Goal: Information Seeking & Learning: Learn about a topic

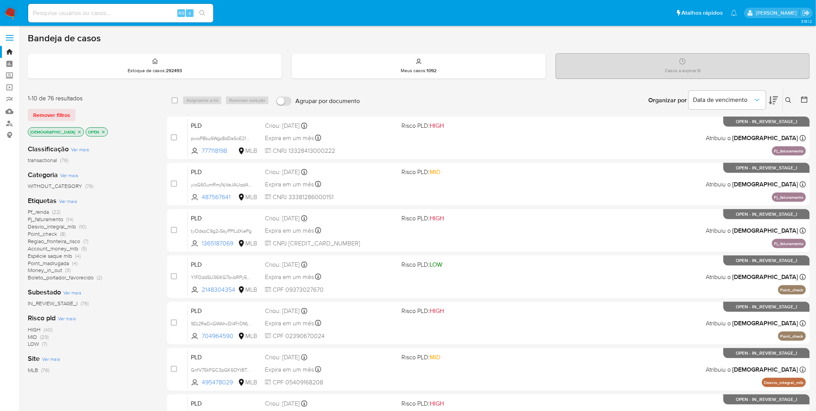
click at [86, 270] on span "Boleto_portador_favorecido" at bounding box center [61, 277] width 66 height 8
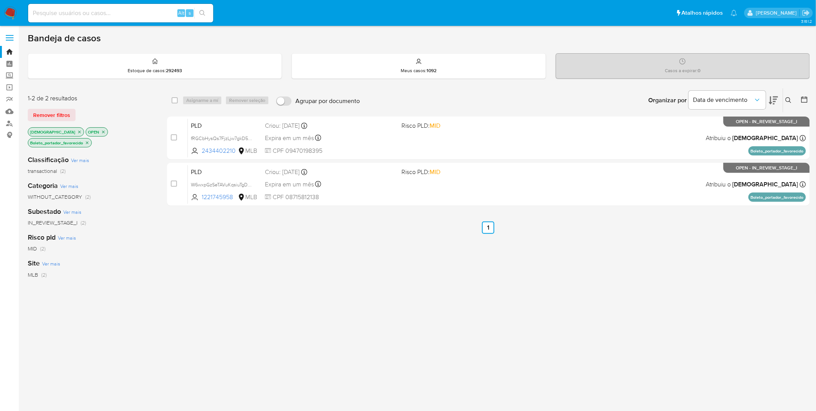
click at [86, 143] on icon "close-filter" at bounding box center [87, 142] width 5 height 5
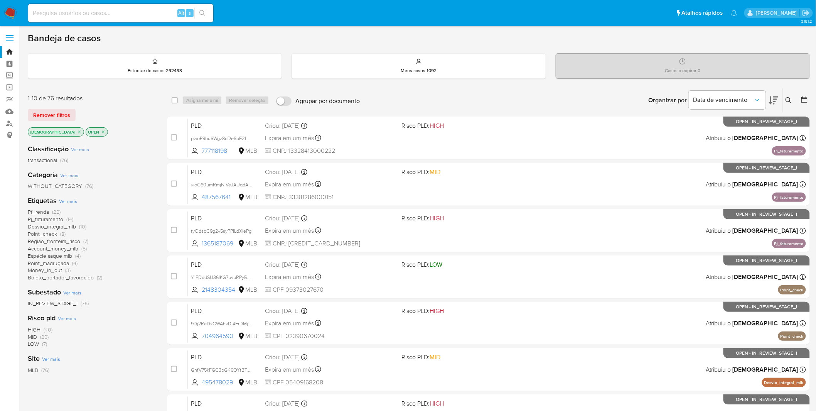
click at [15, 9] on img at bounding box center [10, 13] width 13 height 13
click at [67, 202] on span "Ver mais" at bounding box center [68, 200] width 18 height 7
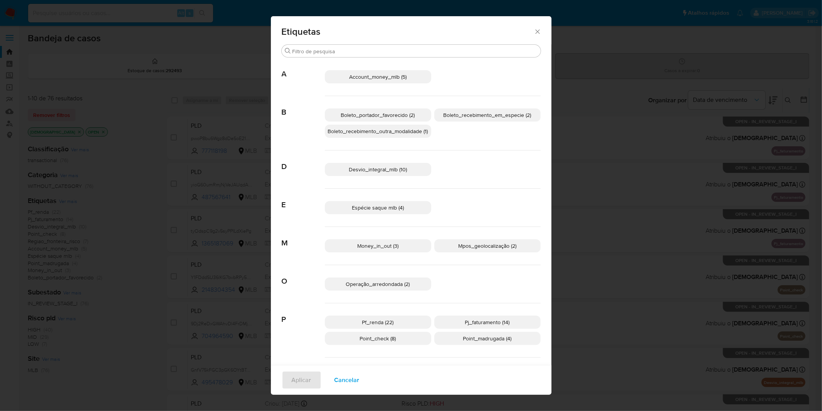
click at [479, 117] on span "Boleto_recebimento_em_especie (2)" at bounding box center [488, 115] width 88 height 8
click at [287, 388] on button "Aplicar" at bounding box center [302, 380] width 40 height 19
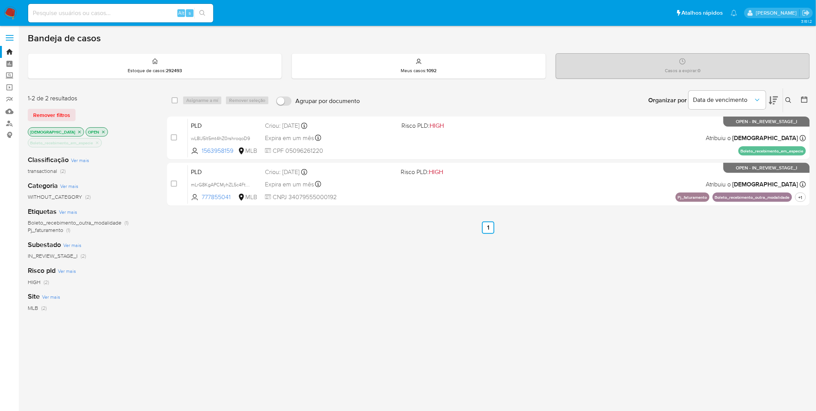
click at [10, 9] on img at bounding box center [10, 13] width 13 height 13
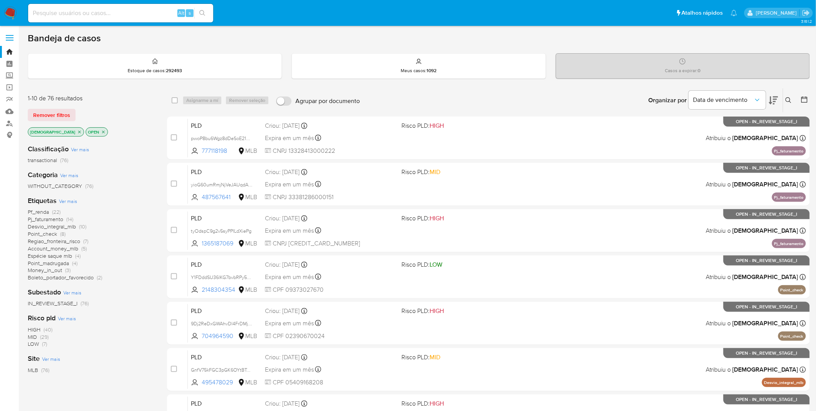
click at [63, 251] on span "Account_money_mlb" at bounding box center [53, 248] width 51 height 8
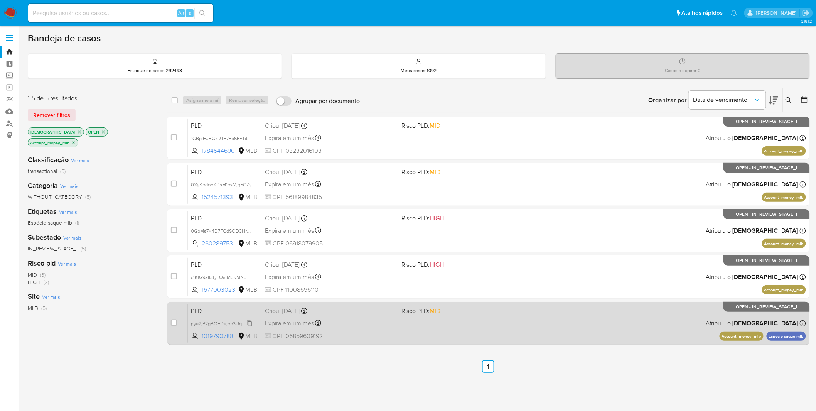
click at [207, 325] on span "nye2jP2gBOFDejob3Uqt0nZl" at bounding box center [222, 322] width 62 height 8
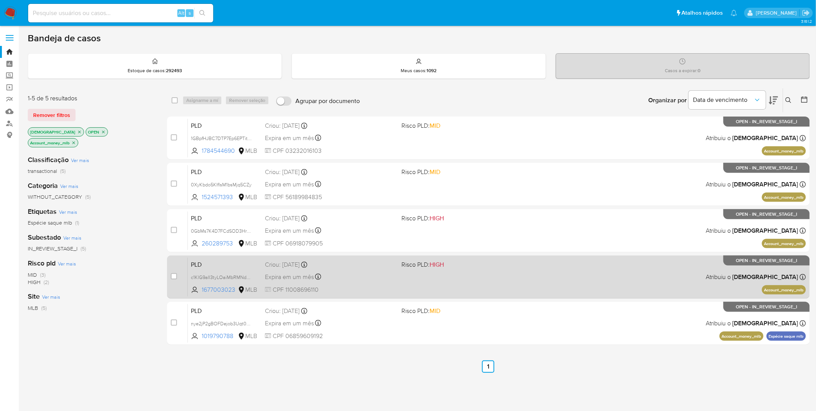
click at [378, 271] on div "Expira em um mês Expira em 27/10/2025 00:15:03" at bounding box center [330, 276] width 131 height 10
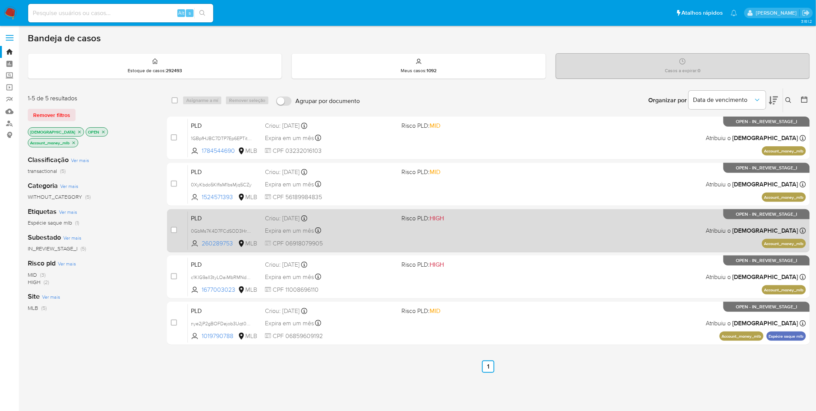
click at [373, 240] on span "CPF 06918079905" at bounding box center [330, 243] width 131 height 8
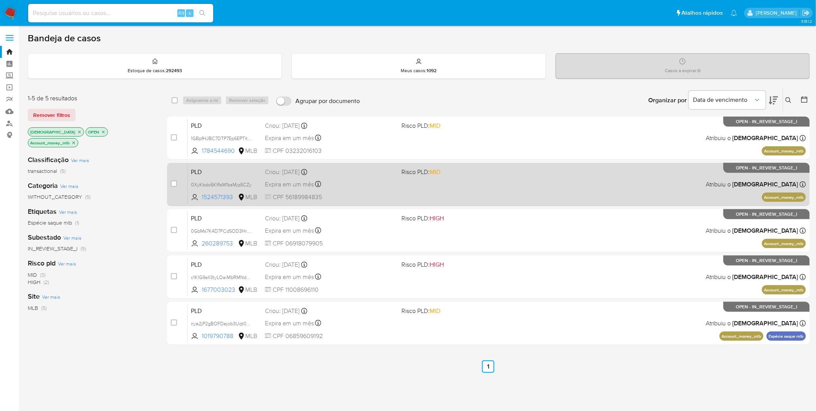
click at [343, 189] on div "PLD 0XyKbdo5KIfIsM1bsMjq5CZy 1524571393 MLB Risco PLD: MID Criou: 12/09/2025 Cr…" at bounding box center [497, 184] width 618 height 39
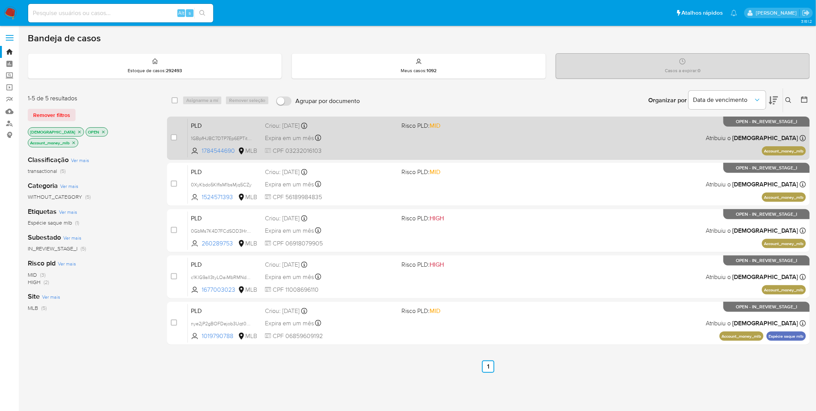
click at [359, 143] on div "PLD 1GBpfHJBC7DTP7Ep6EPTit80 1784544690 MLB Risco PLD: MID Criou: 12/09/2025 Cr…" at bounding box center [497, 137] width 618 height 39
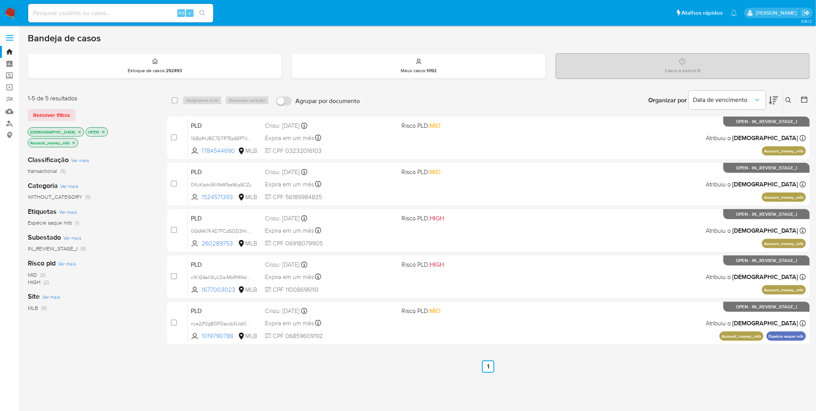
click at [78, 138] on p "Account_money_mlb" at bounding box center [53, 142] width 50 height 8
click at [76, 140] on icon "close-filter" at bounding box center [73, 142] width 5 height 5
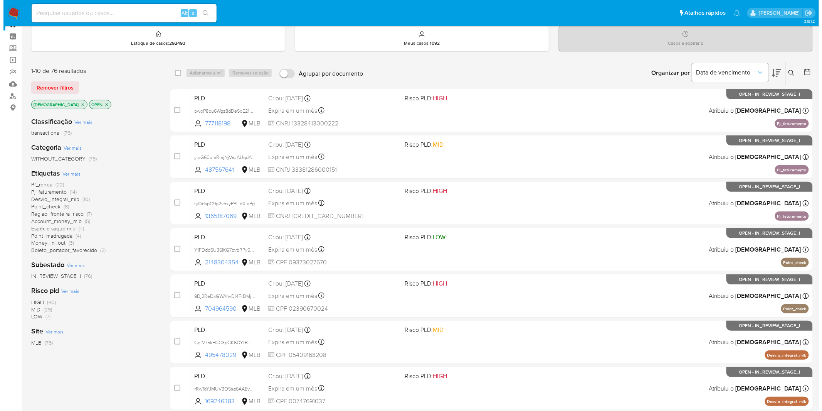
scroll to position [43, 0]
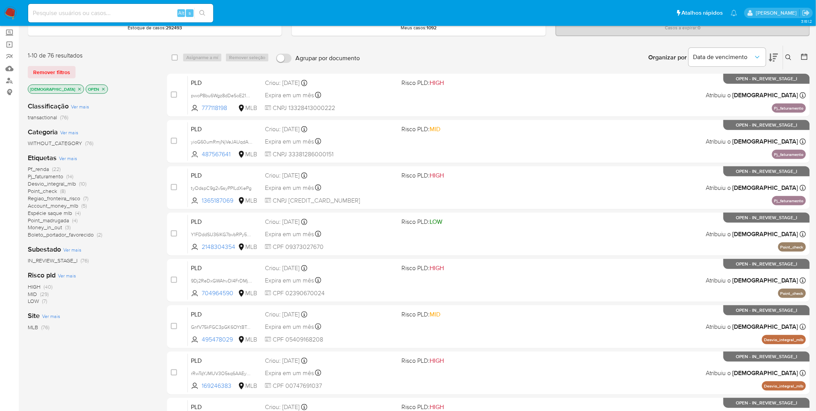
click at [69, 158] on span "Ver mais" at bounding box center [68, 158] width 18 height 7
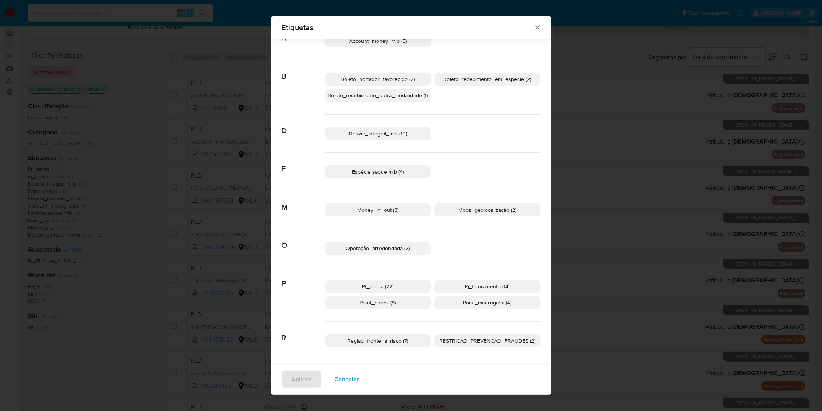
scroll to position [30, 0]
click at [445, 339] on span "RESTRICAO_PREVENCAO_FRAUDES (2)" at bounding box center [488, 341] width 96 height 8
click at [299, 373] on span "Aplicar" at bounding box center [302, 372] width 20 height 17
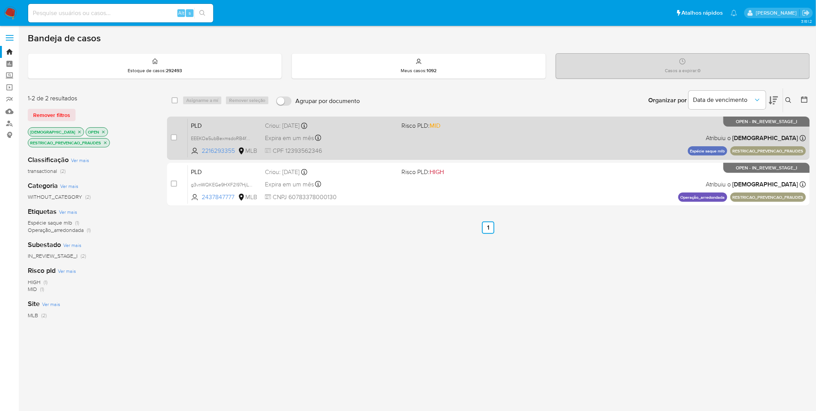
click at [222, 132] on div "PLD EEEKOa5ubBexmsdoRB4fS4pv 2216293355 MLB Risco PLD: MID Criou: 12/09/2025 Cr…" at bounding box center [497, 137] width 618 height 39
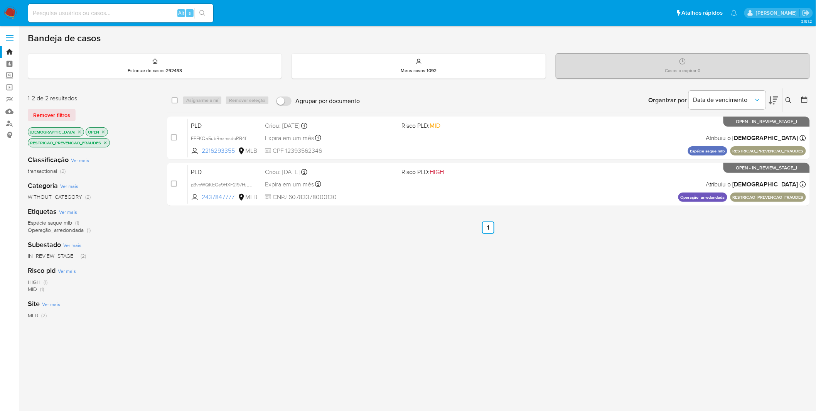
click at [8, 1] on nav "Pausado Ver notificaciones Alt s Atalhos rápidos Presiona las siguientes teclas…" at bounding box center [408, 13] width 816 height 26
click at [8, 3] on nav "Pausado Ver notificaciones Alt s Atalhos rápidos Presiona las siguientes teclas…" at bounding box center [408, 13] width 816 height 26
click at [11, 7] on img at bounding box center [10, 13] width 13 height 13
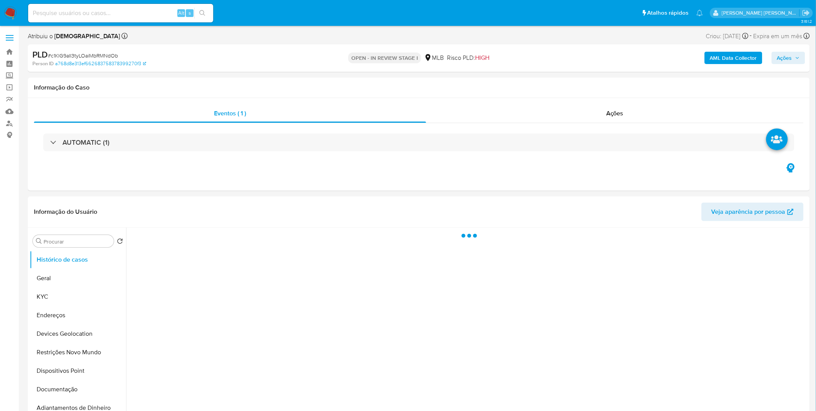
select select "10"
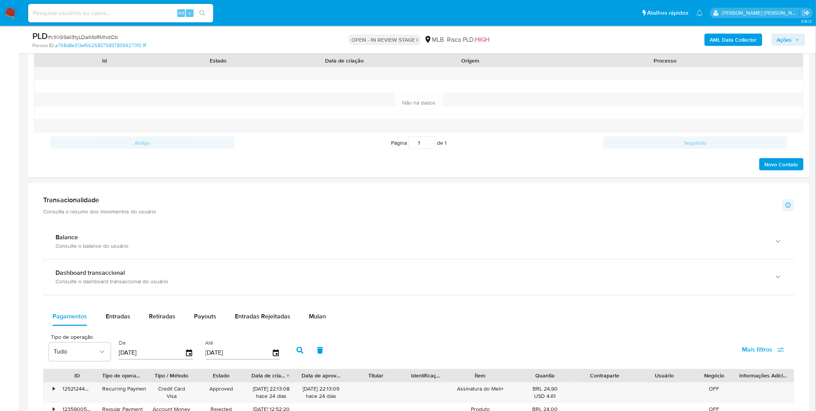
scroll to position [514, 0]
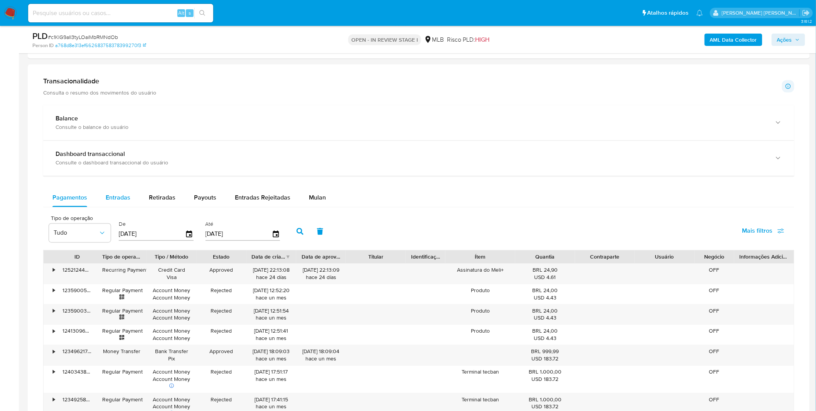
click at [126, 204] on div "Entradas" at bounding box center [118, 198] width 25 height 19
select select "10"
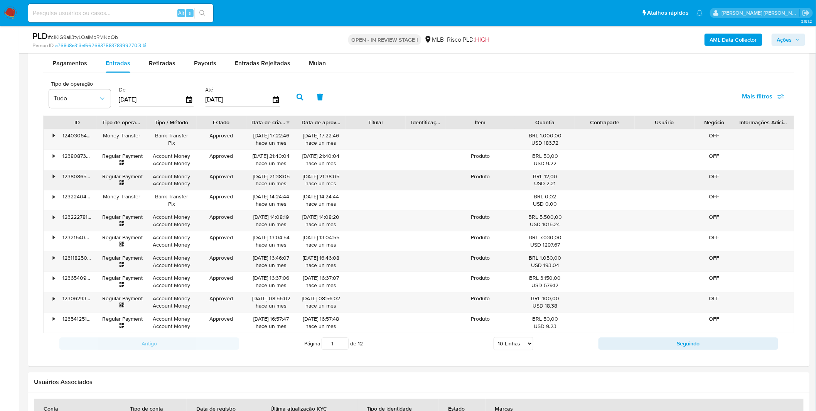
scroll to position [600, 0]
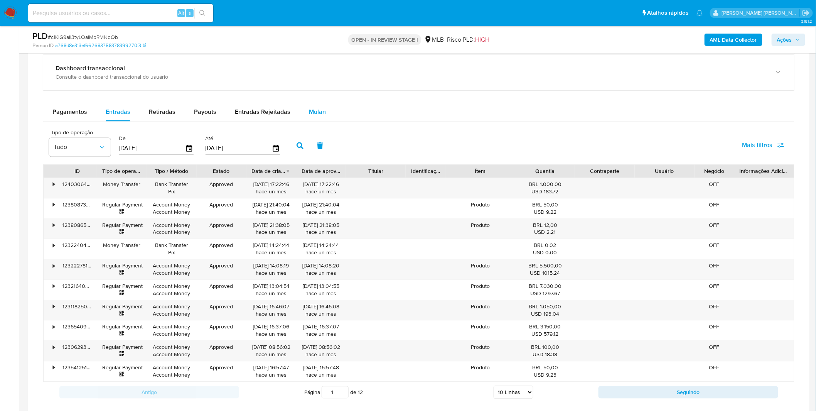
click at [318, 120] on div "Mulan" at bounding box center [317, 112] width 17 height 19
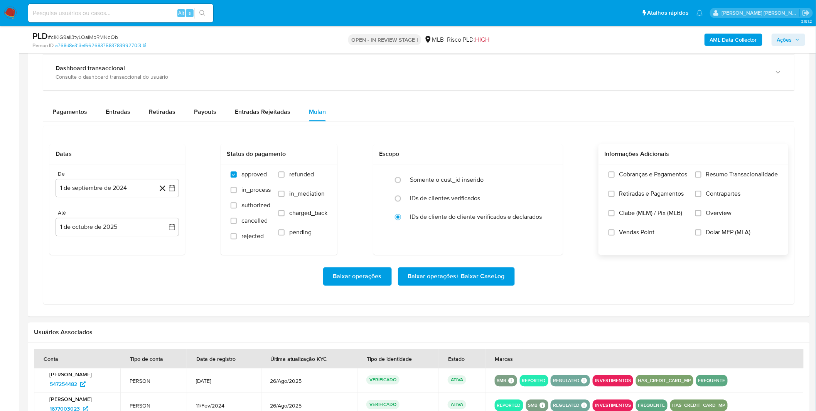
click at [620, 176] on span "Cobranças e Pagamentos" at bounding box center [653, 175] width 68 height 8
click at [615, 176] on input "Cobranças e Pagamentos" at bounding box center [611, 175] width 6 height 6
click at [621, 193] on span "Retiradas e Pagamentos" at bounding box center [651, 194] width 65 height 8
click at [615, 193] on input "Retiradas e Pagamentos" at bounding box center [611, 194] width 6 height 6
click at [729, 180] on label "Resumo Transacionalidade" at bounding box center [736, 180] width 83 height 19
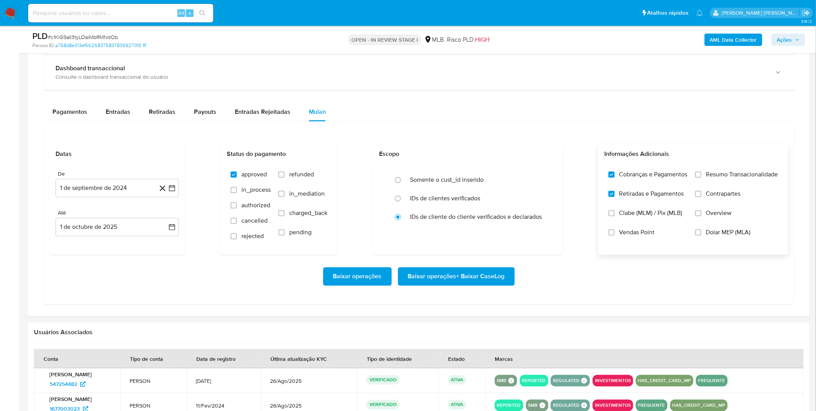
click at [701, 178] on input "Resumo Transacionalidade" at bounding box center [698, 175] width 6 height 6
click at [718, 197] on span "Contrapartes" at bounding box center [723, 194] width 35 height 8
click at [701, 197] on input "Contrapartes" at bounding box center [698, 194] width 6 height 6
click at [120, 186] on button "1 de septiembre de 2024" at bounding box center [117, 188] width 123 height 19
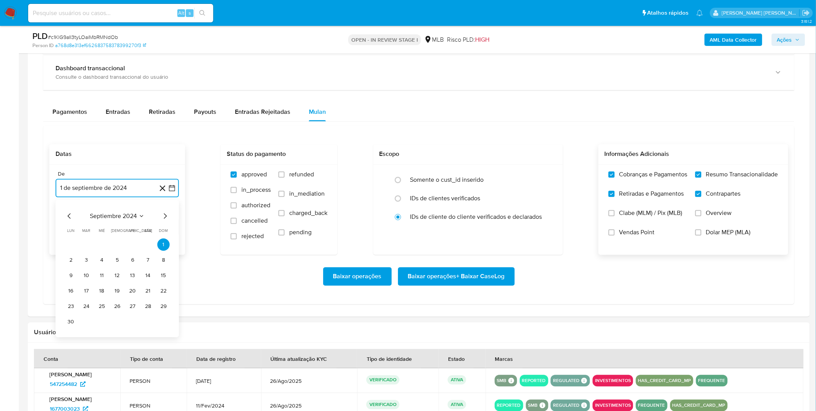
click at [110, 216] on span "septiembre 2024" at bounding box center [113, 216] width 47 height 8
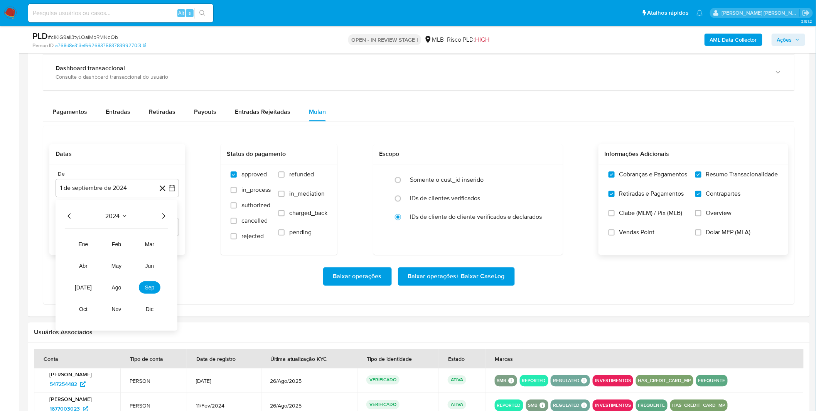
click at [161, 215] on icon "Año siguiente" at bounding box center [163, 215] width 9 height 9
click at [123, 287] on button "ago" at bounding box center [117, 287] width 22 height 12
click at [137, 249] on button "1" at bounding box center [132, 244] width 12 height 12
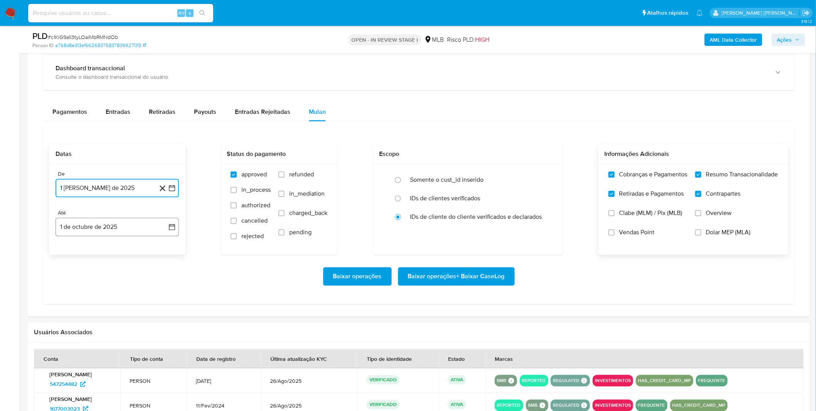
click at [134, 231] on button "1 de octubre de 2025" at bounding box center [117, 227] width 123 height 19
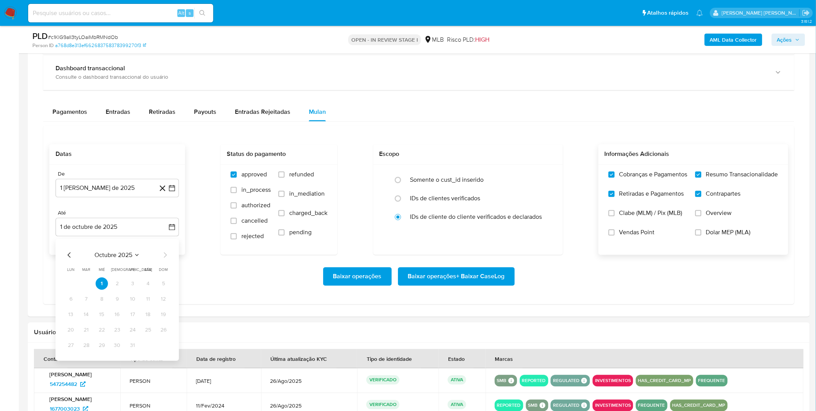
click at [76, 255] on div "octubre 2025" at bounding box center [117, 254] width 105 height 9
click at [74, 255] on icon "Mes anterior" at bounding box center [69, 254] width 9 height 9
click at [84, 345] on button "30" at bounding box center [86, 345] width 12 height 12
click at [157, 302] on div "Datas De 1 de agosto de 2025 1-08-2025 Até 30 de septiembre de 2025 30-09-2025 …" at bounding box center [418, 215] width 751 height 179
click at [442, 282] on span "Baixar operações + Baixar CaseLog" at bounding box center [456, 276] width 97 height 17
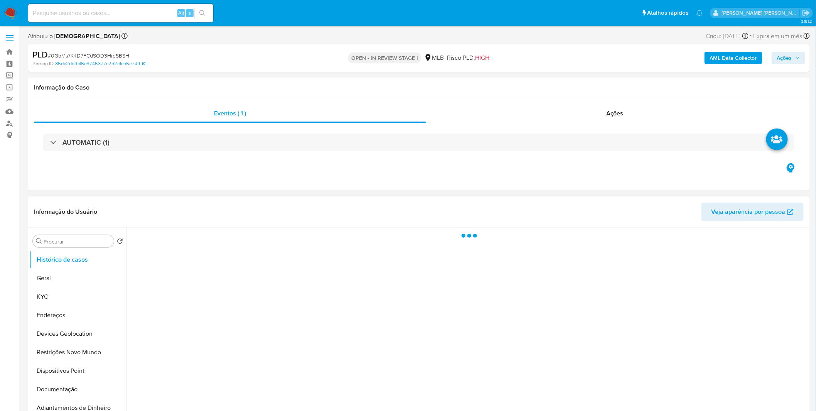
select select "10"
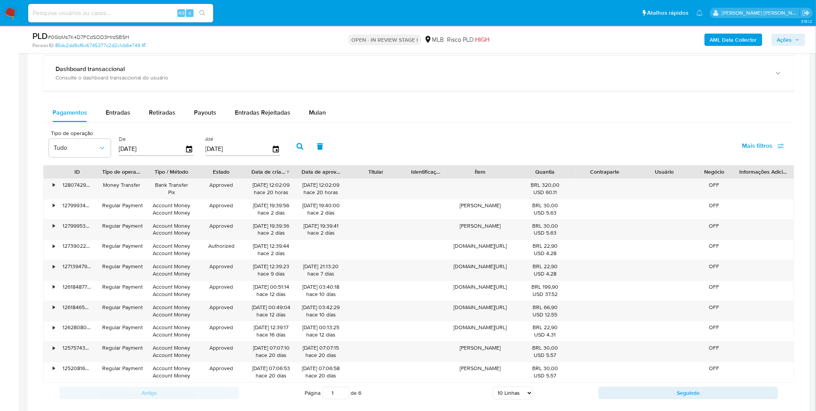
scroll to position [600, 0]
click at [117, 109] on span "Entradas" at bounding box center [118, 112] width 25 height 9
select select "10"
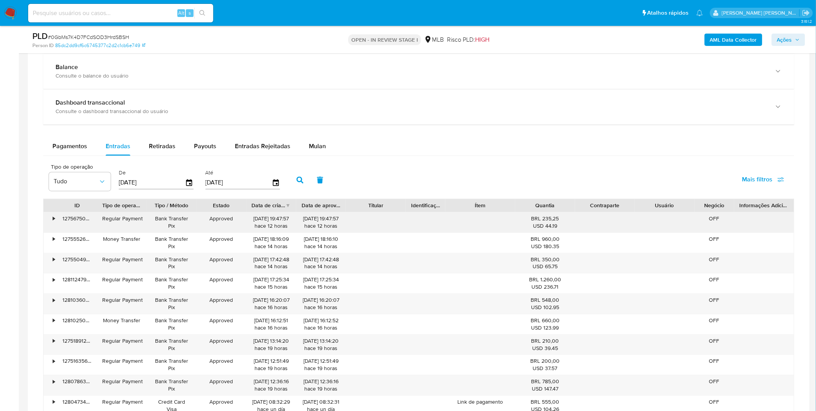
scroll to position [514, 0]
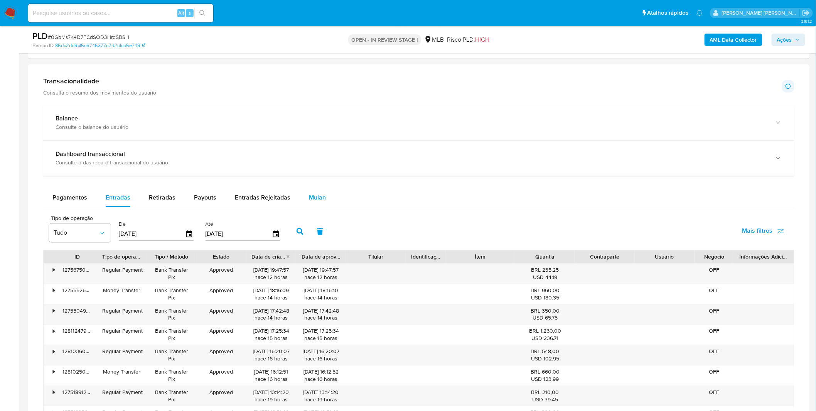
click at [309, 195] on span "Mulan" at bounding box center [317, 197] width 17 height 9
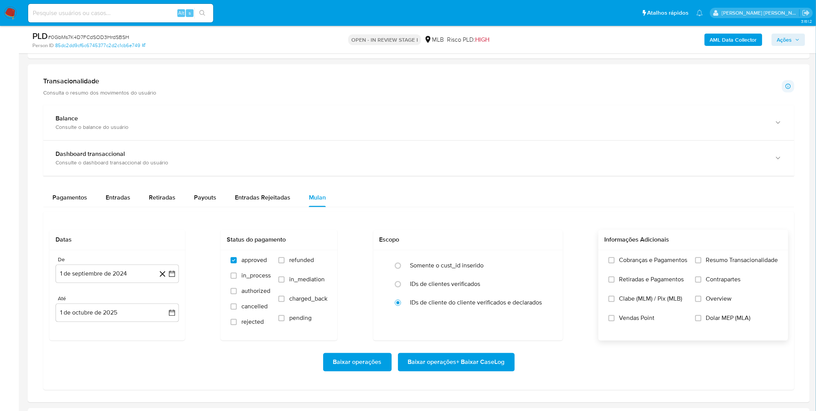
click at [646, 271] on label "Cobranças e Pagamentos" at bounding box center [647, 265] width 79 height 19
click at [615, 263] on input "Cobranças e Pagamentos" at bounding box center [611, 260] width 6 height 6
click at [643, 276] on span "Retiradas e Pagamentos" at bounding box center [651, 280] width 65 height 8
click at [615, 276] on input "Retiradas e Pagamentos" at bounding box center [611, 279] width 6 height 6
click at [713, 265] on label "Resumo Transacionalidade" at bounding box center [736, 265] width 83 height 19
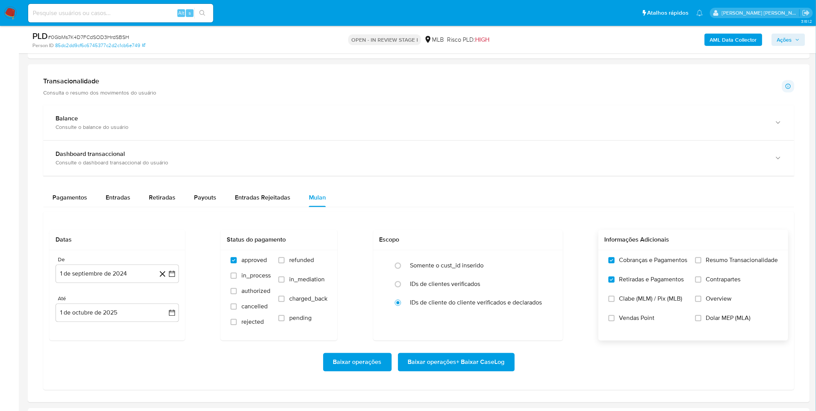
click at [701, 263] on input "Resumo Transacionalidade" at bounding box center [698, 260] width 6 height 6
click at [711, 282] on span "Contrapartes" at bounding box center [723, 280] width 35 height 8
click at [701, 282] on input "Contrapartes" at bounding box center [698, 279] width 6 height 6
click at [115, 276] on button "1 de septiembre de 2024" at bounding box center [117, 273] width 123 height 19
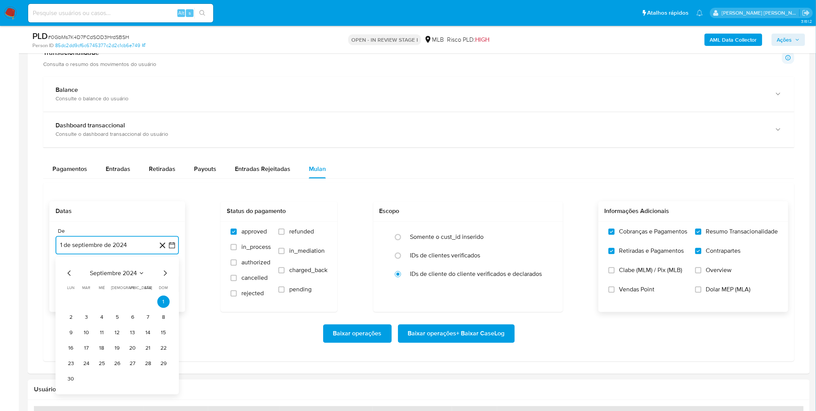
scroll to position [557, 0]
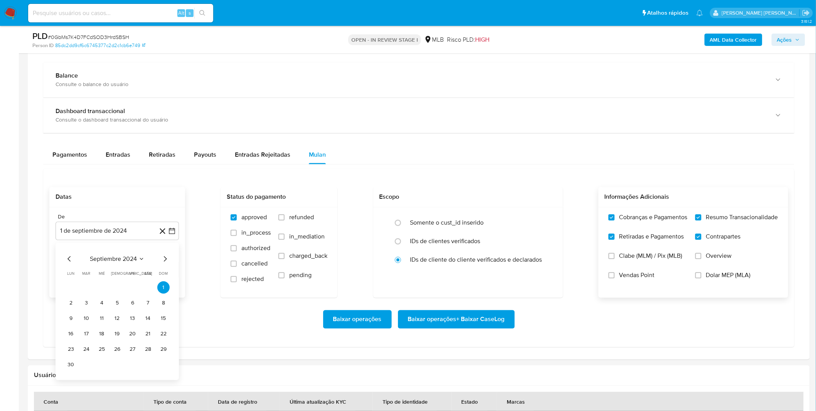
click at [123, 264] on div "septiembre 2024 septiembre 2024 lun lunes mar martes mié miércoles jue jueves v…" at bounding box center [117, 312] width 105 height 116
click at [134, 261] on span "septiembre 2024" at bounding box center [113, 259] width 47 height 8
click at [153, 261] on div "2024" at bounding box center [116, 258] width 103 height 9
drag, startPoint x: 162, startPoint y: 261, endPoint x: 153, endPoint y: 272, distance: 14.3
click at [162, 261] on icon "Año siguiente" at bounding box center [163, 258] width 9 height 9
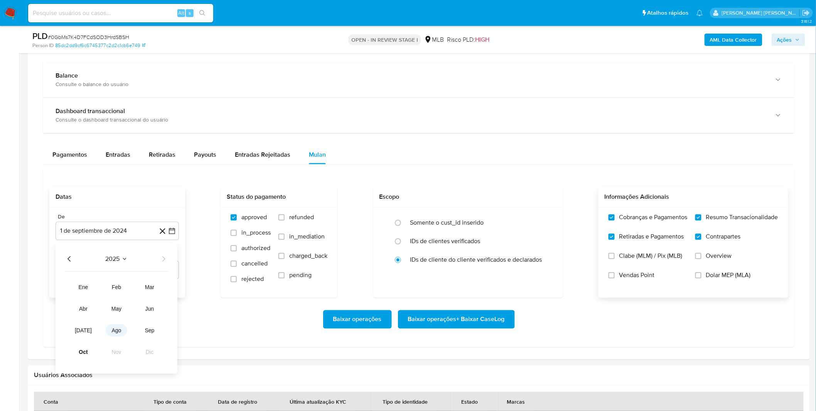
click at [124, 326] on button "ago" at bounding box center [117, 330] width 22 height 12
click at [132, 289] on button "1" at bounding box center [132, 287] width 12 height 12
click at [122, 283] on div "De 1 de agosto de 2025 1-08-2025 Até 1 de octubre de 2025 1-10-2025" at bounding box center [117, 252] width 136 height 90
click at [124, 279] on button "1 de octubre de 2025" at bounding box center [117, 270] width 123 height 19
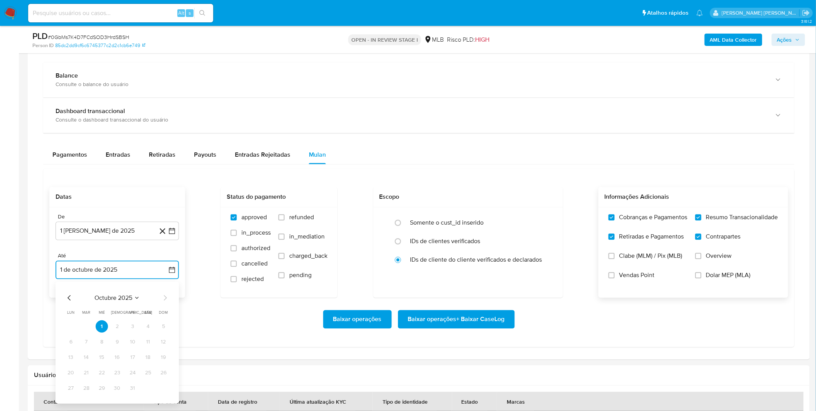
click at [69, 300] on icon "Mes anterior" at bounding box center [68, 297] width 3 height 5
click at [87, 390] on button "30" at bounding box center [86, 388] width 12 height 12
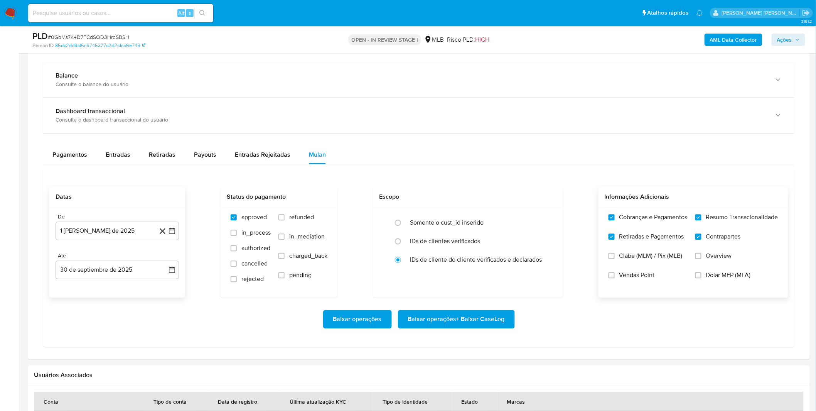
click at [130, 330] on div "Baixar operações Baixar operações + Baixar CaseLog" at bounding box center [418, 319] width 739 height 43
click at [457, 318] on span "Baixar operações + Baixar CaseLog" at bounding box center [456, 319] width 97 height 17
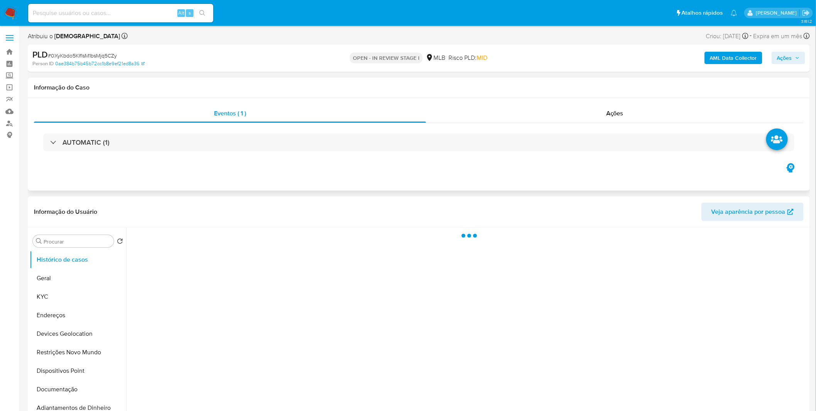
select select "10"
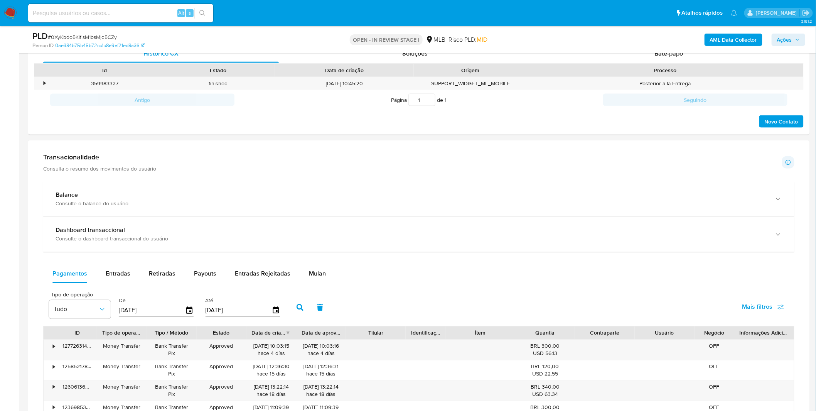
scroll to position [428, 0]
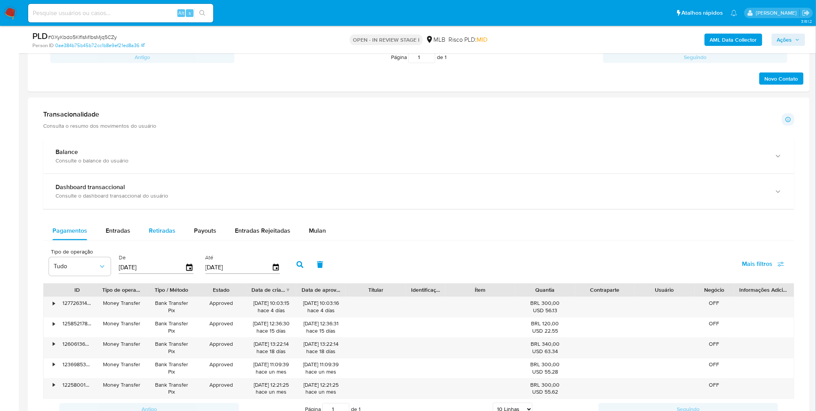
click at [151, 232] on span "Retiradas" at bounding box center [162, 230] width 27 height 9
select select "10"
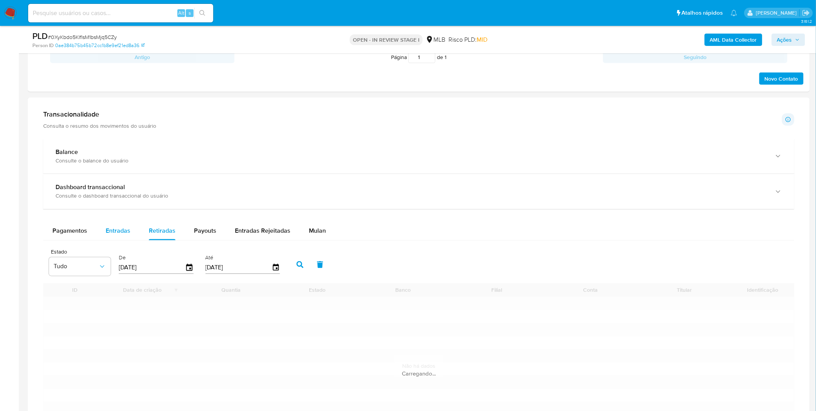
click at [124, 232] on span "Entradas" at bounding box center [118, 230] width 25 height 9
select select "10"
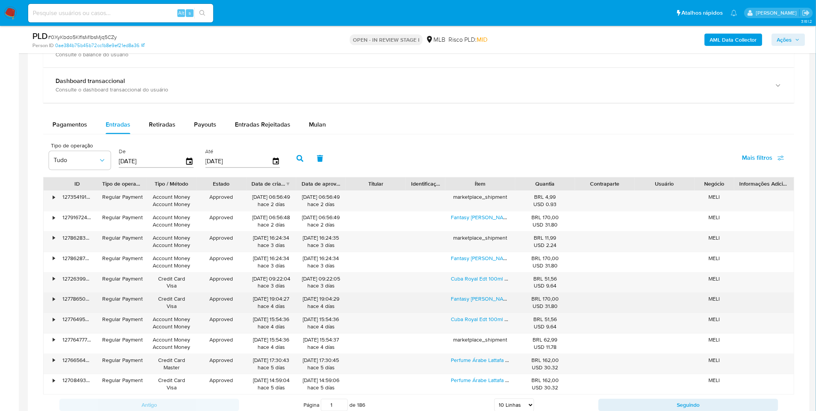
scroll to position [471, 0]
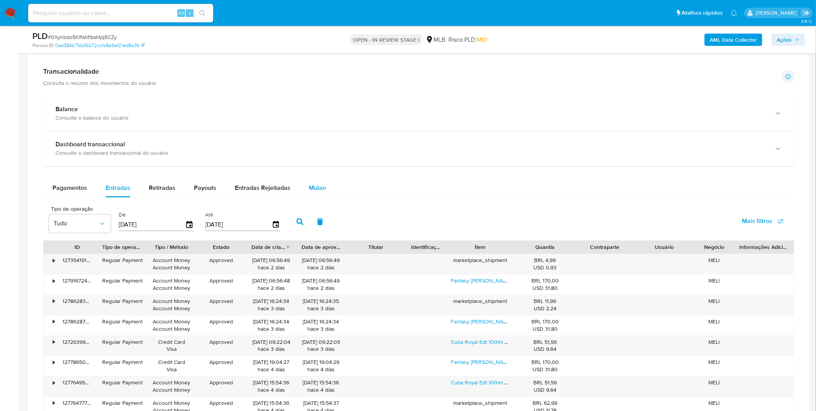
click at [309, 192] on span "Mulan" at bounding box center [317, 188] width 17 height 9
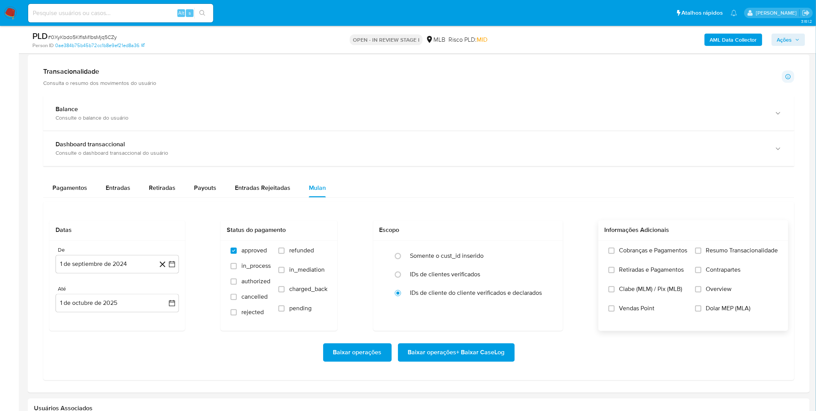
click at [646, 258] on label "Cobranças e Pagamentos" at bounding box center [647, 256] width 79 height 19
click at [615, 254] on input "Cobranças e Pagamentos" at bounding box center [611, 251] width 6 height 6
click at [640, 270] on span "Retiradas e Pagamentos" at bounding box center [651, 270] width 65 height 8
click at [615, 270] on input "Retiradas e Pagamentos" at bounding box center [611, 270] width 6 height 6
click at [706, 259] on label "Resumo Transacionalidade" at bounding box center [736, 256] width 83 height 19
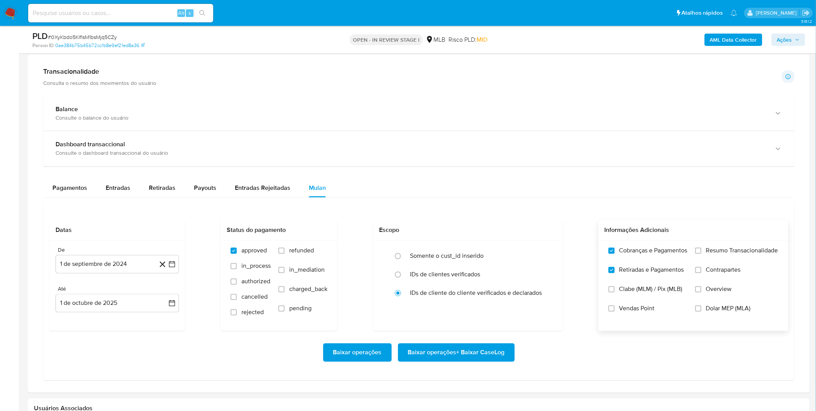
click at [701, 254] on input "Resumo Transacionalidade" at bounding box center [698, 251] width 6 height 6
drag, startPoint x: 706, startPoint y: 259, endPoint x: 704, endPoint y: 280, distance: 21.7
click at [708, 280] on label "Contrapartes" at bounding box center [736, 275] width 83 height 19
click at [706, 272] on span "Contrapartes" at bounding box center [723, 270] width 35 height 8
click at [701, 272] on input "Contrapartes" at bounding box center [698, 270] width 6 height 6
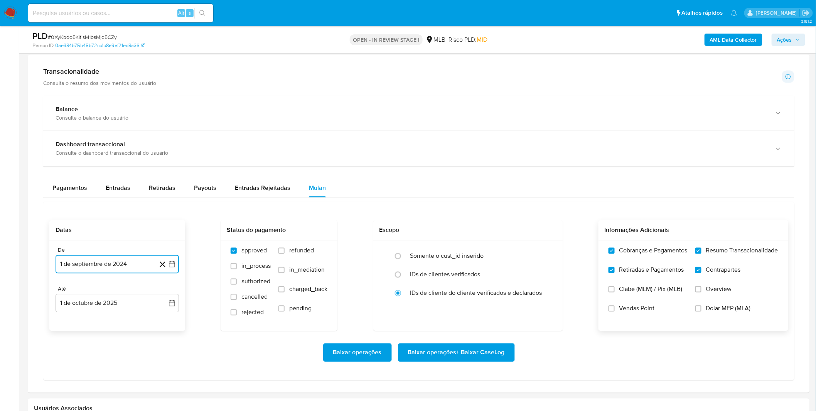
click at [97, 272] on button "1 de septiembre de 2024" at bounding box center [117, 264] width 123 height 19
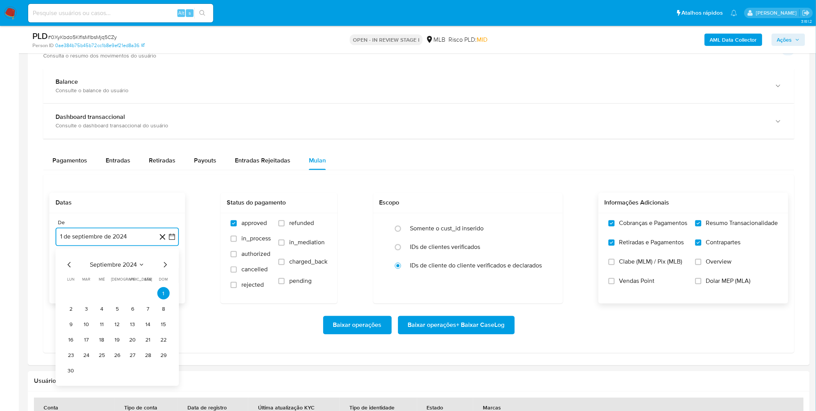
scroll to position [557, 0]
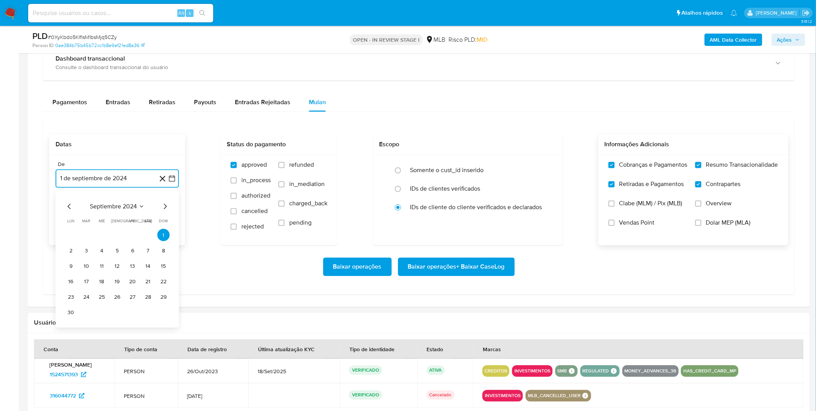
click at [121, 206] on span "septiembre 2024" at bounding box center [113, 207] width 47 height 8
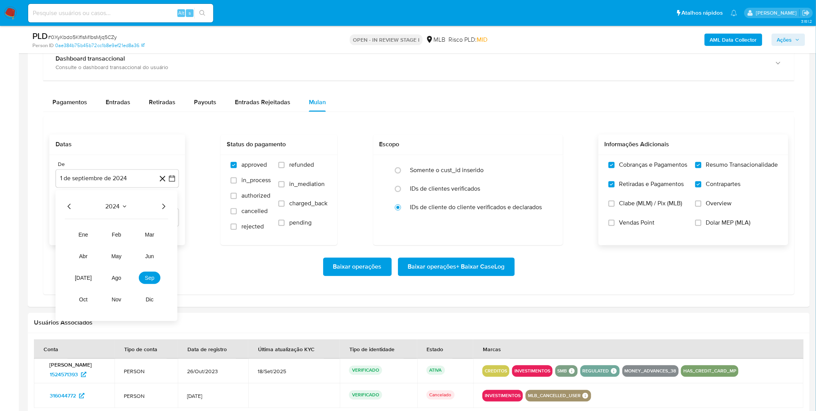
click at [170, 205] on div "2024 2024 ene feb mar abr may jun jul ago sep oct nov dic" at bounding box center [117, 255] width 122 height 131
click at [165, 207] on icon "Año siguiente" at bounding box center [163, 206] width 9 height 9
click at [122, 278] on button "ago" at bounding box center [117, 278] width 22 height 12
click at [129, 239] on button "1" at bounding box center [132, 235] width 12 height 12
click at [115, 261] on div "Baixar operações Baixar operações + Baixar CaseLog" at bounding box center [418, 267] width 739 height 19
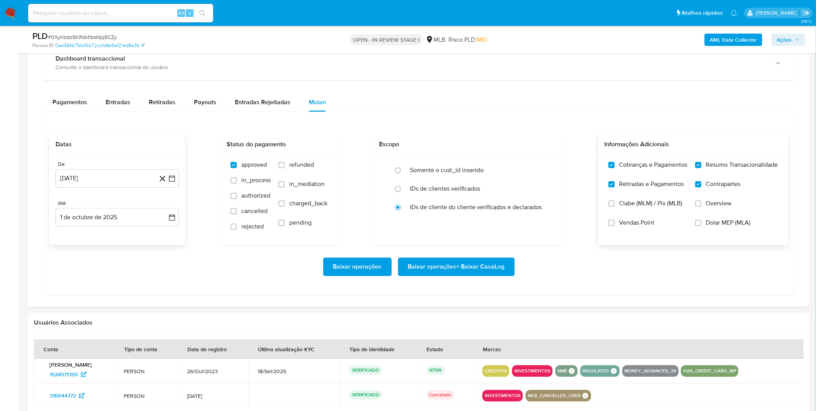
click at [147, 228] on div "De 1 de agosto de 2025 1-08-2025 Até 1 de octubre de 2025 1-10-2025" at bounding box center [117, 200] width 136 height 90
click at [145, 226] on button "1 de octubre de 2025" at bounding box center [117, 217] width 123 height 19
click at [75, 247] on div "octubre 2025" at bounding box center [117, 245] width 105 height 9
click at [72, 247] on icon "Mes anterior" at bounding box center [69, 245] width 9 height 9
click at [86, 334] on button "30" at bounding box center [86, 336] width 12 height 12
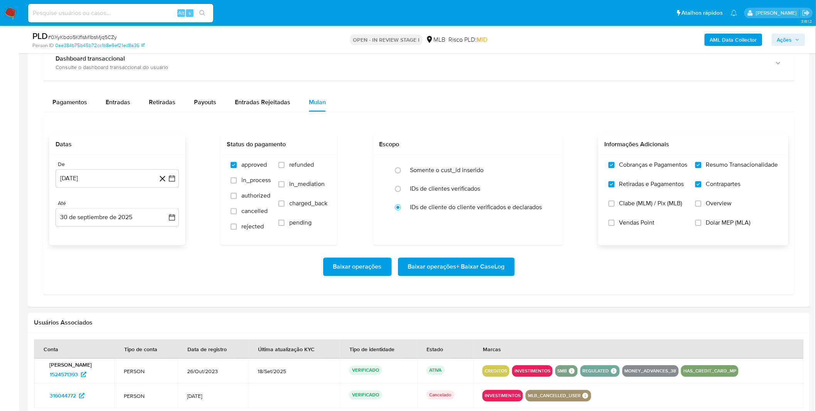
click at [115, 290] on div "Datas De 1 de agosto de 2025 1-08-2025 Até 30 de septiembre de 2025 30-09-2025 …" at bounding box center [418, 205] width 751 height 179
click at [493, 271] on span "Baixar operações + Baixar CaseLog" at bounding box center [456, 266] width 97 height 17
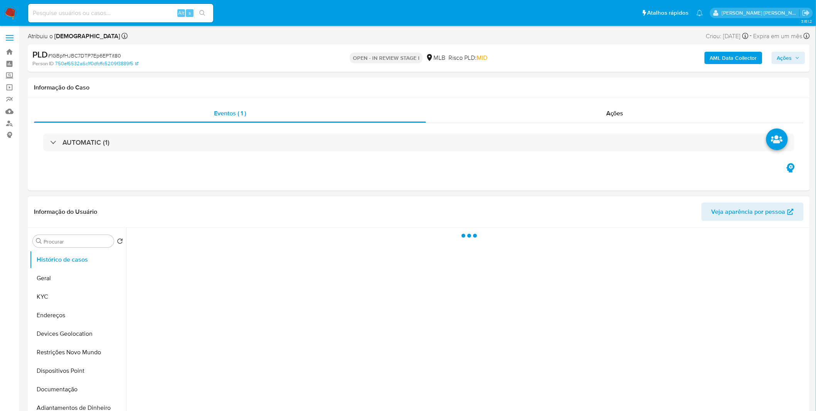
select select "10"
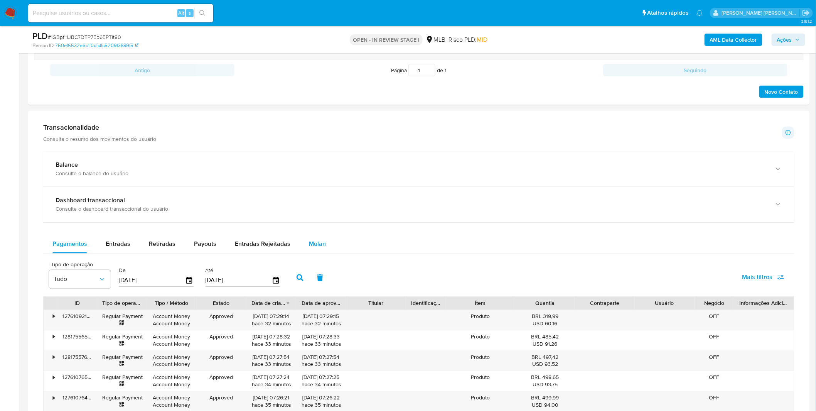
scroll to position [471, 0]
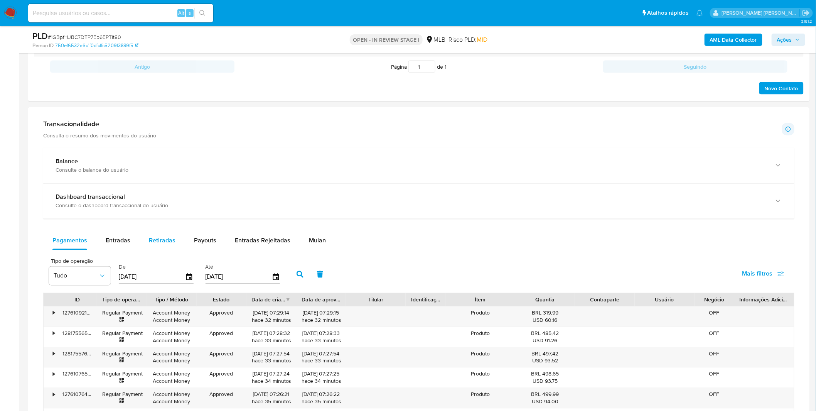
click at [140, 244] on button "Retiradas" at bounding box center [162, 240] width 45 height 19
select select "10"
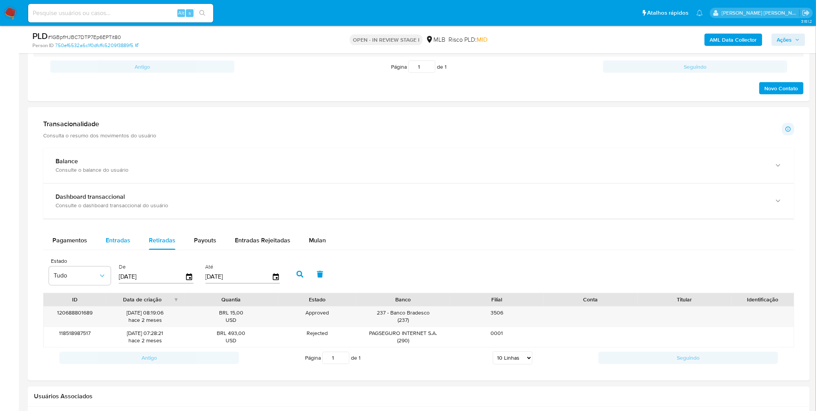
click at [132, 243] on button "Entradas" at bounding box center [117, 240] width 43 height 19
select select "10"
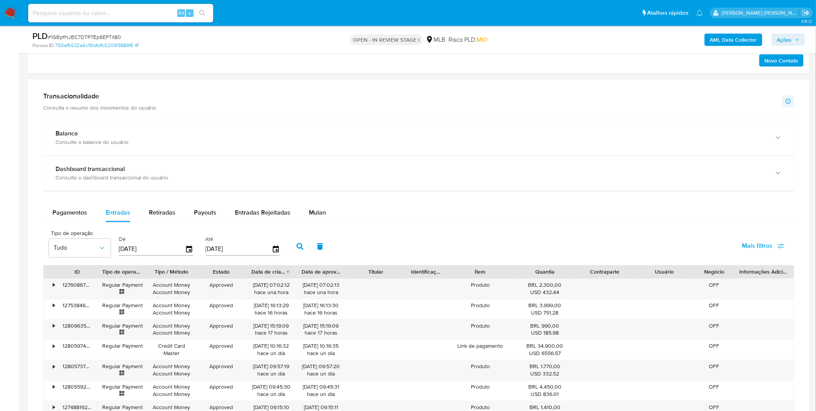
scroll to position [514, 0]
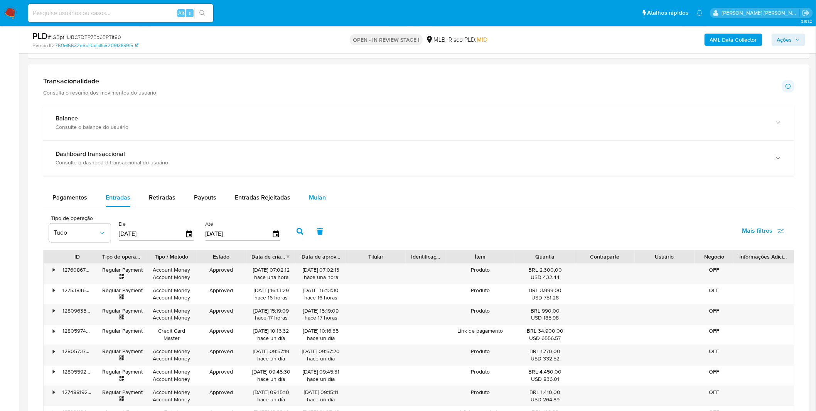
click at [325, 199] on button "Mulan" at bounding box center [317, 198] width 35 height 19
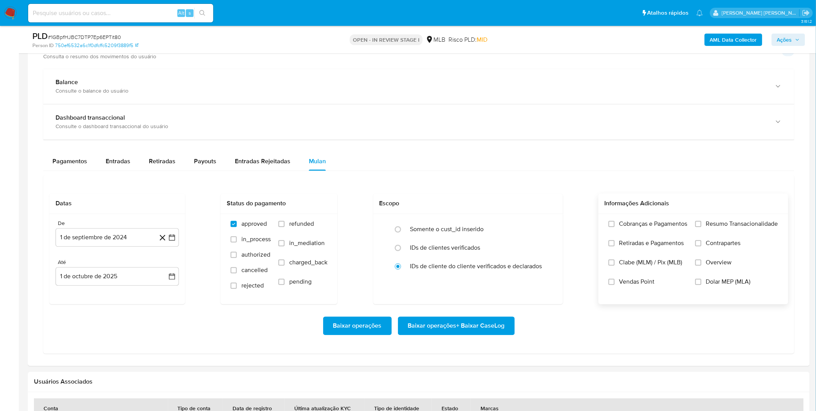
scroll to position [600, 0]
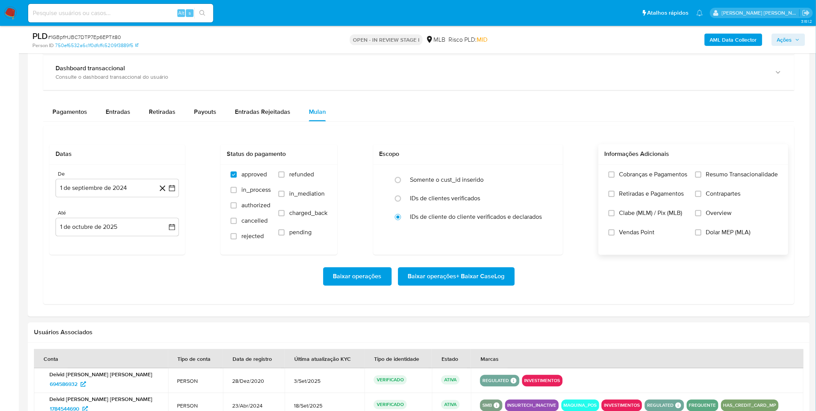
click at [633, 185] on label "Cobranças e Pagamentos" at bounding box center [647, 180] width 79 height 19
click at [615, 178] on input "Cobranças e Pagamentos" at bounding box center [611, 175] width 6 height 6
click at [635, 196] on span "Retiradas e Pagamentos" at bounding box center [651, 194] width 65 height 8
click at [615, 196] on input "Retiradas e Pagamentos" at bounding box center [611, 194] width 6 height 6
click at [723, 185] on label "Resumo Transacionalidade" at bounding box center [736, 180] width 83 height 19
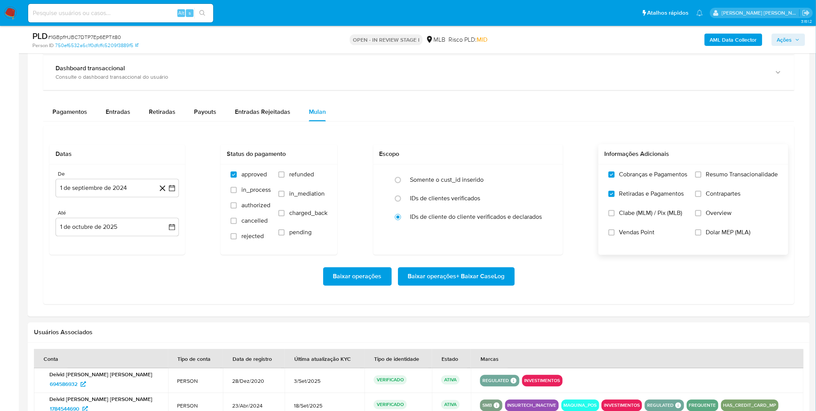
click at [701, 178] on input "Resumo Transacionalidade" at bounding box center [698, 175] width 6 height 6
click at [710, 199] on label "Contrapartes" at bounding box center [736, 199] width 83 height 19
click at [701, 197] on input "Contrapartes" at bounding box center [698, 194] width 6 height 6
click at [111, 187] on button "1 de septiembre de 2024" at bounding box center [117, 188] width 123 height 19
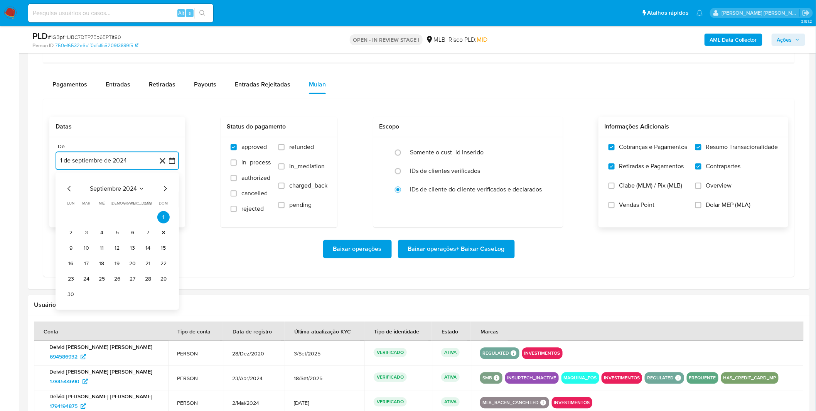
scroll to position [642, 0]
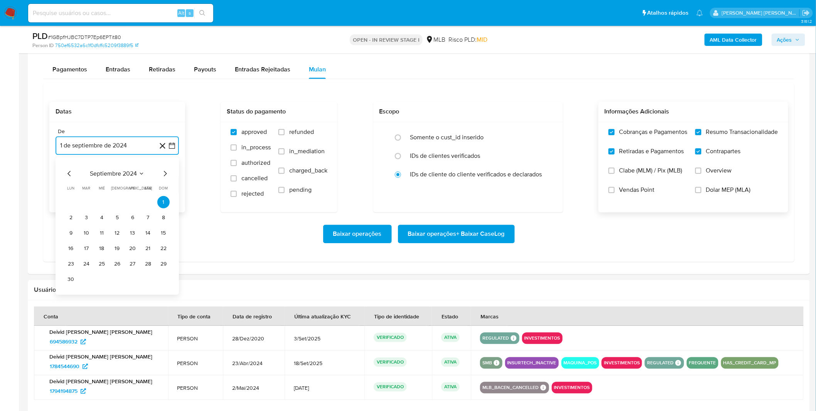
click at [116, 177] on span "septiembre 2024" at bounding box center [113, 173] width 47 height 8
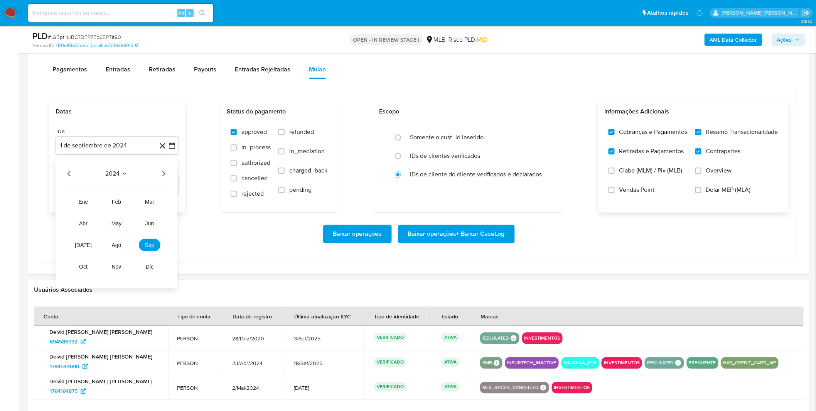
click at [164, 174] on icon "Año siguiente" at bounding box center [163, 172] width 9 height 9
click at [121, 241] on button "ago" at bounding box center [117, 244] width 22 height 12
click at [130, 205] on button "1" at bounding box center [132, 201] width 12 height 12
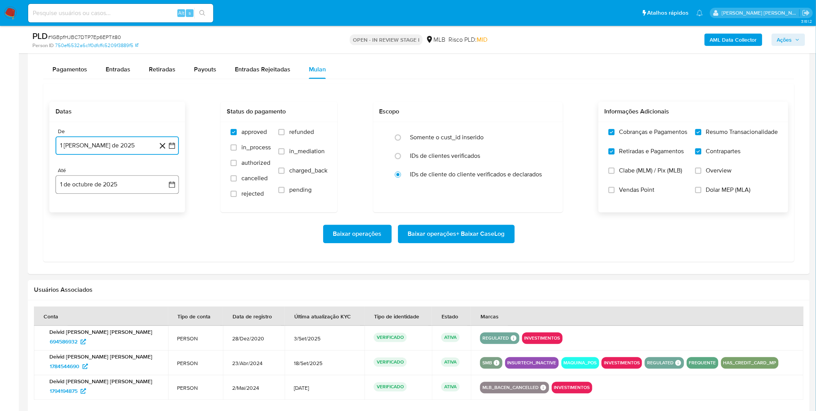
click at [93, 186] on button "1 de octubre de 2025" at bounding box center [117, 184] width 123 height 19
click at [71, 212] on icon "Mes anterior" at bounding box center [69, 211] width 9 height 9
click at [86, 303] on button "30" at bounding box center [86, 302] width 12 height 12
click at [137, 265] on div "Transacionalidade Consulta o resumo dos movimentos do usuário Informações trans…" at bounding box center [419, 104] width 770 height 325
click at [455, 232] on span "Baixar operações + Baixar CaseLog" at bounding box center [456, 233] width 97 height 17
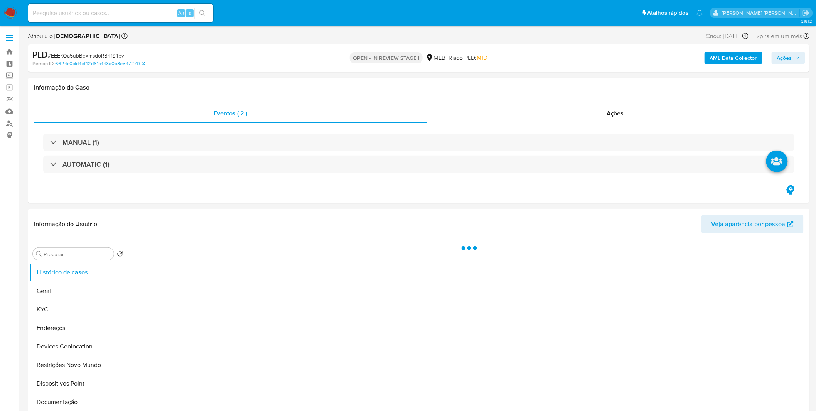
select select "10"
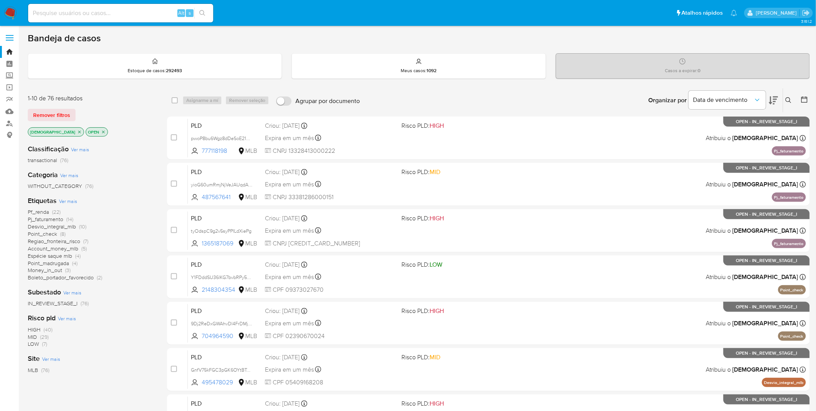
click at [90, 276] on span "Boleto_portador_favorecido" at bounding box center [61, 277] width 66 height 8
click at [74, 198] on span "Ver mais" at bounding box center [68, 200] width 18 height 7
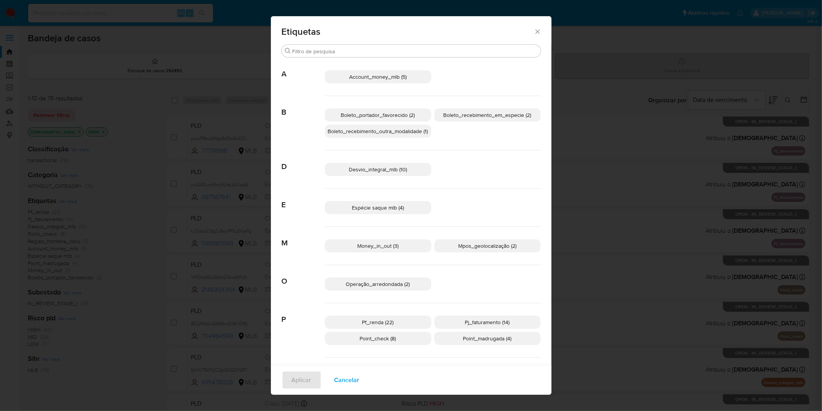
click at [418, 132] on span "Boleto_recebimento_outra_modalidade (1)" at bounding box center [378, 131] width 100 height 8
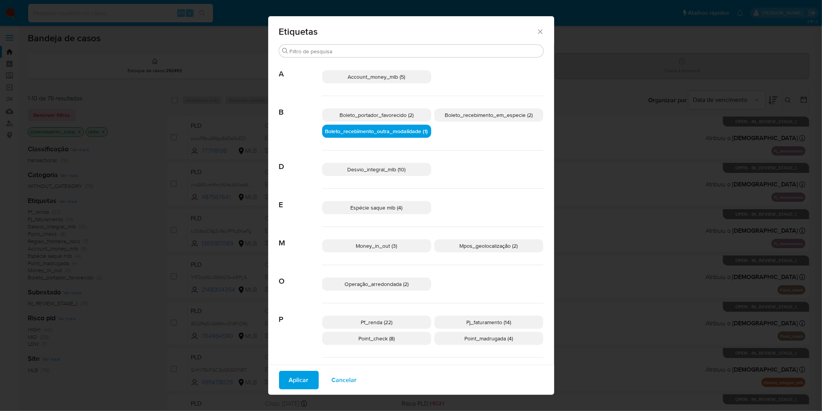
click at [429, 129] on div "Boleto_portador_favorecido (2) Boleto_recebimento_em_especie (2) Boleto_recebim…" at bounding box center [432, 123] width 221 height 54
click at [418, 133] on span "Boleto_recebimento_outra_modalidade (1)" at bounding box center [376, 131] width 103 height 8
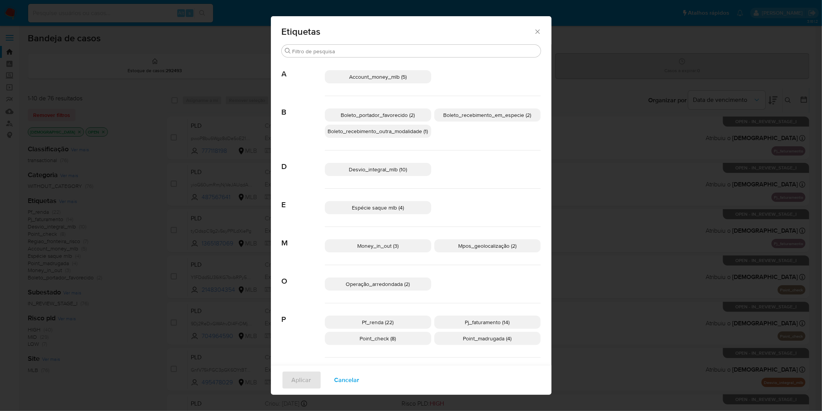
click at [460, 116] on span "Boleto_recebimento_em_especie (2)" at bounding box center [488, 115] width 88 height 8
click at [303, 379] on span "Aplicar" at bounding box center [302, 379] width 20 height 17
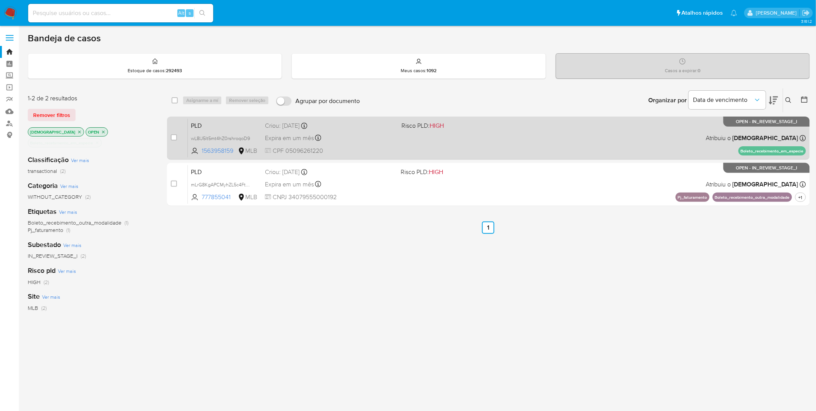
click at [499, 145] on div "PLD wL8IJ5lt5mt4hZ0rshroqoD9 1563958159 MLB Risco PLD: HIGH Criou: 12/09/2025 C…" at bounding box center [497, 137] width 618 height 39
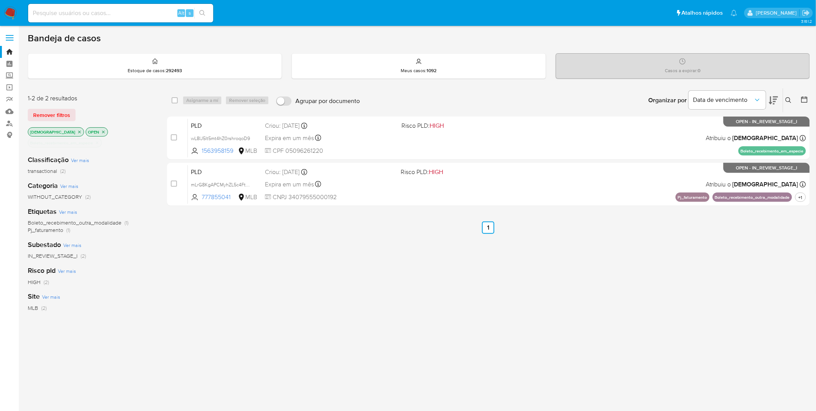
click at [98, 143] on icon "close-filter" at bounding box center [97, 142] width 3 height 3
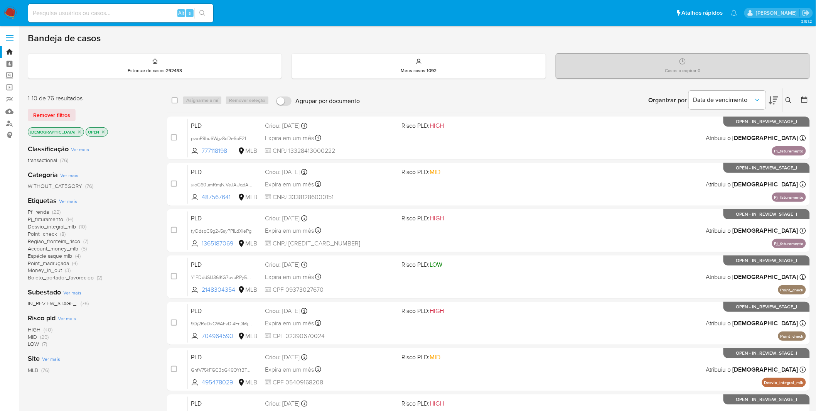
click at [71, 277] on span "Boleto_portador_favorecido" at bounding box center [61, 277] width 66 height 8
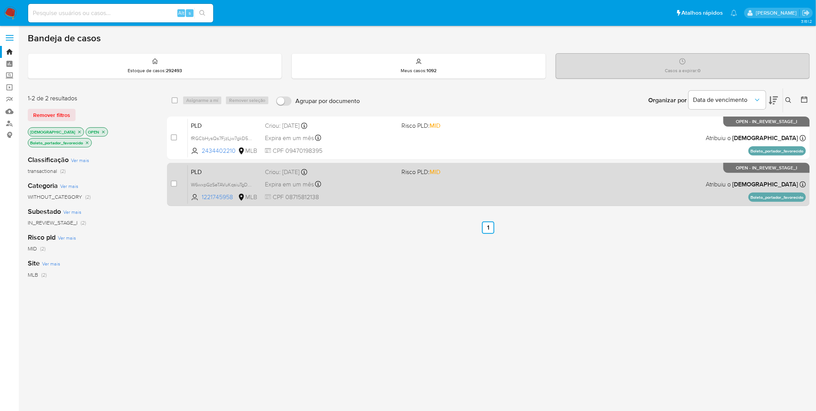
click at [393, 197] on span "CPF 08715812138" at bounding box center [330, 197] width 131 height 8
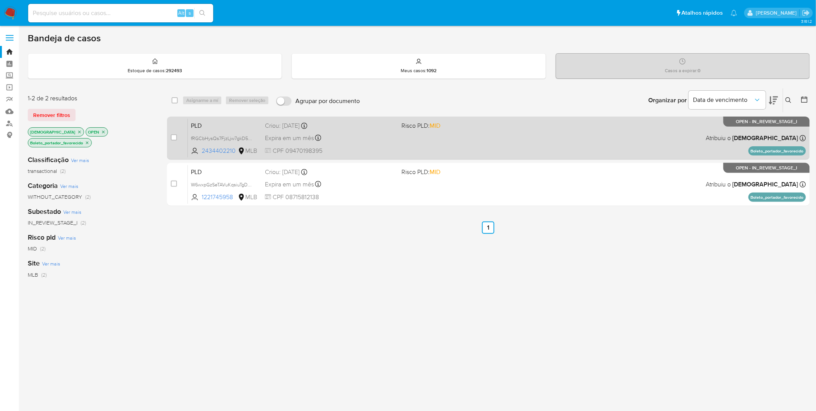
click at [386, 150] on span "CPF 09470198395" at bounding box center [330, 151] width 131 height 8
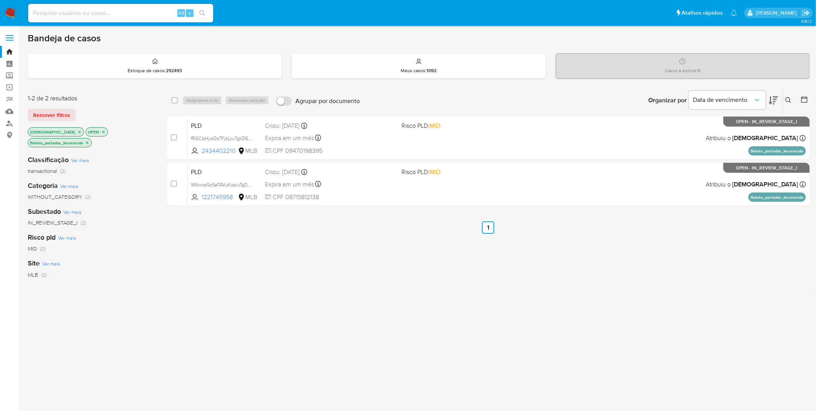
click at [4, 16] on img at bounding box center [10, 13] width 13 height 13
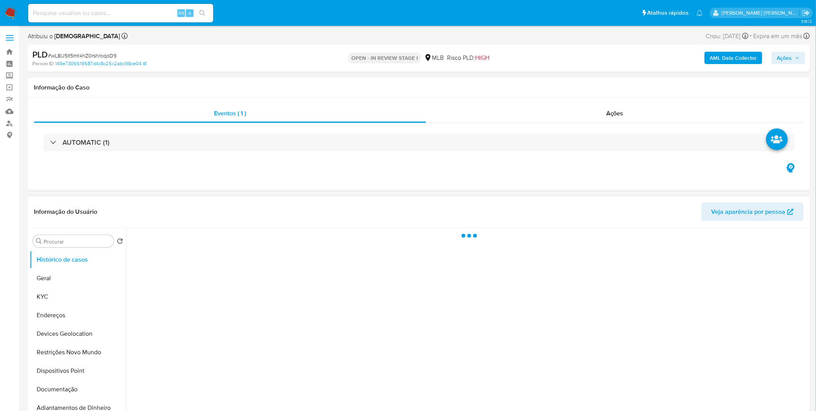
select select "10"
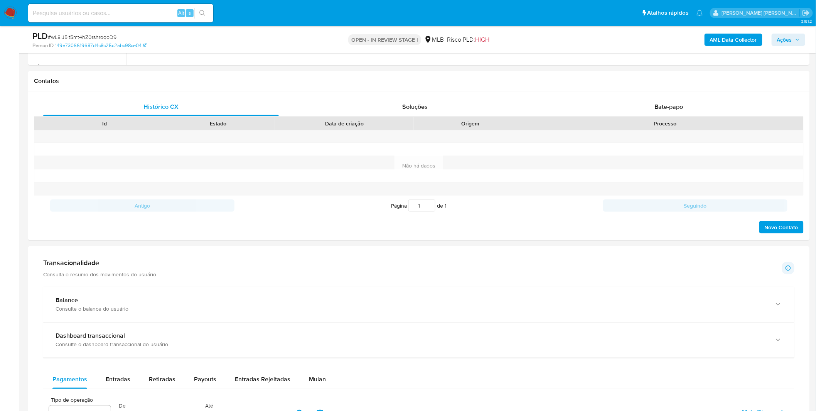
scroll to position [471, 0]
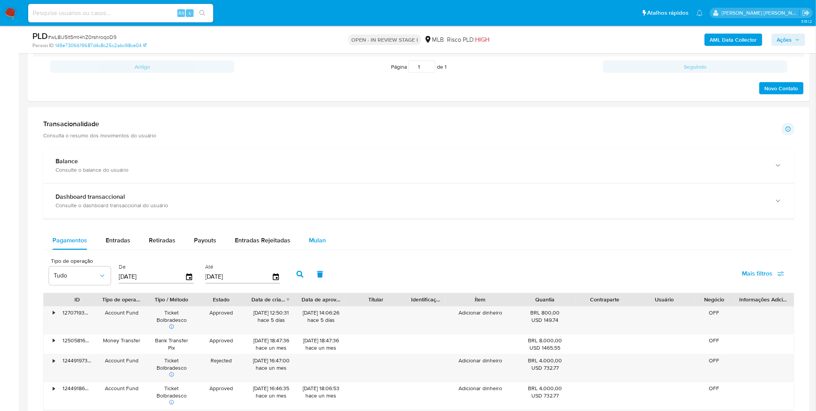
click at [321, 240] on span "Mulan" at bounding box center [317, 240] width 17 height 9
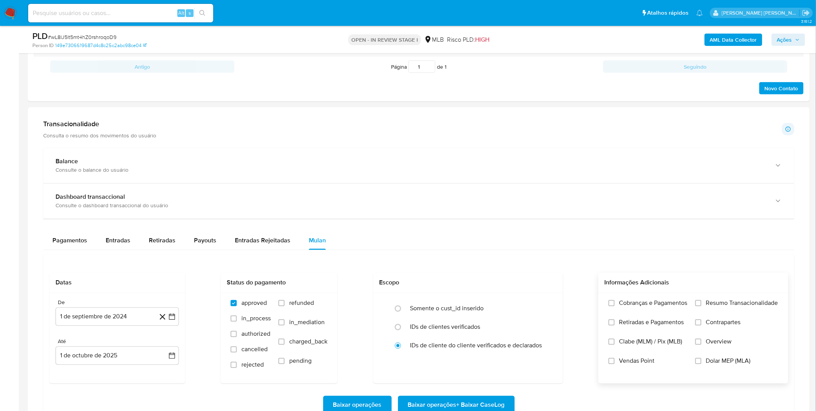
click at [662, 312] on label "Cobranças e Pagamentos" at bounding box center [647, 308] width 79 height 19
click at [615, 306] on input "Cobranças e Pagamentos" at bounding box center [611, 303] width 6 height 6
click at [656, 327] on label "Retiradas e Pagamentos" at bounding box center [647, 327] width 79 height 19
click at [615, 325] on input "Retiradas e Pagamentos" at bounding box center [611, 322] width 6 height 6
click at [691, 314] on div "Cobranças e Pagamentos Retiradas e Pagamentos Clabe (MLM) / Pix (MLB) Vendas Po…" at bounding box center [693, 337] width 177 height 77
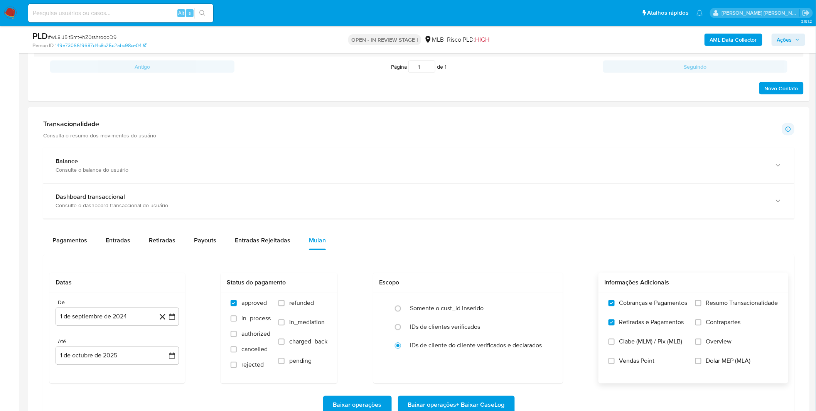
click at [712, 310] on label "Resumo Transacionalidade" at bounding box center [736, 308] width 83 height 19
click at [701, 306] on input "Resumo Transacionalidade" at bounding box center [698, 303] width 6 height 6
click at [709, 325] on span "Contrapartes" at bounding box center [723, 322] width 35 height 8
click at [701, 325] on input "Contrapartes" at bounding box center [698, 322] width 6 height 6
click at [94, 311] on button "1 de septiembre de 2024" at bounding box center [117, 316] width 123 height 19
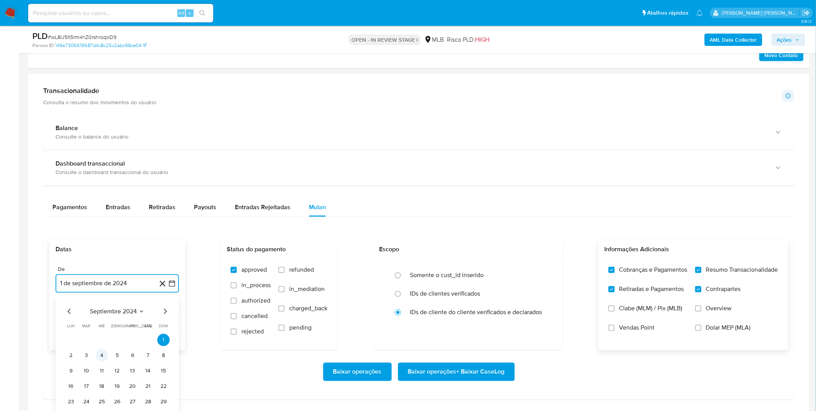
scroll to position [557, 0]
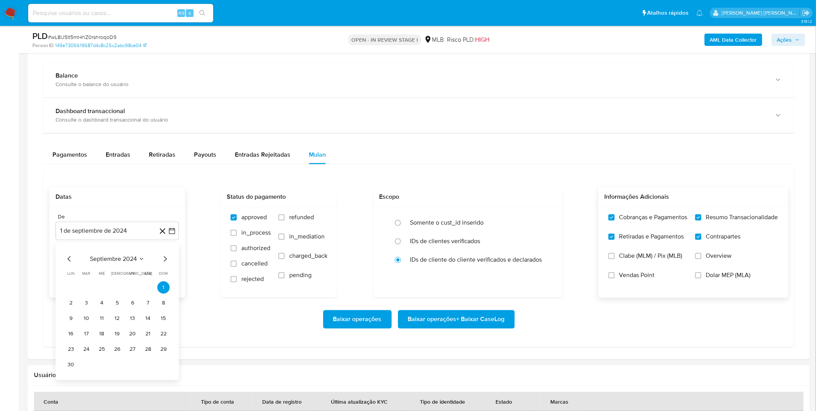
click at [117, 264] on div "septiembre 2024 septiembre 2024 lun lunes mar martes mié miércoles jue jueves v…" at bounding box center [117, 312] width 105 height 116
click at [125, 263] on span "septiembre 2024" at bounding box center [113, 259] width 47 height 8
click at [171, 259] on div "2024 2024 ene feb mar abr may jun jul ago sep oct nov dic" at bounding box center [117, 308] width 122 height 131
click at [161, 264] on div "2024 2024 ene feb mar abr may jun jul ago sep oct nov dic" at bounding box center [117, 308] width 122 height 131
click at [168, 263] on icon "Año siguiente" at bounding box center [163, 258] width 9 height 9
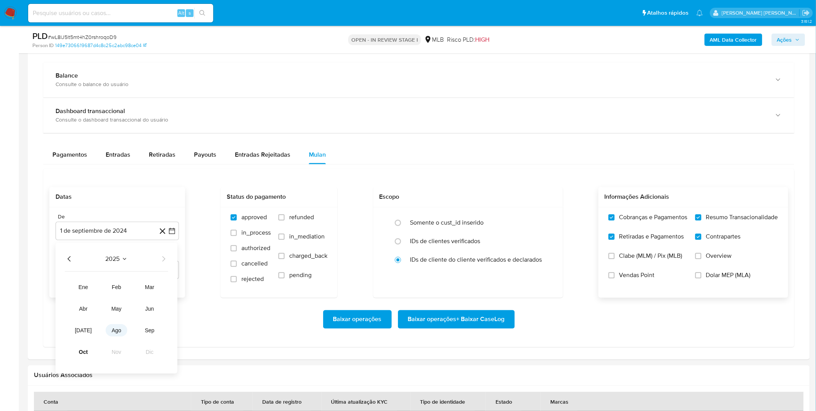
click at [117, 333] on span "ago" at bounding box center [117, 330] width 10 height 6
click at [128, 291] on button "1" at bounding box center [132, 287] width 12 height 12
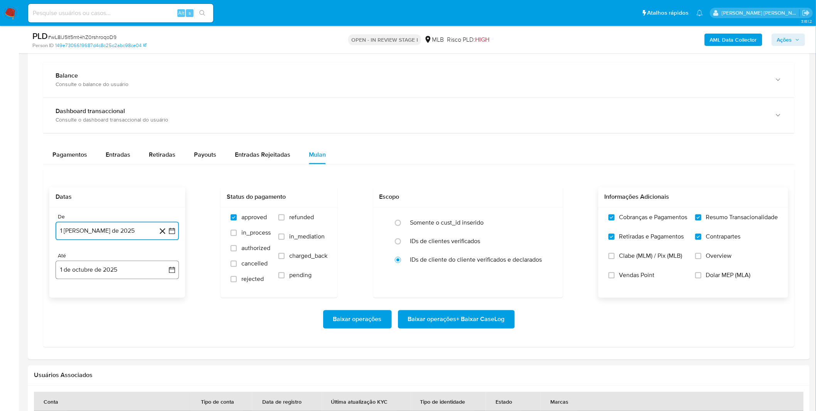
click at [128, 275] on button "1 de octubre de 2025" at bounding box center [117, 270] width 123 height 19
click at [72, 298] on icon "Mes anterior" at bounding box center [69, 297] width 9 height 9
click at [81, 388] on button "30" at bounding box center [86, 388] width 12 height 12
click at [115, 347] on div "Datas De 1 de agosto de 2025 1-08-2025 Até 30 de septiembre de 2025 30-09-2025 …" at bounding box center [418, 257] width 751 height 179
click at [504, 325] on button "Baixar operações + Baixar CaseLog" at bounding box center [456, 319] width 117 height 19
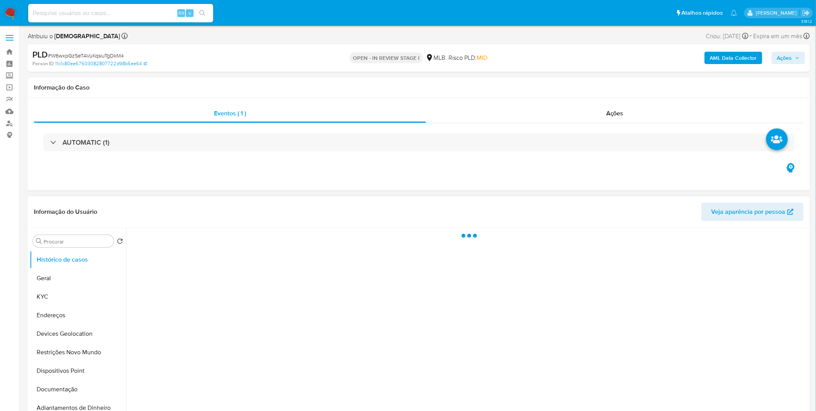
select select "10"
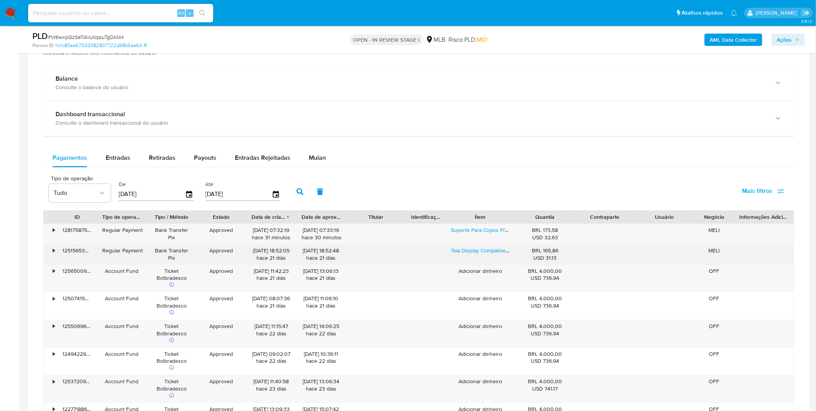
scroll to position [557, 0]
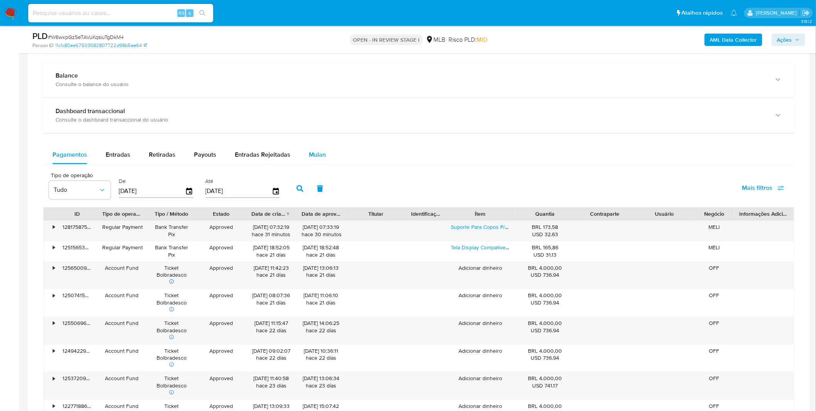
click at [317, 161] on div "Mulan" at bounding box center [317, 155] width 17 height 19
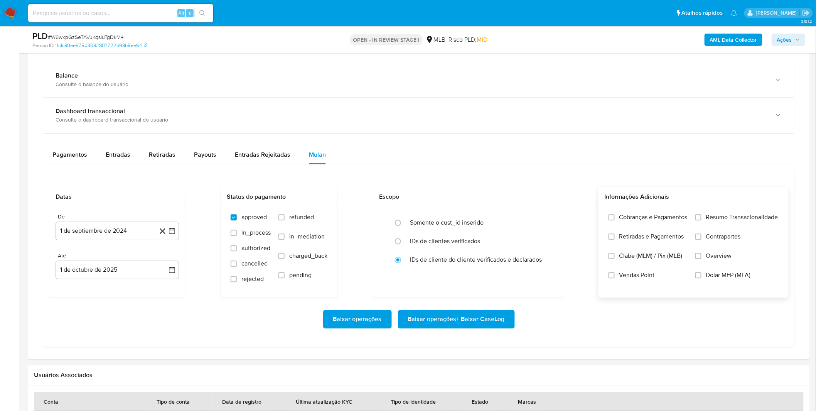
click at [676, 233] on span "Retiradas e Pagamentos" at bounding box center [651, 237] width 65 height 8
click at [615, 234] on input "Retiradas e Pagamentos" at bounding box center [611, 237] width 6 height 6
click at [674, 228] on label "Cobranças e Pagamentos" at bounding box center [647, 223] width 79 height 19
click at [615, 221] on input "Cobranças e Pagamentos" at bounding box center [611, 217] width 6 height 6
click at [669, 235] on span "Retiradas e Pagamentos" at bounding box center [651, 237] width 65 height 8
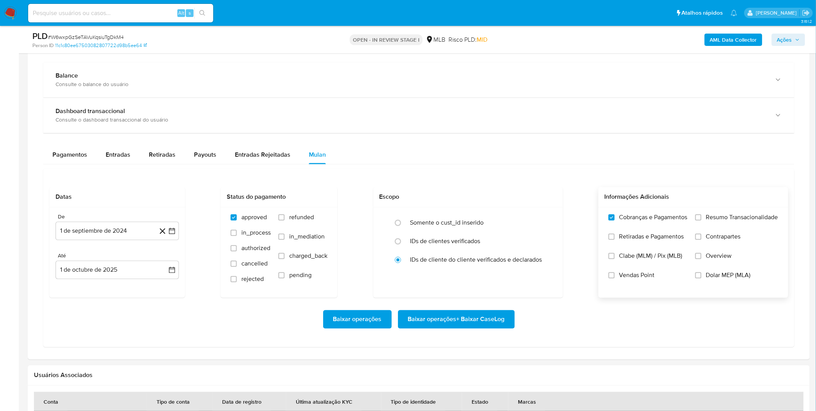
click at [615, 235] on input "Retiradas e Pagamentos" at bounding box center [611, 237] width 6 height 6
click at [722, 222] on label "Resumo Transacionalidade" at bounding box center [736, 223] width 83 height 19
click at [701, 221] on input "Resumo Transacionalidade" at bounding box center [698, 217] width 6 height 6
click at [718, 241] on span "Contrapartes" at bounding box center [723, 237] width 35 height 8
click at [701, 240] on input "Contrapartes" at bounding box center [698, 237] width 6 height 6
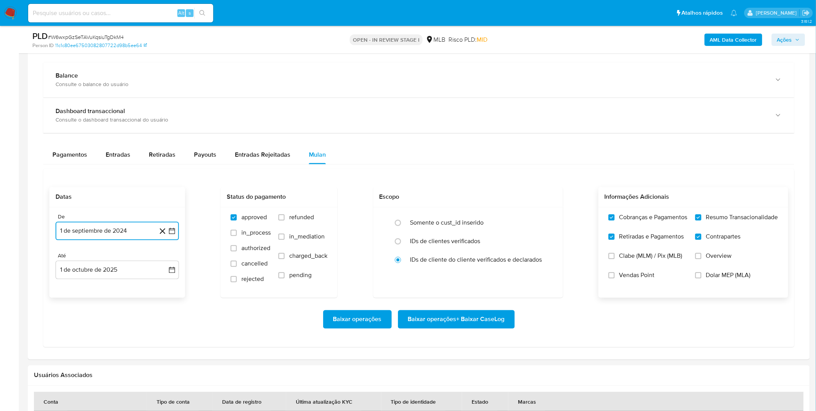
click at [106, 236] on button "1 de septiembre de 2024" at bounding box center [117, 231] width 123 height 19
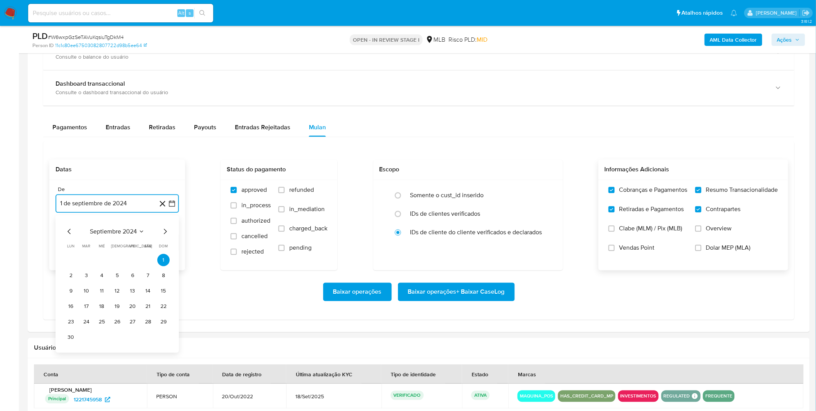
scroll to position [600, 0]
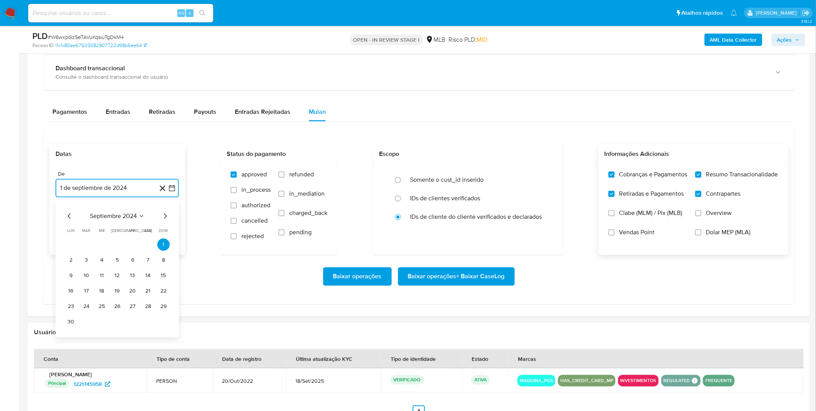
click at [118, 219] on span "septiembre 2024" at bounding box center [113, 216] width 47 height 8
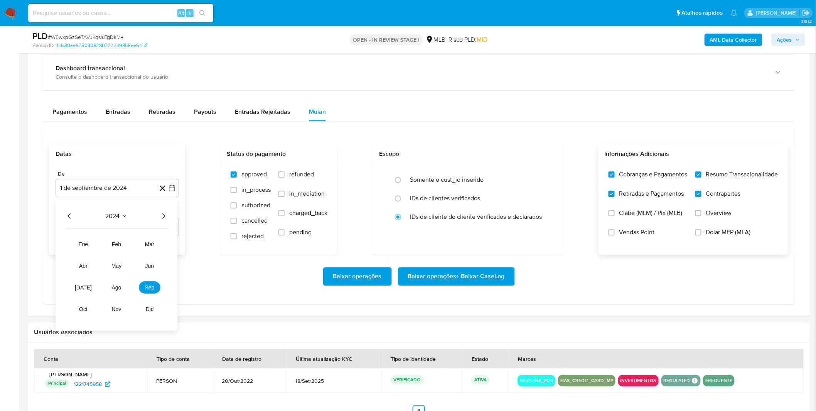
click at [163, 215] on icon "Año siguiente" at bounding box center [163, 215] width 9 height 9
click at [121, 283] on button "ago" at bounding box center [117, 287] width 22 height 12
click at [130, 244] on button "1" at bounding box center [132, 244] width 12 height 12
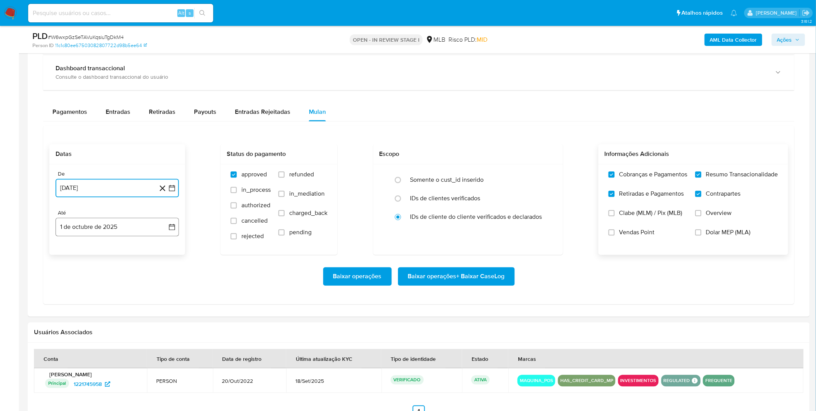
click at [116, 229] on button "1 de octubre de 2025" at bounding box center [117, 227] width 123 height 19
click at [66, 253] on icon "Mes anterior" at bounding box center [69, 254] width 9 height 9
click at [84, 344] on button "30" at bounding box center [86, 345] width 12 height 12
click at [130, 304] on div "Datas De 1 de agosto de 2025 1-08-2025 Até 30 de septiembre de 2025 30-09-2025 …" at bounding box center [418, 215] width 751 height 179
click at [473, 272] on span "Baixar operações + Baixar CaseLog" at bounding box center [456, 276] width 97 height 17
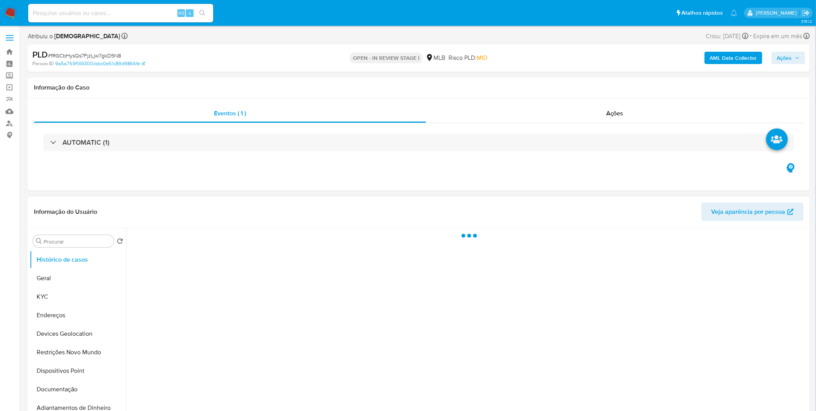
select select "10"
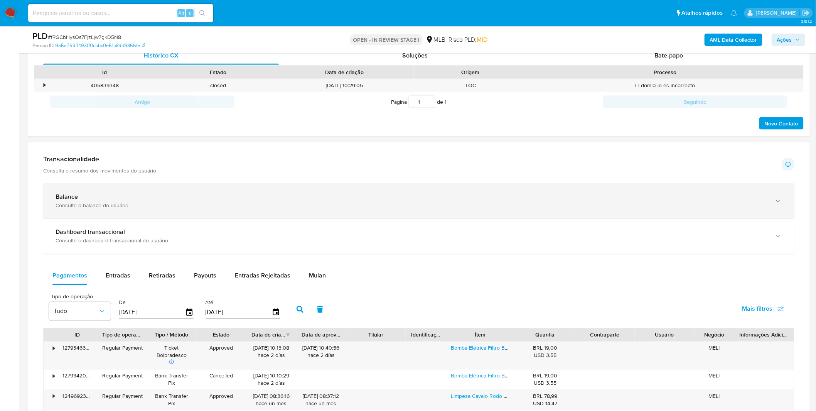
scroll to position [428, 0]
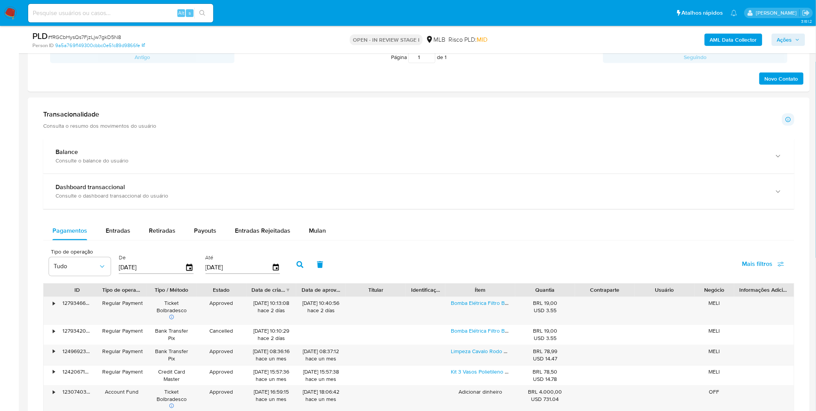
click at [322, 242] on div "Pagamentos Entradas Retiradas Payouts Entradas Rejeitadas Mulan Tipo de operaçã…" at bounding box center [418, 383] width 751 height 323
click at [311, 232] on span "Mulan" at bounding box center [317, 230] width 17 height 9
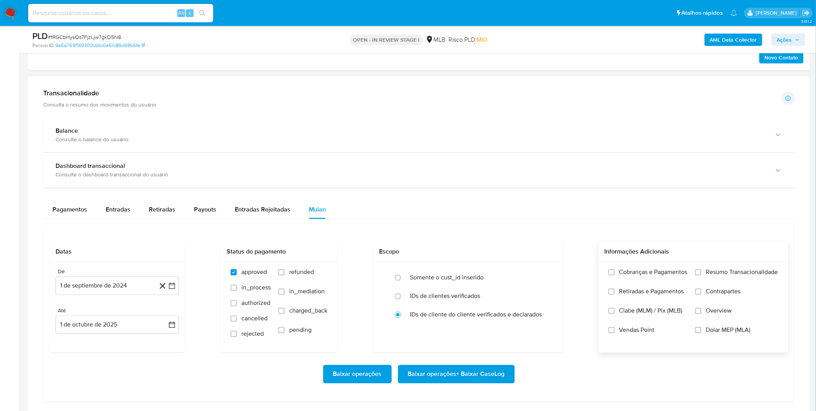
scroll to position [471, 0]
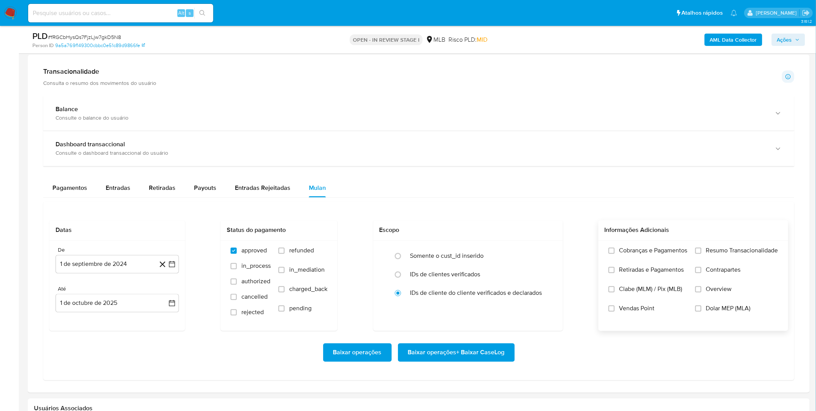
click at [654, 266] on span "Retiradas e Pagamentos" at bounding box center [651, 270] width 65 height 8
click at [615, 267] on input "Retiradas e Pagamentos" at bounding box center [611, 270] width 6 height 6
click at [659, 245] on div "Cobranças e Pagamentos Retiradas e Pagamentos Clabe (MLM) / Pix (MLB) Vendas Po…" at bounding box center [693, 285] width 190 height 89
click at [664, 258] on label "Cobranças e Pagamentos" at bounding box center [647, 256] width 79 height 19
click at [615, 254] on input "Cobranças e Pagamentos" at bounding box center [611, 251] width 6 height 6
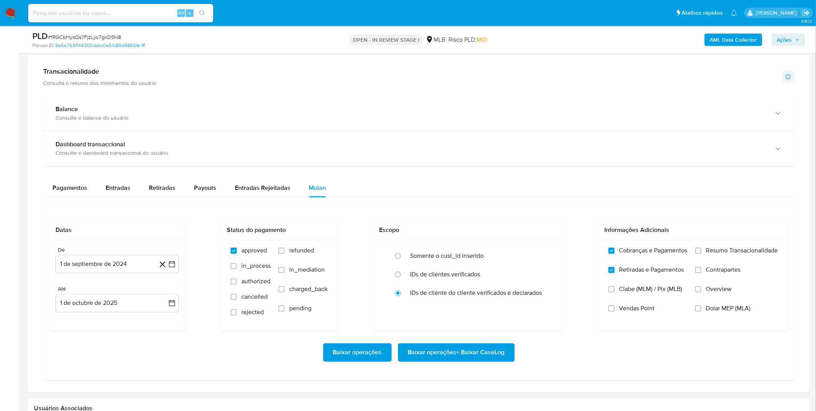
click at [745, 254] on span "Resumo Transacionalidade" at bounding box center [742, 251] width 72 height 8
click at [701, 254] on input "Resumo Transacionalidade" at bounding box center [698, 251] width 6 height 6
click at [730, 266] on span "Contrapartes" at bounding box center [723, 270] width 35 height 8
click at [701, 267] on input "Contrapartes" at bounding box center [698, 270] width 6 height 6
click at [115, 270] on button "1 de septiembre de 2024" at bounding box center [117, 264] width 123 height 19
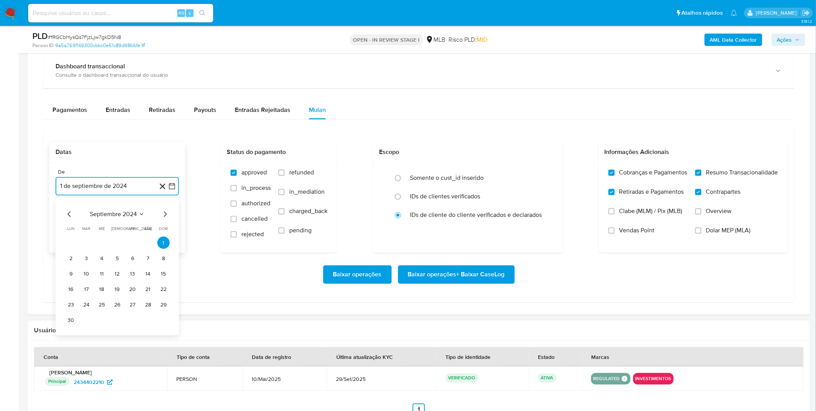
scroll to position [557, 0]
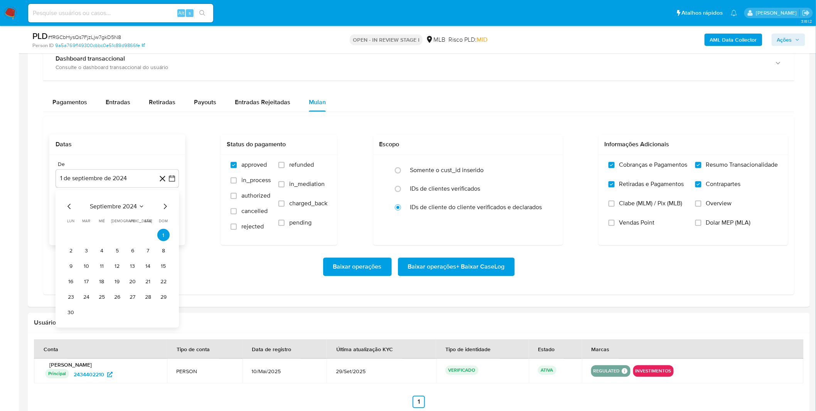
click at [119, 213] on div "septiembre 2024 septiembre 2024 lun lunes mar martes mié miércoles jue jueves v…" at bounding box center [117, 260] width 105 height 116
click at [120, 205] on span "septiembre 2024" at bounding box center [113, 207] width 47 height 8
click at [165, 206] on icon "Año siguiente" at bounding box center [163, 206] width 9 height 9
click at [117, 281] on span "ago" at bounding box center [117, 278] width 10 height 6
click at [135, 232] on button "1" at bounding box center [132, 235] width 12 height 12
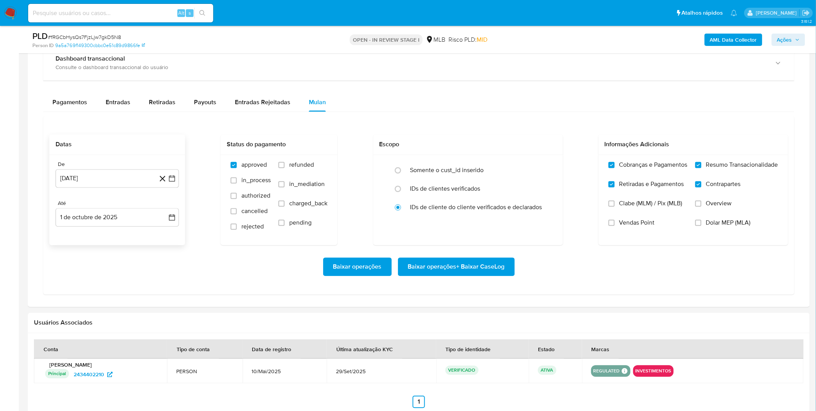
click at [122, 230] on div "De 1 de agosto de 2025 1-08-2025 Até 1 de octubre de 2025 1-10-2025" at bounding box center [117, 200] width 136 height 90
click at [121, 224] on button "1 de octubre de 2025" at bounding box center [117, 217] width 123 height 19
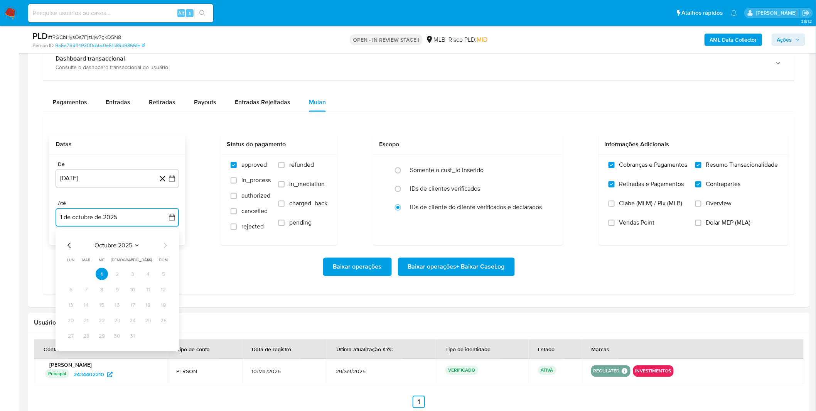
click at [72, 244] on icon "Mes anterior" at bounding box center [69, 245] width 9 height 9
click at [86, 336] on button "30" at bounding box center [86, 336] width 12 height 12
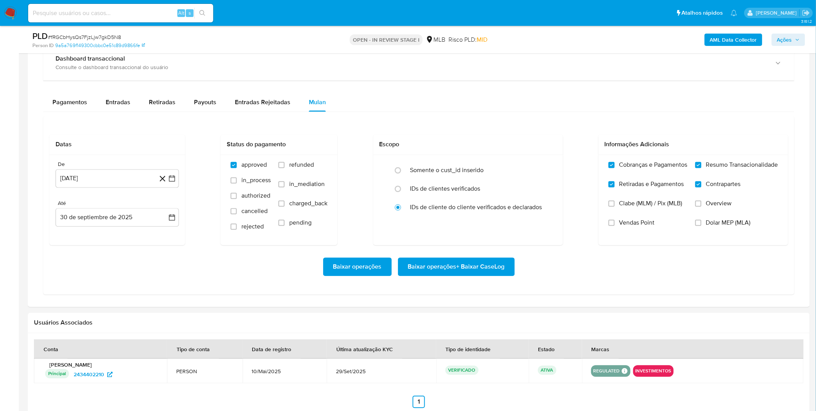
click at [211, 272] on div "Baixar operações Baixar operações + Baixar CaseLog" at bounding box center [418, 267] width 739 height 19
click at [474, 266] on span "Baixar operações + Baixar CaseLog" at bounding box center [456, 266] width 97 height 17
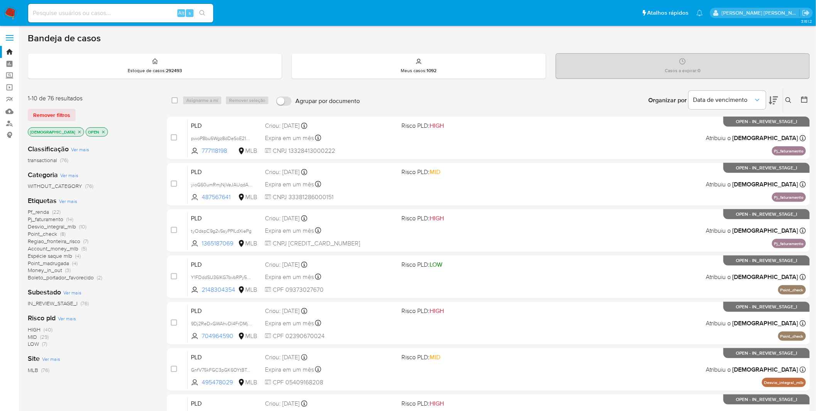
click at [90, 18] on div "Alt s" at bounding box center [120, 13] width 185 height 19
click at [97, 10] on input at bounding box center [120, 13] width 185 height 10
paste input "8HYCrnpYEoy1XNYfeyOj9cp6"
type input "8HYCrnpYEoy1XNYfeyOj9cp6"
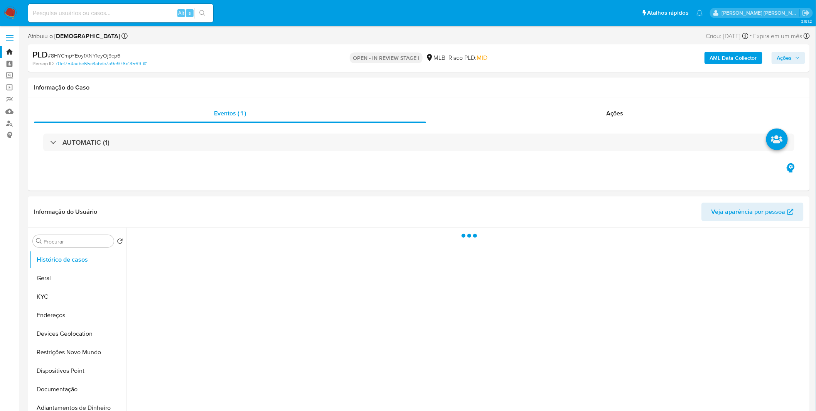
select select "10"
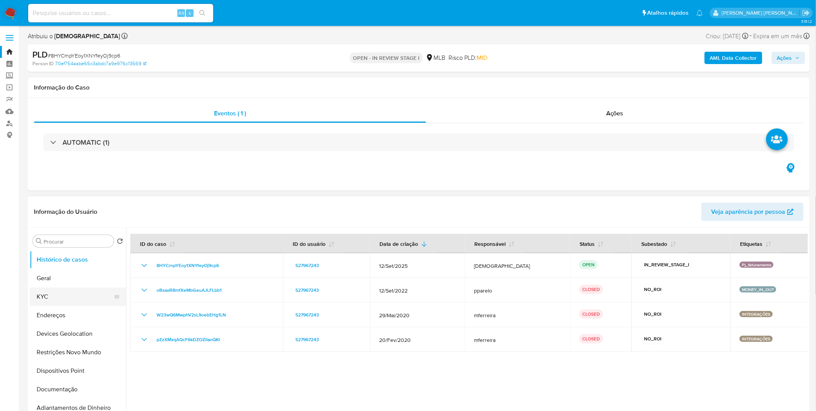
click at [51, 295] on button "KYC" at bounding box center [75, 296] width 90 height 19
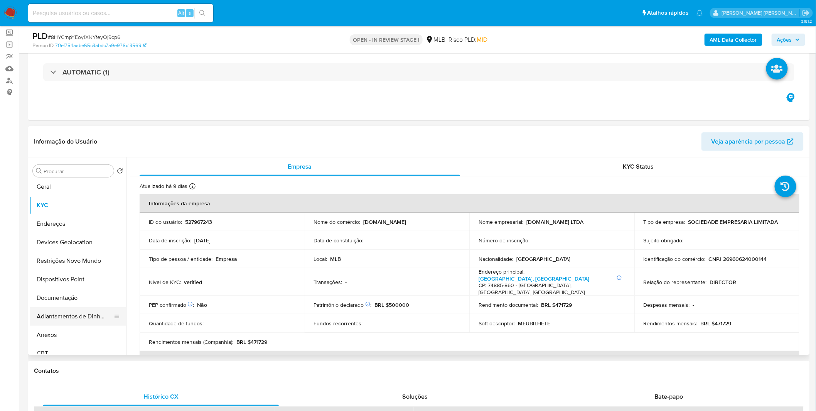
scroll to position [43, 0]
click at [56, 305] on button "Anexos" at bounding box center [75, 313] width 90 height 19
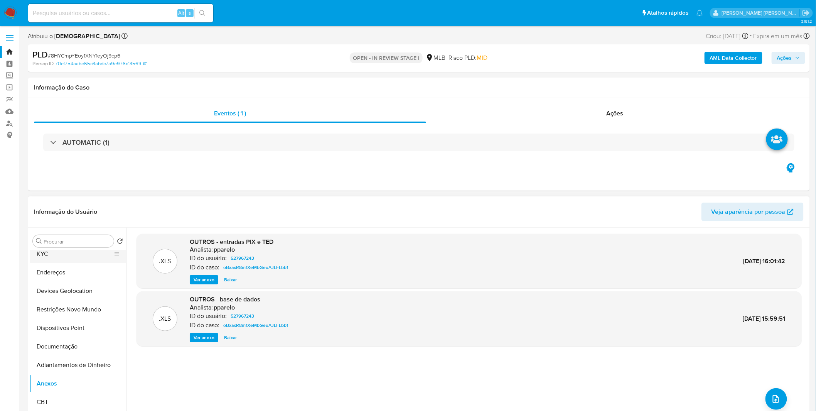
scroll to position [0, 0]
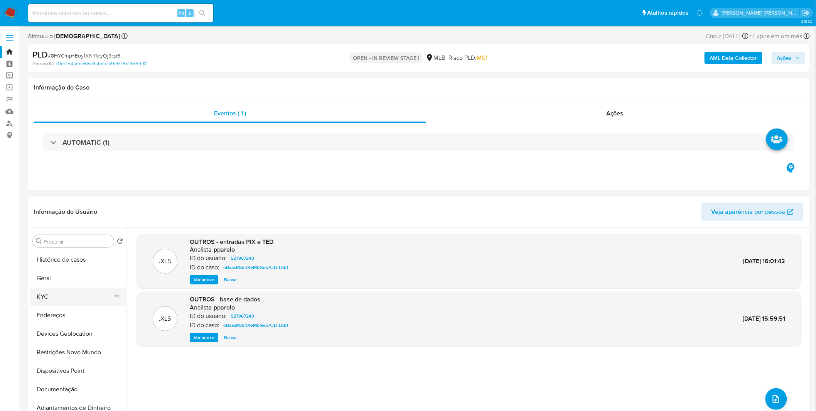
click at [76, 294] on button "KYC" at bounding box center [75, 296] width 90 height 19
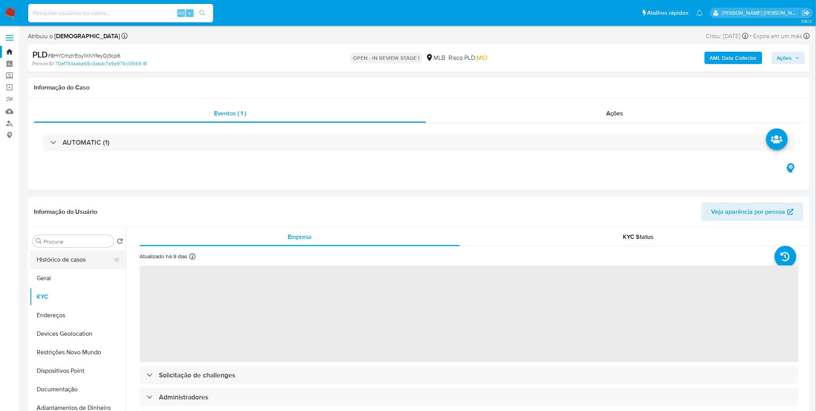
click at [89, 256] on button "Histórico de casos" at bounding box center [75, 259] width 90 height 19
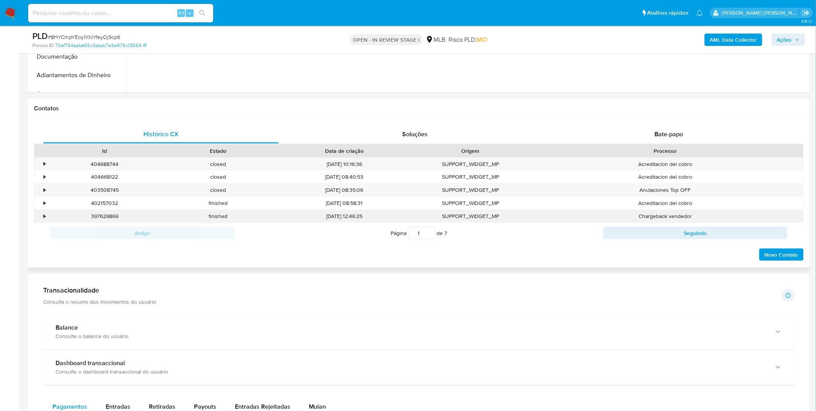
scroll to position [300, 0]
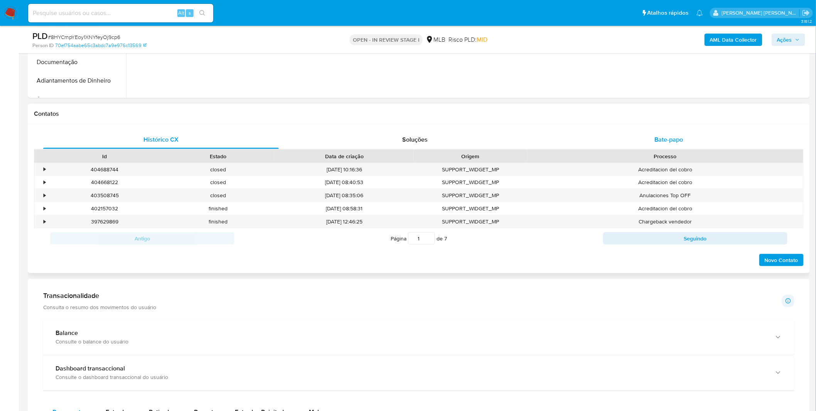
click at [654, 144] on div "Bate-papo" at bounding box center [669, 139] width 236 height 19
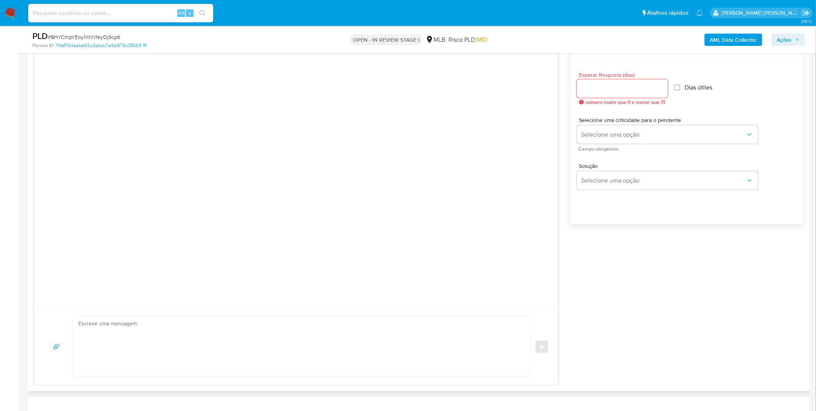
scroll to position [257, 0]
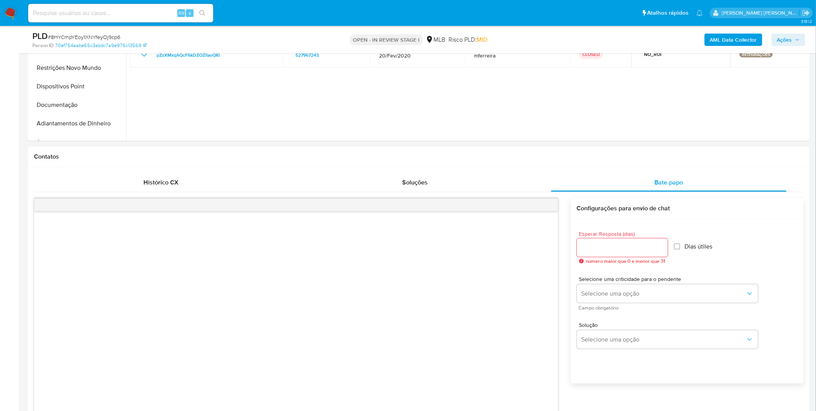
click at [48, 15] on input at bounding box center [120, 13] width 185 height 10
paste input "9qT6RkFTYdJfEzkG5NpSWnuB"
type input "9qT6RkFTYdJfEzkG5NpSWnuB"
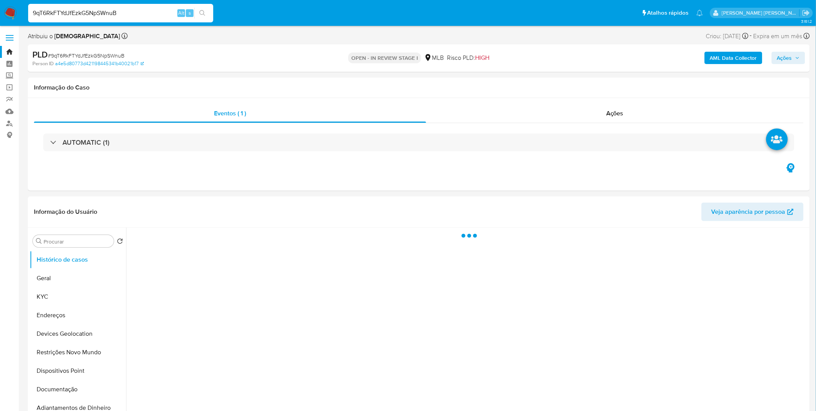
select select "10"
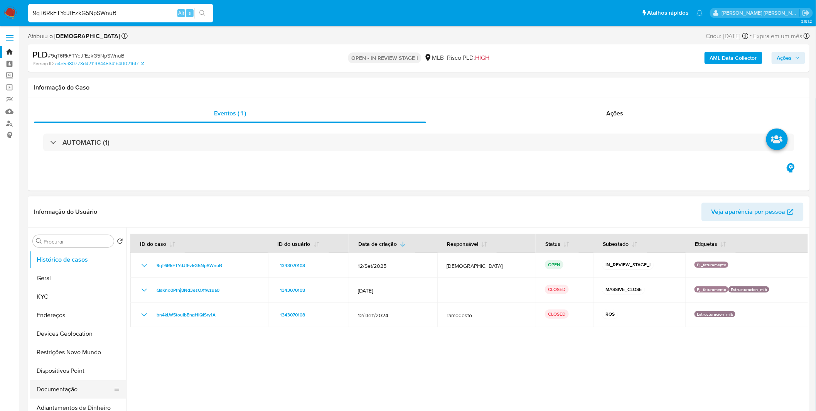
click at [69, 383] on button "Documentação" at bounding box center [75, 389] width 90 height 19
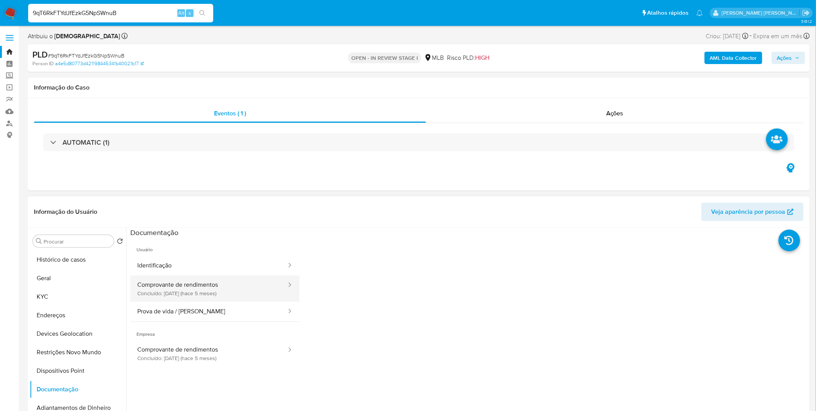
click at [202, 295] on button "Comprovante de rendimentos Concluído: 22/04/2025 (hace 5 meses)" at bounding box center [208, 288] width 157 height 26
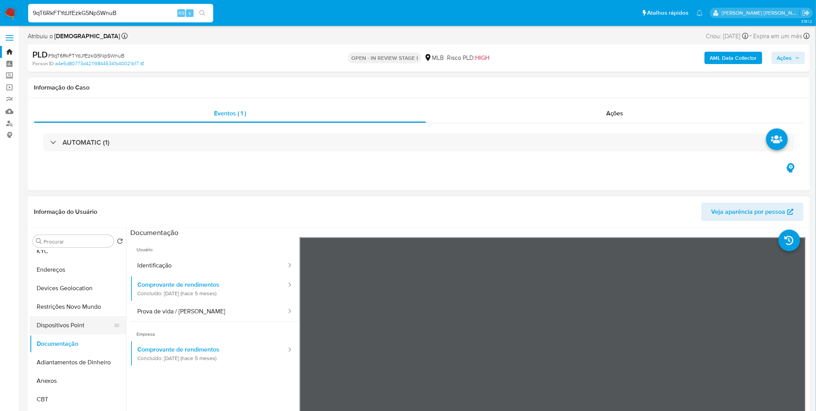
scroll to position [86, 0]
click at [70, 338] on button "Anexos" at bounding box center [75, 340] width 90 height 19
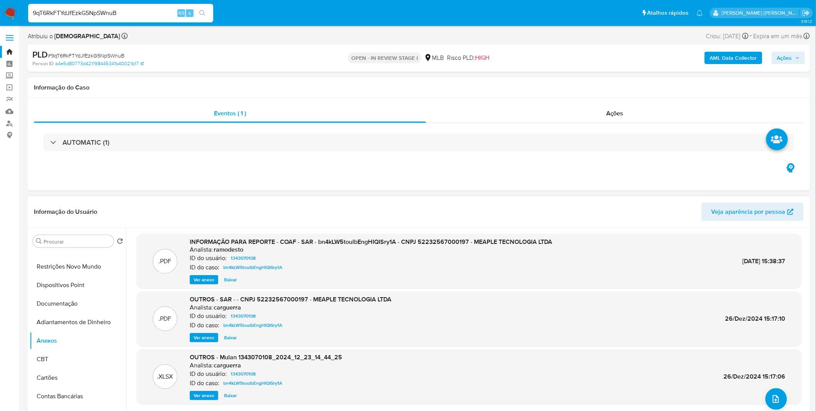
click at [204, 283] on span "Ver anexo" at bounding box center [204, 280] width 21 height 8
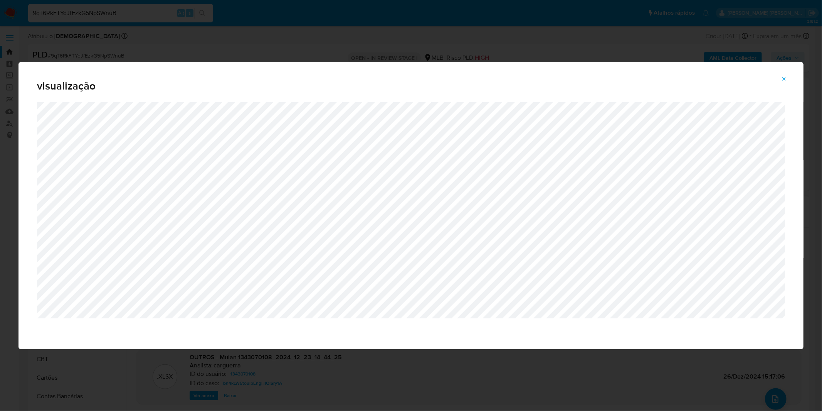
drag, startPoint x: 785, startPoint y: 79, endPoint x: 754, endPoint y: 87, distance: 32.4
click at [785, 79] on icon "Attachment preview" at bounding box center [784, 78] width 3 height 3
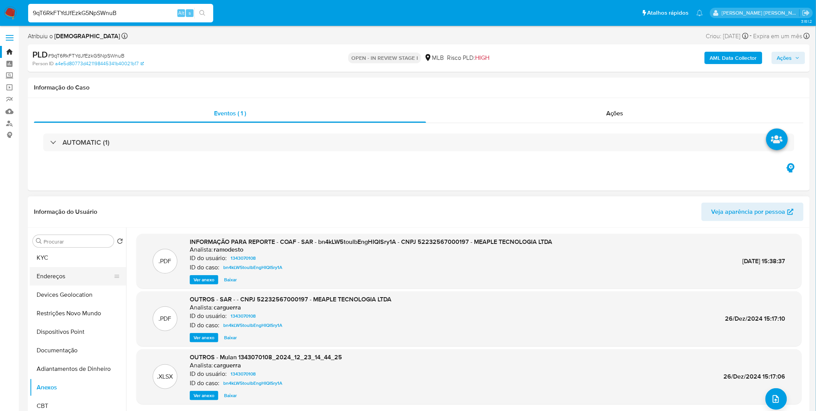
scroll to position [0, 0]
click at [68, 297] on button "KYC" at bounding box center [75, 296] width 90 height 19
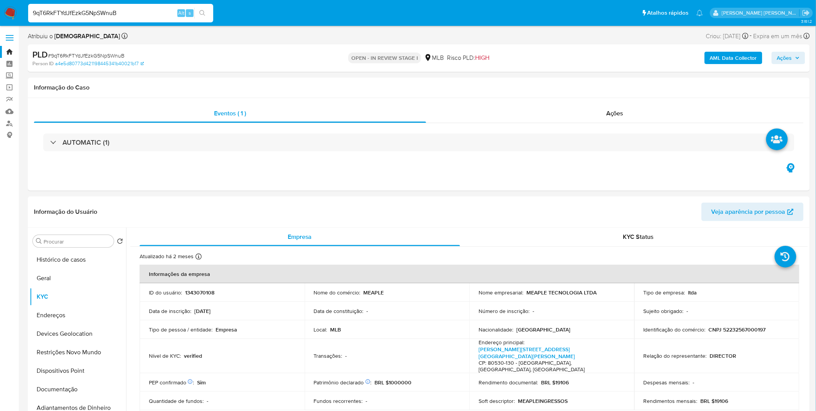
click at [101, 12] on input "9qT6RkFTYdJfEzkG5NpSWnuB" at bounding box center [120, 13] width 185 height 10
paste input "T1TLZ7Rys3WXdkFTA9jaGQdG"
type input "T1TLZ7Rys3WXdkFTA9jaGQdG"
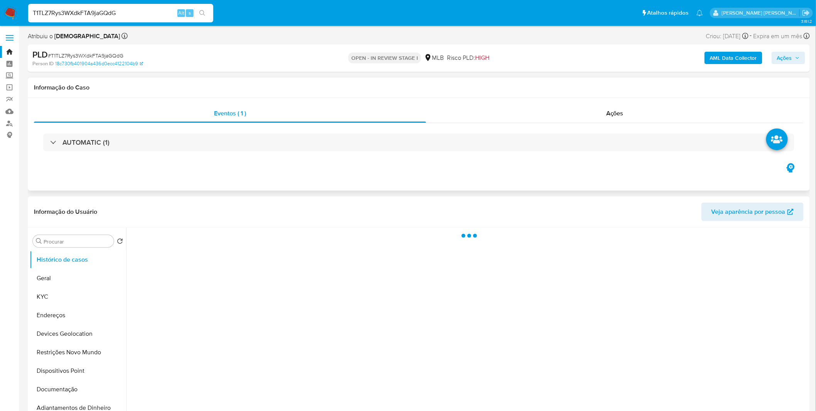
select select "10"
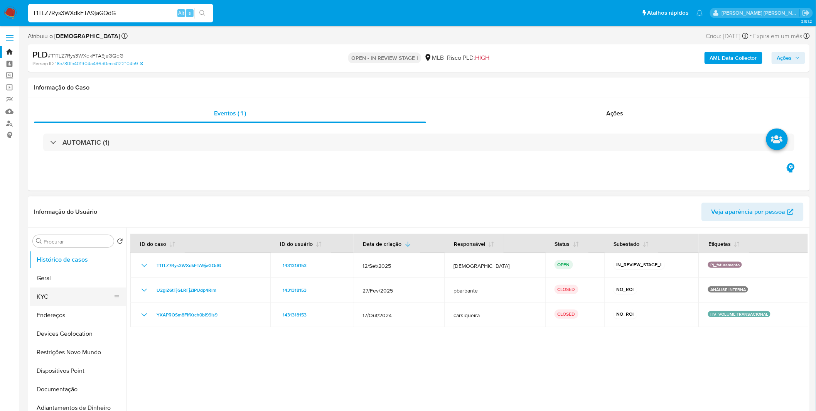
click at [81, 305] on button "KYC" at bounding box center [75, 296] width 90 height 19
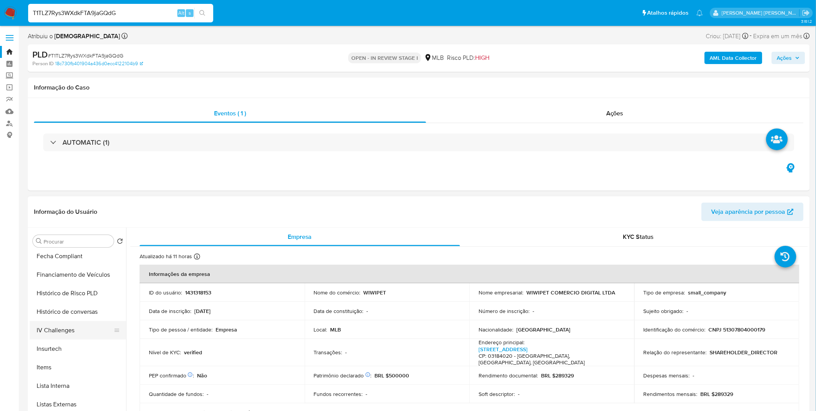
scroll to position [342, 0]
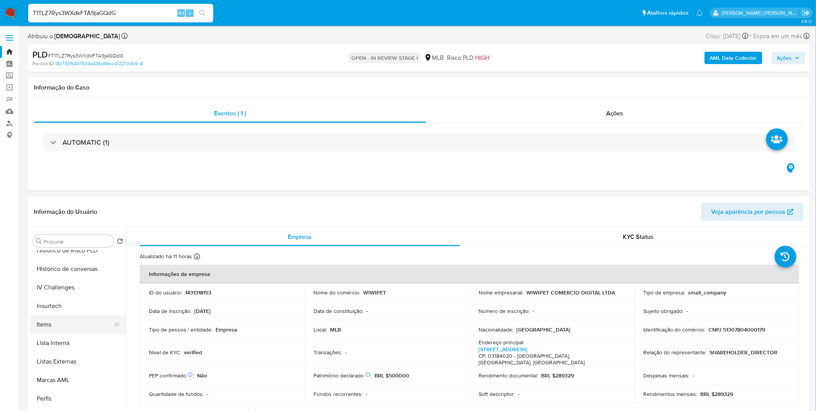
click at [86, 326] on button "Items" at bounding box center [75, 324] width 90 height 19
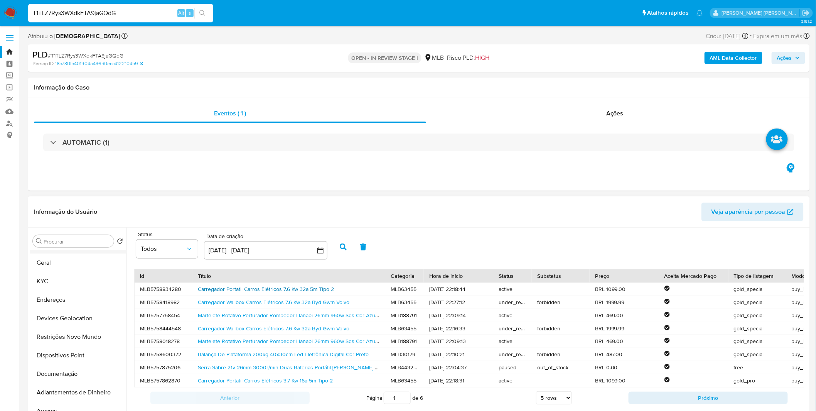
scroll to position [0, 0]
click at [57, 279] on button "Geral" at bounding box center [75, 278] width 90 height 19
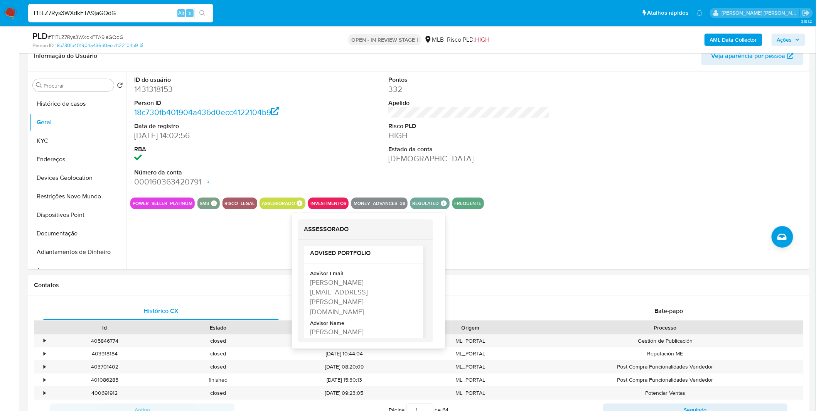
scroll to position [6, 0]
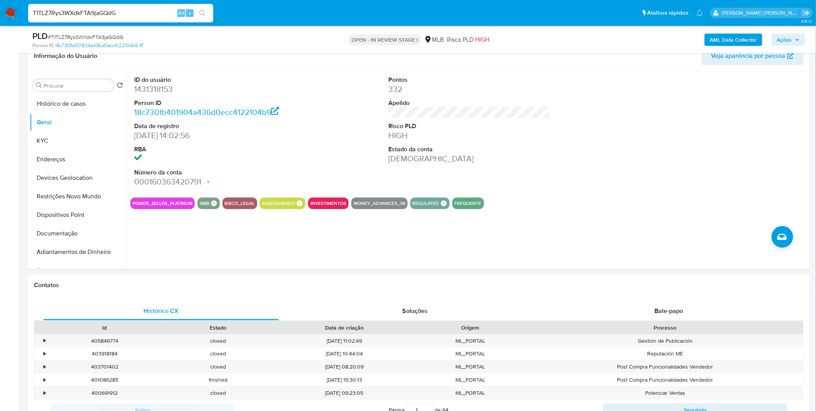
click at [59, 9] on input "T1TLZ7Rys3WXdkFTA9jaGQdG" at bounding box center [120, 13] width 185 height 10
paste input "pwoP8bu6Wgz8dDeSoE21HeWb"
type input "pwoP8bu6Wgz8dDeSoE21HeWb"
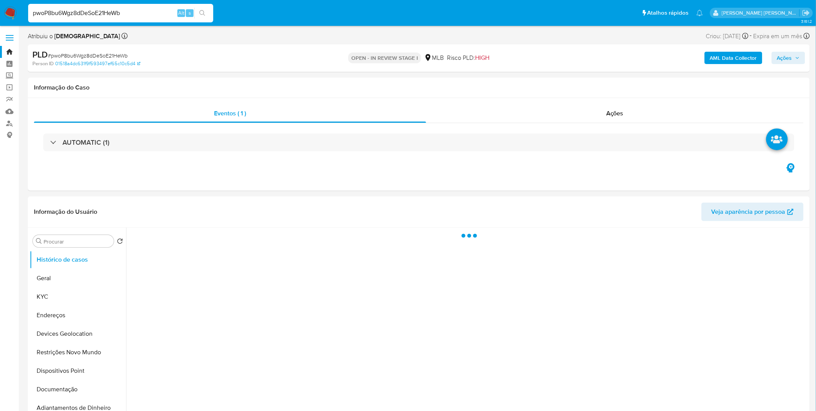
select select "10"
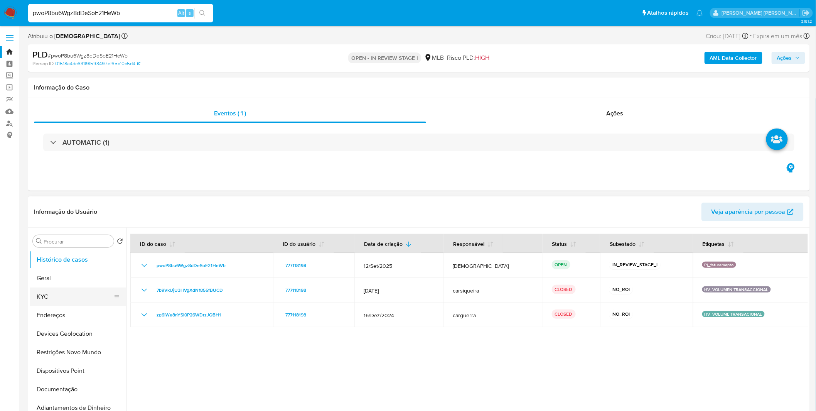
click at [79, 295] on button "KYC" at bounding box center [75, 296] width 90 height 19
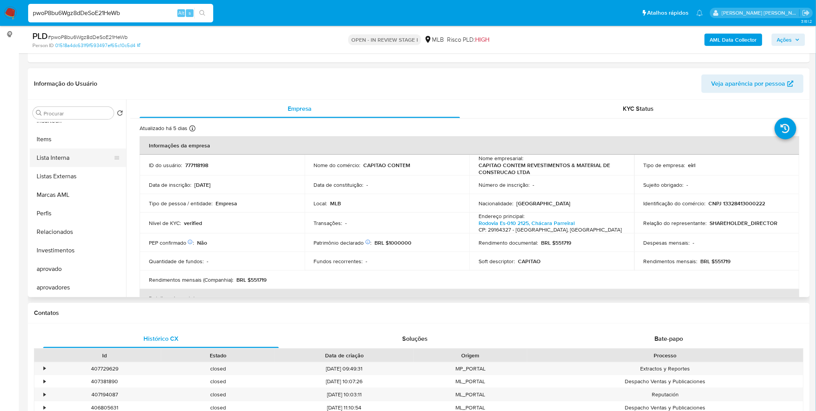
scroll to position [86, 0]
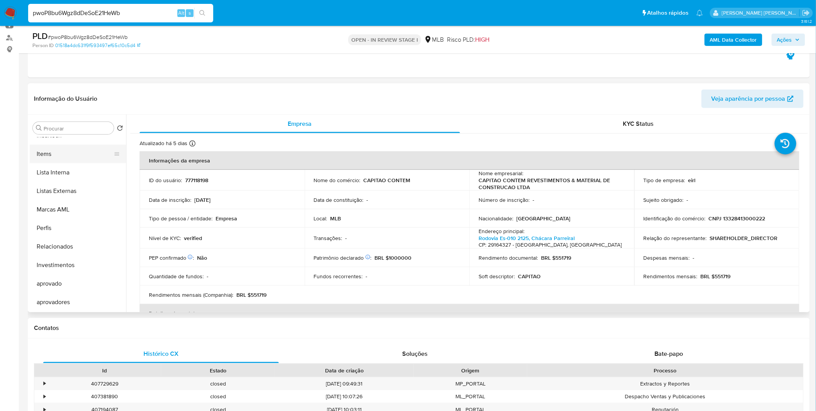
click at [69, 157] on button "Items" at bounding box center [75, 154] width 90 height 19
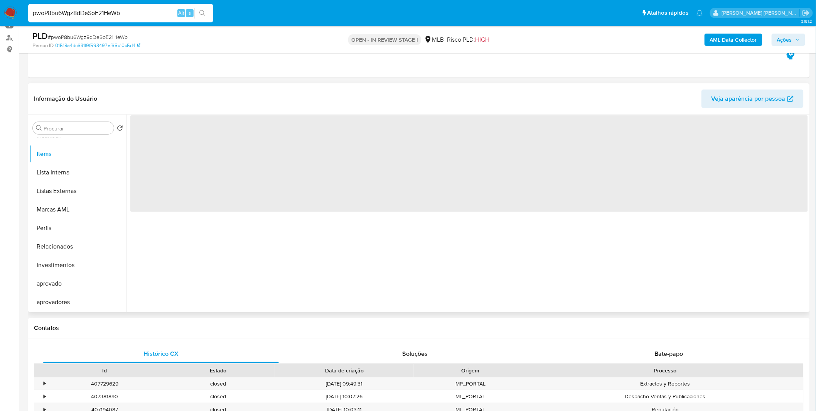
scroll to position [399, 0]
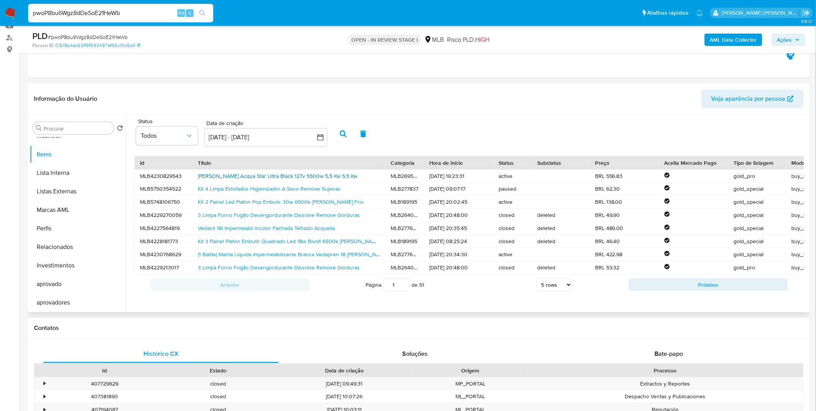
click at [228, 176] on link "Ducha Lorenzetti Acqua Star Ultra Black 127v 5500w 5.5 Kw 5.5 Kw" at bounding box center [278, 176] width 160 height 8
click at [15, 15] on img at bounding box center [10, 13] width 13 height 13
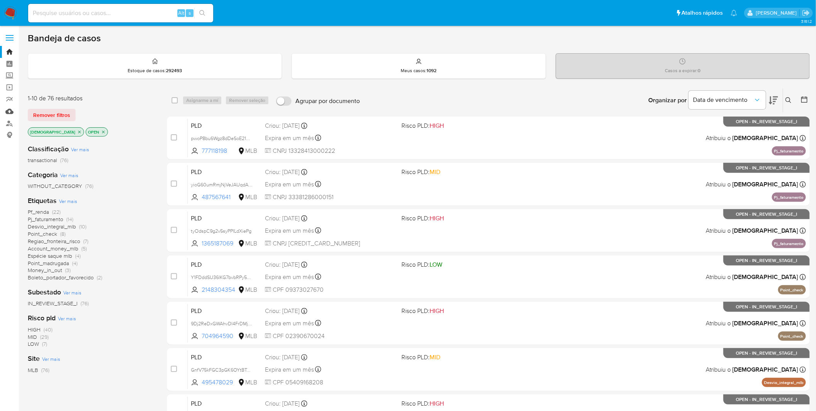
click at [8, 111] on link "Mulan" at bounding box center [46, 111] width 92 height 12
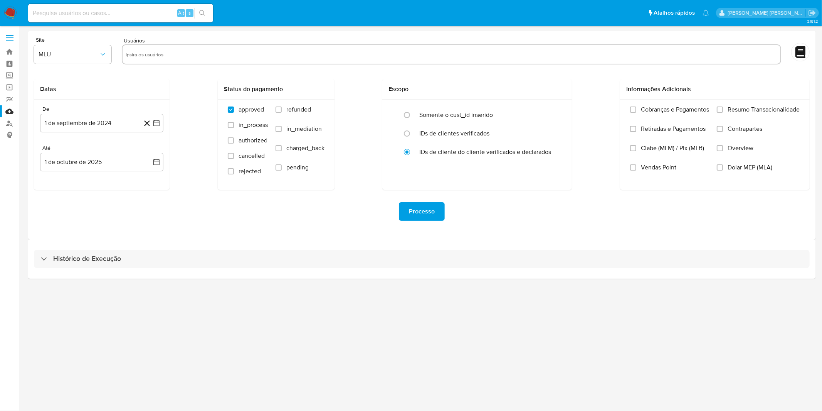
click at [194, 242] on div "Histórico de Execução" at bounding box center [422, 258] width 788 height 39
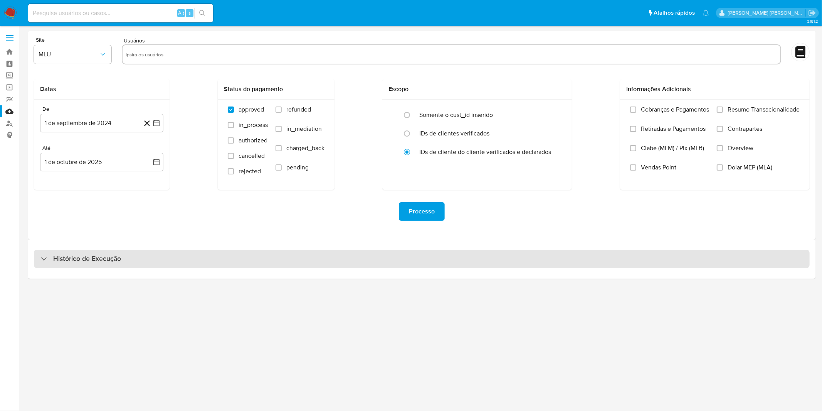
click at [194, 253] on div "Histórico de Execução" at bounding box center [422, 258] width 776 height 19
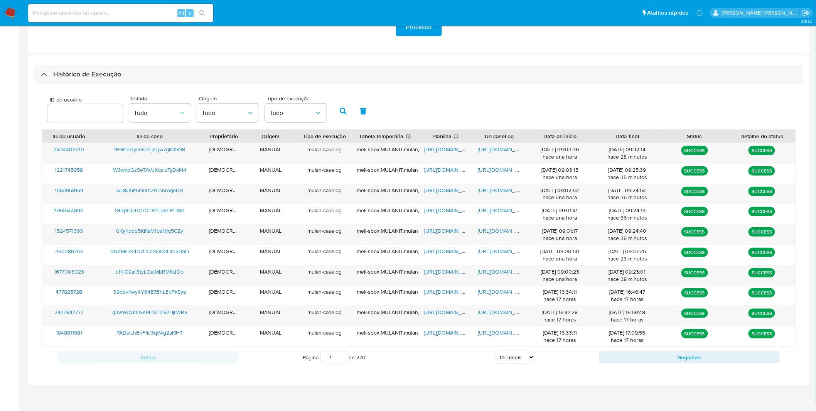
scroll to position [192, 0]
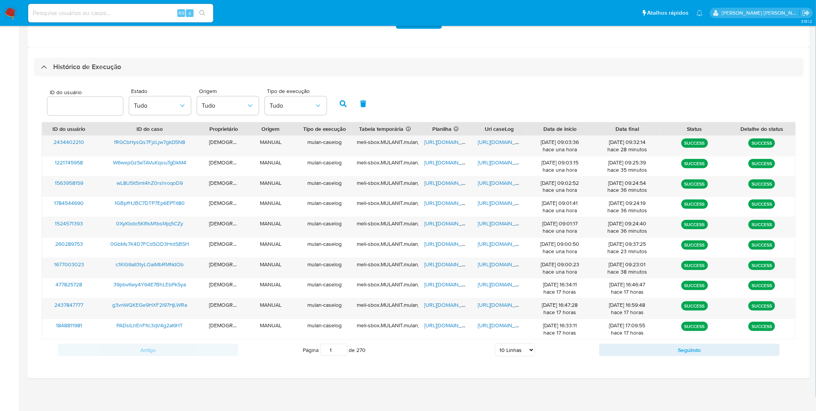
click at [523, 353] on select "5 Linhas 10 Linhas 20 Linhas 25 Linhas 50 Linhas 100 Linhas" at bounding box center [515, 349] width 40 height 13
select select "25"
click at [495, 344] on select "5 Linhas 10 Linhas 20 Linhas 25 Linhas 50 Linhas 100 Linhas" at bounding box center [515, 349] width 40 height 13
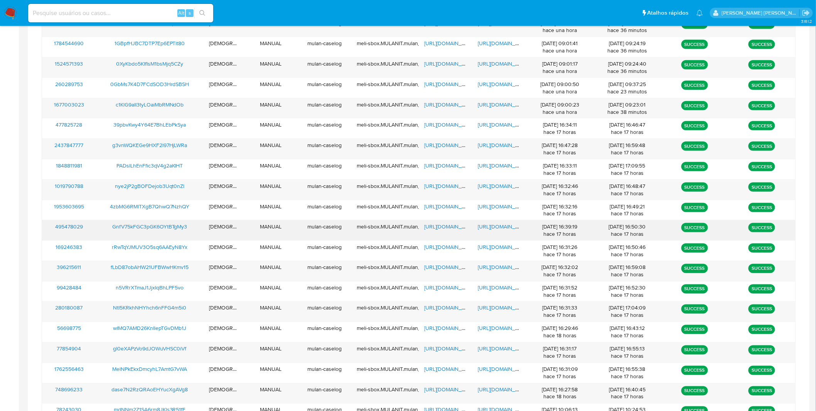
scroll to position [344, 0]
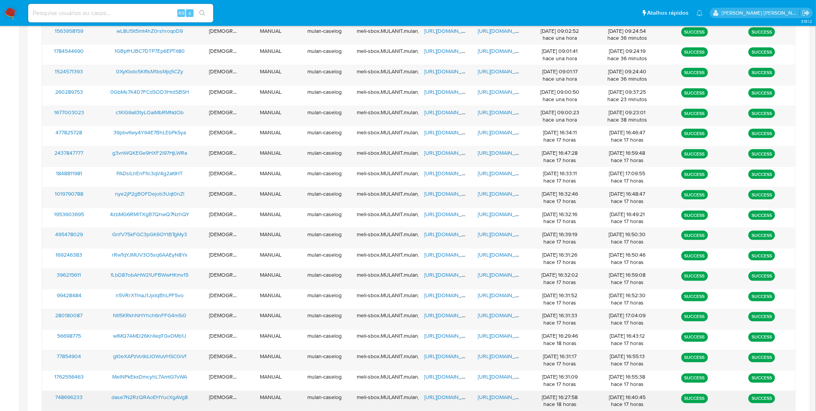
click at [510, 396] on span "https://docs.google.com/document/d/1zkZK2BjcdqYmAB-PMIvRuGrUS8aWI3-7wiWluMfj91I…" at bounding box center [504, 397] width 53 height 8
click at [459, 399] on span "https://docs.google.com/spreadsheets/d/12QE3Xap7b6idSmzTqVRIM_HrPnRLotTnQV1G661…" at bounding box center [450, 397] width 53 height 8
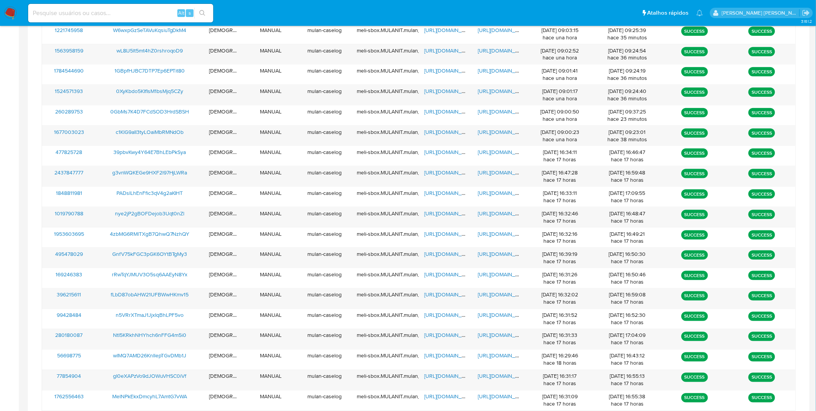
scroll to position [322, 0]
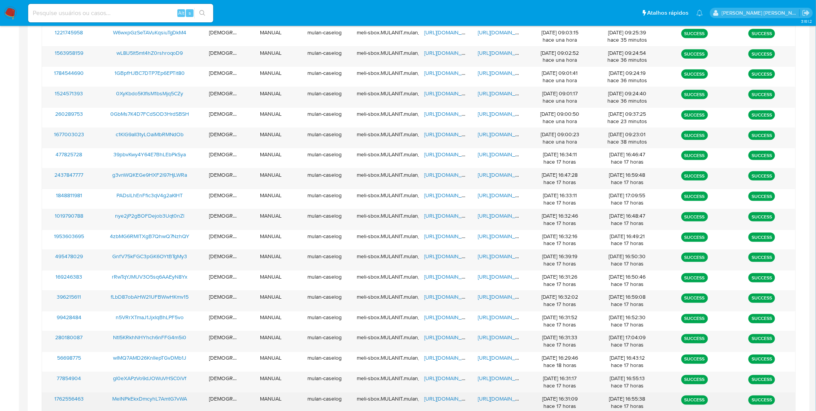
click at [504, 396] on span "https://docs.google.com/document/d/1CX5td4UDeedNPTAz7x_IlDSOMG7LoohFDDzXLXIgqKA…" at bounding box center [504, 399] width 53 height 8
click at [441, 400] on span "https://docs.google.com/spreadsheets/d/1vTL8beR0Ddns5ezLuJQ-p1gnUl6pCoX_ct0Q_xW…" at bounding box center [450, 399] width 53 height 8
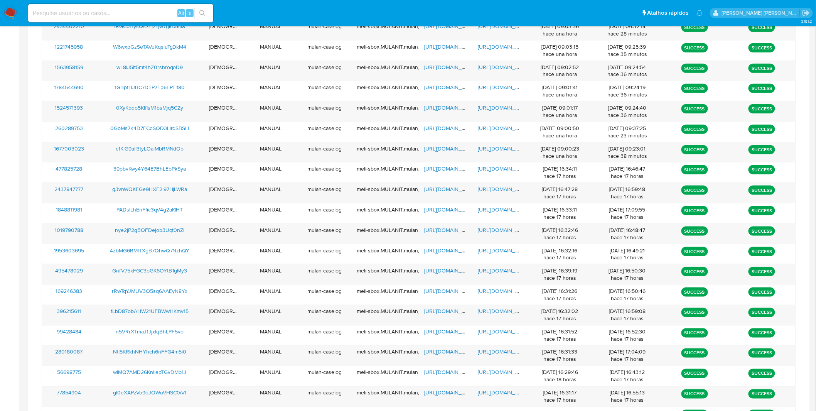
scroll to position [299, 0]
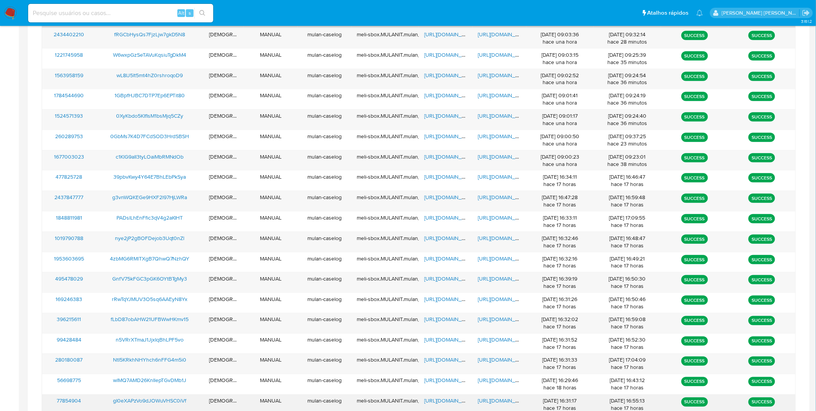
click at [499, 398] on span "https://docs.google.com/document/d/1K3cbRQ0XgcE9TIL4aEhxJz6bMnnzQJR9-mexECcX5gI…" at bounding box center [504, 401] width 53 height 8
click at [450, 401] on span "https://docs.google.com/spreadsheets/d/1YrMRN-bvNlIcONjuWsmYUK4aeHc1lLGd1elL1X2…" at bounding box center [450, 401] width 53 height 8
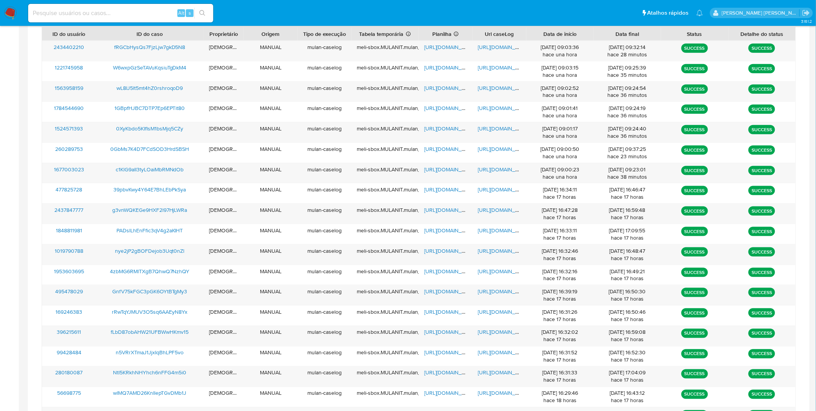
scroll to position [286, 0]
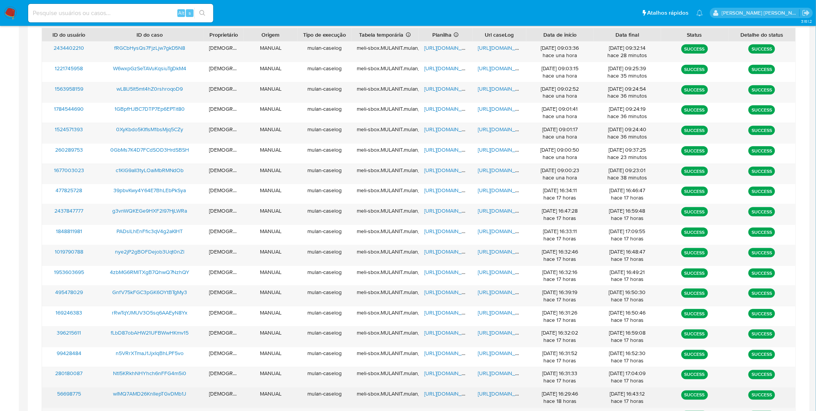
click at [490, 399] on div "https://docs.google.com/document/d/19I4M9h570cdn44jsohE5arGI-X4PEO0stEiTQJJfnsg…" at bounding box center [500, 397] width 54 height 20
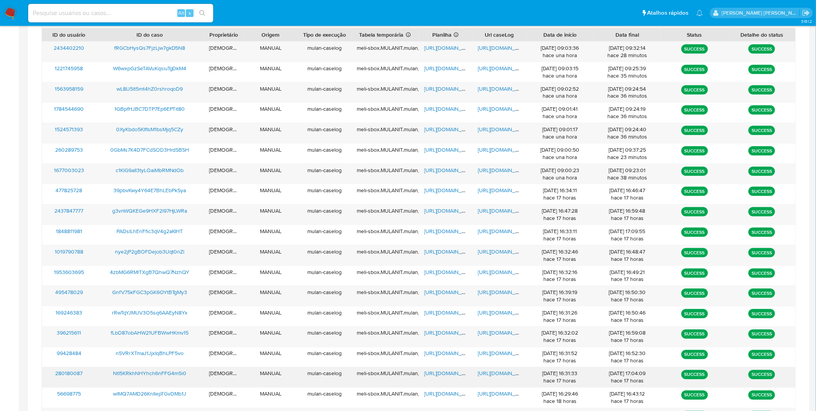
click at [477, 384] on div "https://docs.google.com/document/d/1ySkwq1yE8NWdFSU81LyZaKOS2I1r7R0GnSlGd4iZZXk…" at bounding box center [500, 377] width 54 height 20
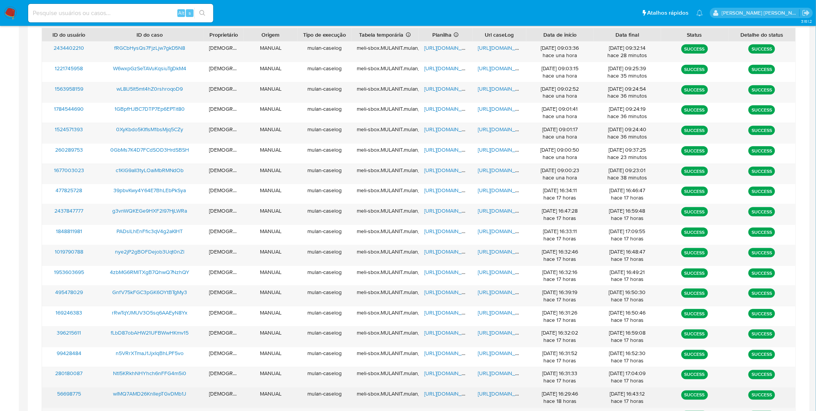
click at [495, 398] on span "https://docs.google.com/document/d/19I4M9h570cdn44jsohE5arGI-X4PEO0stEiTQJJfnsg…" at bounding box center [504, 394] width 53 height 8
click at [456, 396] on span "https://docs.google.com/spreadsheets/d/19pq59NRFSKYOvpV7DAlLLg2WCgEtIO60GhUDy8m…" at bounding box center [450, 394] width 53 height 8
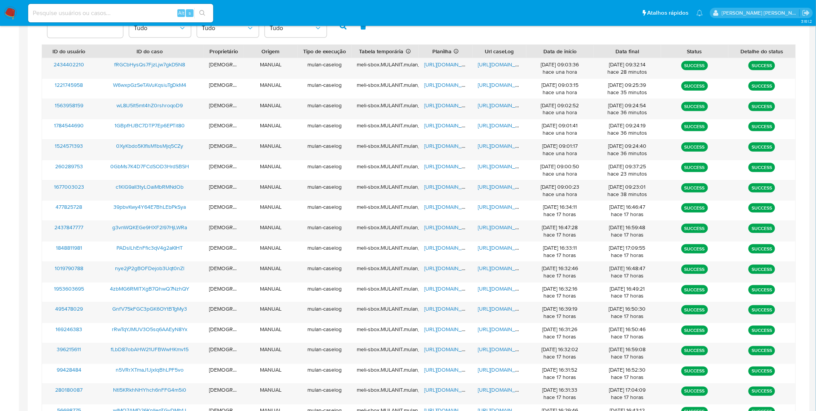
scroll to position [265, 0]
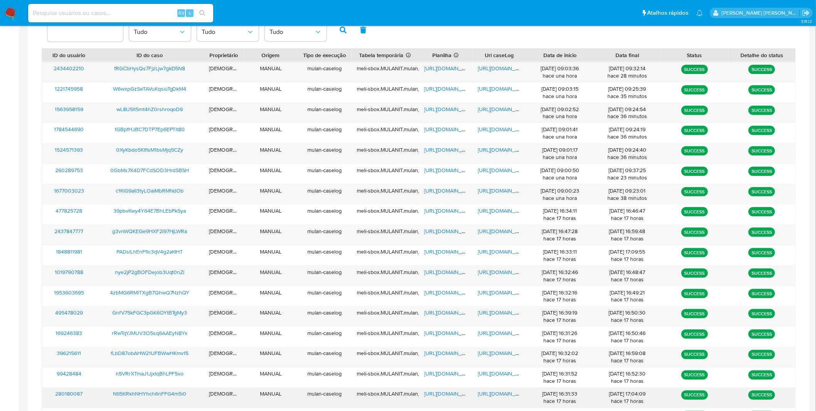
click at [492, 396] on span "https://docs.google.com/document/d/1ySkwq1yE8NWdFSU81LyZaKOS2I1r7R0GnSlGd4iZZXk…" at bounding box center [504, 394] width 53 height 8
click at [431, 392] on span "https://docs.google.com/spreadsheets/d/1LUFyhc2o6DczRQysBQXwsrcb9zrv64WsXxvbAhe…" at bounding box center [450, 394] width 53 height 8
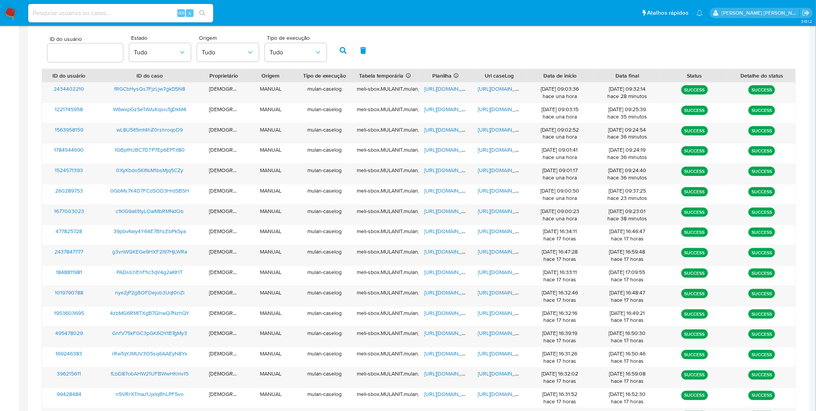
scroll to position [241, 0]
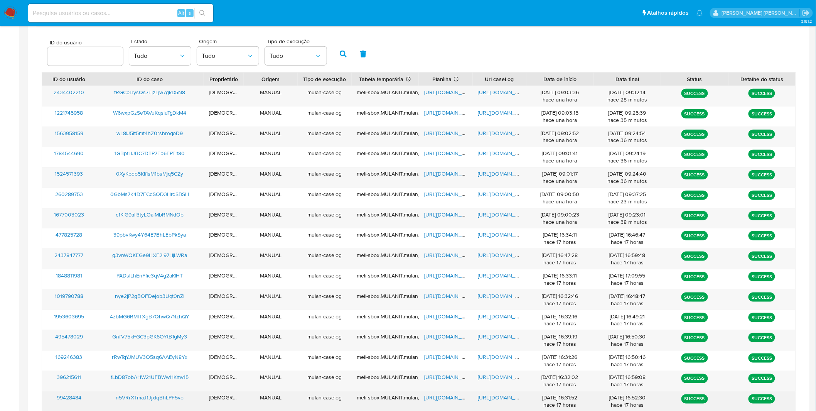
click at [504, 401] on span "https://docs.google.com/document/d/1pB1wzjadr37utq5Gvqqz886q9KnZySfHeWyEqNCpQtQ…" at bounding box center [504, 398] width 53 height 8
click at [443, 399] on span "https://docs.google.com/spreadsheets/d/10CSXLcNRXyayq95jDu_tERZLxUd2eJRkdHCfaG6…" at bounding box center [450, 398] width 53 height 8
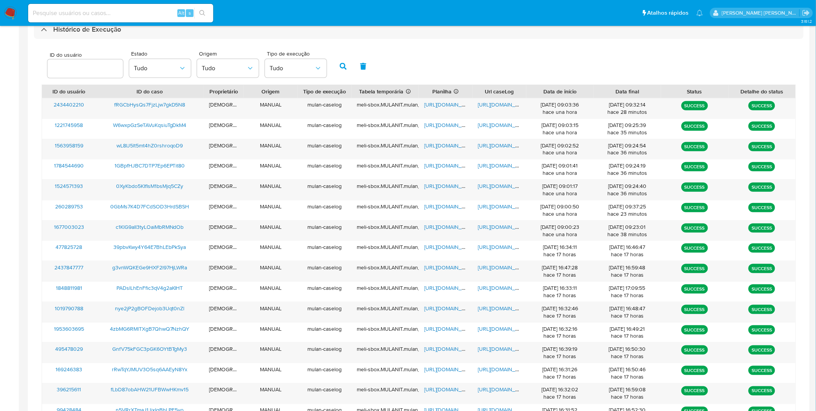
scroll to position [224, 0]
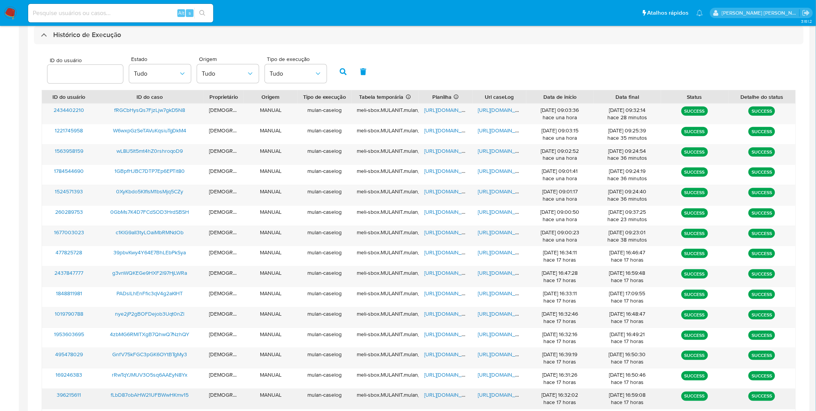
click at [495, 394] on span "https://docs.google.com/document/d/1hp5E4syi0fs3srbxhZj21AlzuI5Tdu63EIYDIi-zkiE…" at bounding box center [504, 395] width 53 height 8
click at [446, 396] on span "https://docs.google.com/spreadsheets/d/1FP9YejcICZz4tL5PsdCN_W_auNuCuMFWfqhHudl…" at bounding box center [450, 395] width 53 height 8
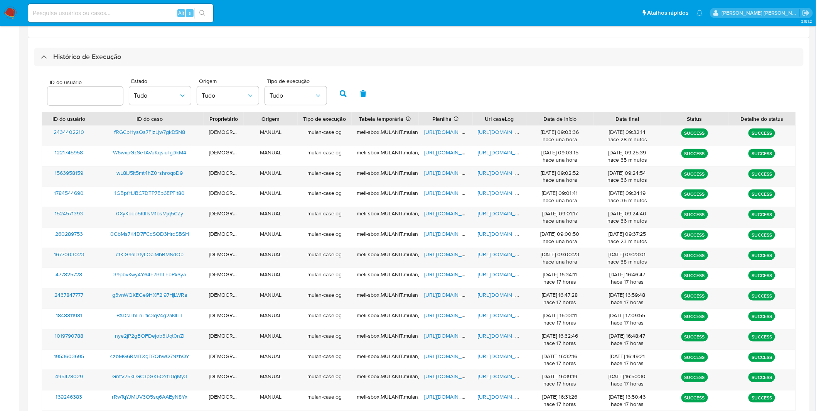
scroll to position [198, 0]
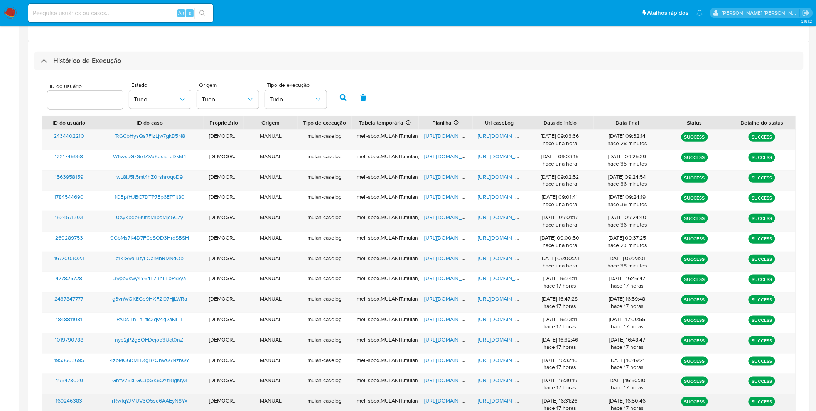
click at [485, 402] on span "https://docs.google.com/document/d/1rVQmr2ZRsuso812I-LScDjdBRe3bJu3sG5xKLJ5Pf84…" at bounding box center [504, 400] width 53 height 8
click at [448, 400] on span "https://docs.google.com/spreadsheets/d/1uCMnJ1DlPbkOqPjoDe9VQyC6lzRFlkJYah9Bk80…" at bounding box center [450, 400] width 53 height 8
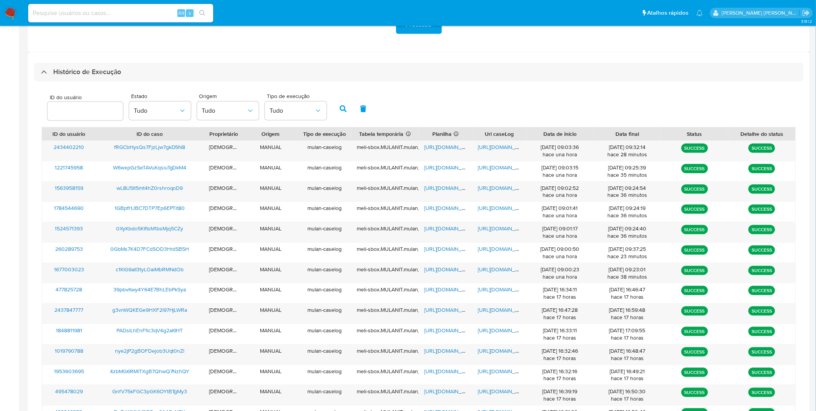
scroll to position [182, 0]
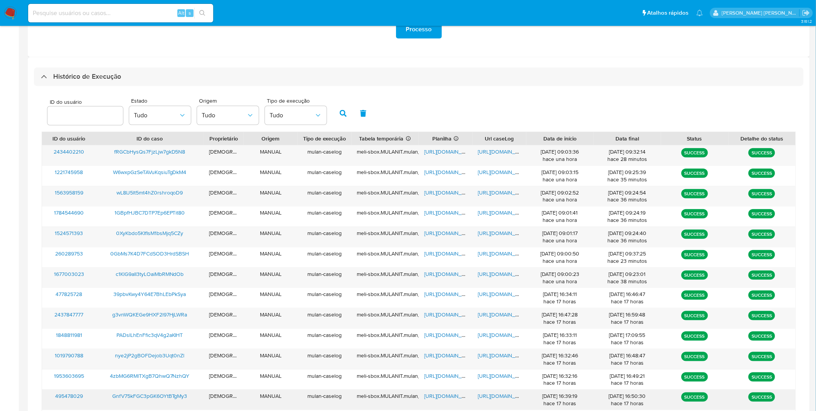
click at [506, 401] on div "https://docs.google.com/document/d/1pRPU2I0-MoLwXpRmalUcHjYF34NEOqCciezDKFFVXaI…" at bounding box center [500, 399] width 54 height 20
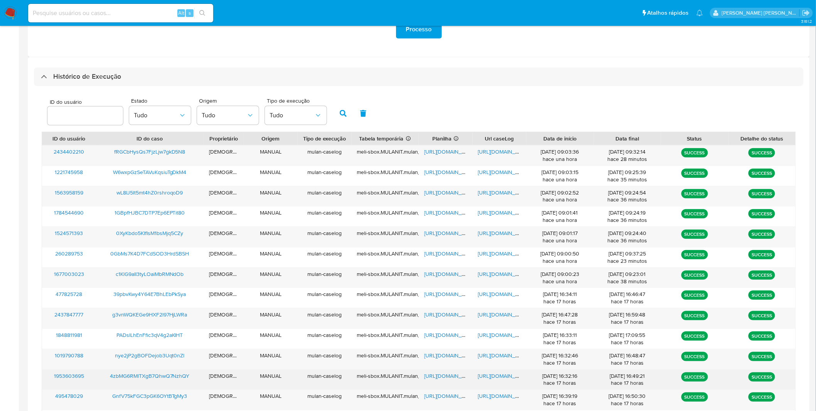
click at [497, 389] on div "https://docs.google.com/document/d/1dO5xJ64AQJzURmi-UGWfF6mtMV6OVLjWO2KHy2_z4qk…" at bounding box center [500, 379] width 54 height 20
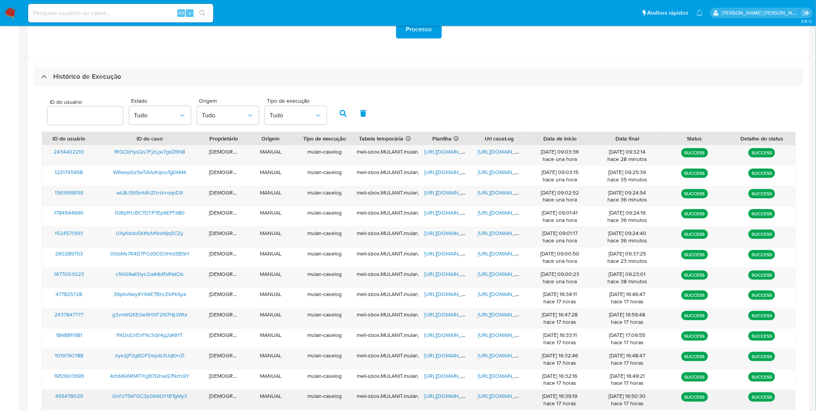
click at [499, 398] on span "https://docs.google.com/document/d/1pRPU2I0-MoLwXpRmalUcHjYF34NEOqCciezDKFFVXaI…" at bounding box center [504, 396] width 53 height 8
click at [432, 394] on span "https://docs.google.com/spreadsheets/d/1wwFSzqb12XUwNZFUfOrdU2yZD0kYu8reiRppDIv…" at bounding box center [450, 396] width 53 height 8
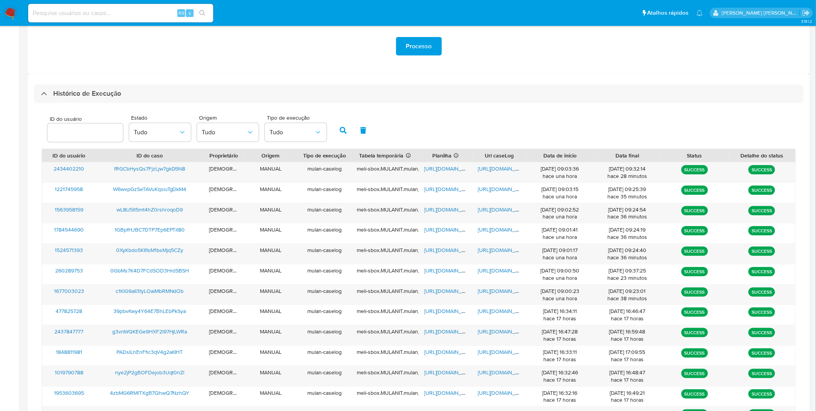
scroll to position [160, 0]
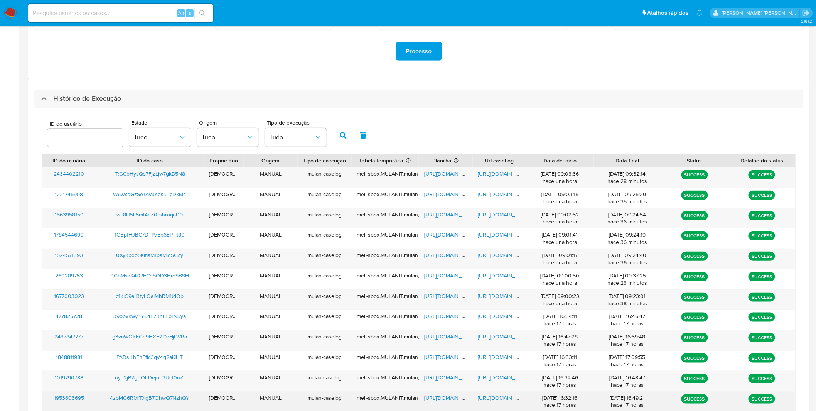
click at [502, 401] on span "https://docs.google.com/document/d/1dO5xJ64AQJzURmi-UGWfF6mtMV6OVLjWO2KHy2_z4qk…" at bounding box center [504, 398] width 53 height 8
click at [433, 399] on span "https://docs.google.com/spreadsheets/d/182QPFBnGQl7zYJNBpeoclt2xB53lumbY1Q9r8o5…" at bounding box center [450, 398] width 53 height 8
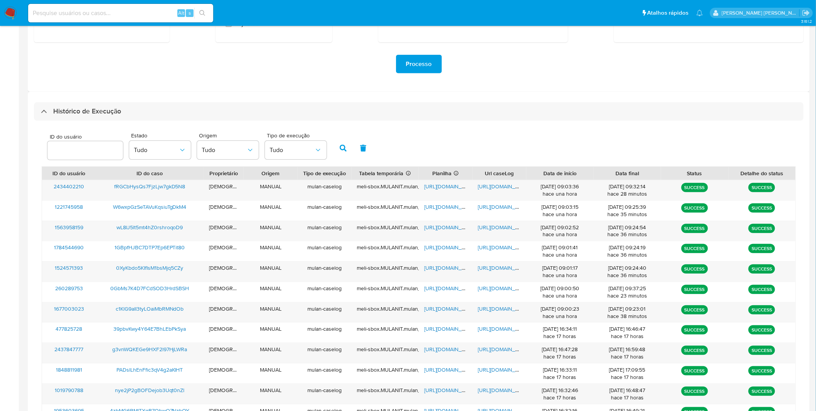
scroll to position [140, 0]
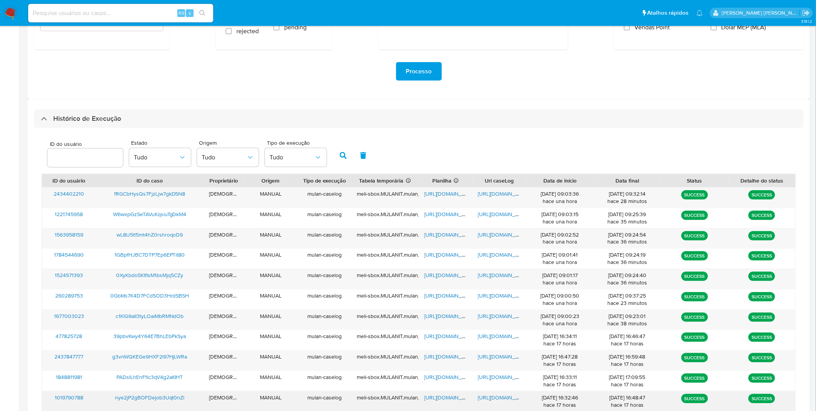
click at [482, 396] on span "https://docs.google.com/document/d/1LAxE16L1QdCq69aGvvsA02N3wHXKVT1Y9xdrugIC5iY…" at bounding box center [504, 397] width 53 height 8
click at [451, 396] on span "https://docs.google.com/spreadsheets/d/1xKJIWOzqHhPQ2UrohQ2rLfVBIE6Ejd_91fK2SpT…" at bounding box center [450, 397] width 53 height 8
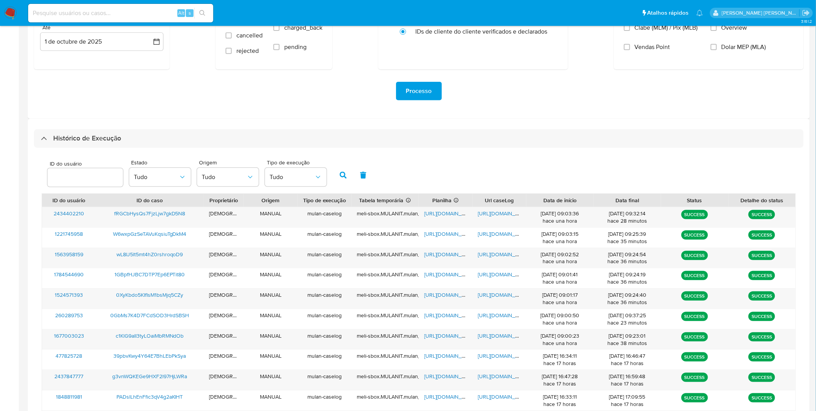
scroll to position [119, 0]
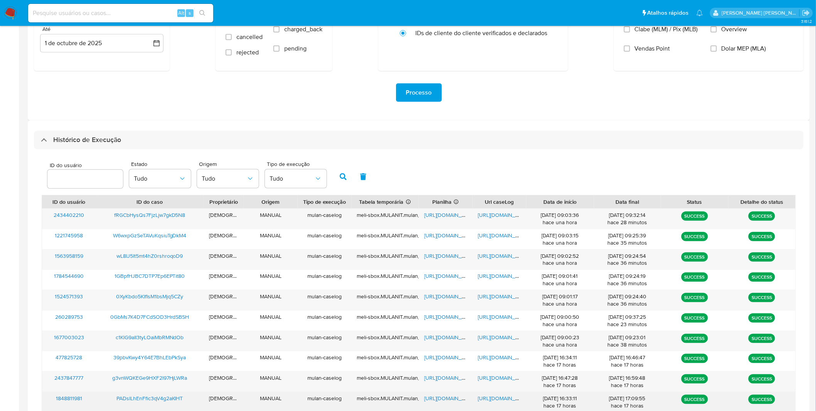
click at [498, 402] on span "https://docs.google.com/document/d/1wTt_90T86zEFn6XGSsY7sA45NzHGLX0pFeDJ67k0ge0…" at bounding box center [504, 398] width 53 height 8
click at [446, 397] on span "https://docs.google.com/spreadsheets/d/1QJB_tQ2r4vXriGtI0ODbFPPrKhGwiQVaejT1olL…" at bounding box center [450, 398] width 53 height 8
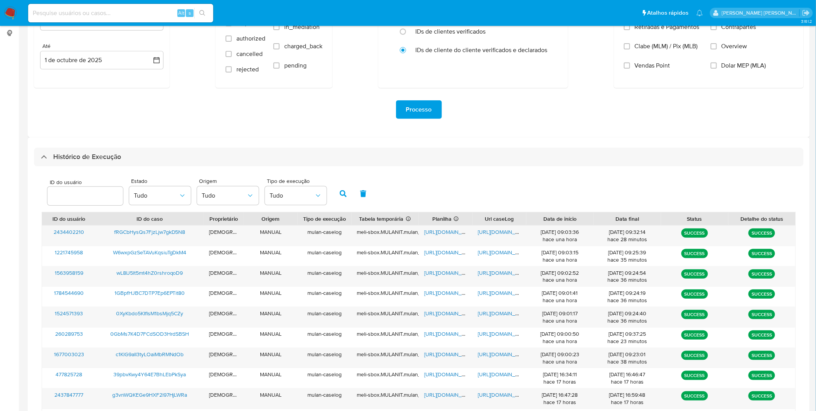
scroll to position [99, 0]
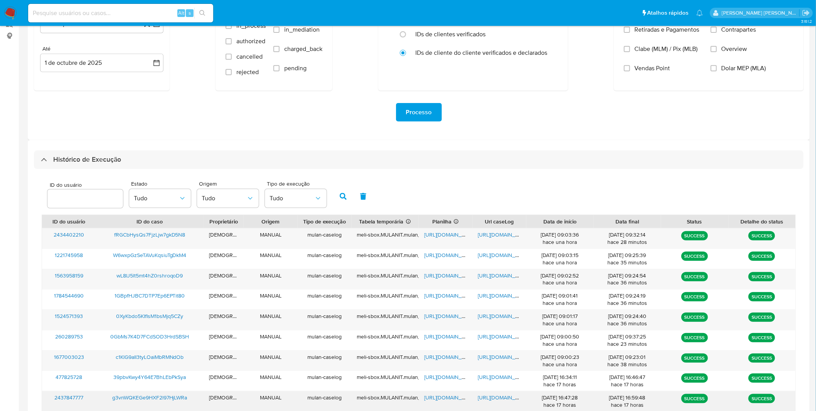
click at [511, 400] on span "https://docs.google.com/document/d/1XScnXf_bZ75FmkG8r9dj-RgJj7tQsoUWPejUtRWAwgk…" at bounding box center [504, 397] width 53 height 8
click at [439, 396] on span "https://docs.google.com/spreadsheets/d/1G2sLgyx1dpFGNpAqCe0SH6utZEVv7qX1ct1O9HG…" at bounding box center [450, 397] width 53 height 8
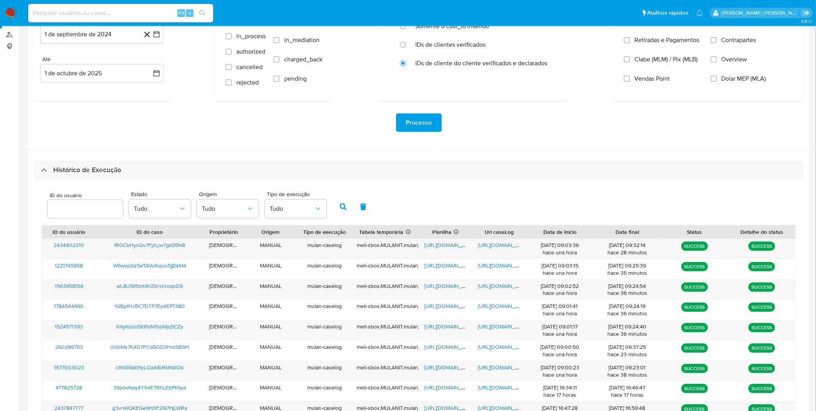
scroll to position [79, 0]
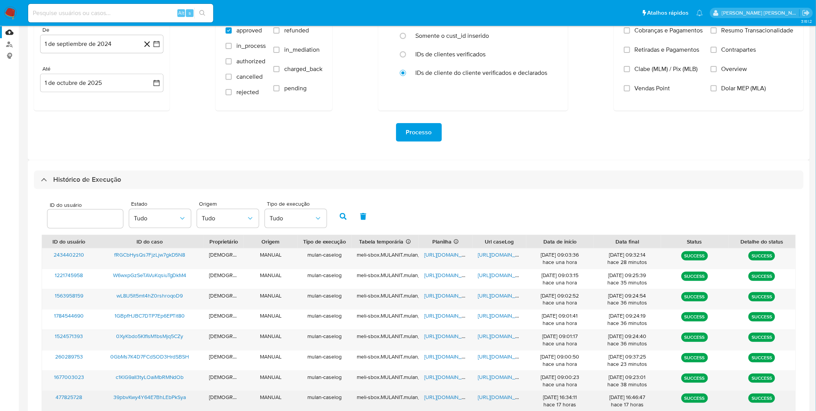
click at [509, 397] on span "https://docs.google.com/document/d/1CyrHyJLK9mHK2TBRal1eab1el5aGr_CxJZO5VQv2BKg…" at bounding box center [504, 397] width 53 height 8
click at [444, 396] on span "https://docs.google.com/spreadsheets/d/1Fdu-6a8L-dUMaZ4F2FnZthYiMc-xROnPqJtgdZC…" at bounding box center [450, 397] width 53 height 8
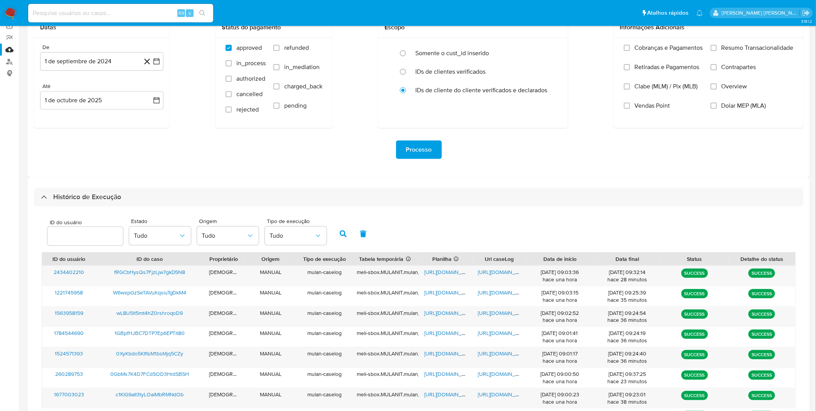
scroll to position [59, 0]
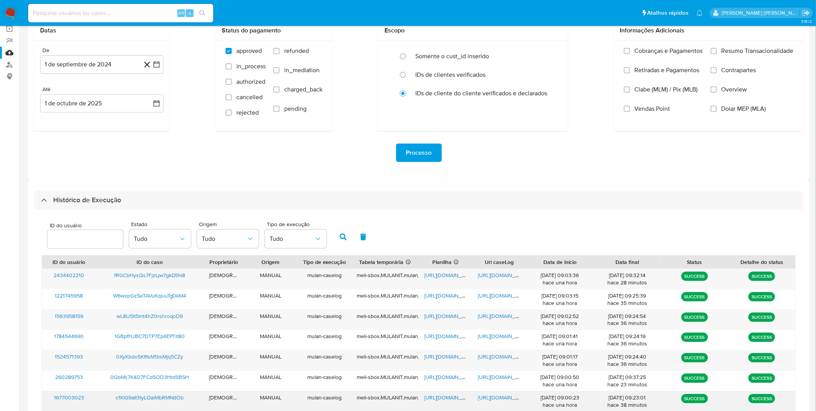
click at [483, 397] on span "https://docs.google.com/document/d/10X_Yp5t_ZXumn_DdaGlk_MtcKGCgd6B8AibHWvNknME…" at bounding box center [504, 397] width 53 height 8
click at [460, 395] on span "https://docs.google.com/spreadsheets/d/18IIggQHY15PJJIwRzMV0BZ1SMJIhAiRc-F1GxE_…" at bounding box center [450, 397] width 53 height 8
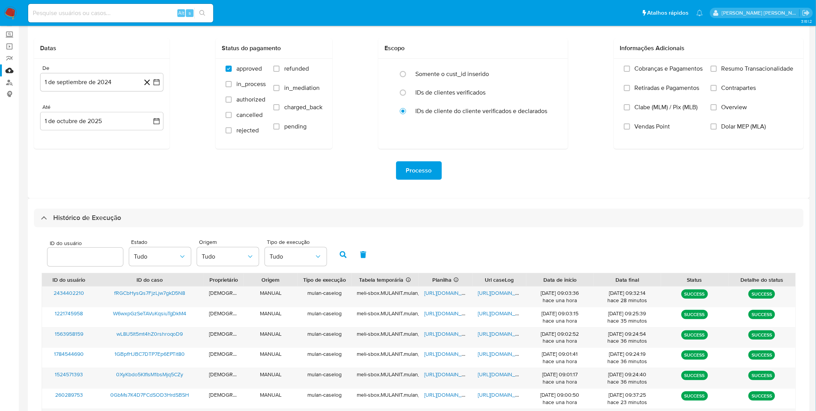
scroll to position [37, 0]
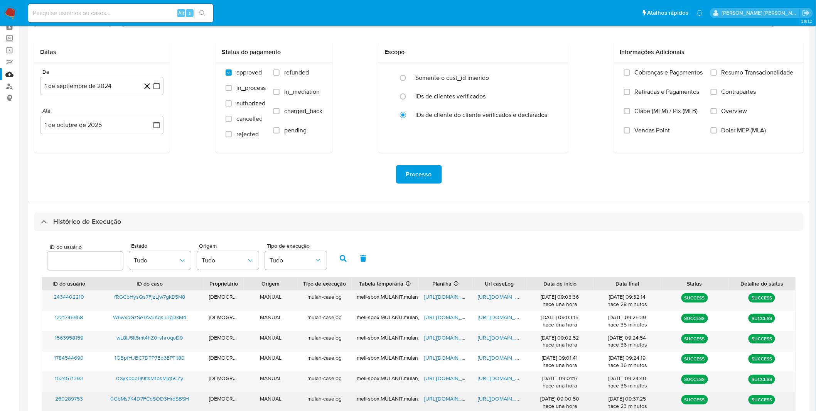
click at [485, 400] on span "https://docs.google.com/document/d/1hjcIwtR5LcLJ9L2RAFWEgaZuhJX-4E78s2LAWkPHDu0…" at bounding box center [504, 398] width 53 height 8
click at [452, 398] on span "https://docs.google.com/spreadsheets/d/1H5mlczxP4DztHZr7thXcOMJGjZMfhaxLYuhkOh3…" at bounding box center [450, 398] width 53 height 8
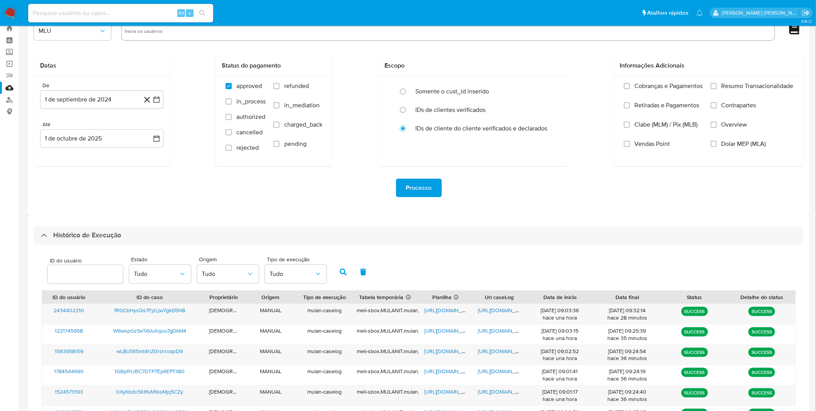
scroll to position [18, 0]
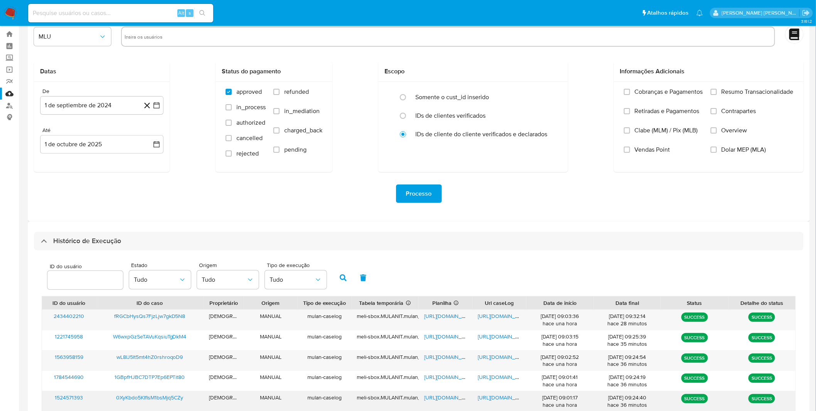
click at [492, 396] on span "https://docs.google.com/document/d/1D1IZ9HHAS20Kpmt-m5nEGzkOH1YpkTZSeMEeqdLZtz8…" at bounding box center [504, 397] width 53 height 8
click at [438, 399] on span "https://docs.google.com/spreadsheets/d/1pYdXUKPnhzmcEnOd2w-0GCK8XdYtGl2W1DfqgH-…" at bounding box center [450, 397] width 53 height 8
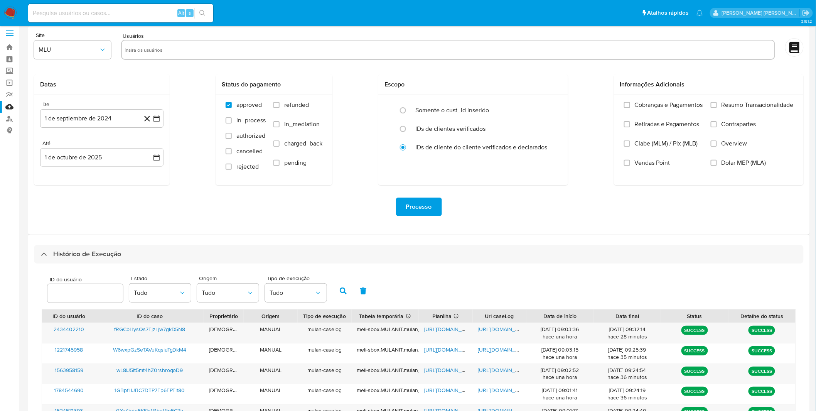
scroll to position [0, 0]
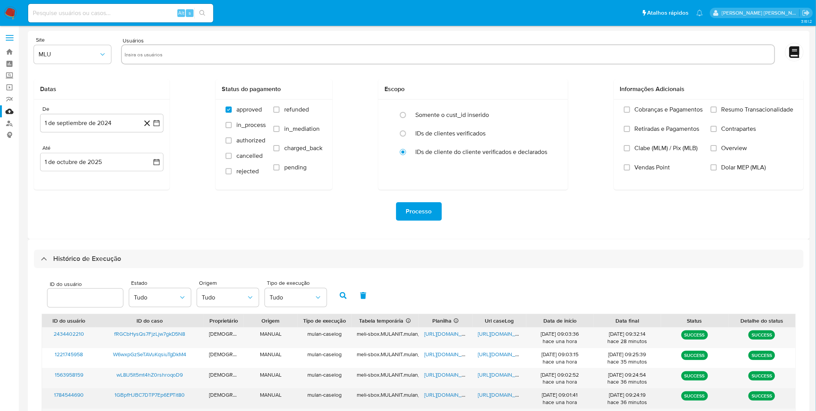
click at [486, 395] on span "https://docs.google.com/document/d/13L_wNn7VVVbOCb7WbQAJv_0cw5T0NJCI80IvJxtmYuM…" at bounding box center [504, 395] width 53 height 8
click at [454, 399] on div "https://docs.google.com/spreadsheets/d/1UeauyhSEsDFdhINbX7_iVFvXnYxySk4YI5jTrCi…" at bounding box center [446, 398] width 54 height 20
click at [446, 391] on div "https://docs.google.com/spreadsheets/d/1UeauyhSEsDFdhINbX7_iVFvXnYxySk4YI5jTrCi…" at bounding box center [446, 398] width 54 height 20
click at [446, 394] on span "https://docs.google.com/spreadsheets/d/1UeauyhSEsDFdhINbX7_iVFvXnYxySk4YI5jTrCi…" at bounding box center [450, 395] width 53 height 8
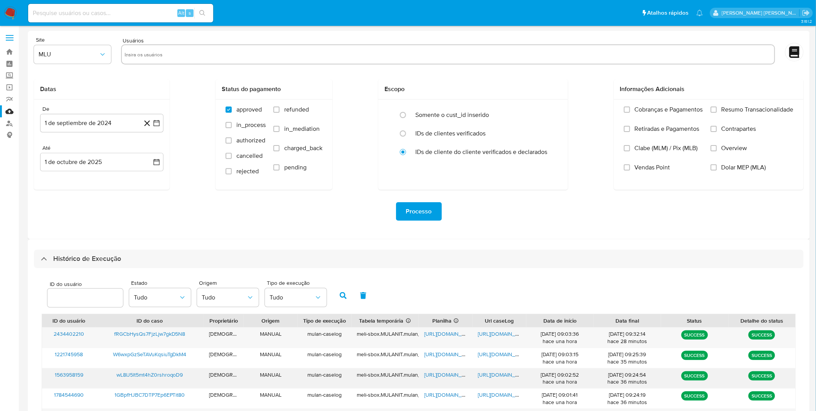
click at [488, 374] on span "https://docs.google.com/document/d/1Pw37yObiu7-wMUMgcTsyNjz2xmyv1hOZzsqdlToTy5M…" at bounding box center [504, 375] width 53 height 8
click at [443, 373] on span "https://docs.google.com/spreadsheets/d/1MQ9OQ2TWc1nfev3zxe7gt9nke823q7oJ0Y_osm_…" at bounding box center [450, 375] width 53 height 8
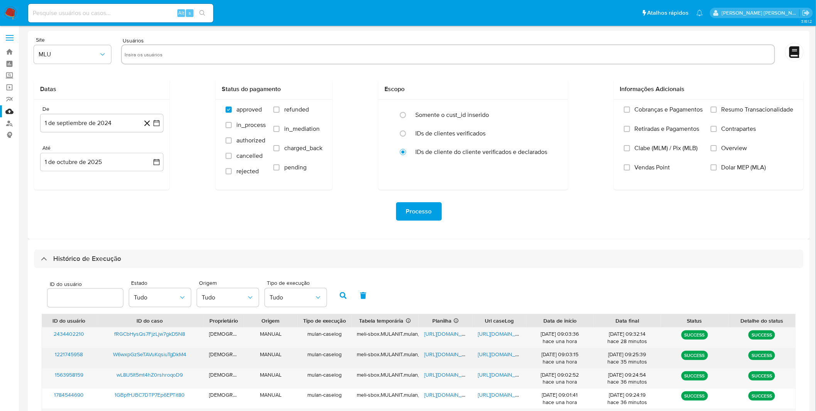
click at [476, 354] on div "https://docs.google.com/document/d/1WCwMHujZVrwr6zCmyvfnQ5HqyIKvUkPyqOdwEoDhkVg…" at bounding box center [500, 358] width 54 height 20
click at [479, 354] on span "https://docs.google.com/document/d/1WCwMHujZVrwr6zCmyvfnQ5HqyIKvUkPyqOdwEoDhkVg…" at bounding box center [504, 354] width 53 height 8
click at [456, 359] on div "https://docs.google.com/spreadsheets/d/1hfJgaYTNFc6A5A2cTPL1l8Zzf6mD867vzPRLdmM…" at bounding box center [446, 358] width 54 height 20
click at [450, 355] on span "https://docs.google.com/spreadsheets/d/1hfJgaYTNFc6A5A2cTPL1l8Zzf6mD867vzPRLdmM…" at bounding box center [450, 354] width 53 height 8
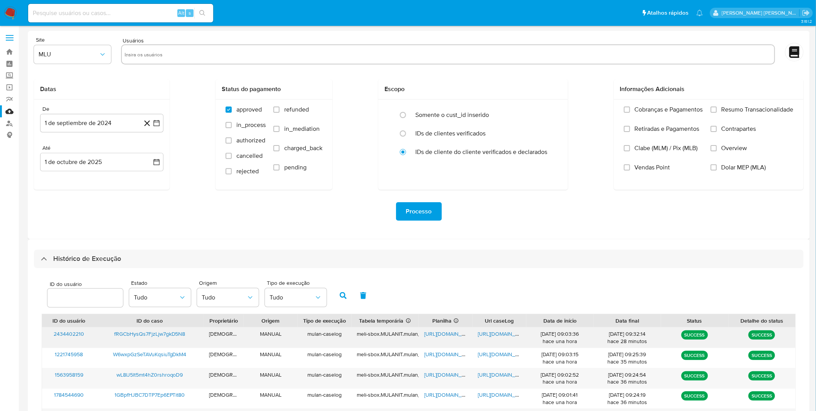
click at [499, 334] on span "https://docs.google.com/document/d/1bAyyTdu3l3dupZXCJYmQfZpH8DKshmX9GEbArVk62hw…" at bounding box center [504, 334] width 53 height 8
click at [431, 334] on span "https://docs.google.com/spreadsheets/d/1v5XzuA7n9T71OIc78EWAof_5tsBQUUix8_SjesQ…" at bounding box center [450, 334] width 53 height 8
click at [12, 8] on img at bounding box center [10, 13] width 13 height 13
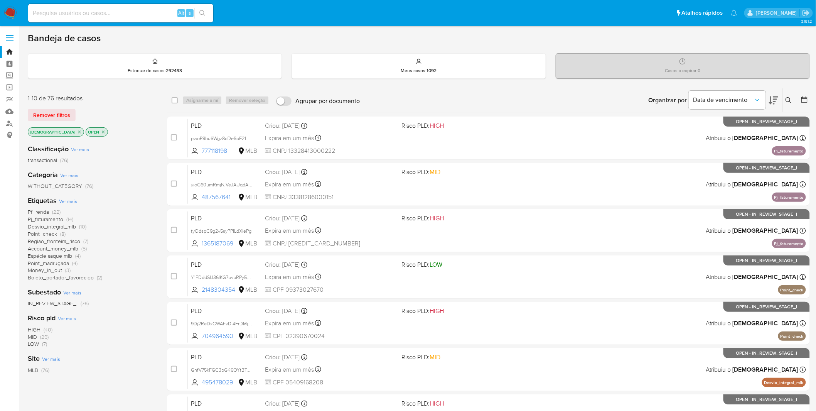
click at [15, 16] on img at bounding box center [10, 13] width 13 height 13
click at [101, 11] on input at bounding box center [120, 13] width 185 height 10
paste input "g3vnWQKEGe9HXF2l97HjLWRa"
type input "g3vnWQKEGe9HXF2l97HjLWRa"
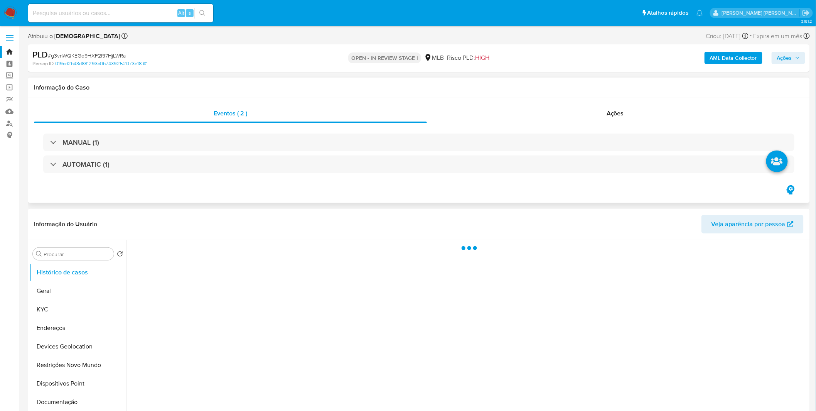
select select "10"
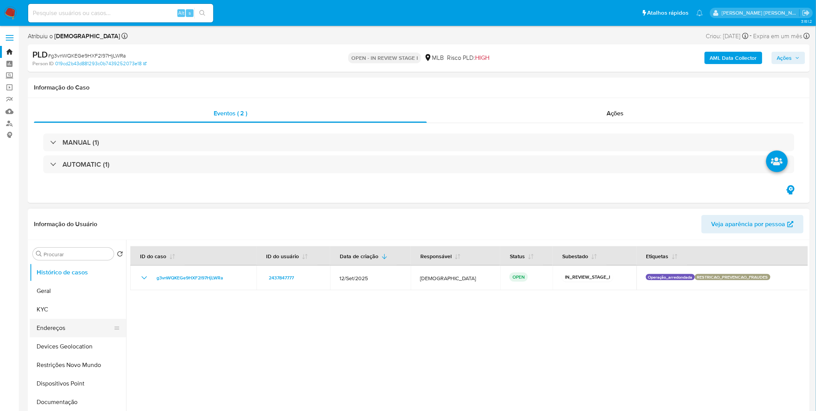
scroll to position [43, 0]
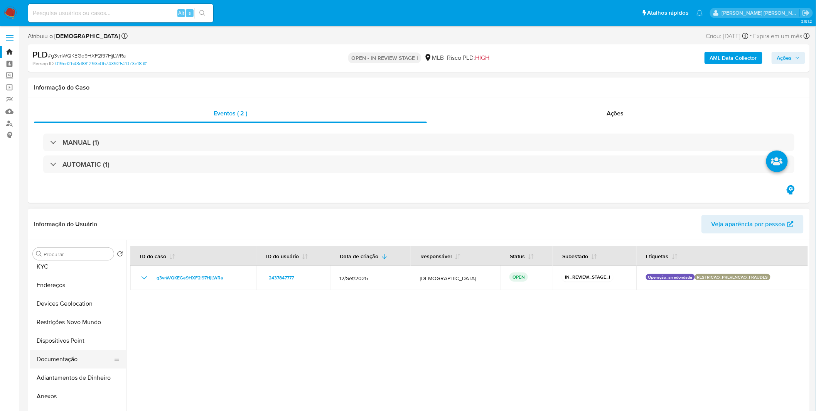
click at [83, 354] on button "Documentação" at bounding box center [75, 359] width 90 height 19
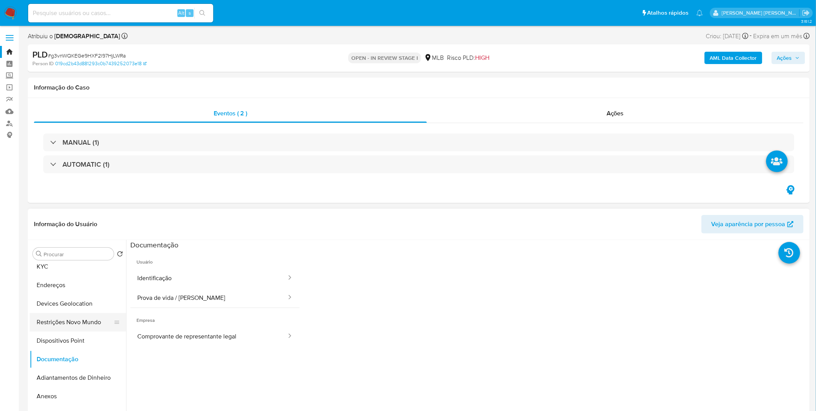
click at [81, 328] on button "Restrições Novo Mundo" at bounding box center [75, 322] width 90 height 19
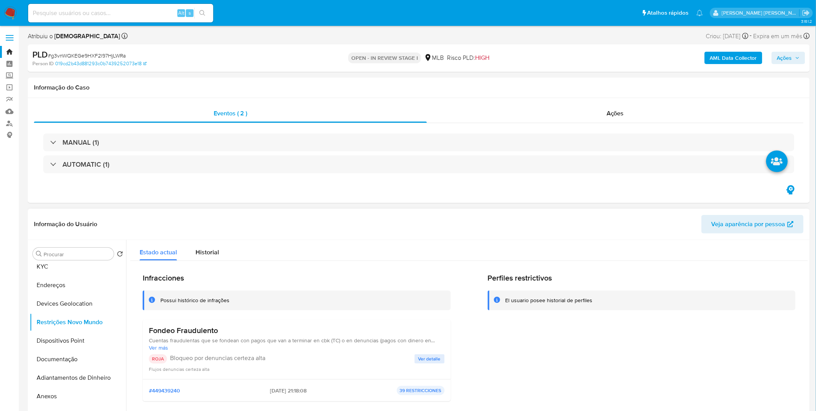
drag, startPoint x: 217, startPoint y: 328, endPoint x: 149, endPoint y: 331, distance: 68.7
click at [149, 331] on h3 "Fondeo Fraudulento" at bounding box center [297, 330] width 296 height 10
drag, startPoint x: 262, startPoint y: 390, endPoint x: 290, endPoint y: 390, distance: 27.8
click at [290, 390] on span "08/08/2025 - 21:18:08" at bounding box center [288, 390] width 37 height 7
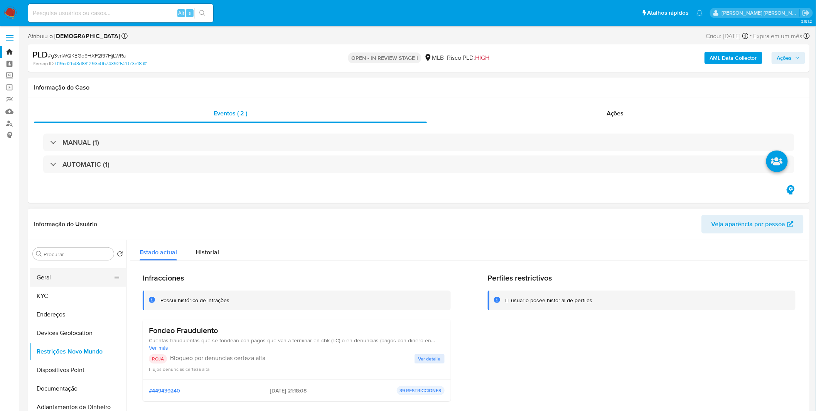
scroll to position [0, 0]
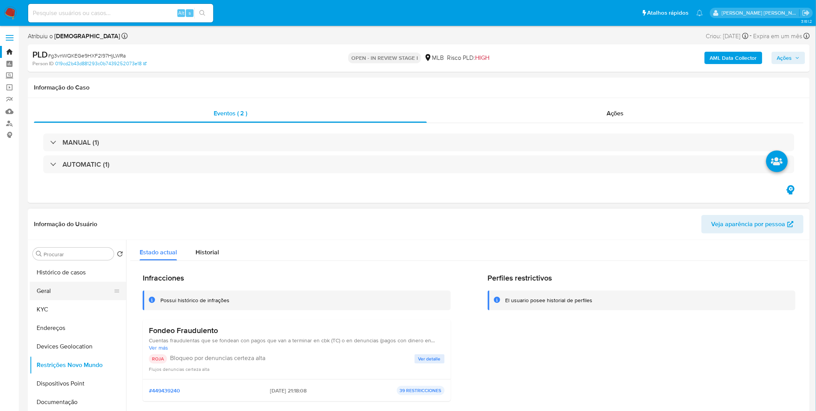
click at [71, 298] on button "Geral" at bounding box center [75, 290] width 90 height 19
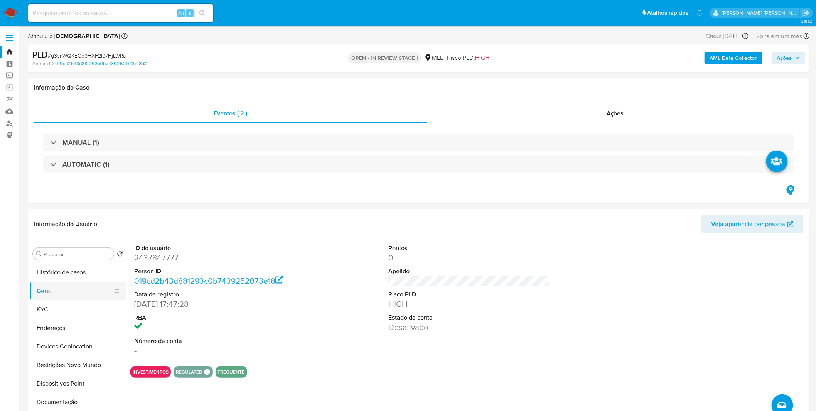
click at [70, 283] on button "Geral" at bounding box center [75, 290] width 90 height 19
click at [259, 297] on dt "Data de registro" at bounding box center [215, 294] width 162 height 8
click at [43, 308] on button "KYC" at bounding box center [75, 309] width 90 height 19
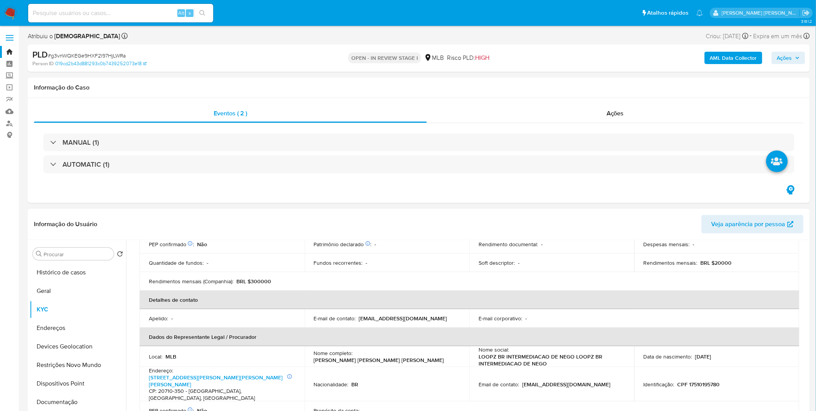
scroll to position [171, 0]
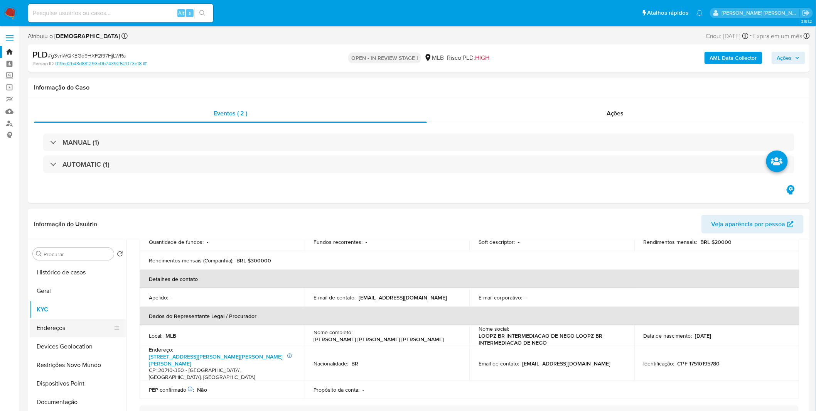
click at [70, 328] on button "Endereços" at bounding box center [75, 327] width 90 height 19
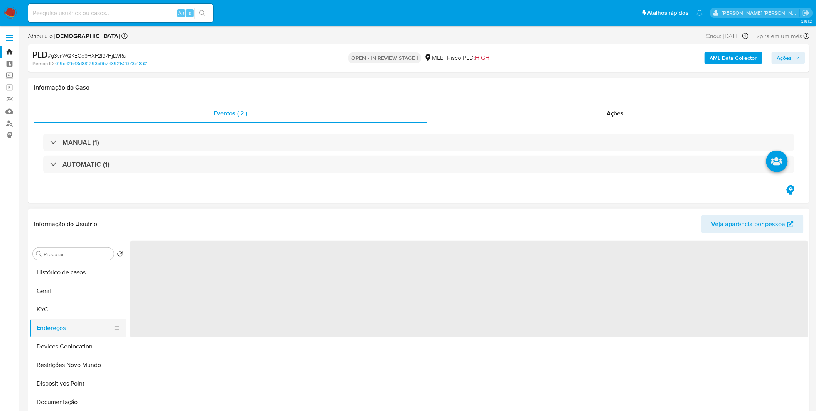
scroll to position [0, 0]
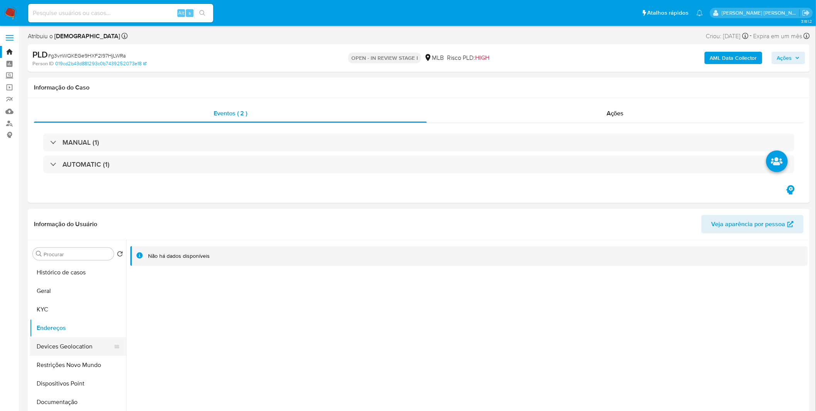
click at [82, 345] on button "Devices Geolocation" at bounding box center [75, 346] width 90 height 19
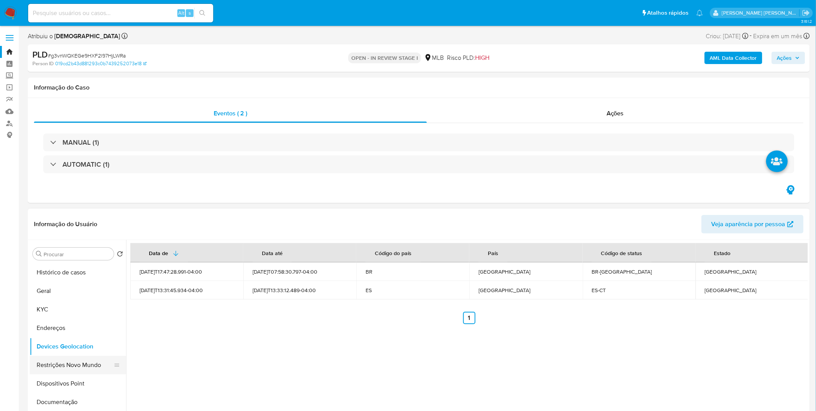
click at [83, 367] on button "Restrições Novo Mundo" at bounding box center [75, 364] width 90 height 19
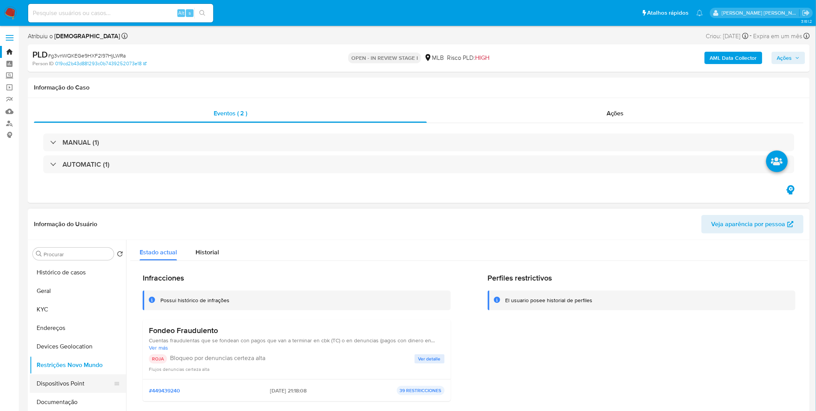
click at [52, 382] on button "Dispositivos Point" at bounding box center [75, 383] width 90 height 19
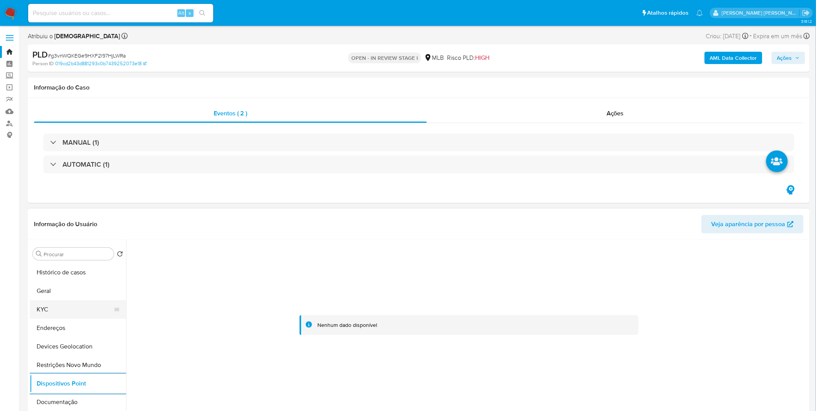
click at [45, 301] on button "KYC" at bounding box center [75, 309] width 90 height 19
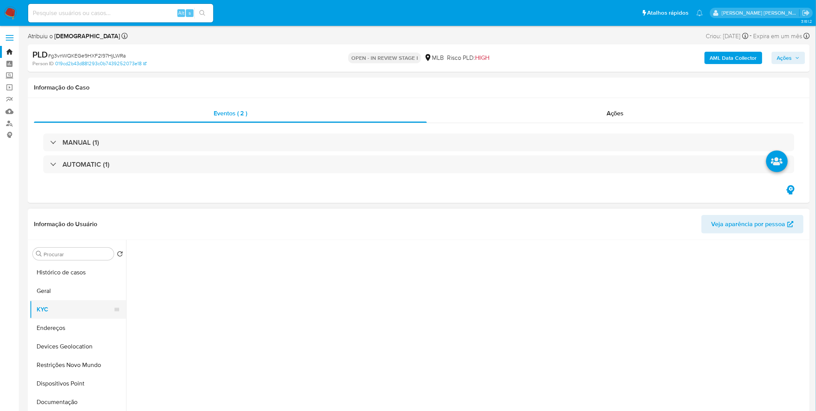
click at [47, 304] on button "KYC" at bounding box center [75, 309] width 90 height 19
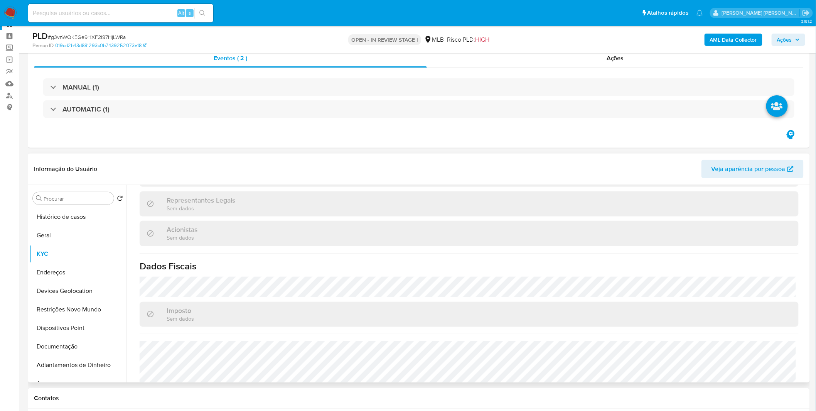
scroll to position [43, 0]
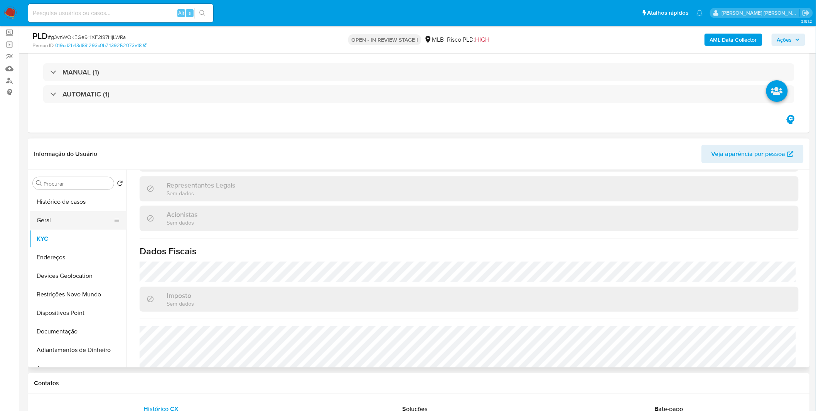
click at [56, 221] on button "Geral" at bounding box center [75, 220] width 90 height 19
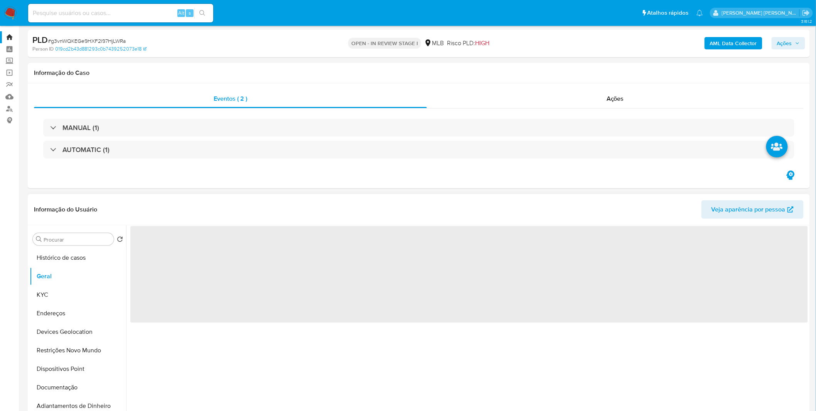
scroll to position [0, 0]
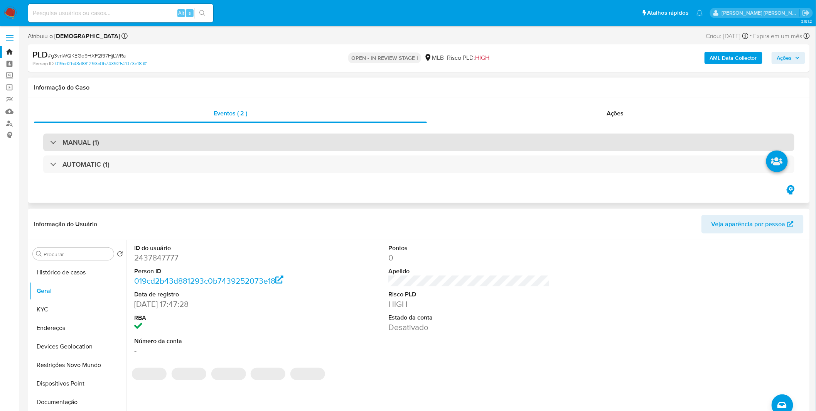
click at [114, 140] on div "MANUAL (1)" at bounding box center [418, 142] width 751 height 18
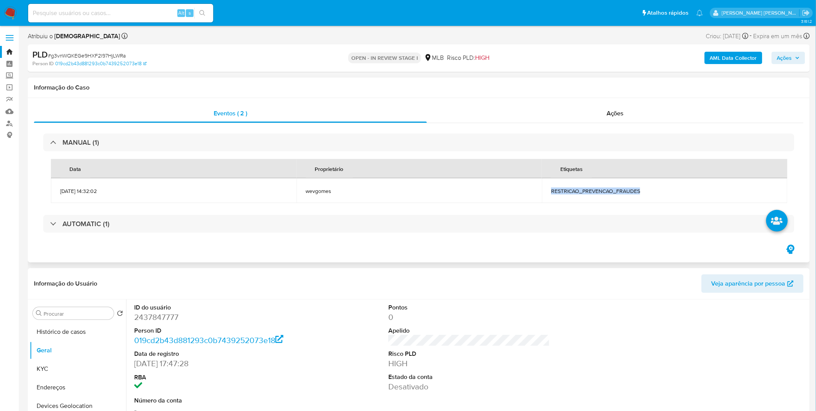
copy span "RESTRICAO_PREVENCAO_FRAUDES"
drag, startPoint x: 664, startPoint y: 188, endPoint x: 552, endPoint y: 190, distance: 112.2
click at [552, 190] on span "RESTRICAO_PREVENCAO_FRAUDES" at bounding box center [664, 190] width 227 height 7
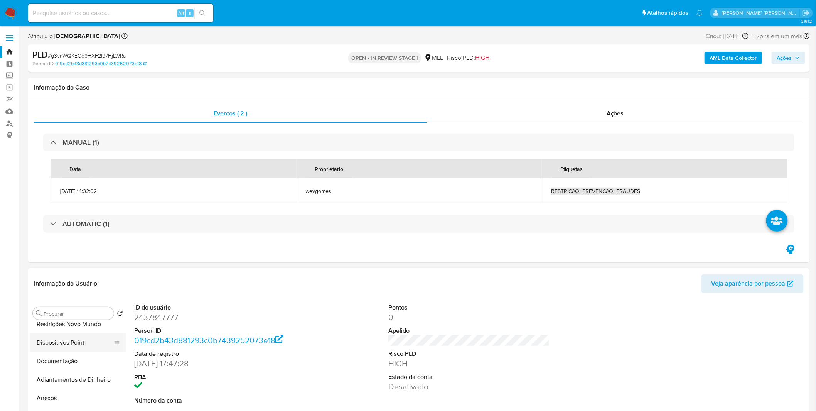
scroll to position [85, 0]
click at [79, 340] on button "Restrições Novo Mundo" at bounding box center [75, 339] width 90 height 19
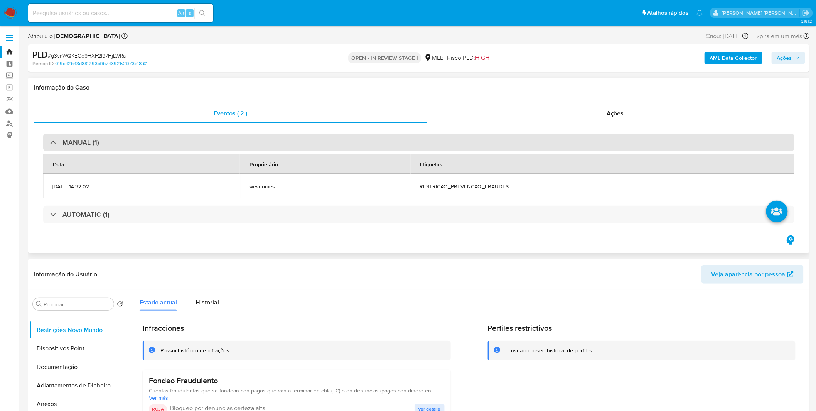
click at [54, 144] on div "MANUAL (1)" at bounding box center [74, 142] width 49 height 8
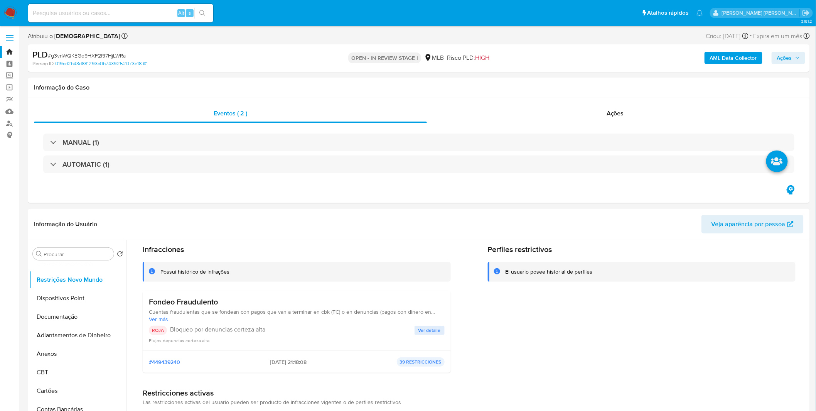
scroll to position [43, 0]
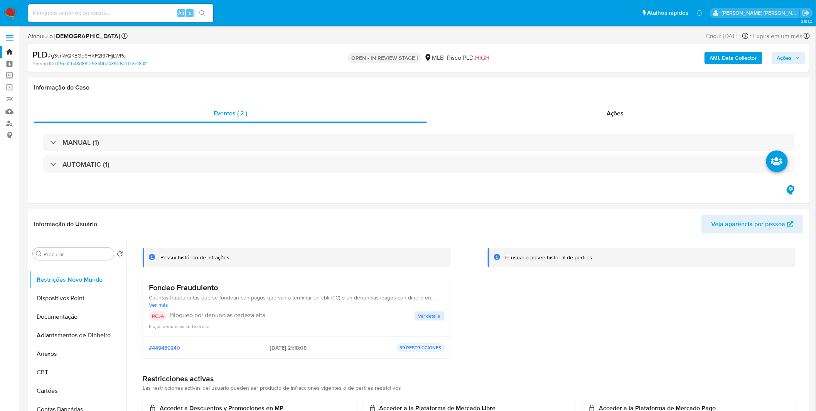
drag, startPoint x: 228, startPoint y: 288, endPoint x: 149, endPoint y: 288, distance: 78.7
click at [149, 288] on h3 "Fondeo Fraudulento" at bounding box center [297, 288] width 296 height 10
drag, startPoint x: 254, startPoint y: 344, endPoint x: 290, endPoint y: 348, distance: 35.3
click at [290, 348] on div "#449439240 08/08/2025 - 21:18:08 39 RESTRICCIONES" at bounding box center [297, 347] width 296 height 9
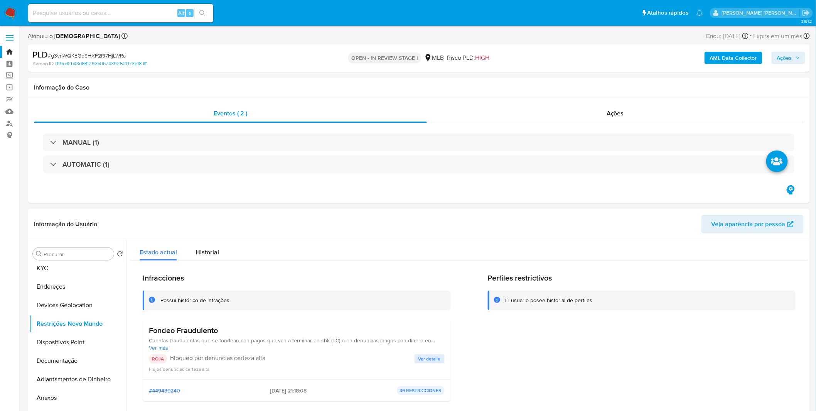
scroll to position [0, 0]
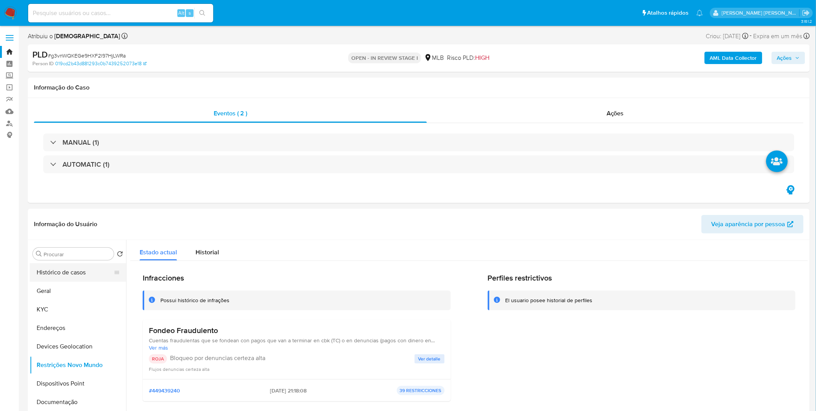
click at [85, 271] on button "Histórico de casos" at bounding box center [75, 272] width 90 height 19
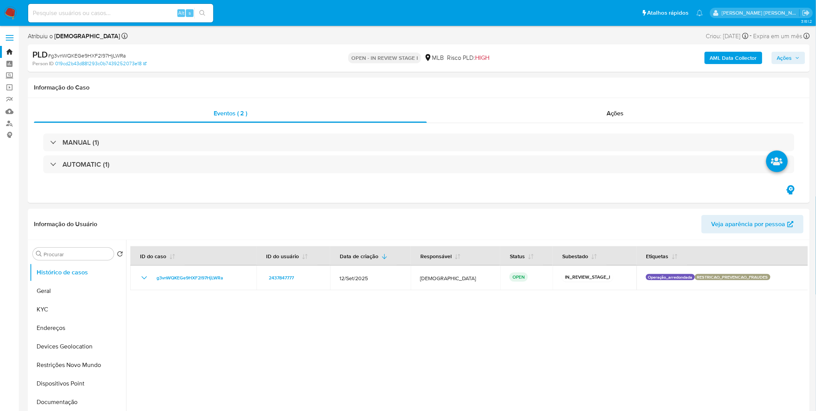
click at [136, 1] on nav "Pausado Ver notificaciones Alt s Atalhos rápidos Presiona las siguientes teclas…" at bounding box center [408, 13] width 816 height 26
click at [129, 9] on input at bounding box center [120, 13] width 185 height 10
paste input "MelNPkEkxDmcyhL7AmtG7vWA"
type input "MelNPkEkxDmcyhL7AmtG7vWA"
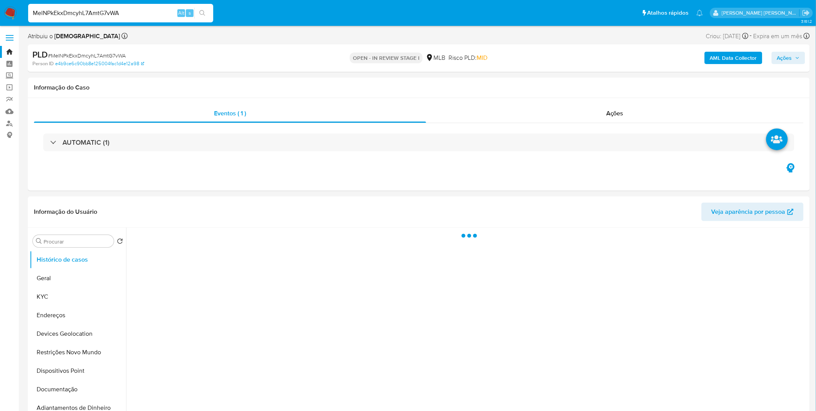
select select "10"
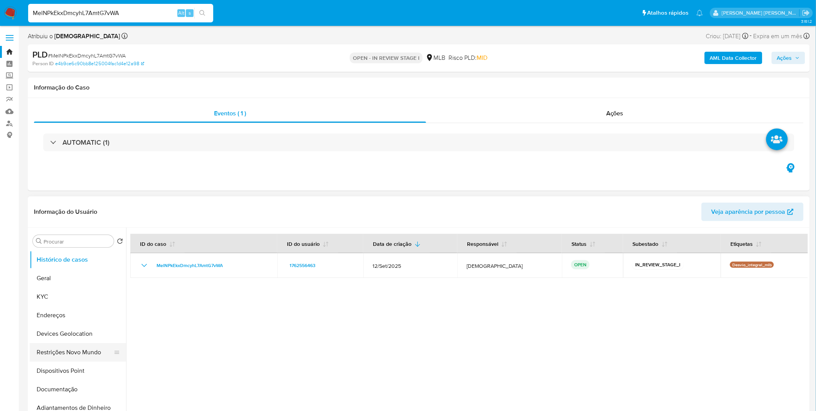
click at [84, 347] on button "Restrições Novo Mundo" at bounding box center [75, 352] width 90 height 19
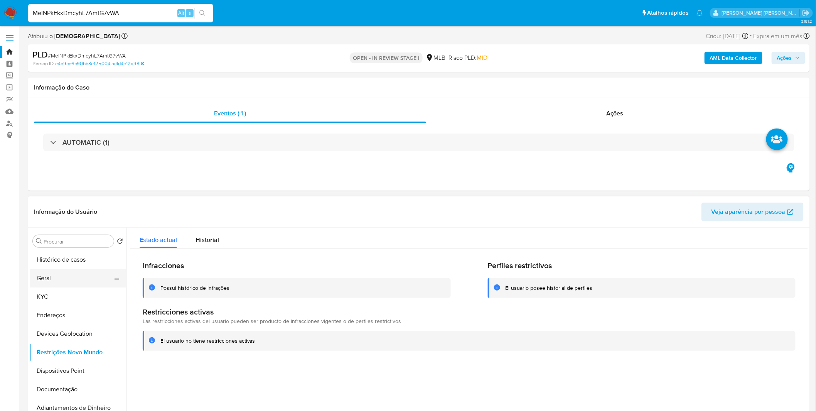
click at [66, 285] on button "Geral" at bounding box center [75, 278] width 90 height 19
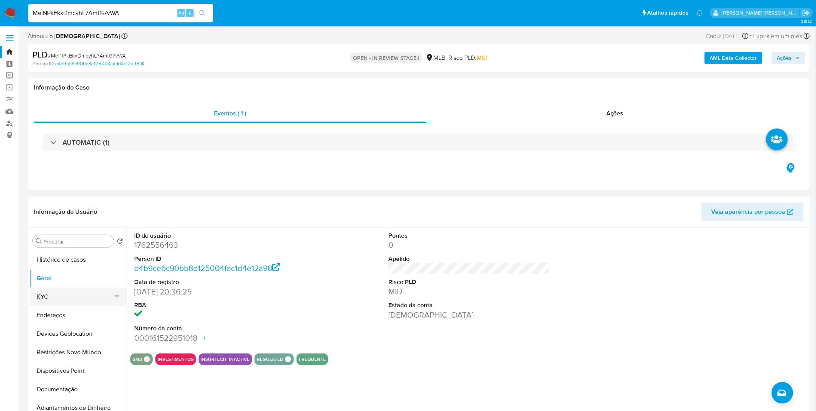
click at [77, 291] on button "KYC" at bounding box center [75, 296] width 90 height 19
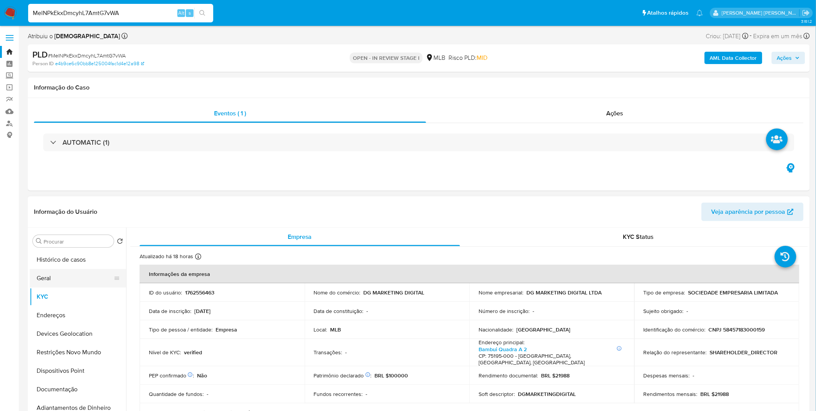
click at [44, 276] on button "Geral" at bounding box center [75, 278] width 90 height 19
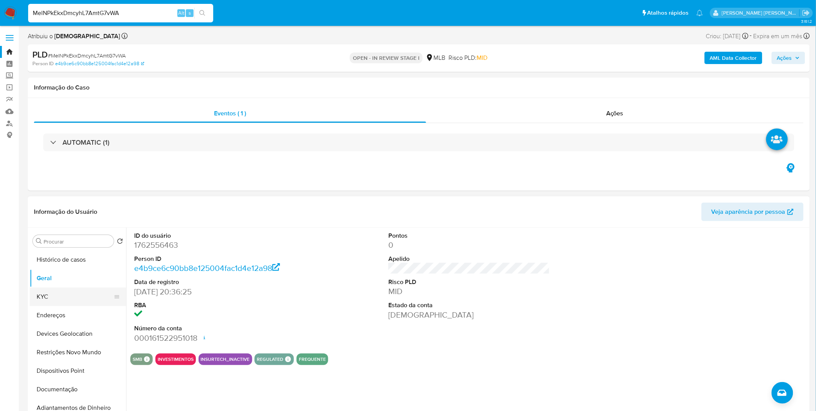
click at [55, 302] on button "KYC" at bounding box center [75, 296] width 90 height 19
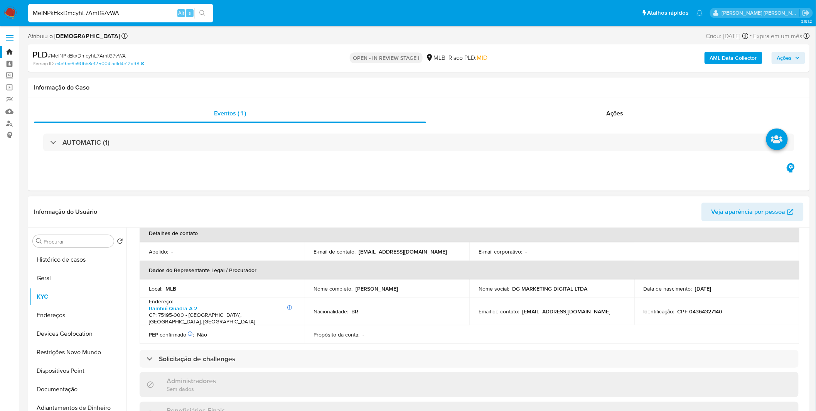
scroll to position [171, 0]
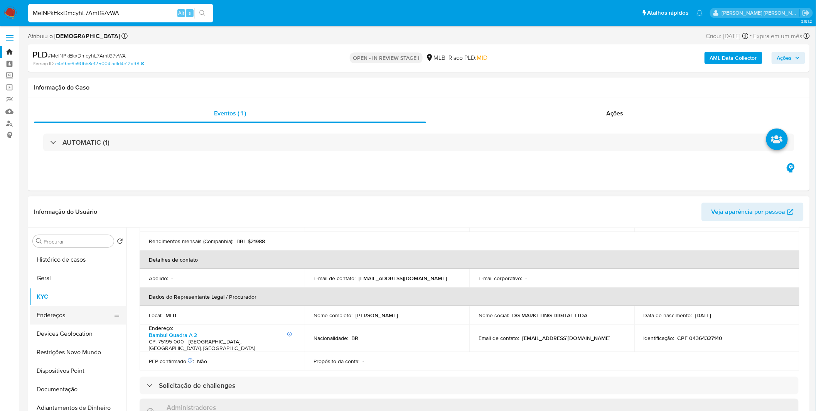
click at [68, 307] on button "Endereços" at bounding box center [75, 315] width 90 height 19
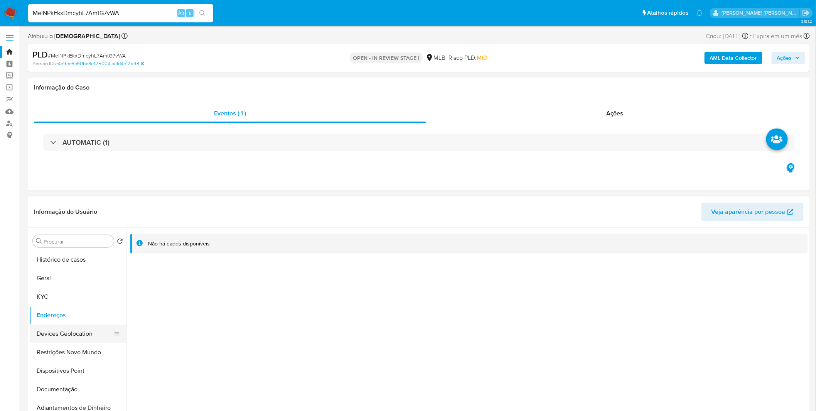
click at [63, 335] on button "Devices Geolocation" at bounding box center [75, 333] width 90 height 19
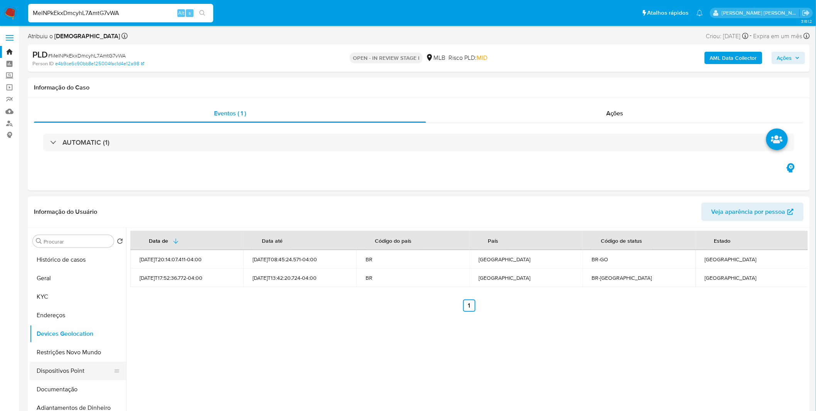
click at [59, 365] on button "Dispositivos Point" at bounding box center [75, 370] width 90 height 19
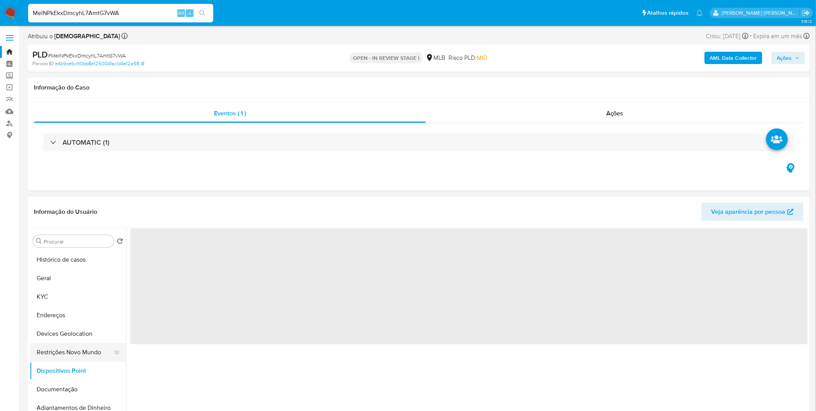
click at [63, 356] on button "Restrições Novo Mundo" at bounding box center [75, 352] width 90 height 19
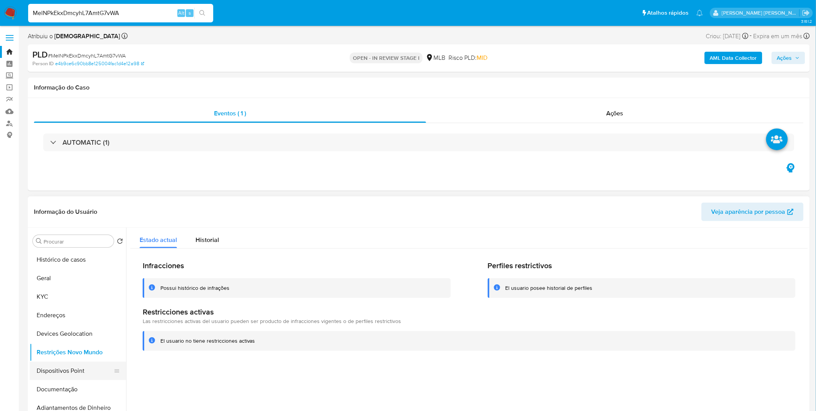
click at [74, 367] on button "Dispositivos Point" at bounding box center [75, 370] width 90 height 19
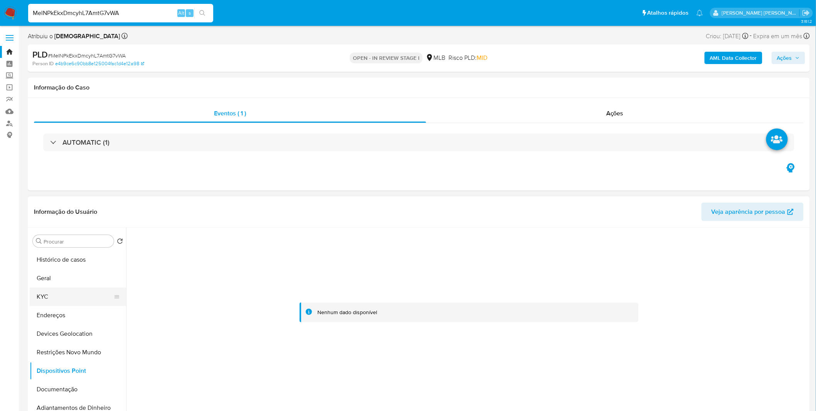
click at [55, 290] on button "KYC" at bounding box center [75, 296] width 90 height 19
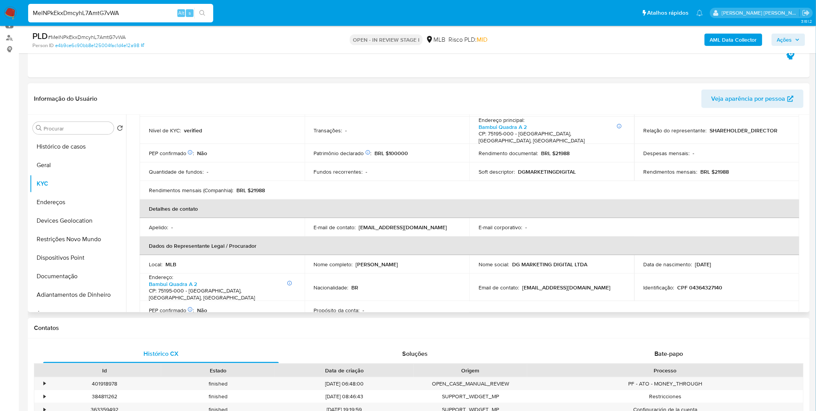
scroll to position [5, 0]
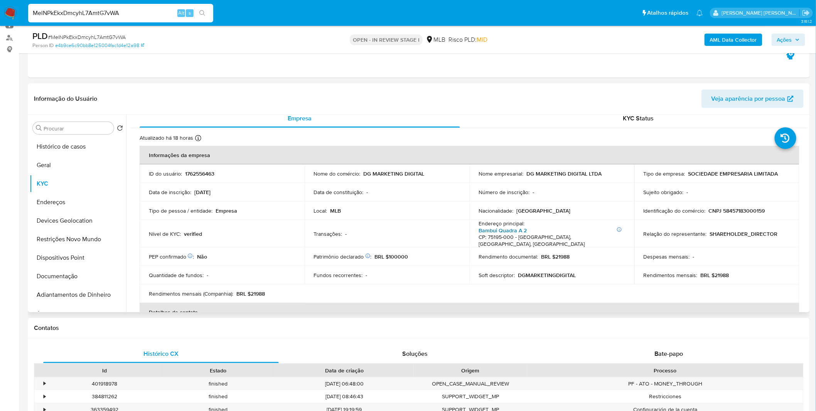
click at [514, 232] on link "Bambui Quadra A 2" at bounding box center [502, 230] width 48 height 8
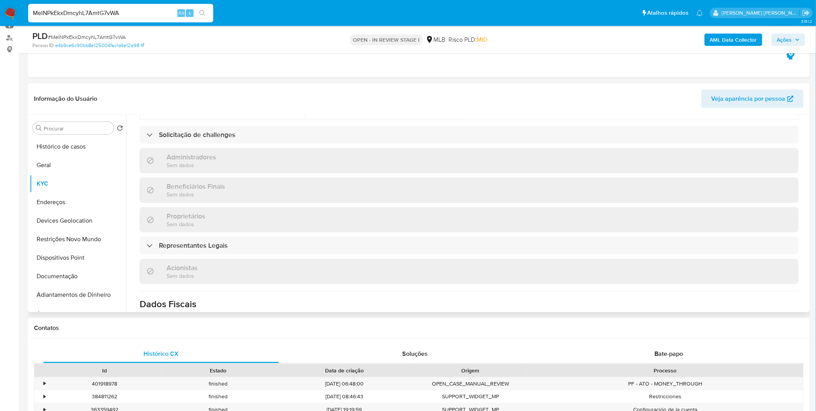
scroll to position [391, 0]
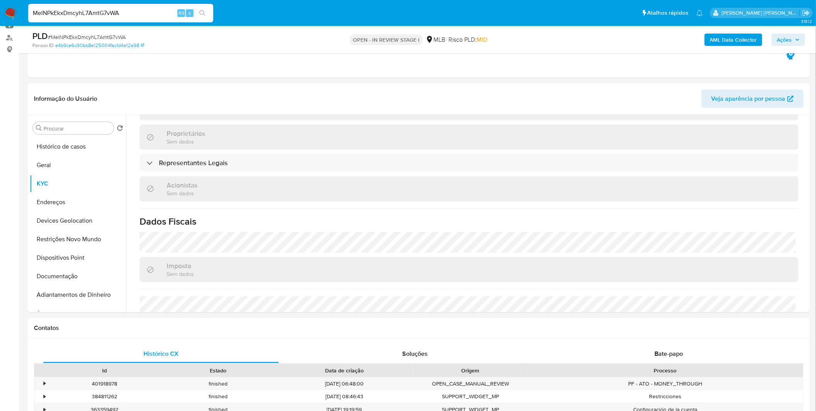
click at [94, 18] on div "MelNPkEkxDmcyhL7AmtG7vWA Alt s" at bounding box center [120, 13] width 185 height 19
click at [95, 12] on input "MelNPkEkxDmcyhL7AmtG7vWA" at bounding box center [120, 13] width 185 height 10
paste input "dase7N2RzQRAoEHYucXgAVg8"
type input "dase7N2RzQRAoEHYucXgAVg8"
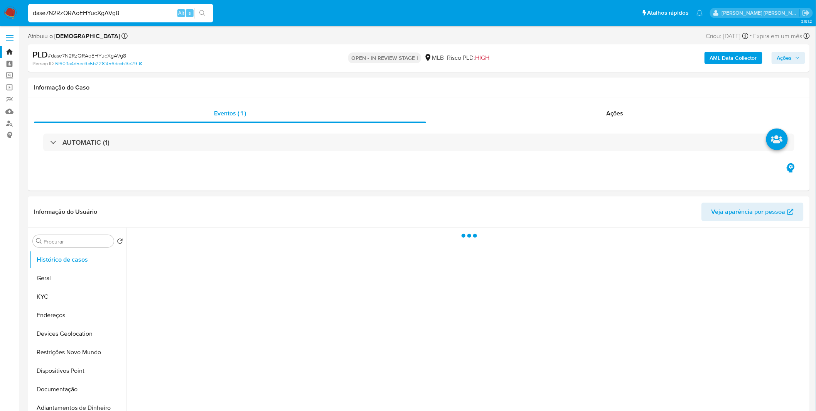
select select "10"
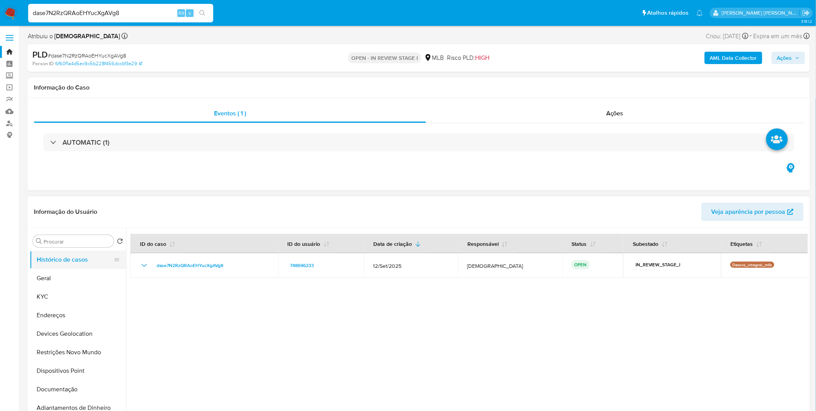
click at [77, 268] on button "Histórico de casos" at bounding box center [75, 259] width 90 height 19
click at [76, 274] on button "Geral" at bounding box center [75, 278] width 90 height 19
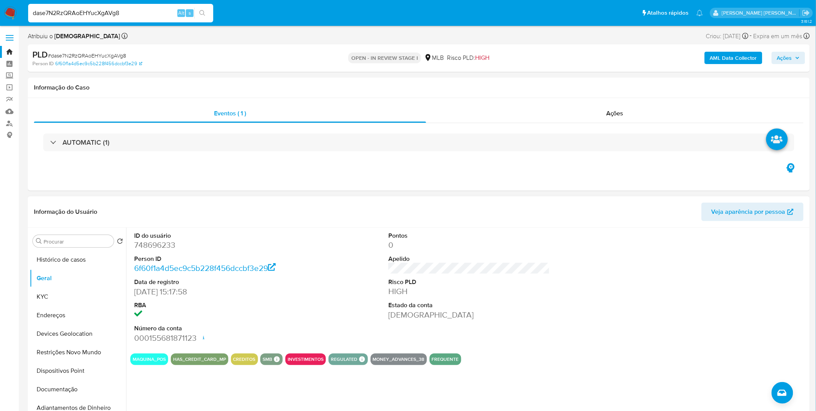
click at [202, 387] on div "ID do usuário 748696233 Person ID 6f60f1a4d5ec9c5b228f456dccbf3e29 Data de regi…" at bounding box center [467, 325] width 682 height 197
click at [58, 272] on button "Geral" at bounding box center [75, 278] width 90 height 19
click at [58, 276] on button "Geral" at bounding box center [75, 278] width 90 height 19
click at [334, 311] on div "ID do usuário 748696233 Person ID 6f60f1a4d5ec9c5b228f456dccbf3e29 Data de regi…" at bounding box center [468, 287] width 677 height 120
click at [61, 294] on button "KYC" at bounding box center [75, 296] width 90 height 19
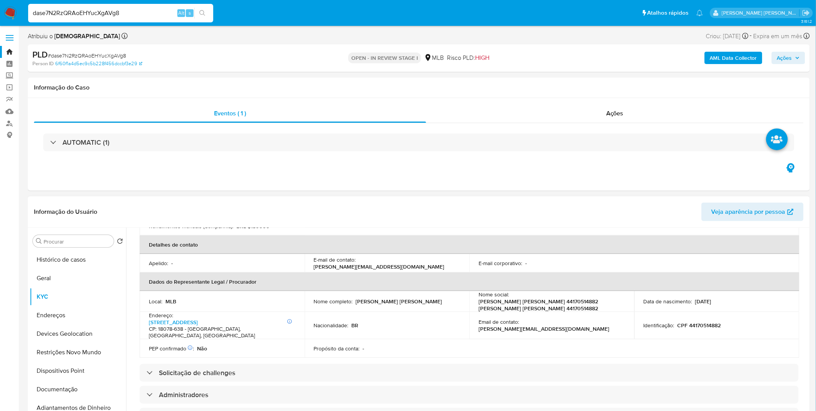
scroll to position [171, 0]
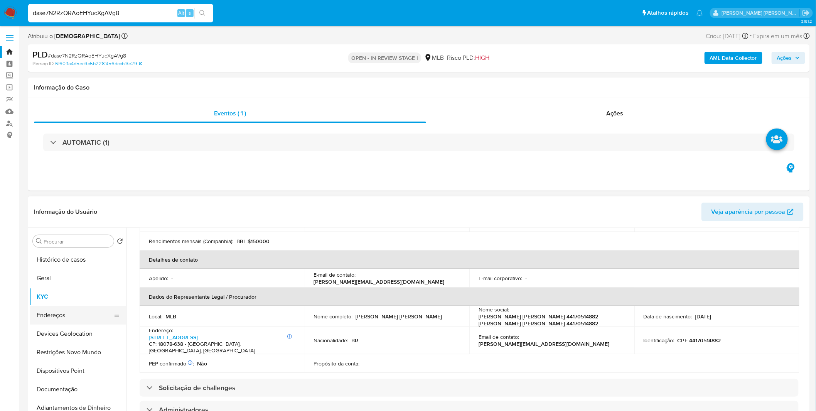
click at [74, 311] on button "Endereços" at bounding box center [75, 315] width 90 height 19
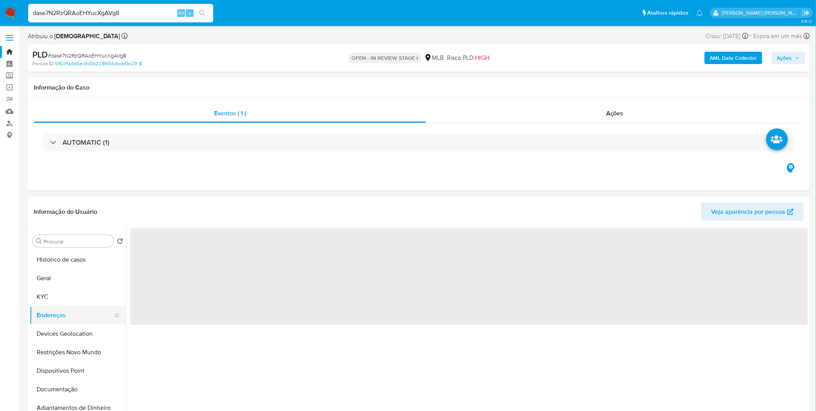
scroll to position [0, 0]
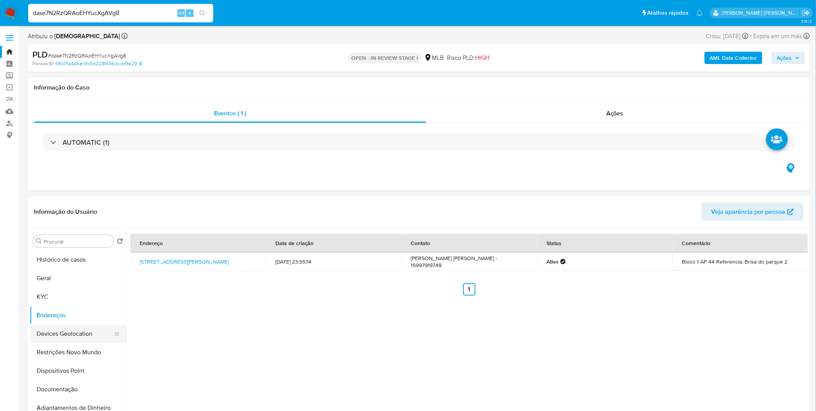
click at [72, 330] on button "Devices Geolocation" at bounding box center [75, 333] width 90 height 19
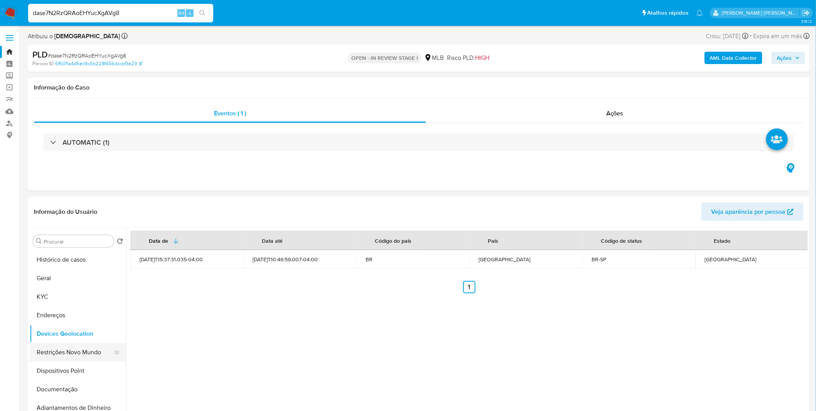
click at [67, 359] on button "Restrições Novo Mundo" at bounding box center [75, 352] width 90 height 19
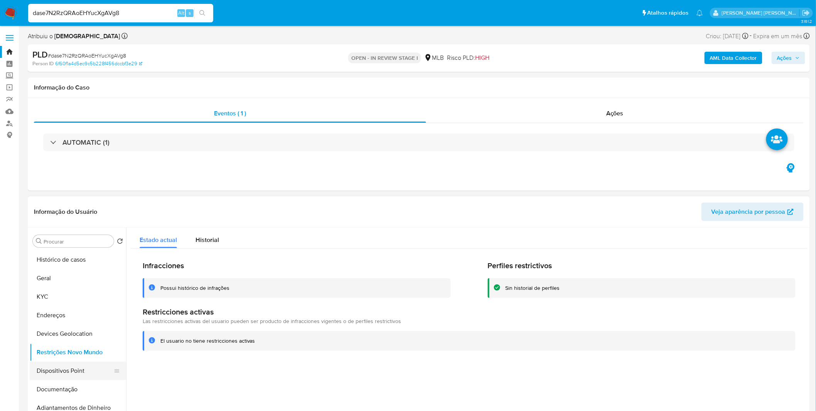
click at [86, 375] on button "Dispositivos Point" at bounding box center [75, 370] width 90 height 19
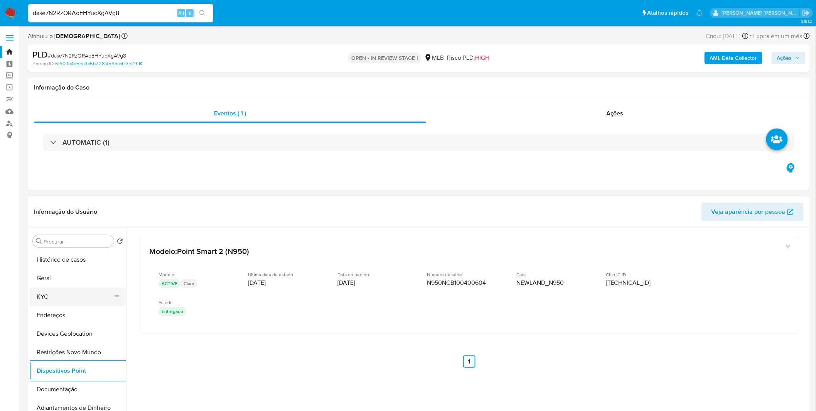
click at [71, 292] on button "KYC" at bounding box center [75, 296] width 90 height 19
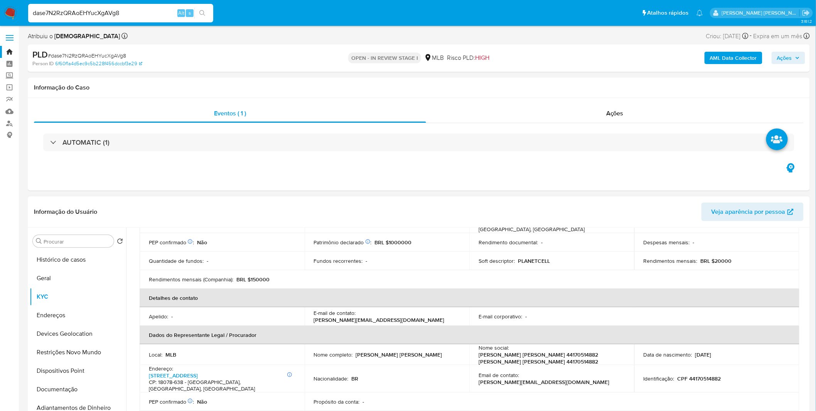
scroll to position [86, 0]
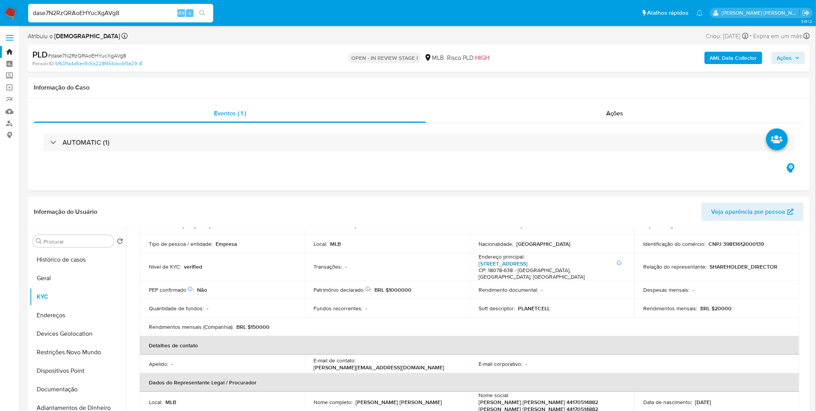
click at [522, 260] on link "Avenida Olinda Aires Paulete 667, Jardim Santa Marina" at bounding box center [502, 263] width 49 height 8
click at [141, 15] on input "dase7N2RzQRAoEHYucXgAVg8" at bounding box center [120, 13] width 185 height 10
paste input "gI0eXAPzVo9dJOWuVHSC0iVf"
type input "gI0eXAPzVo9dJOWuVHSC0iVf"
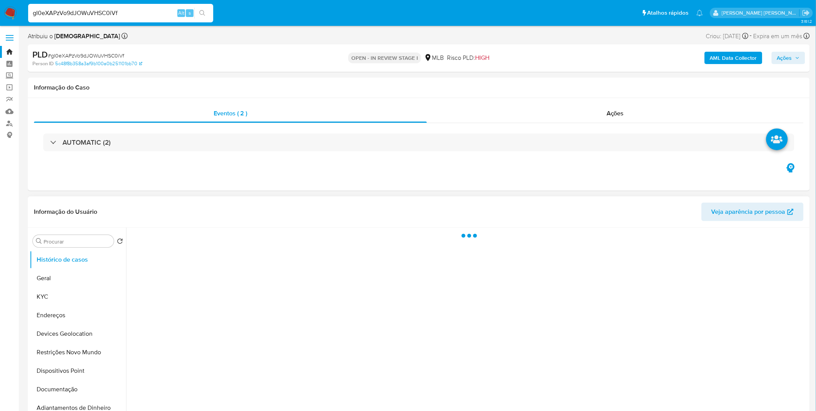
select select "10"
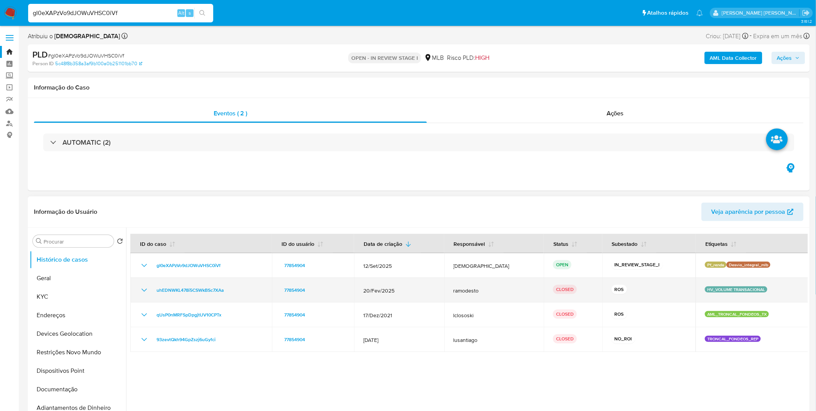
click at [140, 284] on td "uhEDNWKL478i5CSWkBSc7XAa" at bounding box center [201, 290] width 142 height 25
click at [140, 288] on icon "Mostrar/Ocultar" at bounding box center [144, 289] width 9 height 9
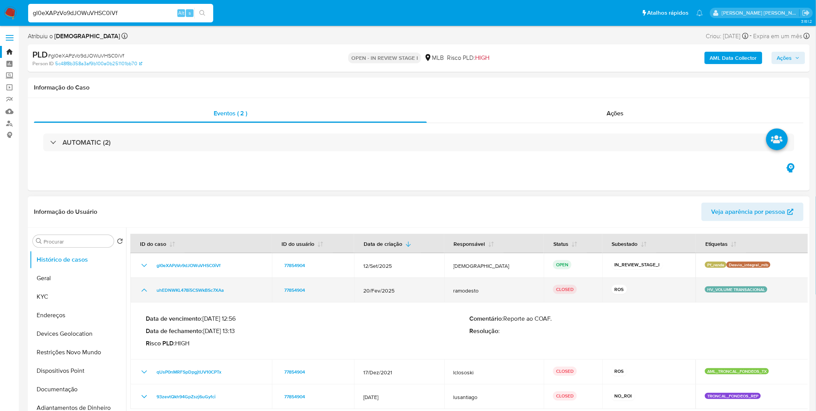
click at [140, 288] on icon "Mostrar/Ocultar" at bounding box center [144, 289] width 9 height 9
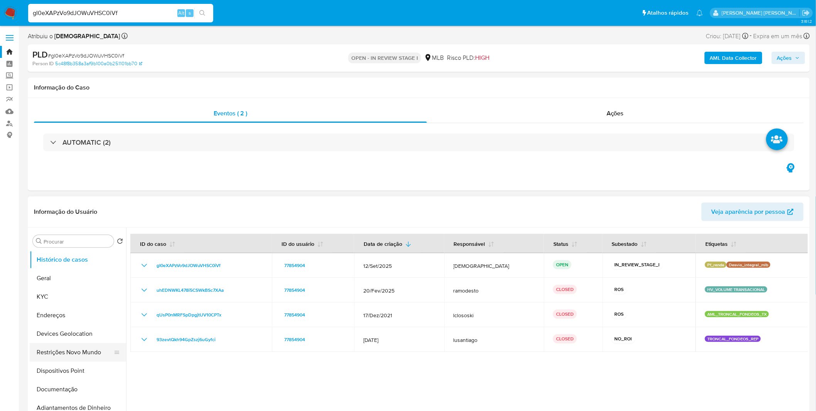
click at [72, 347] on button "Restrições Novo Mundo" at bounding box center [75, 352] width 90 height 19
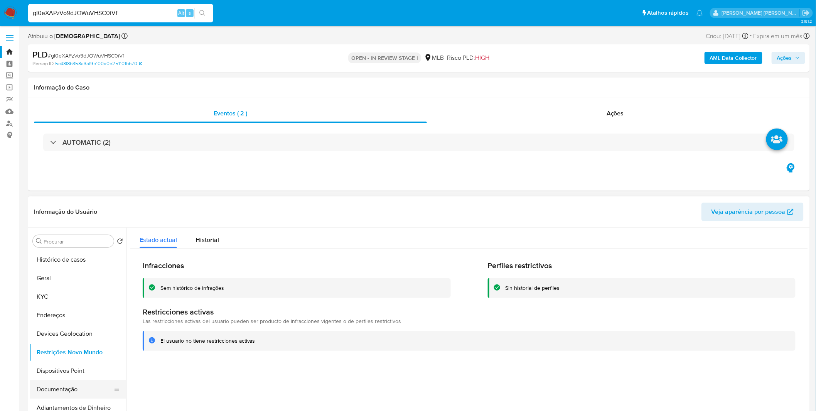
click at [60, 389] on button "Documentação" at bounding box center [75, 389] width 90 height 19
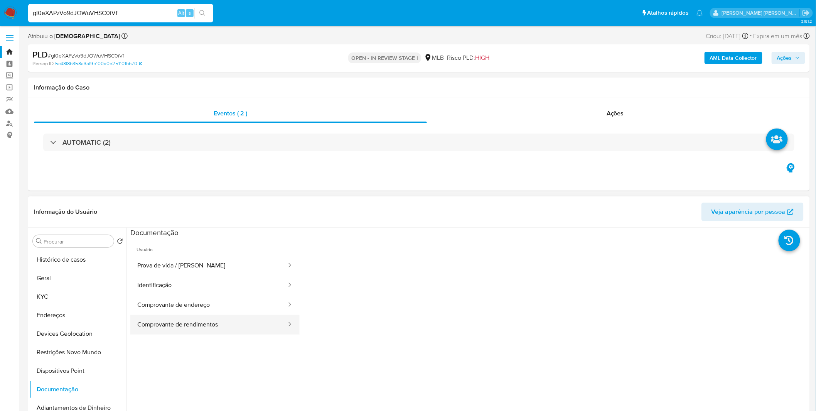
click at [151, 329] on button "Comprovante de rendimentos" at bounding box center [208, 325] width 157 height 20
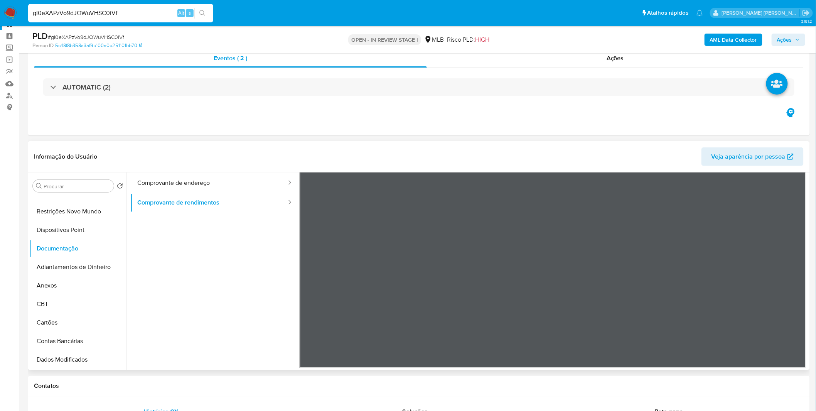
scroll to position [43, 0]
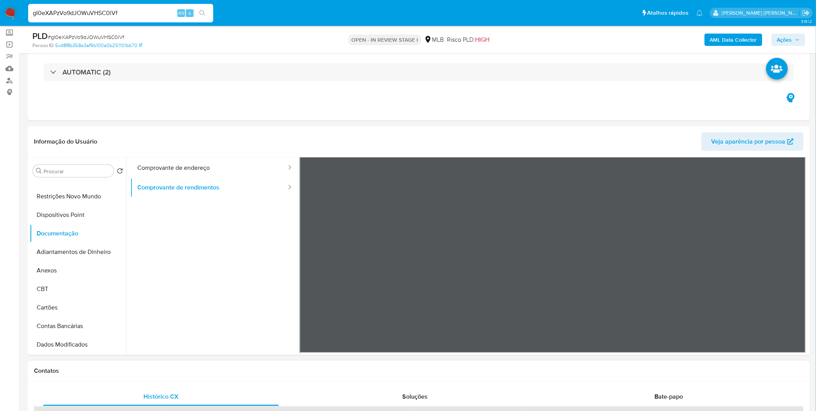
click at [645, 407] on div "Processo" at bounding box center [665, 412] width 276 height 13
click at [642, 403] on div "Bate-papo" at bounding box center [669, 396] width 236 height 19
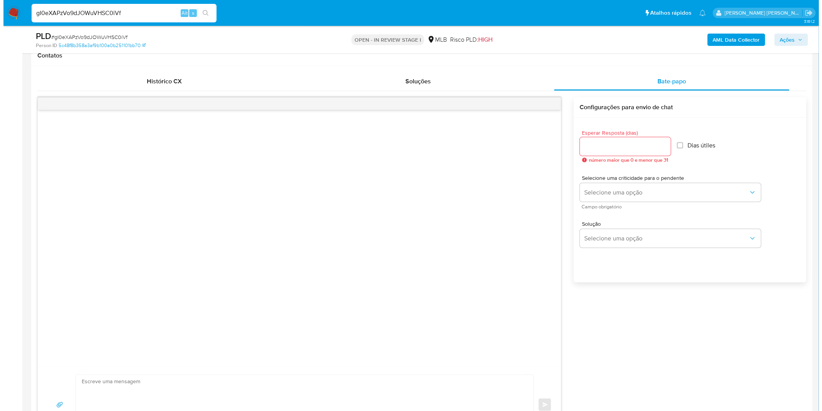
scroll to position [342, 0]
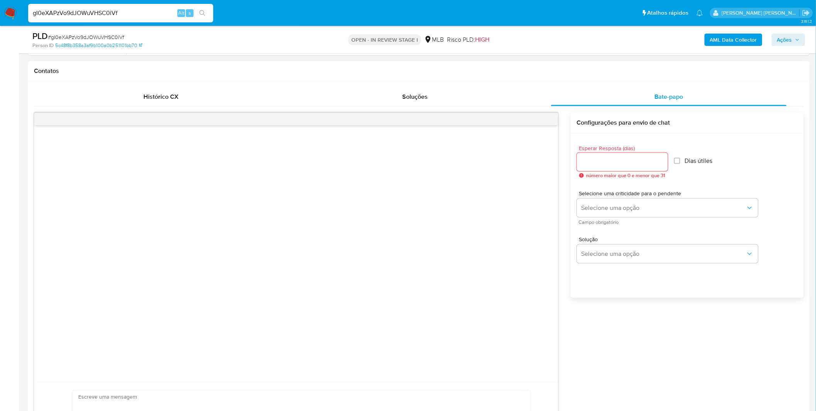
click at [606, 162] on input "Esperar Resposta (dias)" at bounding box center [622, 162] width 91 height 10
type input "3"
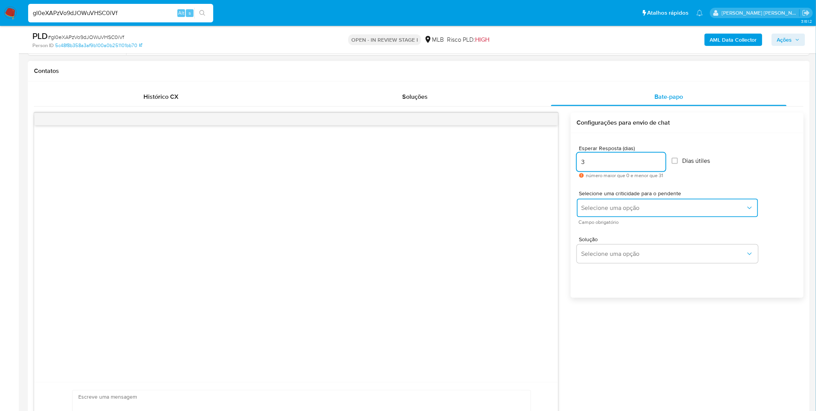
click at [615, 199] on button "Selecione uma opção" at bounding box center [667, 208] width 181 height 19
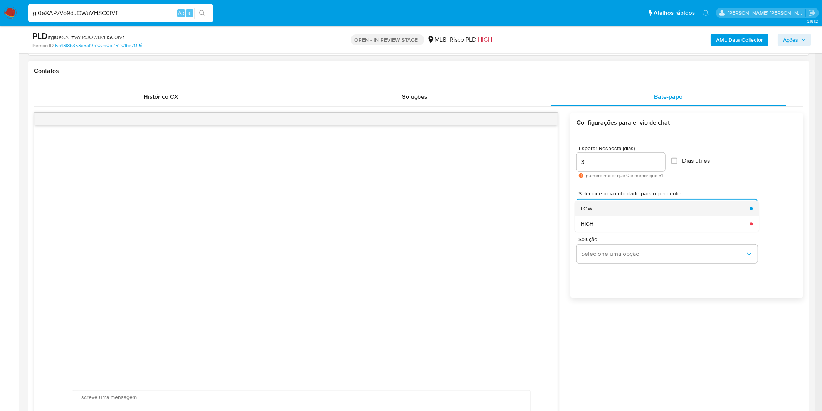
click at [618, 213] on div "LOW" at bounding box center [663, 207] width 164 height 15
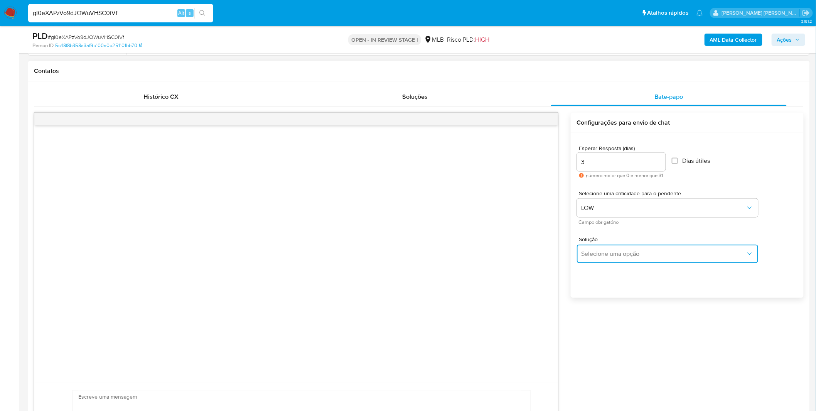
click at [610, 251] on span "Selecione uma opção" at bounding box center [663, 254] width 164 height 8
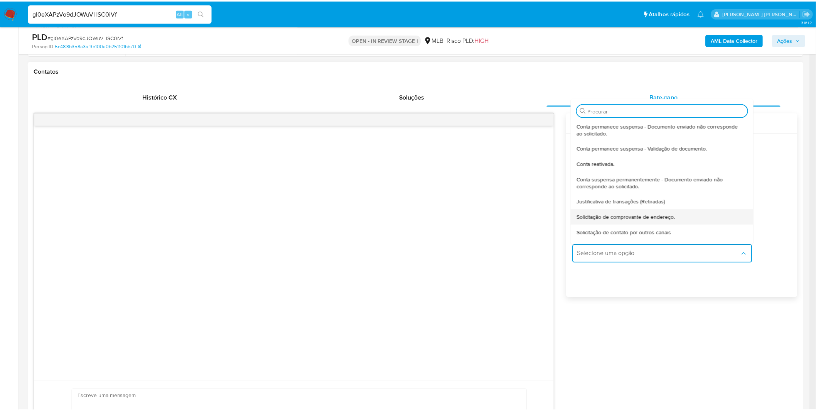
scroll to position [64, 0]
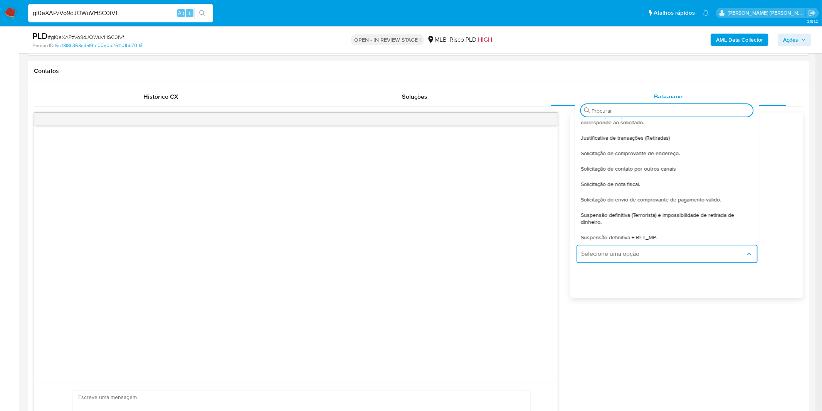
click at [627, 185] on span "Solicitação de nota fiscal." at bounding box center [610, 183] width 59 height 7
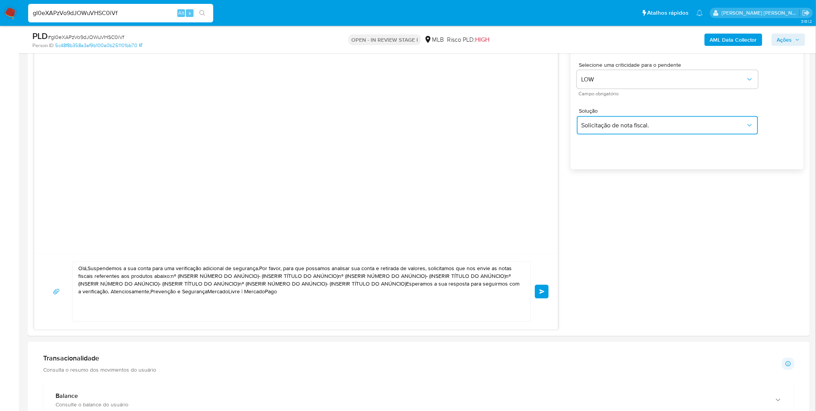
scroll to position [471, 0]
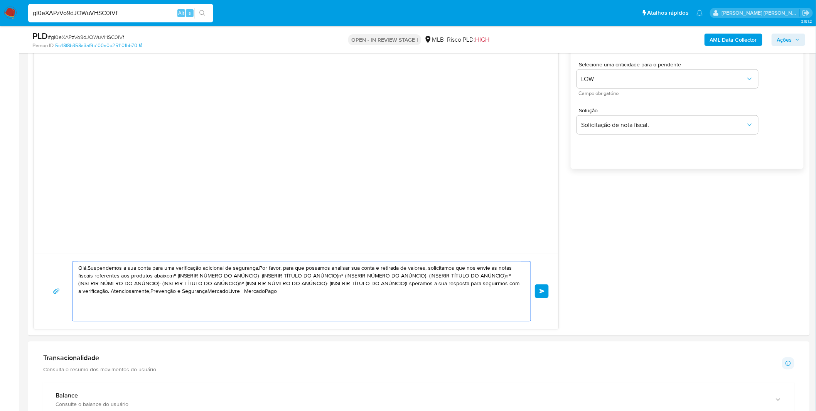
click at [306, 296] on textarea "Olá,Suspendemos a sua conta para uma verificação adicional de segurança.Por fav…" at bounding box center [299, 290] width 443 height 59
paste textarea "! Estamos realizando uma verificação adicional de segurança em contas de usuári…"
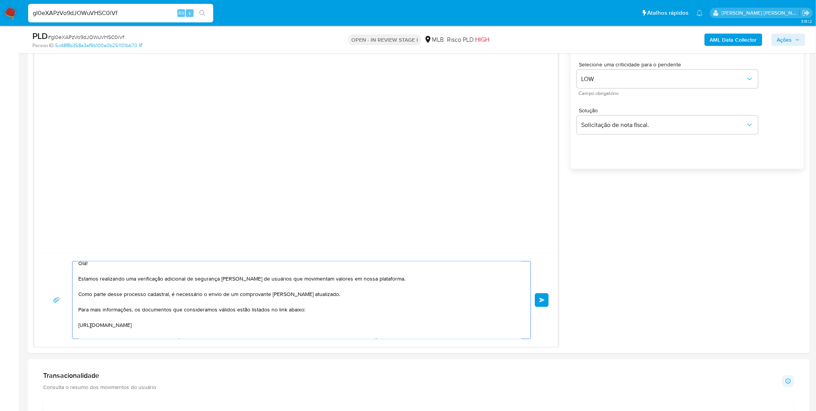
scroll to position [0, 0]
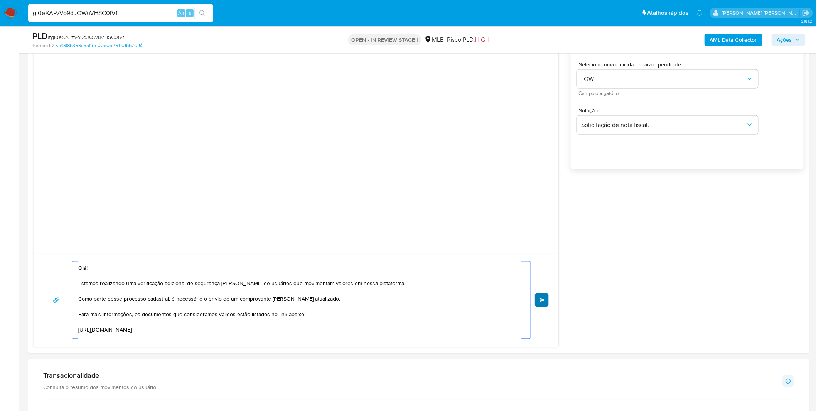
type textarea "Olá! Estamos realizando uma verificação adicional de segurança em contas de usu…"
click at [541, 302] on span "common.send" at bounding box center [541, 300] width 5 height 5
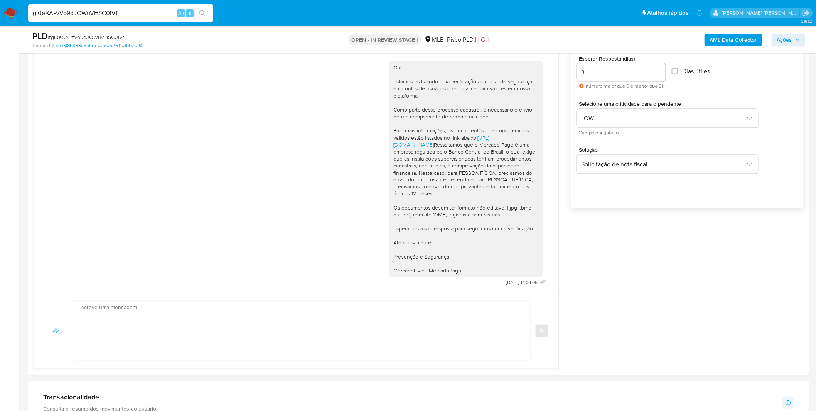
scroll to position [354, 0]
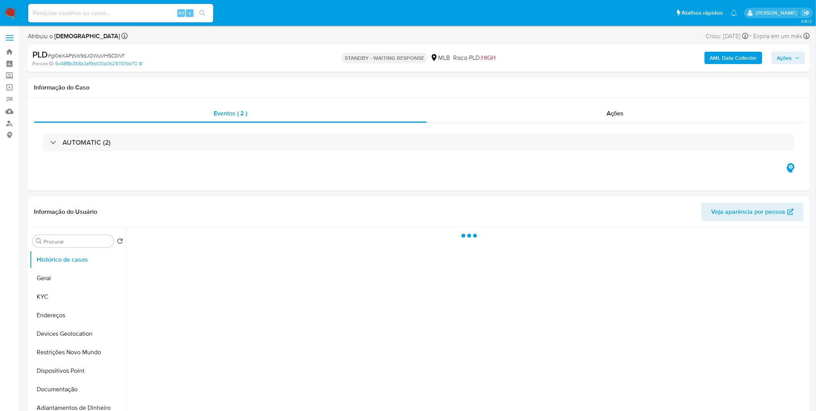
select select "10"
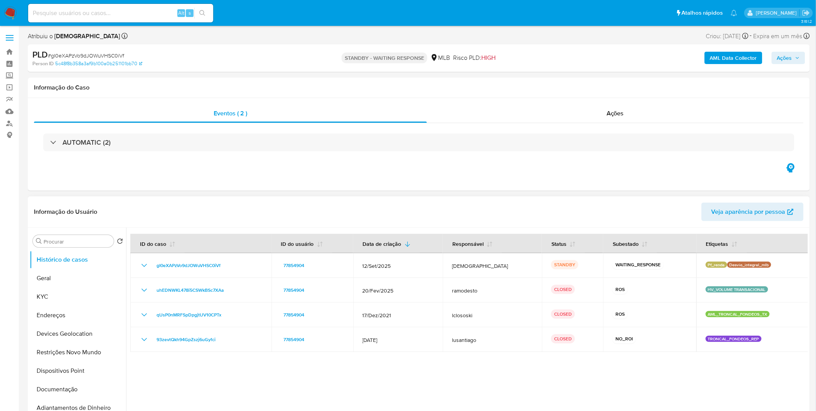
click at [458, 379] on div at bounding box center [467, 325] width 682 height 197
click at [85, 283] on button "Geral" at bounding box center [75, 278] width 90 height 19
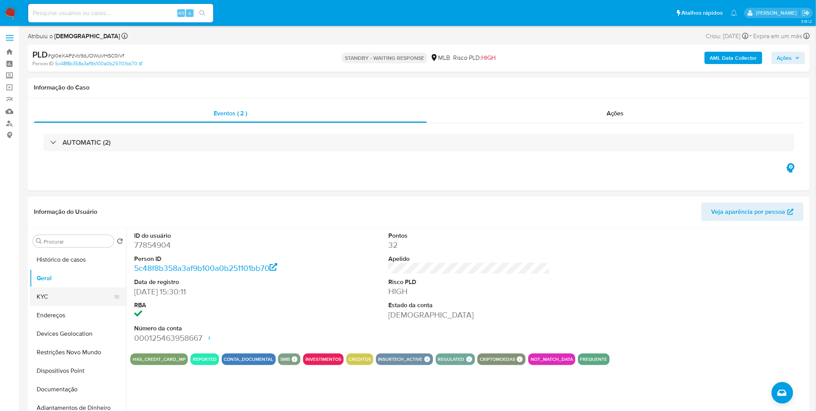
click at [98, 300] on button "KYC" at bounding box center [75, 296] width 90 height 19
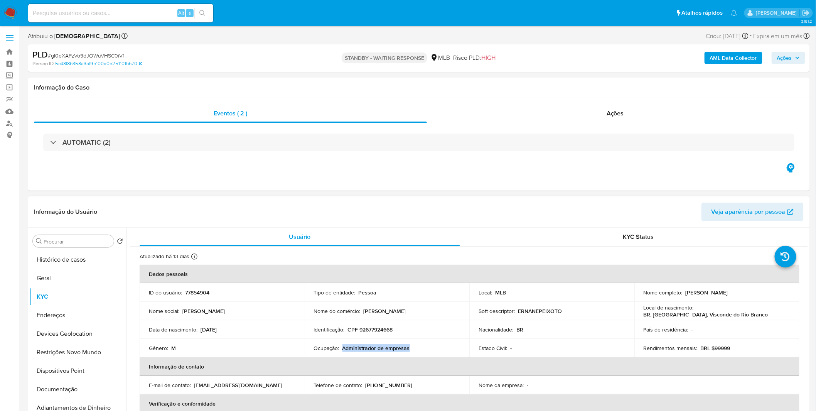
copy p "Administrador de empresas"
drag, startPoint x: 411, startPoint y: 347, endPoint x: 342, endPoint y: 350, distance: 69.1
click at [342, 350] on div "Ocupação : Administrador de empresas" at bounding box center [387, 347] width 147 height 7
click at [372, 327] on p "CPF 92677924668" at bounding box center [370, 329] width 45 height 7
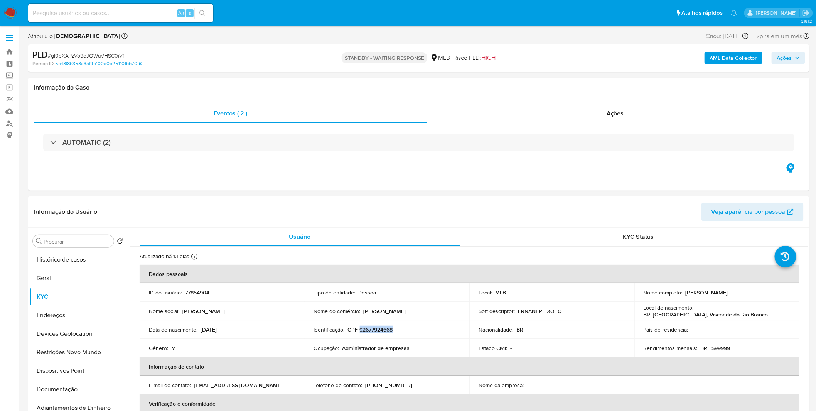
copy p "92677924668"
click at [63, 349] on button "Restrições Novo Mundo" at bounding box center [75, 352] width 90 height 19
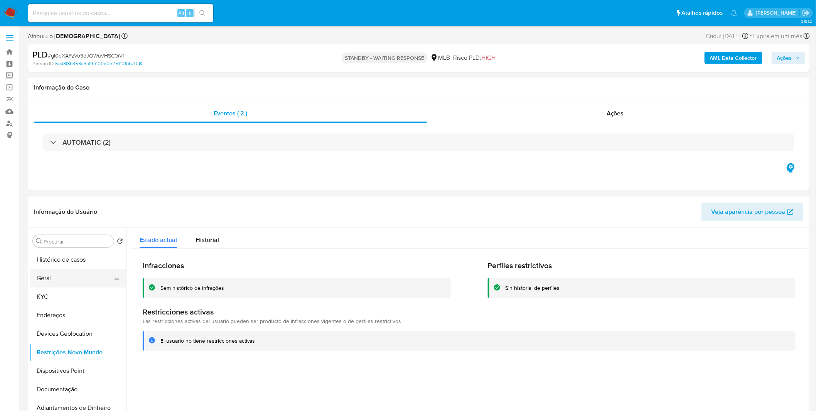
click at [78, 279] on button "Geral" at bounding box center [75, 278] width 90 height 19
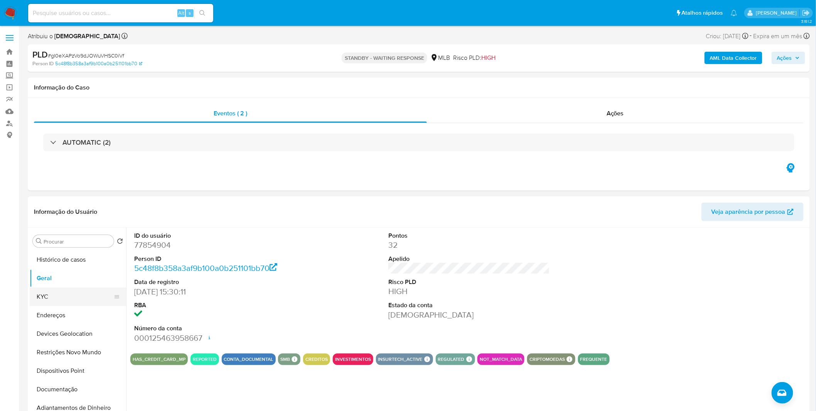
click at [86, 298] on button "KYC" at bounding box center [75, 296] width 90 height 19
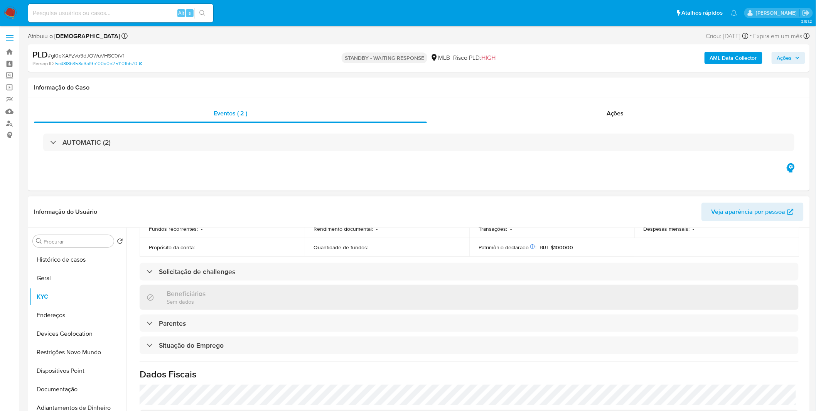
scroll to position [321, 0]
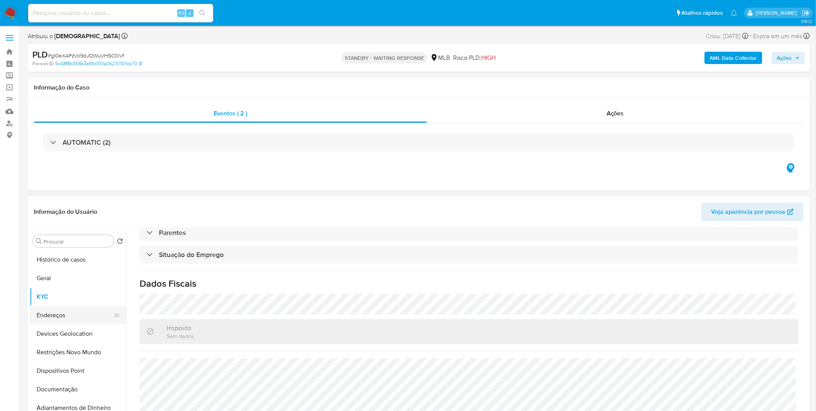
click at [49, 318] on button "Endereços" at bounding box center [75, 315] width 90 height 19
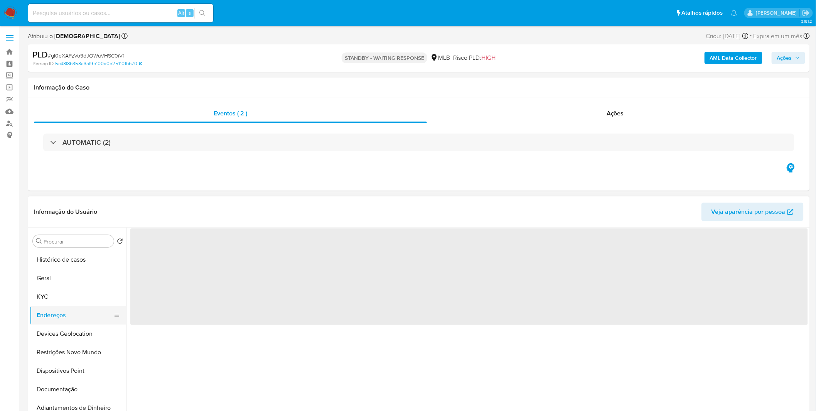
scroll to position [0, 0]
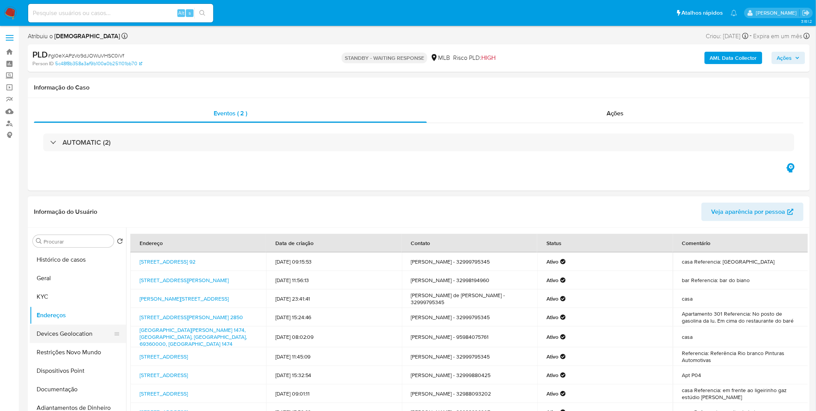
click at [64, 334] on button "Devices Geolocation" at bounding box center [75, 333] width 90 height 19
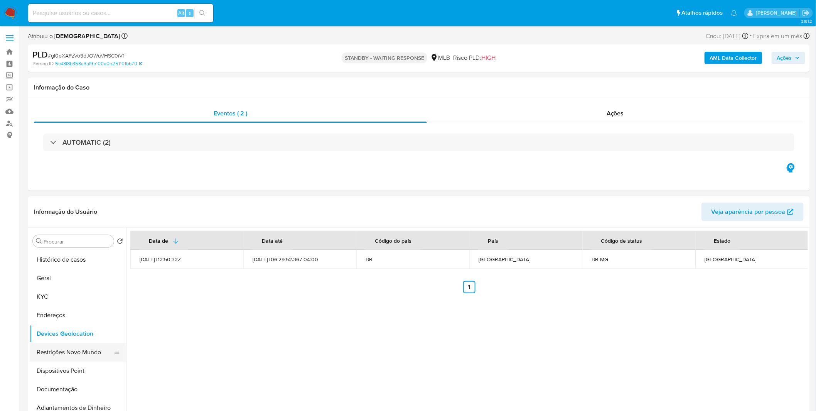
click at [79, 353] on button "Restrições Novo Mundo" at bounding box center [75, 352] width 90 height 19
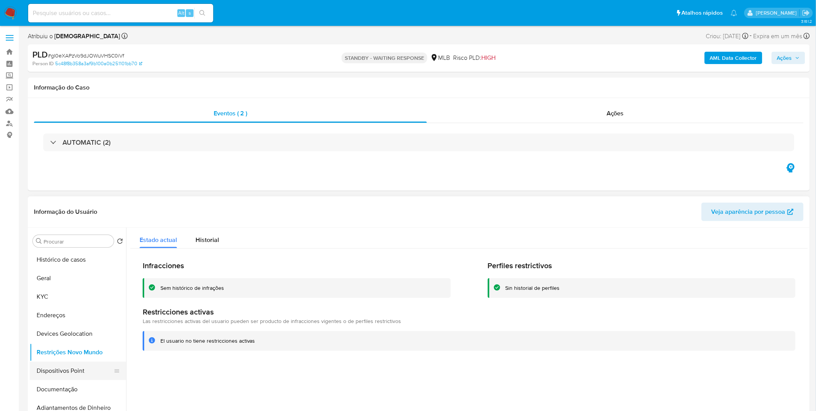
click at [91, 369] on button "Dispositivos Point" at bounding box center [75, 370] width 90 height 19
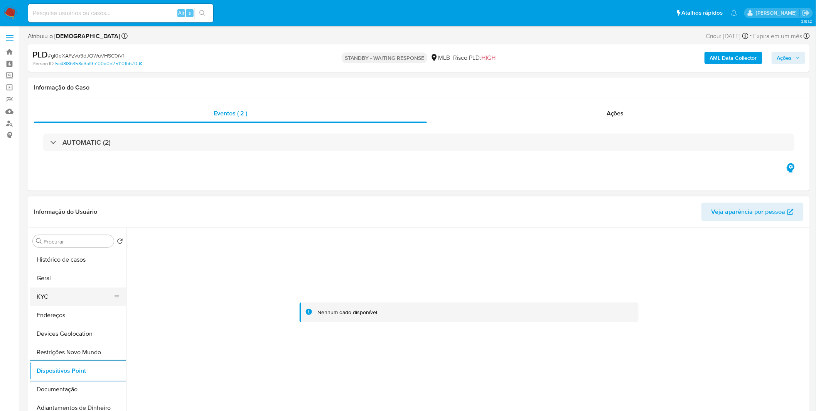
click at [81, 301] on button "KYC" at bounding box center [75, 296] width 90 height 19
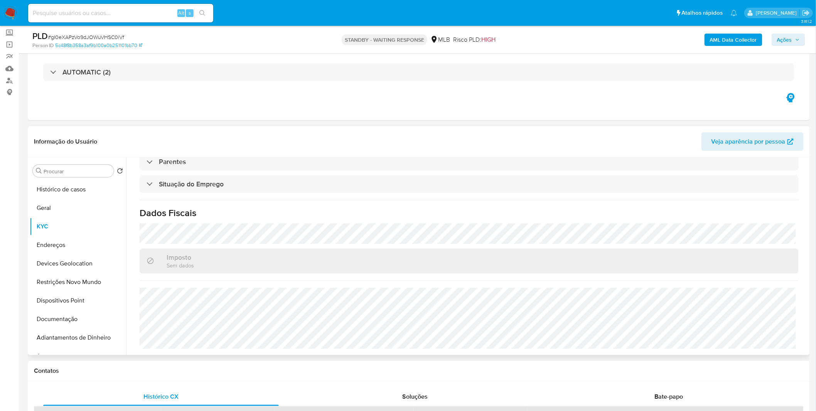
scroll to position [321, 0]
click at [80, 7] on div "Alt s" at bounding box center [120, 13] width 185 height 19
click at [80, 9] on input at bounding box center [120, 13] width 185 height 10
paste input "wlMQ7AMD26KnIlepTGvDMb1J"
type input "wlMQ7AMD26KnIlepTGvDMb1J"
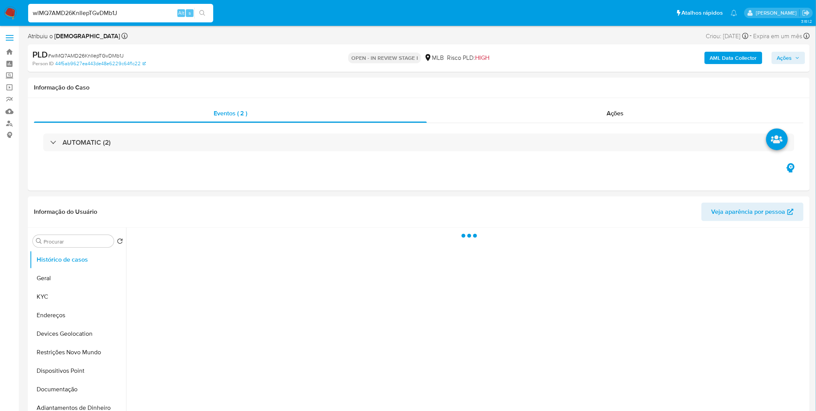
select select "10"
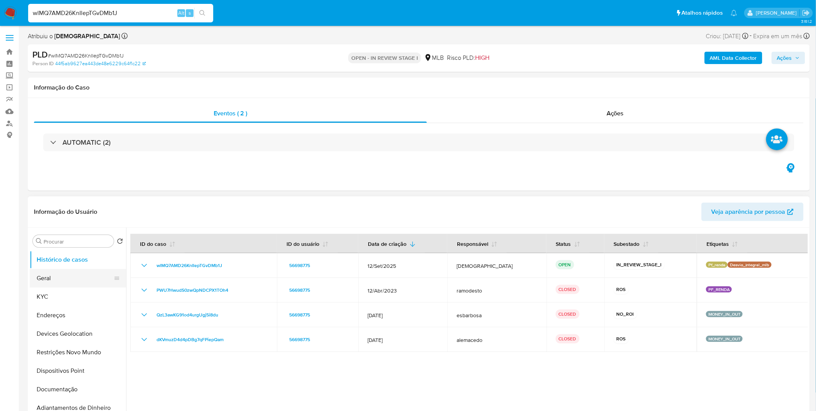
click at [87, 282] on button "Geral" at bounding box center [75, 278] width 90 height 19
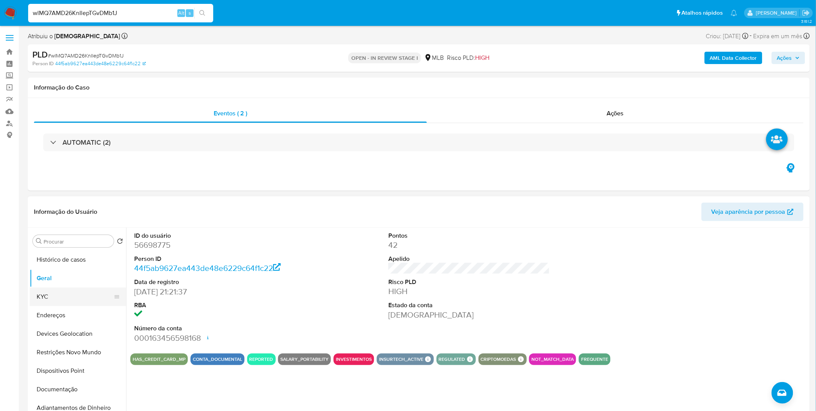
click at [95, 290] on button "KYC" at bounding box center [75, 296] width 90 height 19
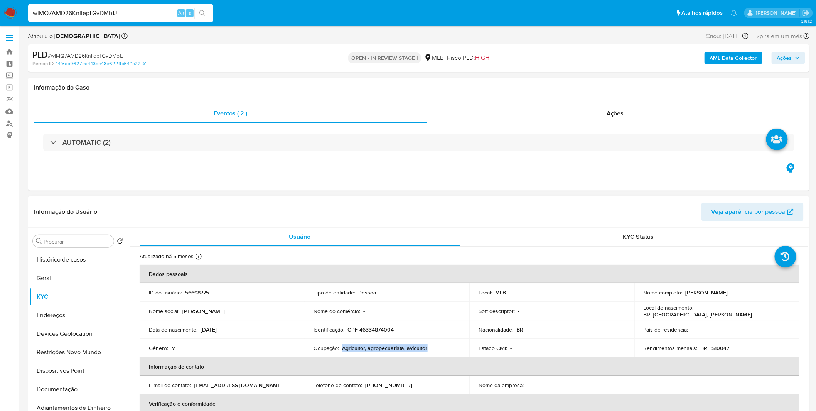
copy p "Agricultor, agropecuarista, avicultor"
drag, startPoint x: 432, startPoint y: 347, endPoint x: 342, endPoint y: 349, distance: 89.5
click at [342, 349] on div "Ocupação : Agricultor, agropecuarista, avicultor" at bounding box center [387, 347] width 147 height 7
click at [384, 326] on p "CPF 46334874004" at bounding box center [371, 329] width 46 height 7
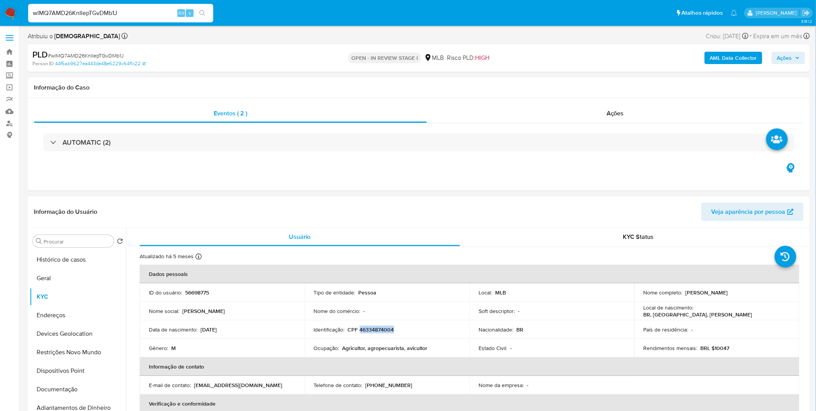
copy p "46334874004"
click at [59, 394] on button "Documentação" at bounding box center [75, 389] width 90 height 19
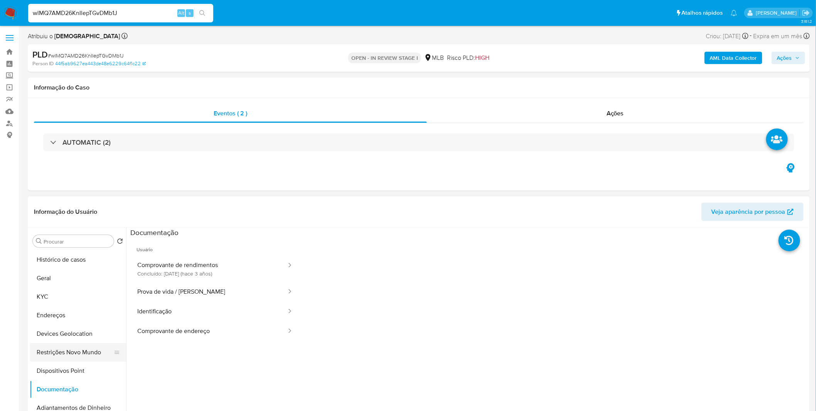
click at [78, 351] on button "Restrições Novo Mundo" at bounding box center [75, 352] width 90 height 19
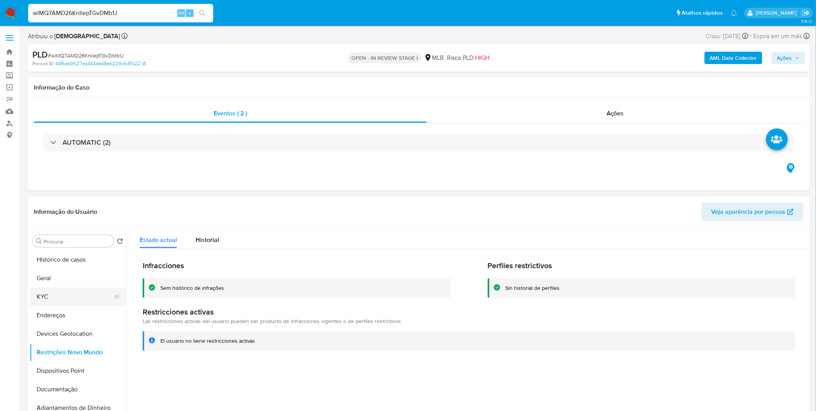
click at [83, 298] on button "KYC" at bounding box center [75, 296] width 90 height 19
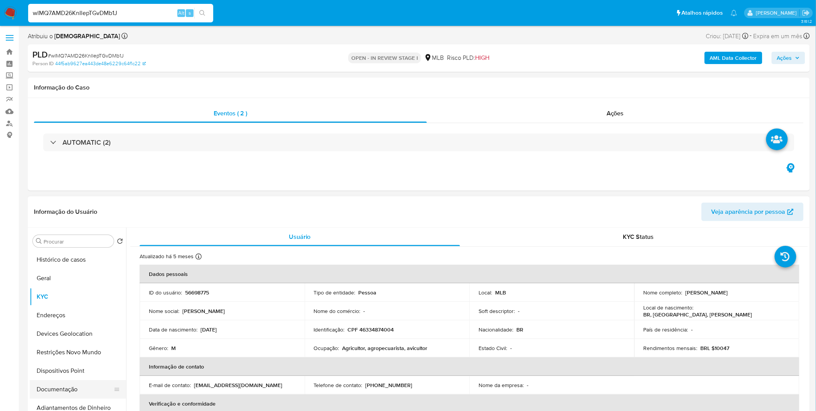
click at [56, 386] on button "Documentação" at bounding box center [75, 389] width 90 height 19
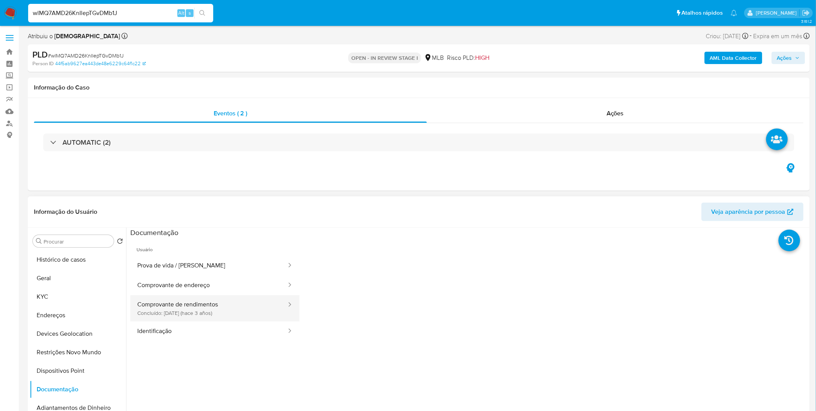
click at [186, 310] on button "Comprovante de rendimentos Concluído: 16/11/2022 (hace 3 años)" at bounding box center [208, 308] width 157 height 26
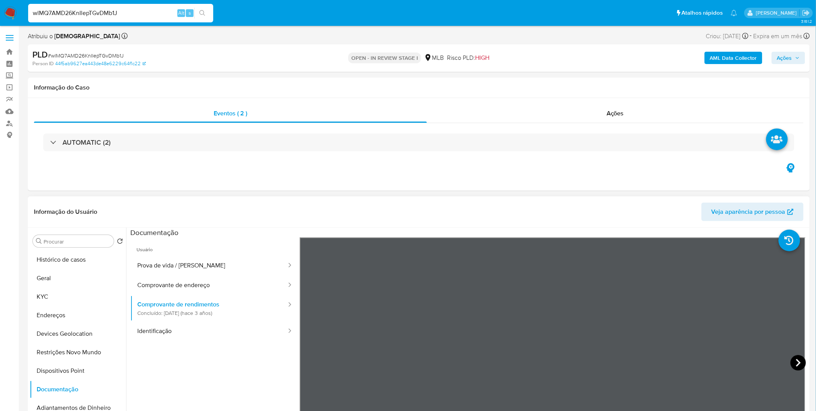
click at [796, 364] on icon at bounding box center [798, 363] width 5 height 8
click at [72, 276] on button "Geral" at bounding box center [75, 278] width 90 height 19
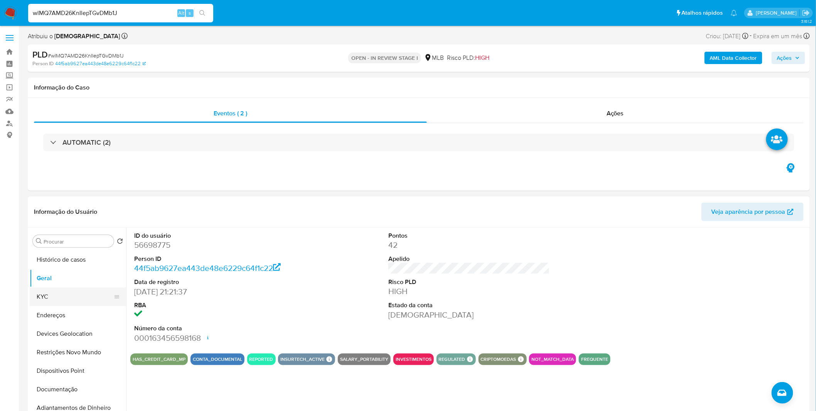
click at [75, 303] on button "KYC" at bounding box center [75, 296] width 90 height 19
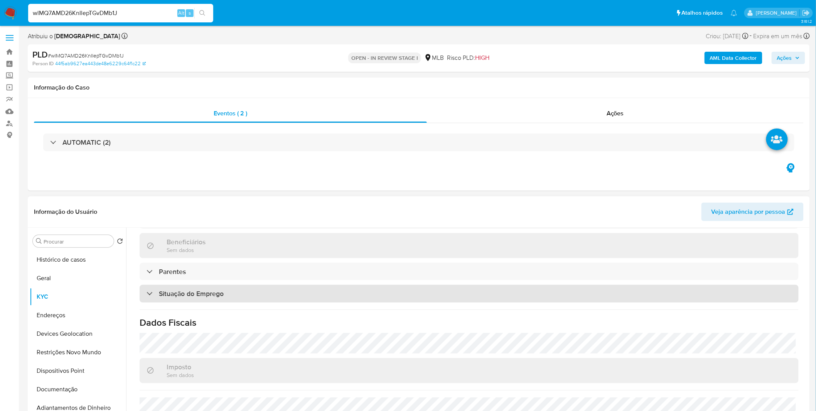
scroll to position [321, 0]
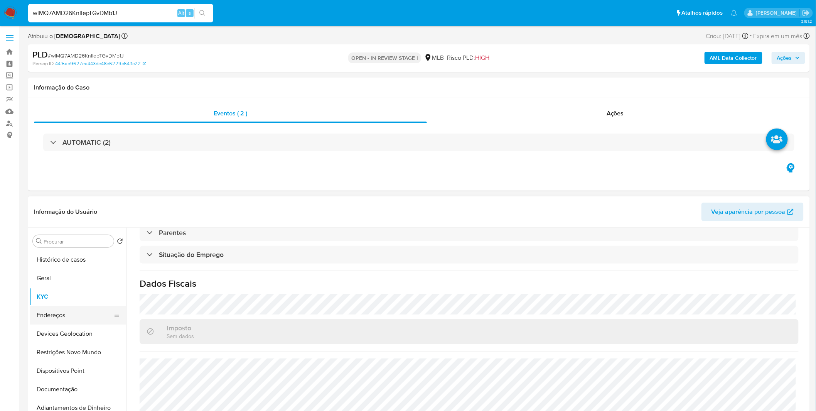
click at [77, 310] on button "Endereços" at bounding box center [75, 315] width 90 height 19
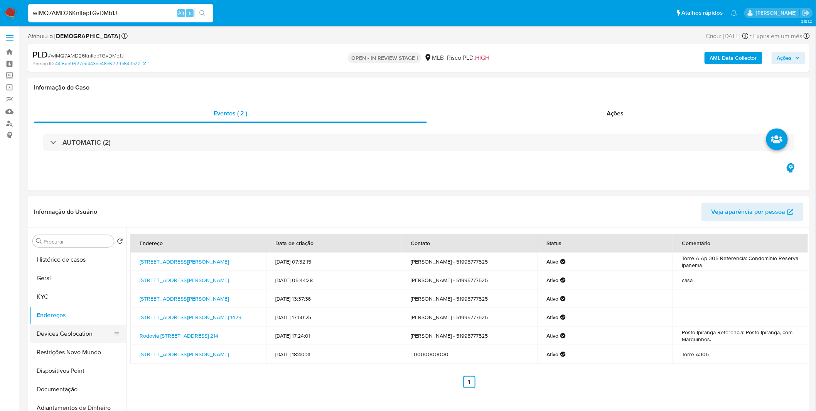
click at [77, 332] on button "Devices Geolocation" at bounding box center [75, 333] width 90 height 19
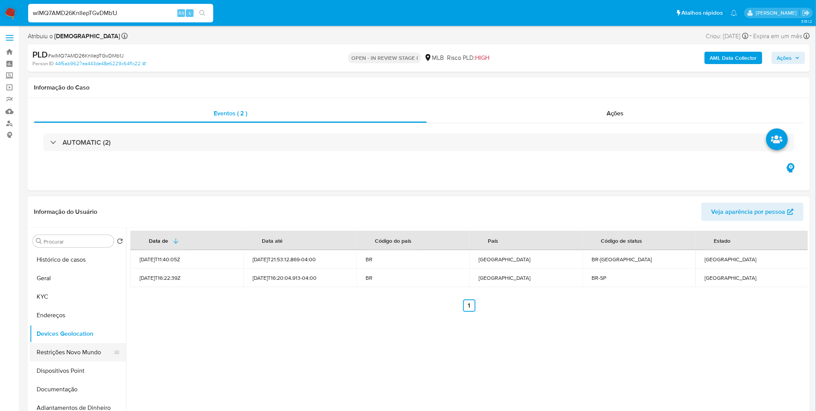
click at [55, 361] on button "Restrições Novo Mundo" at bounding box center [75, 352] width 90 height 19
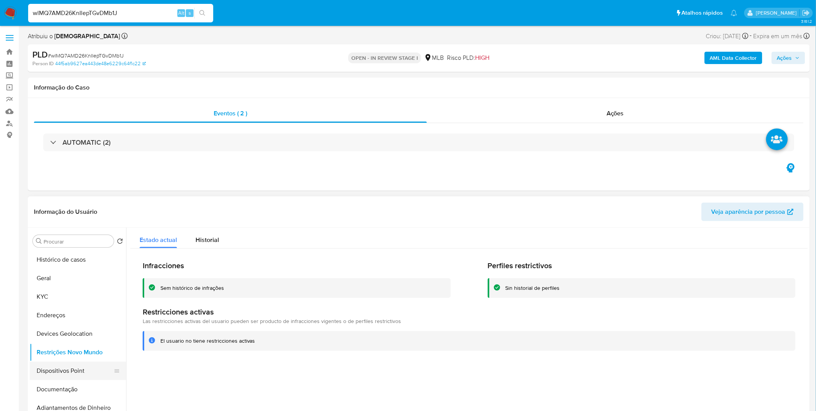
click at [59, 368] on button "Dispositivos Point" at bounding box center [75, 370] width 90 height 19
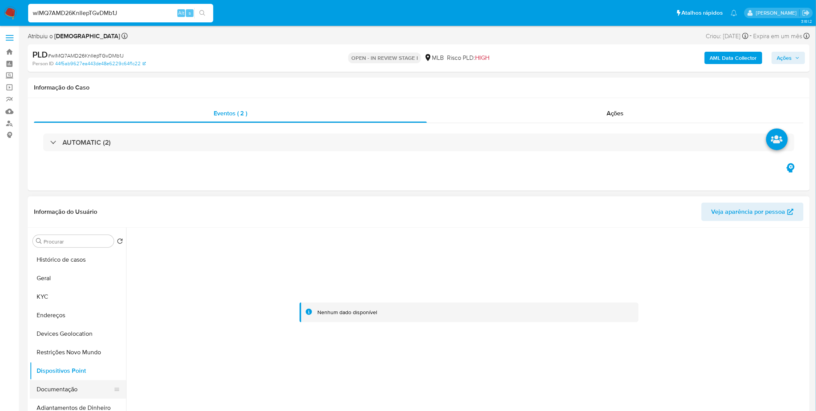
click at [52, 386] on button "Documentação" at bounding box center [75, 389] width 90 height 19
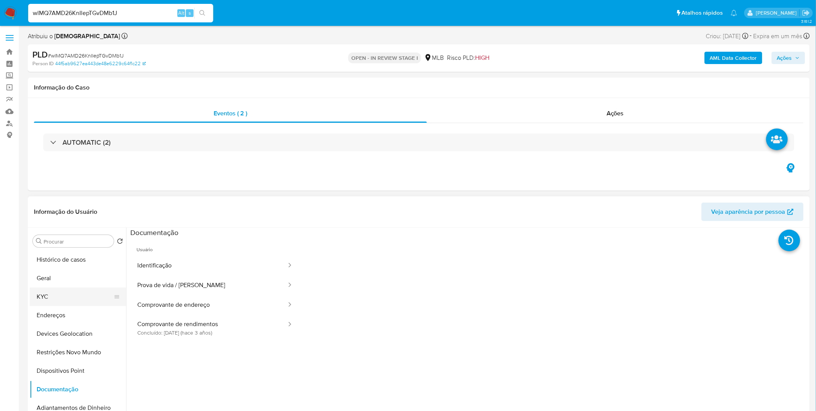
click at [61, 296] on button "KYC" at bounding box center [75, 296] width 90 height 19
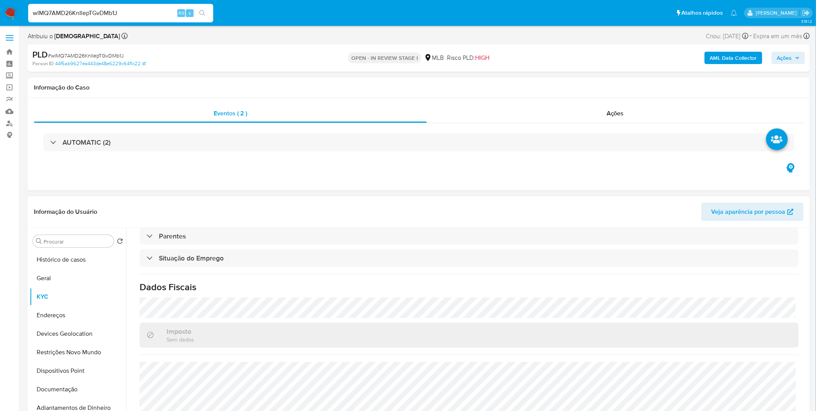
scroll to position [321, 0]
click at [95, 17] on input "wlMQ7AMD26KnIlepTGvDMb1J" at bounding box center [120, 13] width 185 height 10
paste input "n5VRrXTmaJ1JjxIqBhLPF5vo"
type input "n5VRrXTmaJ1JjxIqBhLPF5vo"
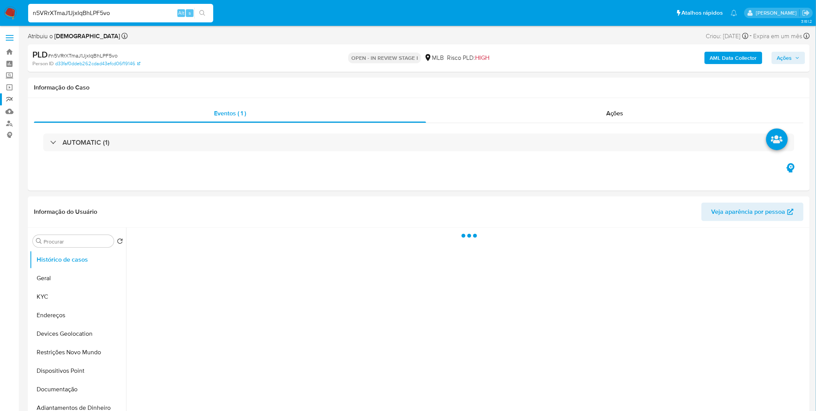
select select "10"
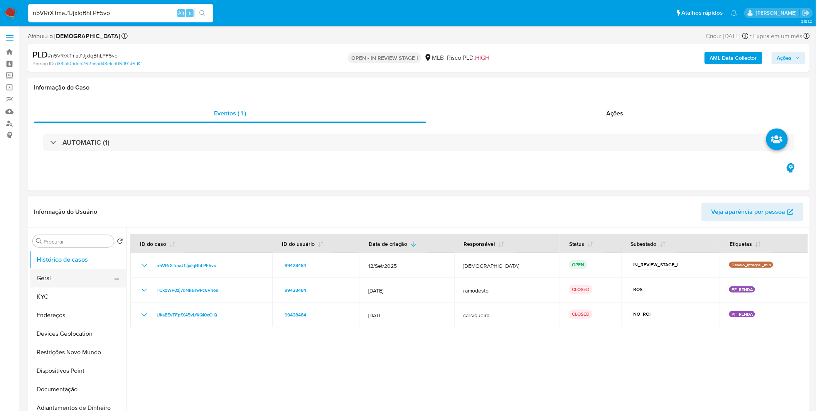
click at [55, 275] on button "Geral" at bounding box center [75, 278] width 90 height 19
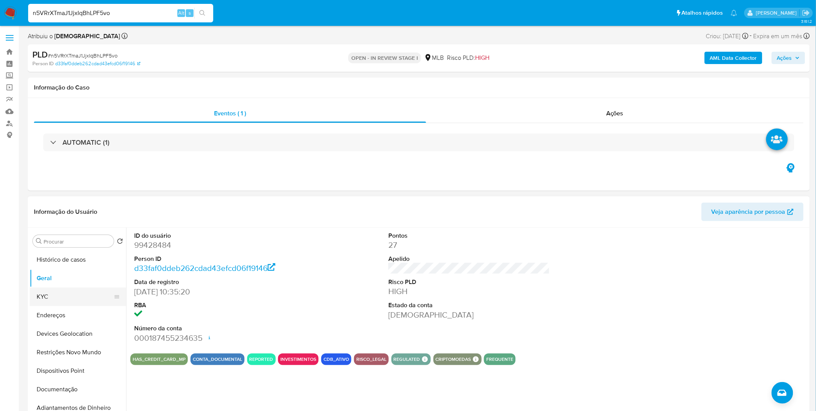
click at [69, 291] on button "KYC" at bounding box center [75, 296] width 90 height 19
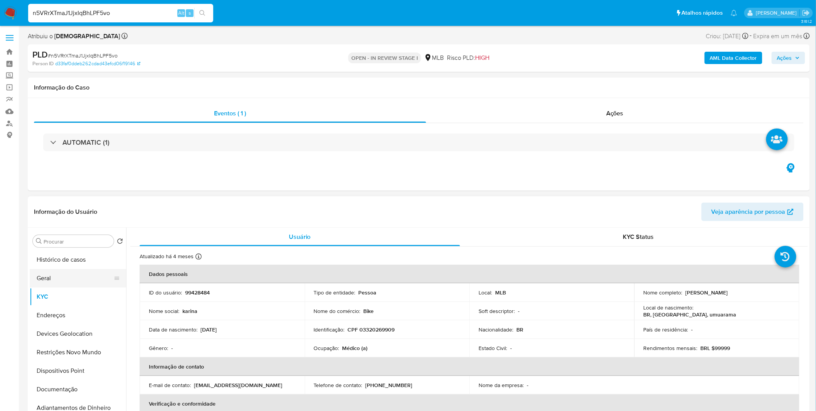
click at [99, 272] on button "Geral" at bounding box center [75, 278] width 90 height 19
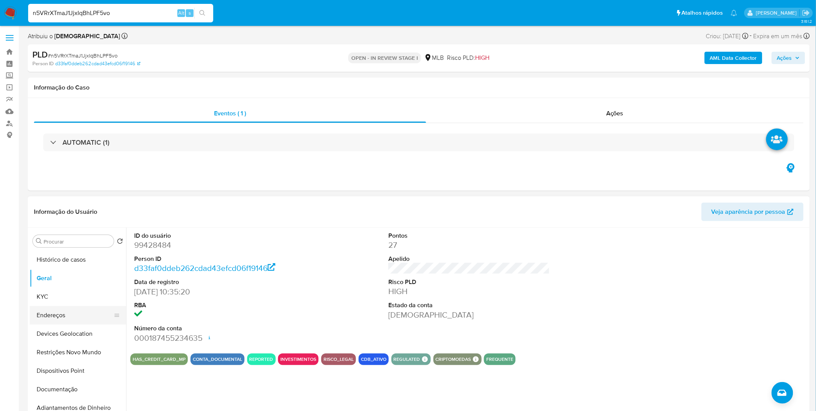
click at [79, 307] on button "Endereços" at bounding box center [75, 315] width 90 height 19
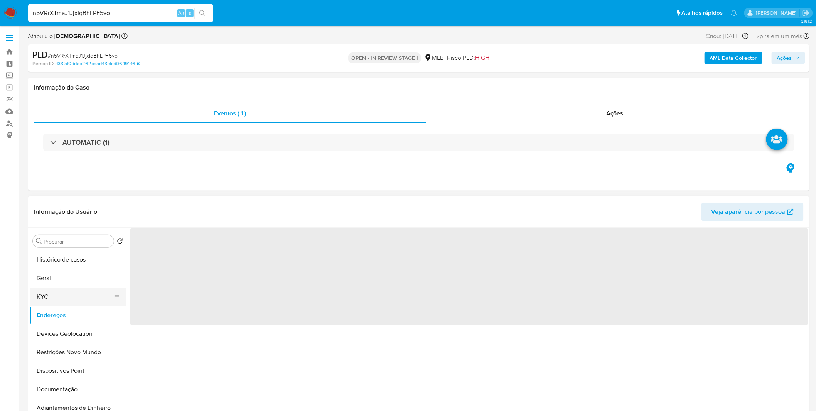
click at [80, 293] on button "KYC" at bounding box center [75, 296] width 90 height 19
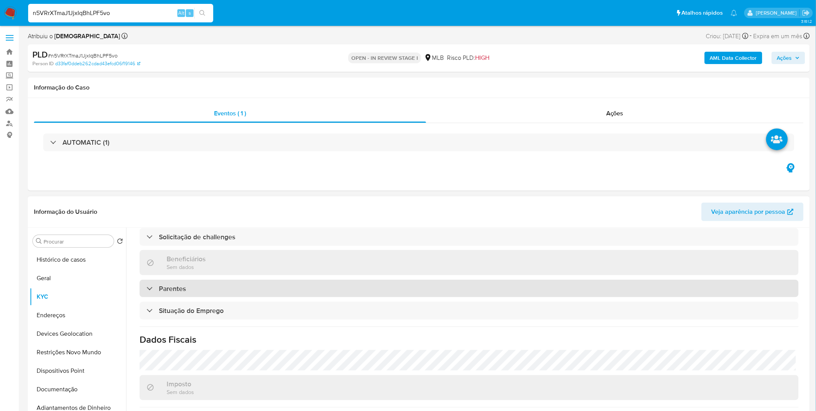
scroll to position [321, 0]
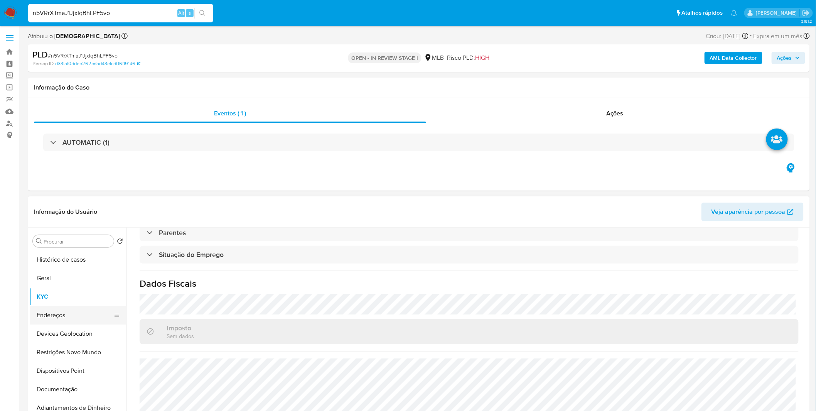
click at [51, 318] on button "Endereços" at bounding box center [75, 315] width 90 height 19
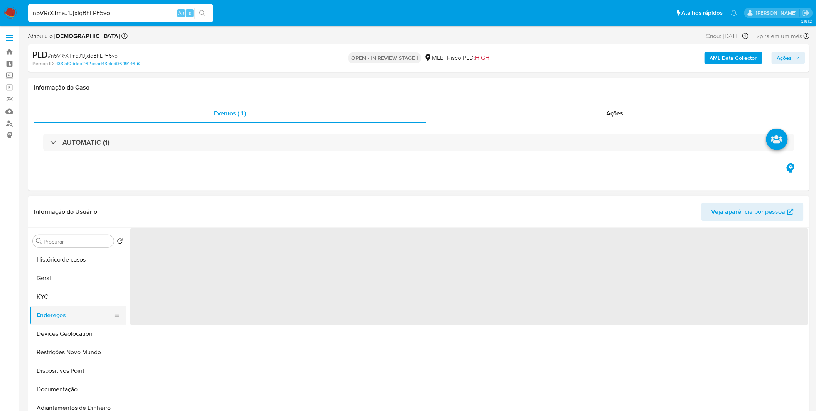
scroll to position [0, 0]
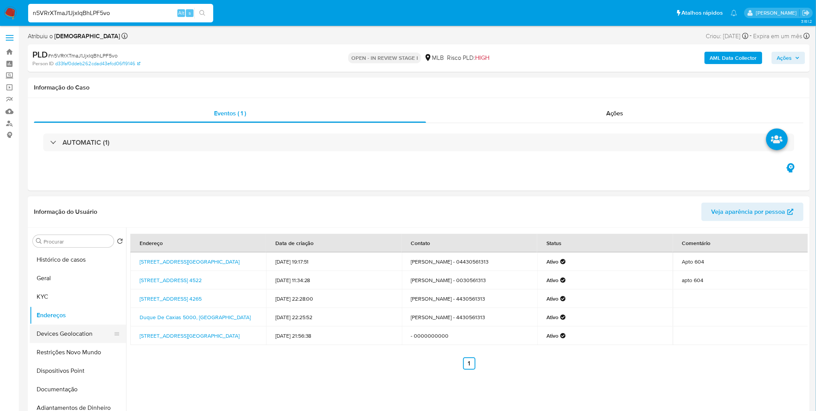
click at [55, 337] on button "Devices Geolocation" at bounding box center [75, 333] width 90 height 19
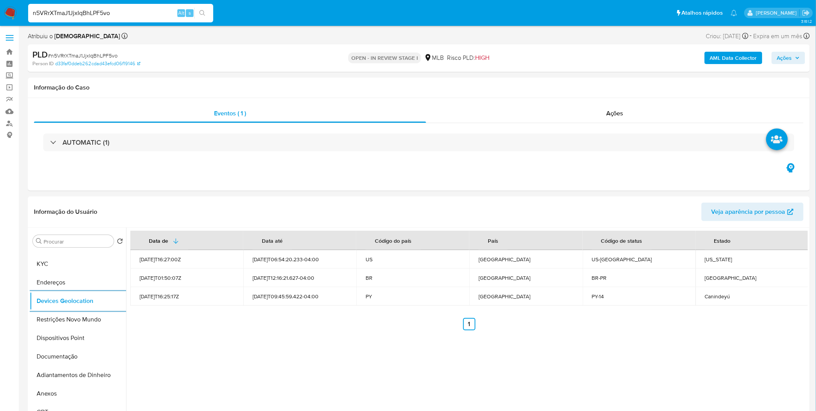
scroll to position [43, 0]
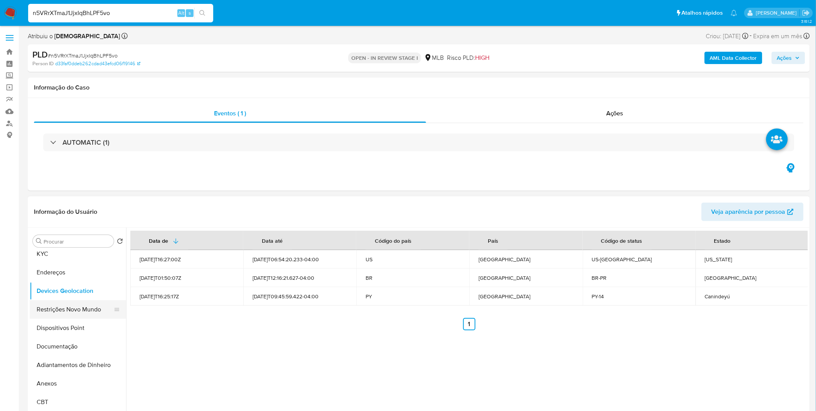
click at [60, 307] on button "Restrições Novo Mundo" at bounding box center [75, 309] width 90 height 19
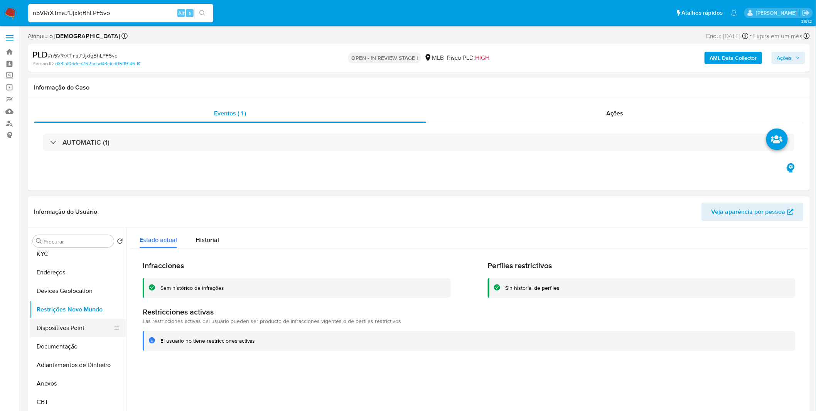
click at [49, 334] on button "Dispositivos Point" at bounding box center [75, 327] width 90 height 19
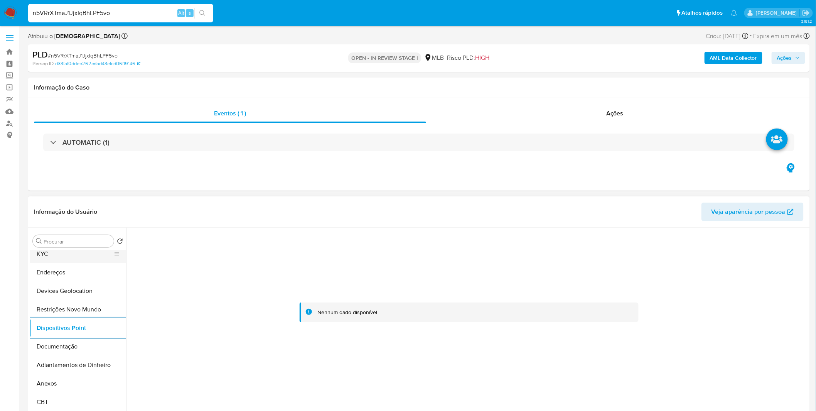
click at [76, 259] on button "KYC" at bounding box center [75, 253] width 90 height 19
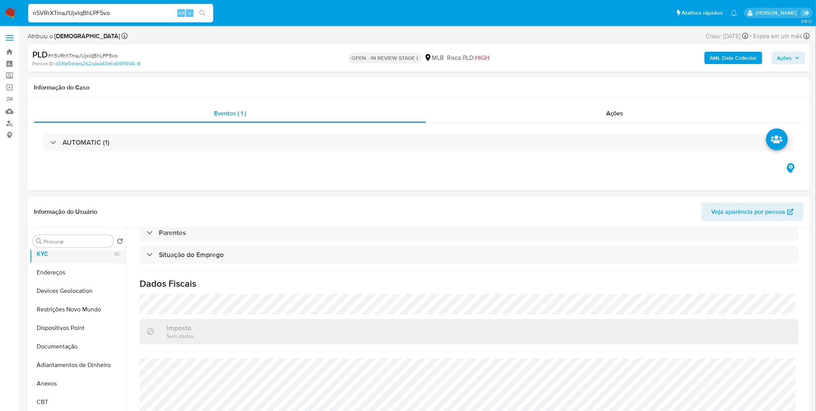
scroll to position [0, 0]
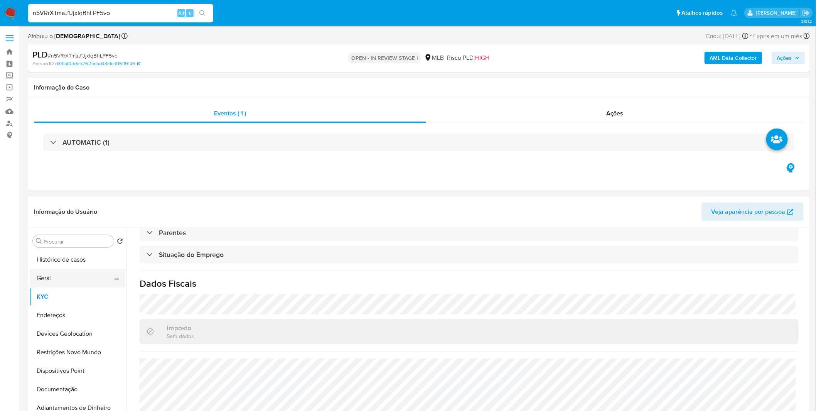
click at [63, 271] on button "Geral" at bounding box center [75, 278] width 90 height 19
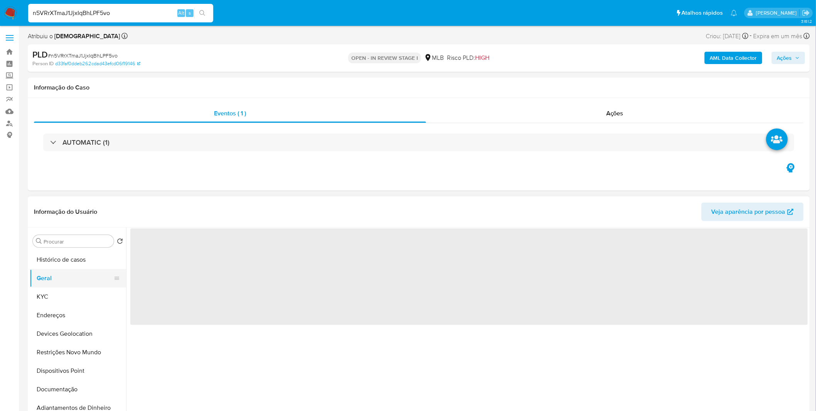
click at [66, 269] on button "Geral" at bounding box center [75, 278] width 90 height 19
click at [72, 257] on button "Histórico de casos" at bounding box center [75, 259] width 90 height 19
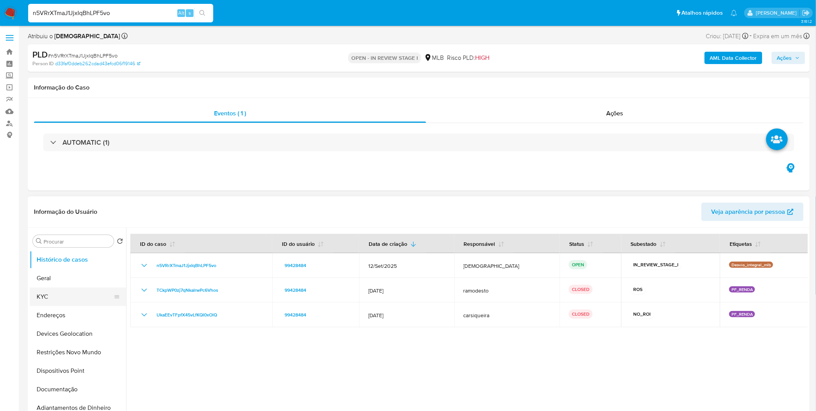
click at [56, 293] on button "KYC" at bounding box center [75, 296] width 90 height 19
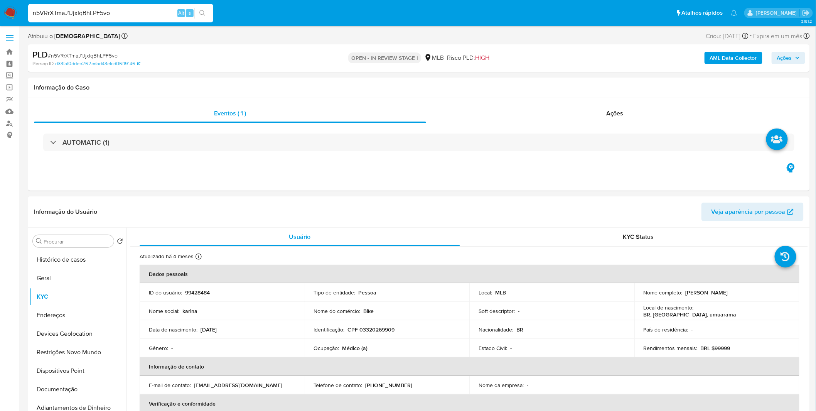
click at [140, 17] on input "n5VRrXTmaJ1JjxIqBhLPF5vo" at bounding box center [120, 13] width 185 height 10
paste input "fLbD87obAHW21UFBWwHKmv15"
type input "fLbD87obAHW21UFBWwHKmv15"
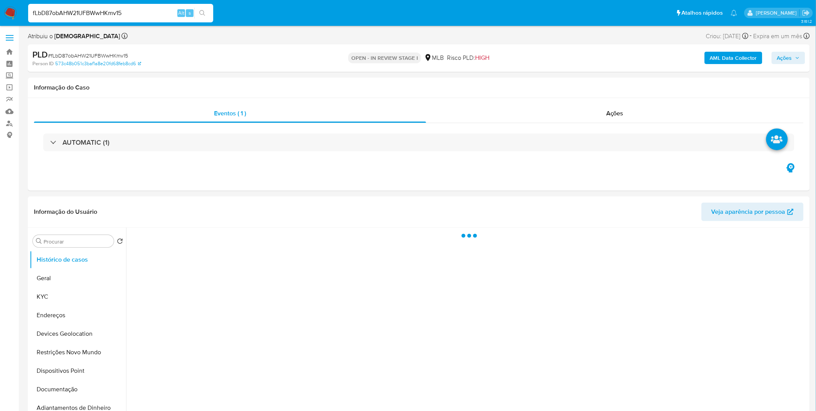
select select "10"
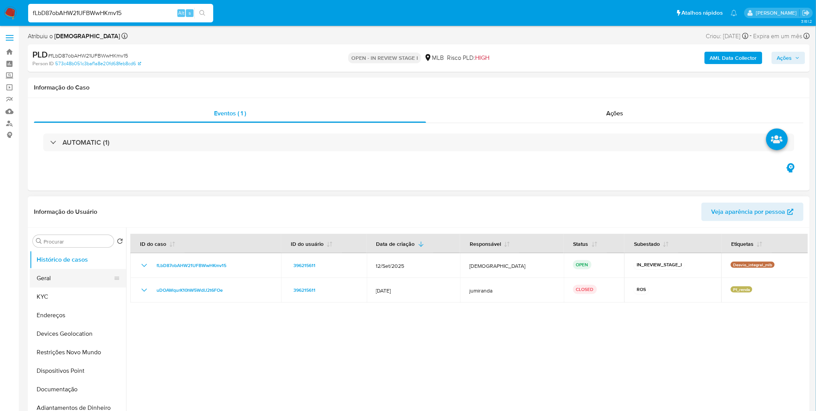
click at [79, 282] on button "Geral" at bounding box center [75, 278] width 90 height 19
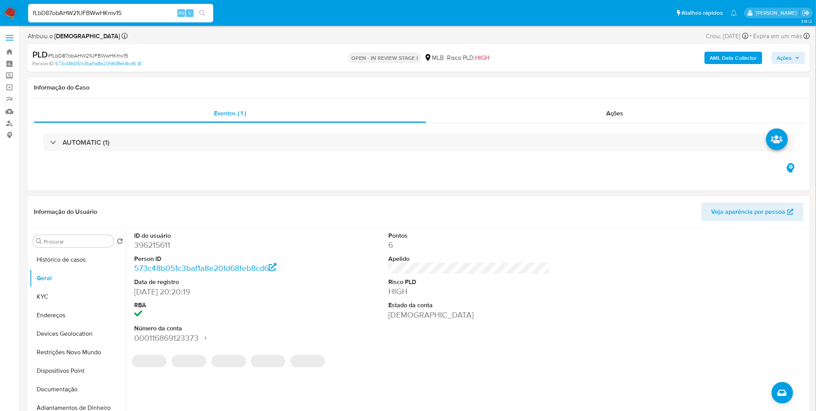
click at [195, 386] on div "ID do usuário 396215611 Person ID 573c48b051c3baf1a8e20fd68feb8cd6 Data de regi…" at bounding box center [467, 325] width 682 height 197
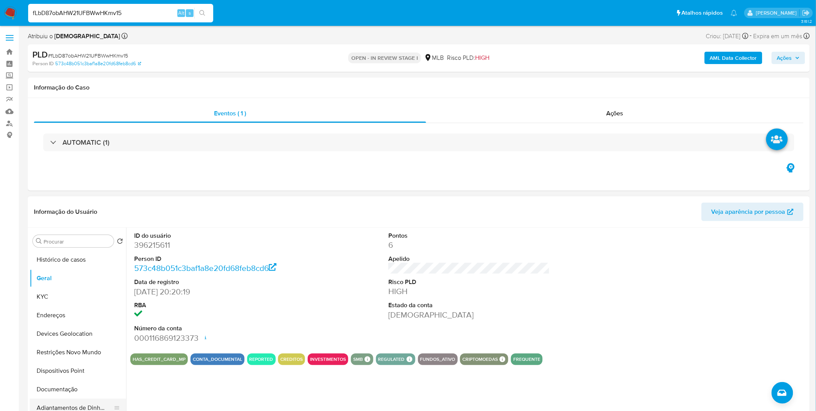
click at [73, 399] on button "Adiantamentos de Dinheiro" at bounding box center [75, 407] width 90 height 19
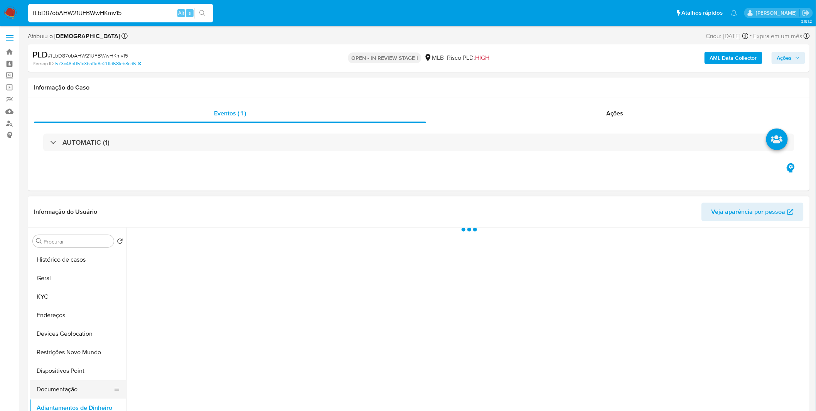
click at [72, 386] on button "Documentação" at bounding box center [75, 389] width 90 height 19
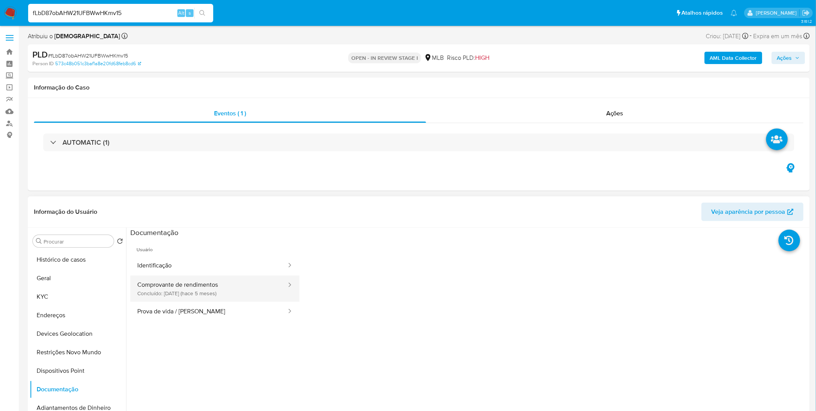
click at [211, 284] on button "Comprovante de rendimentos Concluído: 08/05/2025 (hace 5 meses)" at bounding box center [208, 288] width 157 height 26
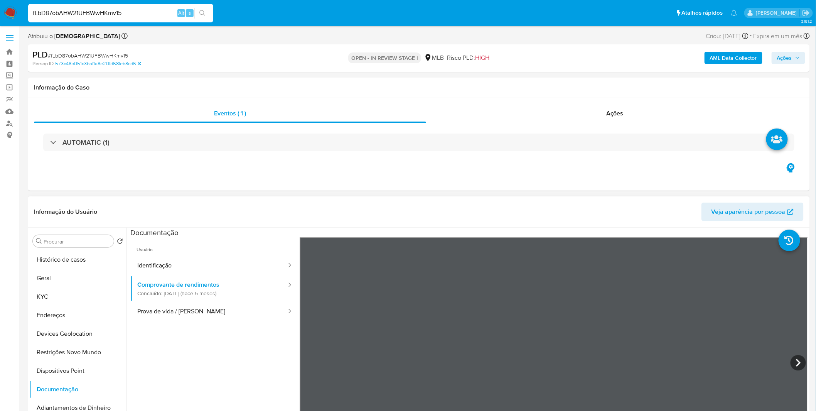
scroll to position [43, 0]
click at [792, 363] on icon at bounding box center [797, 362] width 15 height 15
click at [790, 362] on icon at bounding box center [797, 362] width 15 height 15
click at [808, 364] on div at bounding box center [467, 325] width 682 height 197
click at [801, 357] on icon at bounding box center [797, 362] width 15 height 15
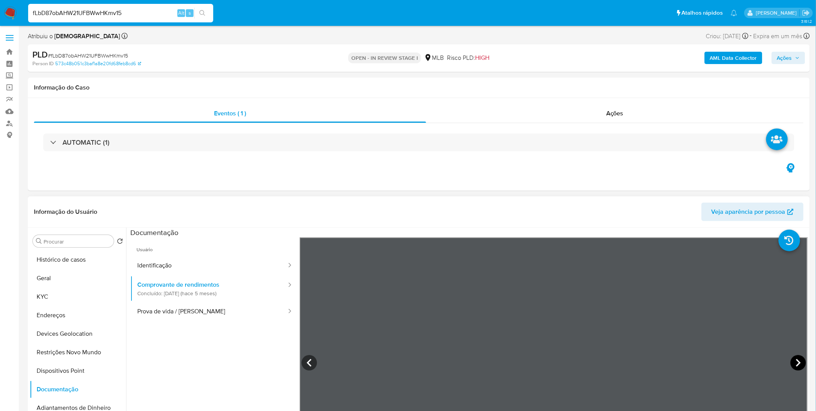
click at [801, 357] on icon at bounding box center [797, 362] width 15 height 15
click at [89, 301] on button "KYC" at bounding box center [75, 296] width 90 height 19
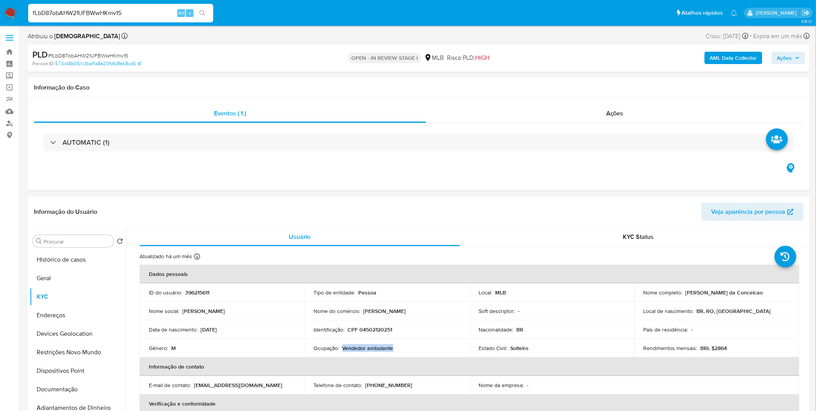
copy p "Vendedor ambulante"
drag, startPoint x: 395, startPoint y: 346, endPoint x: 342, endPoint y: 346, distance: 52.4
click at [342, 346] on div "Ocupação : Vendedor ambulante" at bounding box center [387, 347] width 147 height 7
click at [89, 280] on button "Geral" at bounding box center [75, 278] width 90 height 19
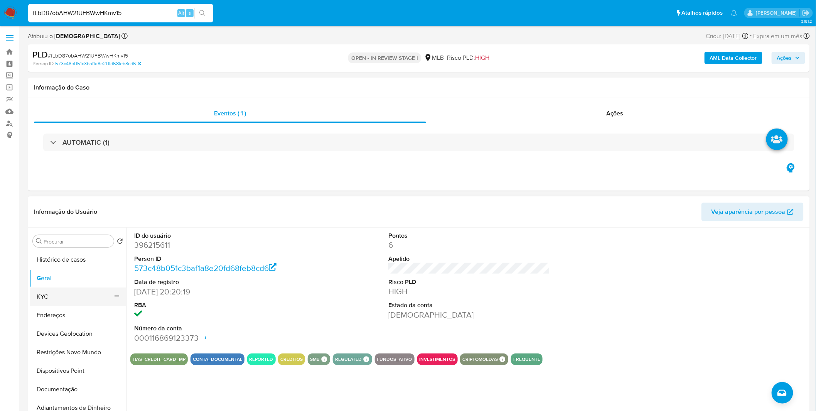
click at [54, 306] on button "Endereços" at bounding box center [78, 315] width 96 height 19
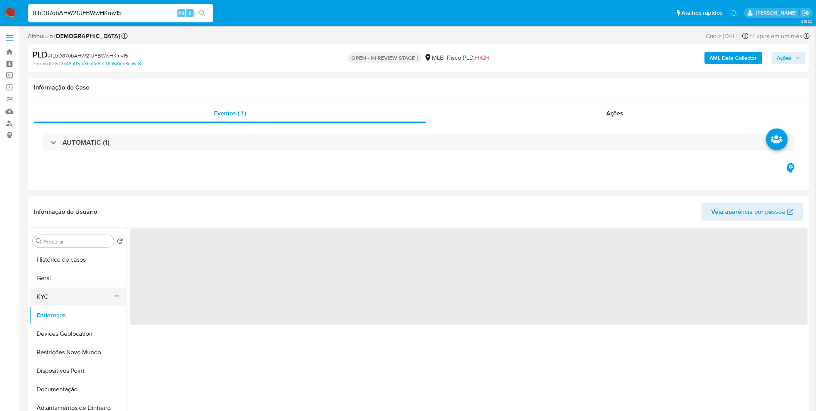
click at [59, 296] on button "KYC" at bounding box center [75, 296] width 90 height 19
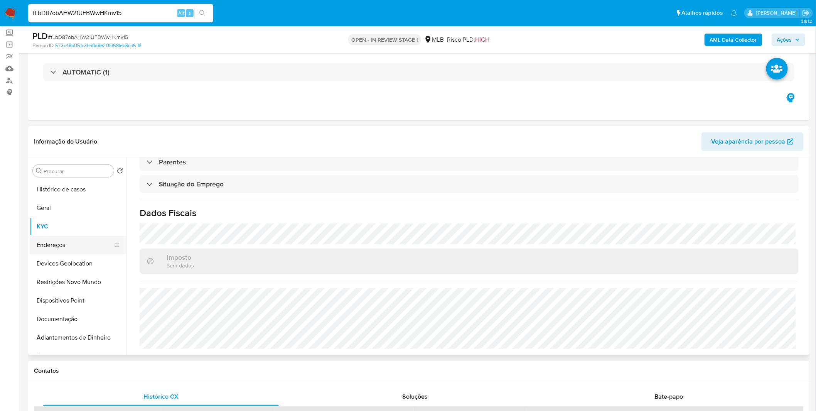
click at [83, 251] on button "Endereços" at bounding box center [75, 245] width 90 height 19
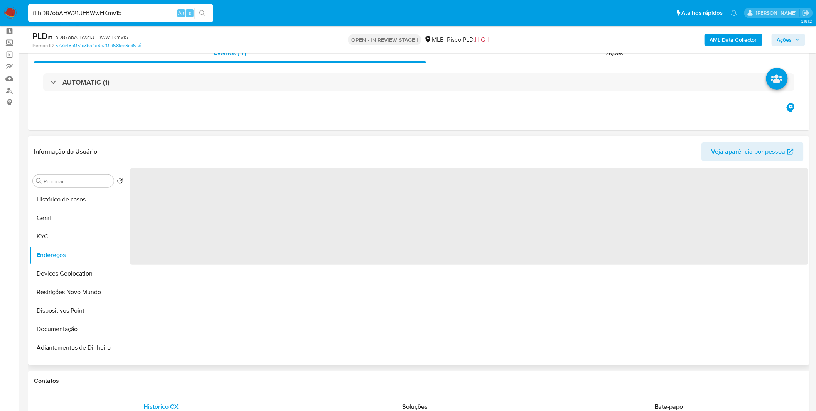
scroll to position [0, 0]
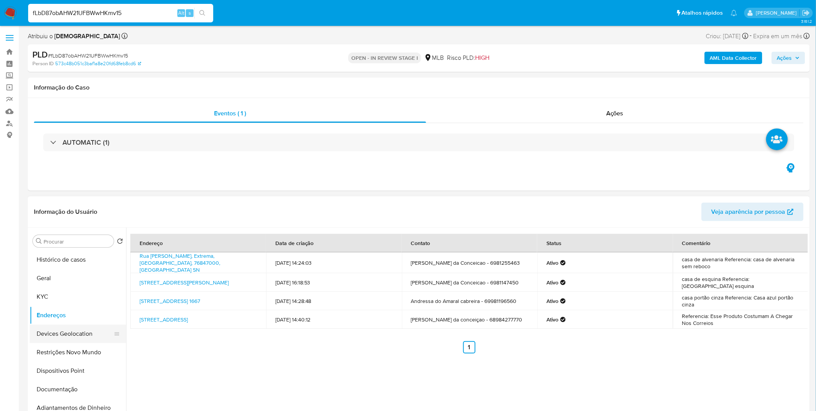
click at [45, 328] on button "Devices Geolocation" at bounding box center [75, 333] width 90 height 19
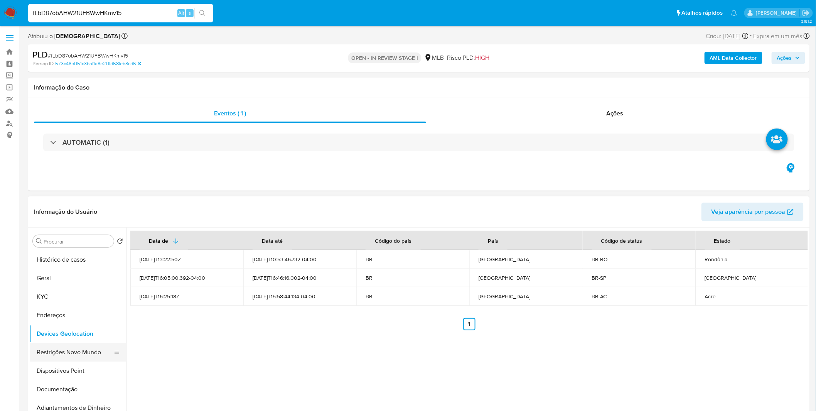
click at [74, 358] on button "Restrições Novo Mundo" at bounding box center [75, 352] width 90 height 19
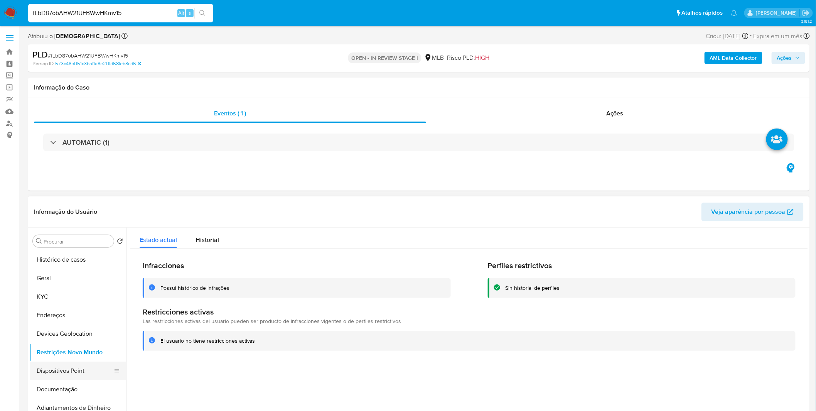
click at [91, 371] on button "Dispositivos Point" at bounding box center [75, 370] width 90 height 19
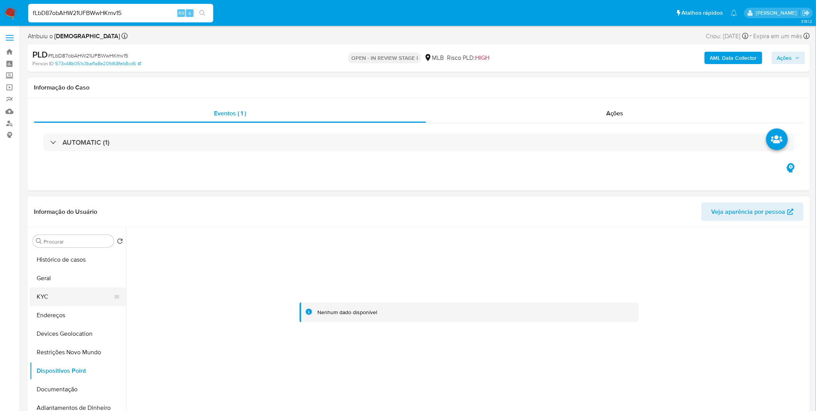
drag, startPoint x: 59, startPoint y: 295, endPoint x: 68, endPoint y: 291, distance: 10.4
click at [59, 295] on button "KYC" at bounding box center [75, 296] width 90 height 19
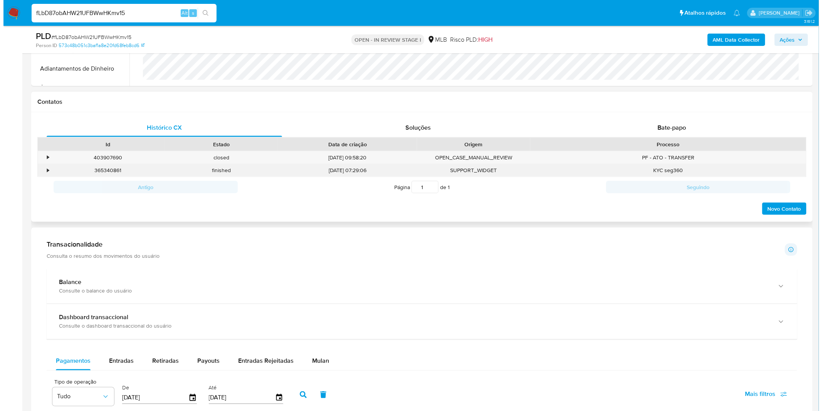
scroll to position [300, 0]
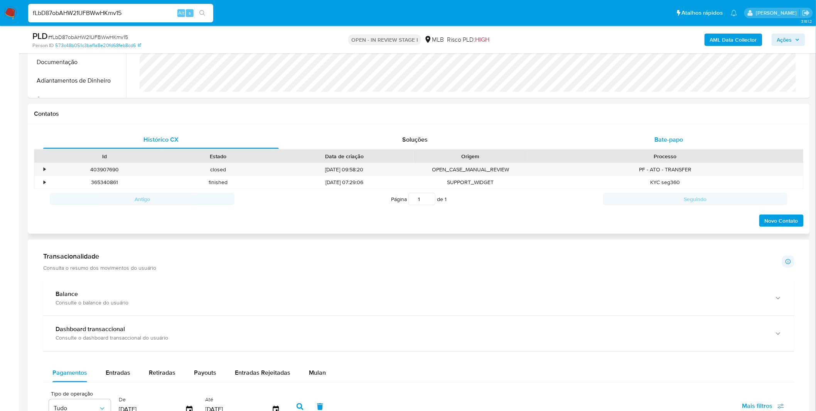
drag, startPoint x: 679, startPoint y: 152, endPoint x: 684, endPoint y: 145, distance: 8.6
click at [679, 152] on div "Processo" at bounding box center [664, 156] width 265 height 8
click at [684, 145] on div "Bate-papo" at bounding box center [669, 139] width 236 height 19
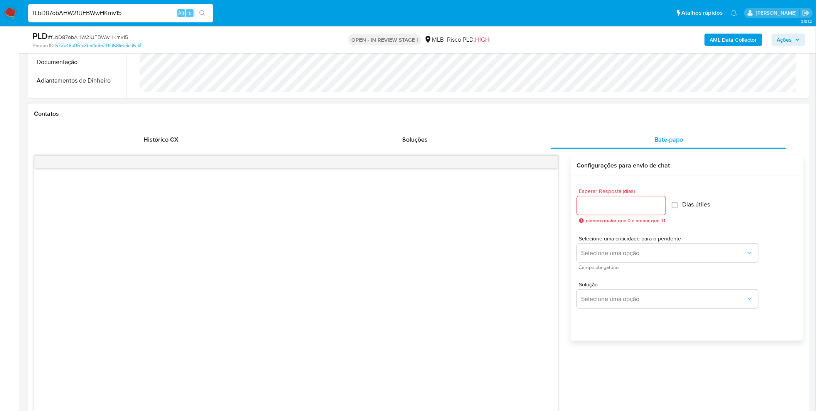
click at [647, 207] on input "Esperar Resposta (dias)" at bounding box center [621, 205] width 89 height 10
type input "3"
click at [630, 257] on button "Selecione uma opção" at bounding box center [667, 253] width 181 height 19
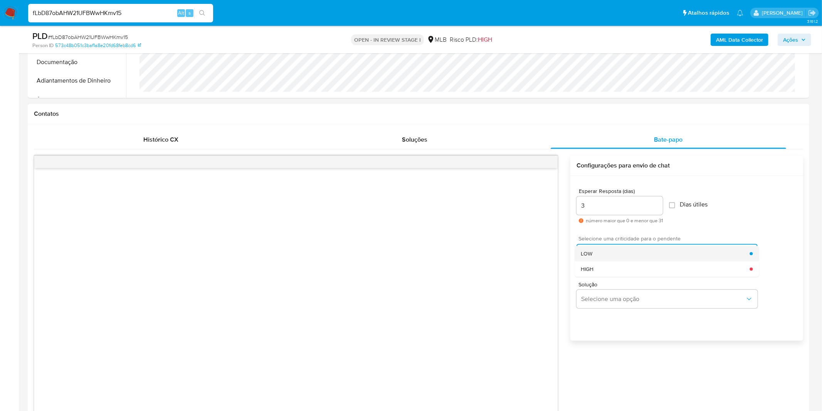
click at [632, 255] on div "LOW" at bounding box center [665, 253] width 169 height 15
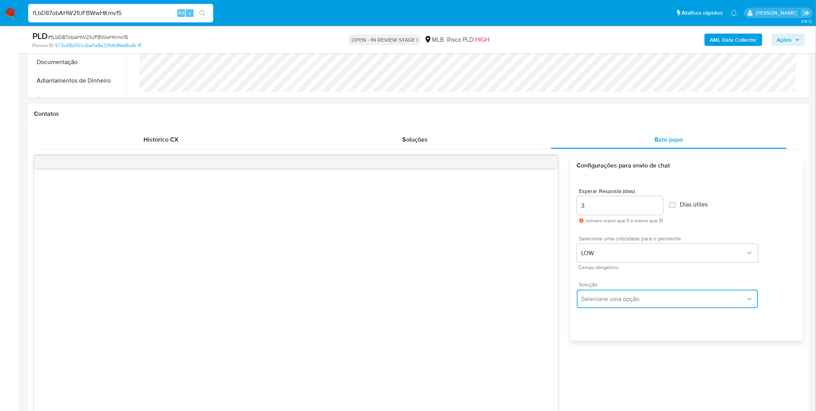
click at [636, 297] on span "Selecione uma opção" at bounding box center [663, 299] width 164 height 8
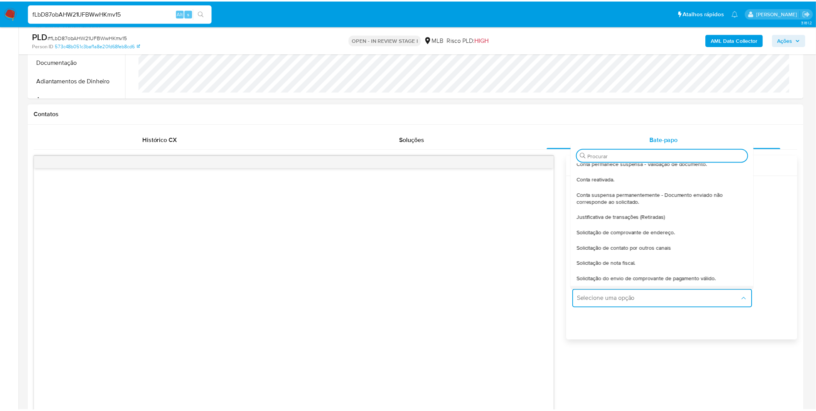
scroll to position [64, 0]
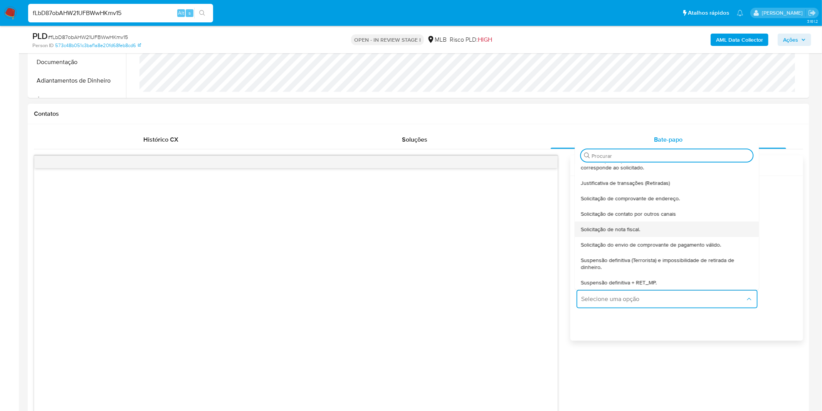
click at [633, 230] on span "Solicitação de nota fiscal." at bounding box center [610, 229] width 59 height 7
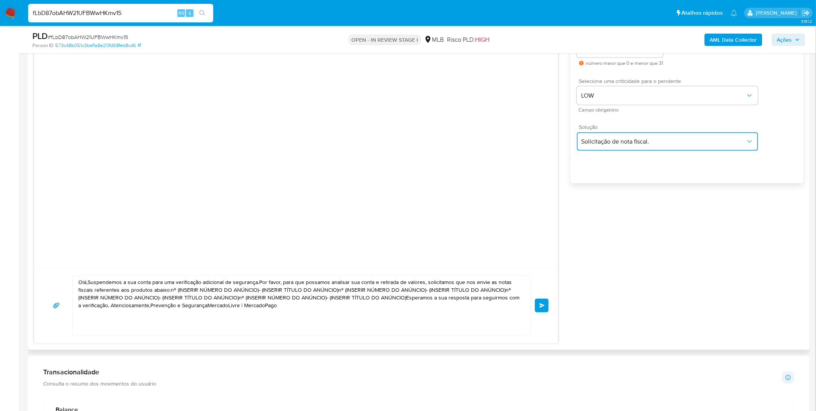
scroll to position [471, 0]
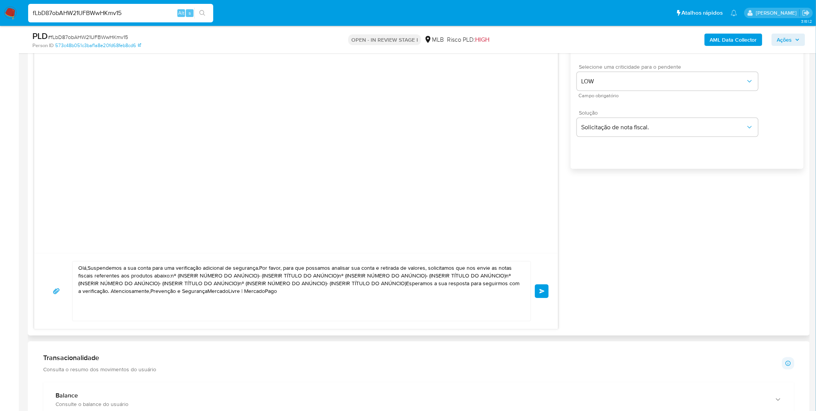
click at [302, 300] on textarea "Olá,Suspendemos a sua conta para uma verificação adicional de segurança.Por fav…" at bounding box center [299, 290] width 443 height 59
paste textarea "! Estamos realizando uma verificação adicional de segurança em contas de usuári…"
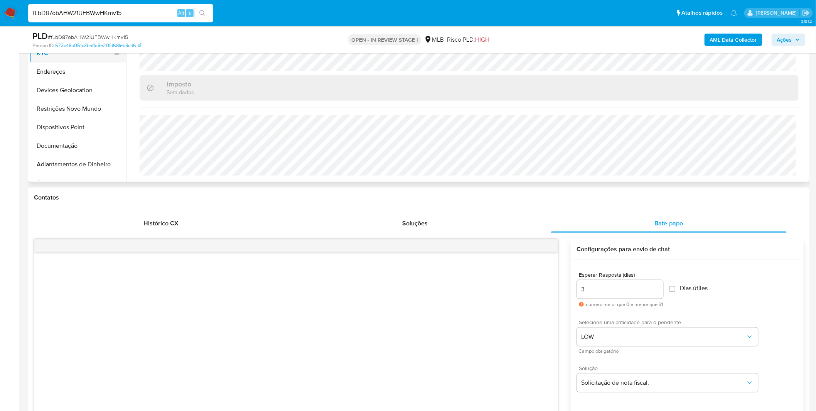
scroll to position [86, 0]
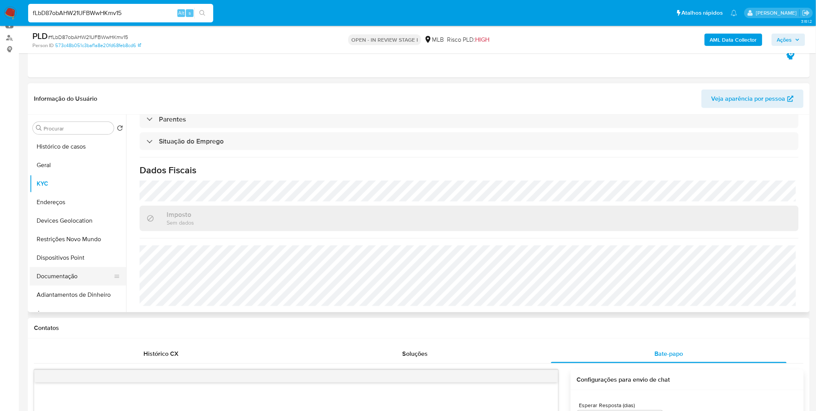
type textarea "Olá! Estamos realizando uma verificação adicional de segurança em contas de usu…"
click at [71, 271] on button "Documentação" at bounding box center [75, 276] width 90 height 19
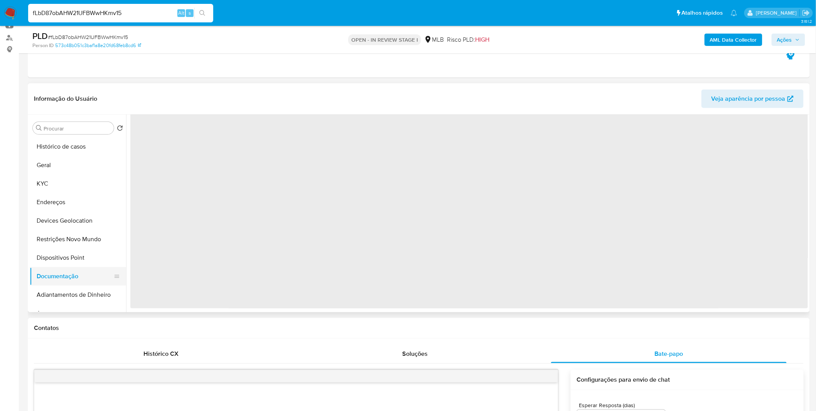
scroll to position [0, 0]
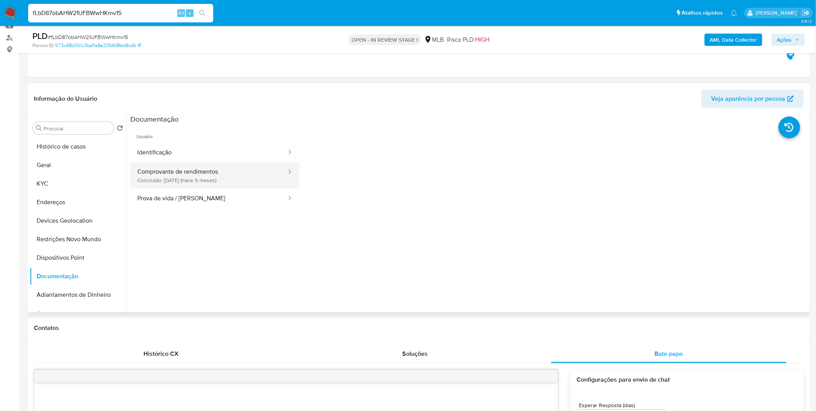
click at [172, 184] on button "Comprovante de rendimentos Concluído: 08/05/2025 (hace 5 meses)" at bounding box center [208, 175] width 157 height 26
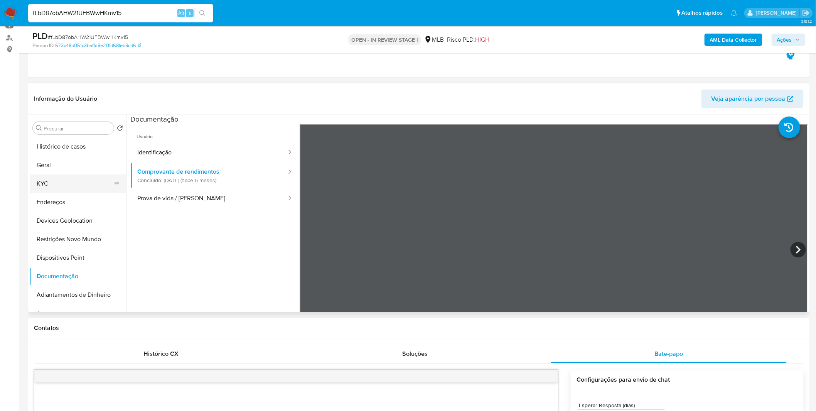
click at [94, 177] on button "KYC" at bounding box center [75, 183] width 90 height 19
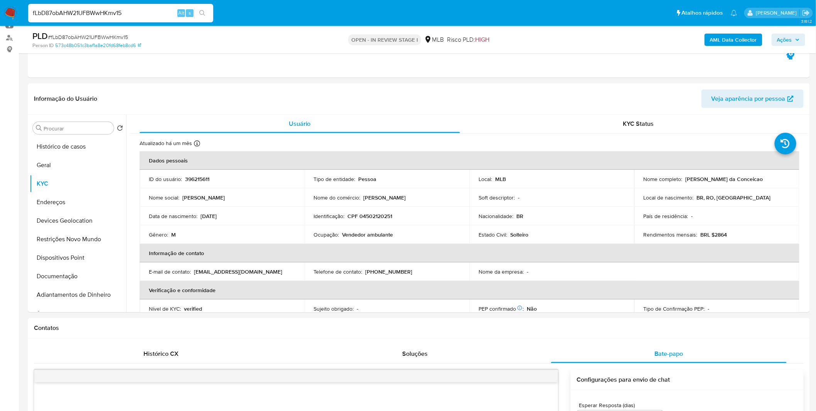
click at [105, 18] on div "fLbD87obAHW21UFBWwHKmv15 Alt s" at bounding box center [120, 13] width 185 height 19
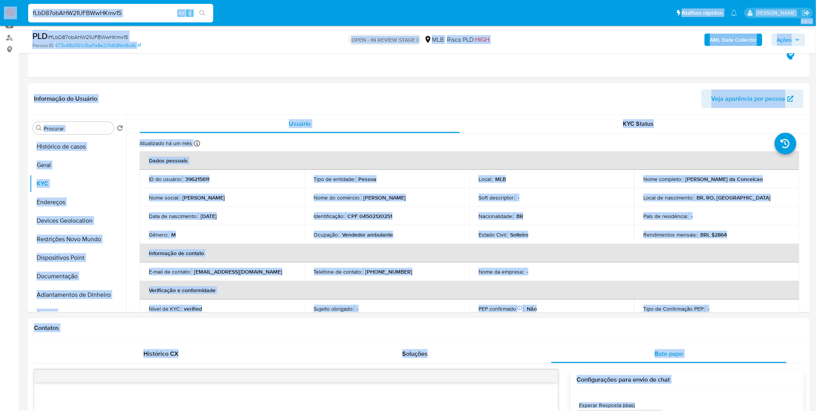
click at [110, 15] on input "fLbD87obAHW21UFBWwHKmv15" at bounding box center [120, 13] width 185 height 10
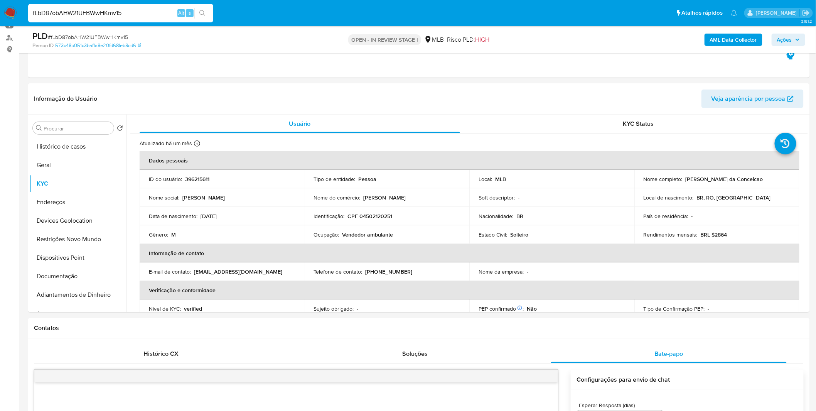
paste input "rRwTqYJMUV3O5sq6AAEyN8Yx"
type input "rRwTqYJMUV3O5sq6AAEyN8Yx"
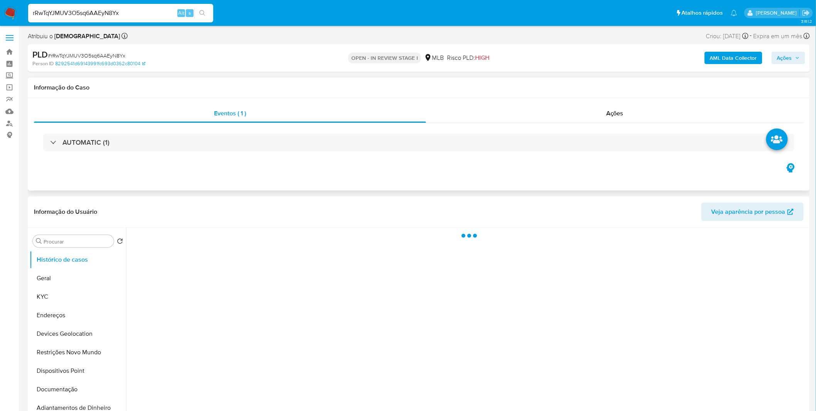
select select "10"
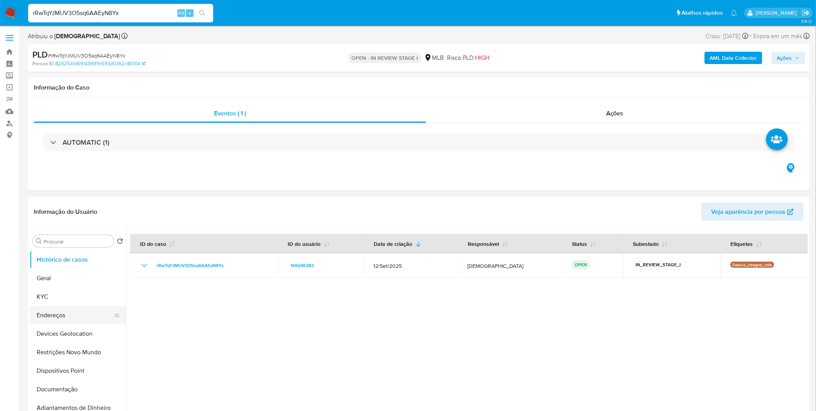
click at [80, 317] on button "Endereços" at bounding box center [75, 315] width 90 height 19
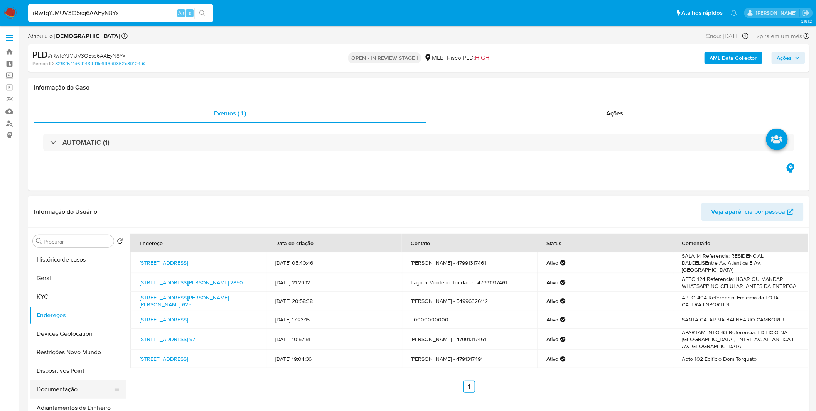
click at [64, 391] on button "Documentação" at bounding box center [75, 389] width 90 height 19
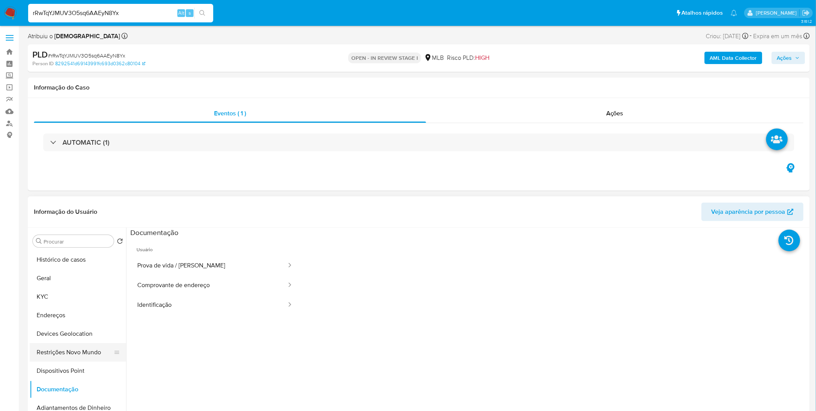
click at [68, 348] on button "Restrições Novo Mundo" at bounding box center [75, 352] width 90 height 19
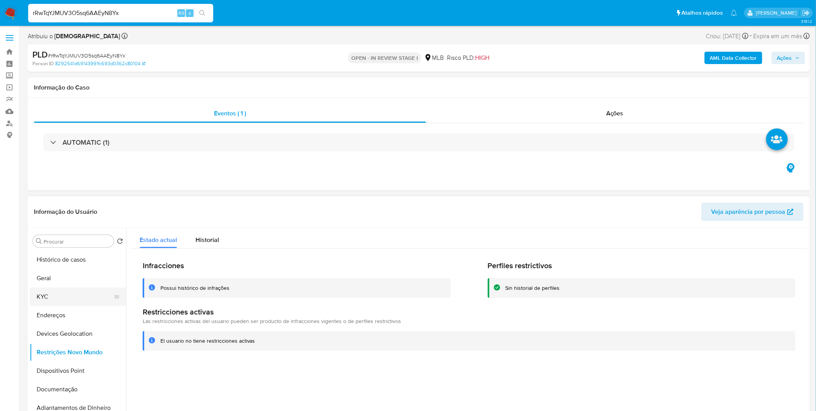
click at [69, 295] on button "KYC" at bounding box center [75, 296] width 90 height 19
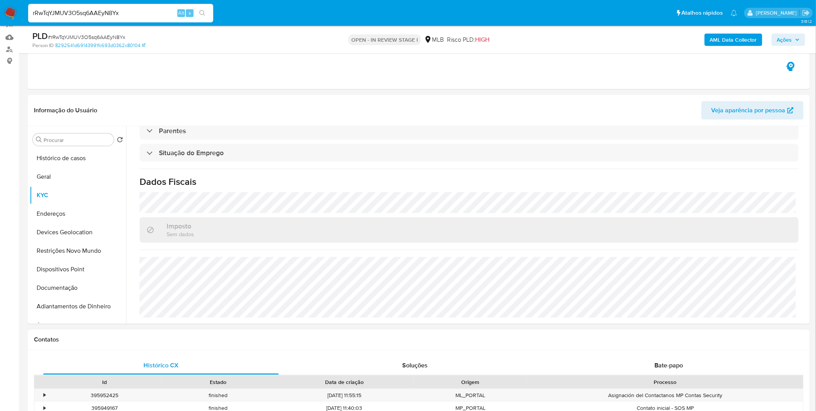
scroll to position [171, 0]
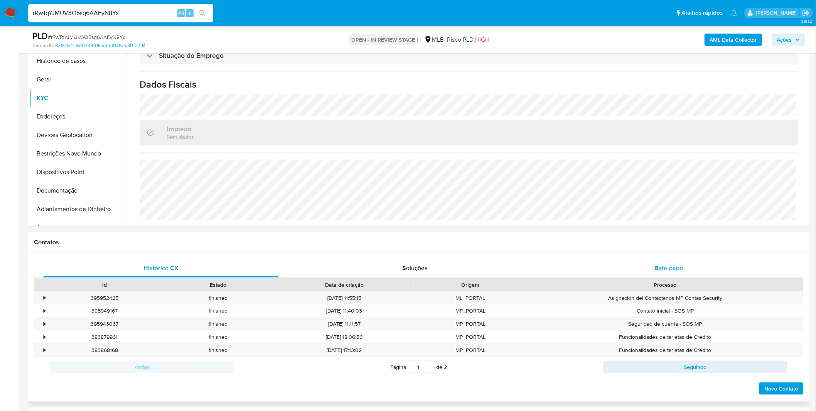
click at [660, 268] on span "Bate-papo" at bounding box center [669, 267] width 29 height 9
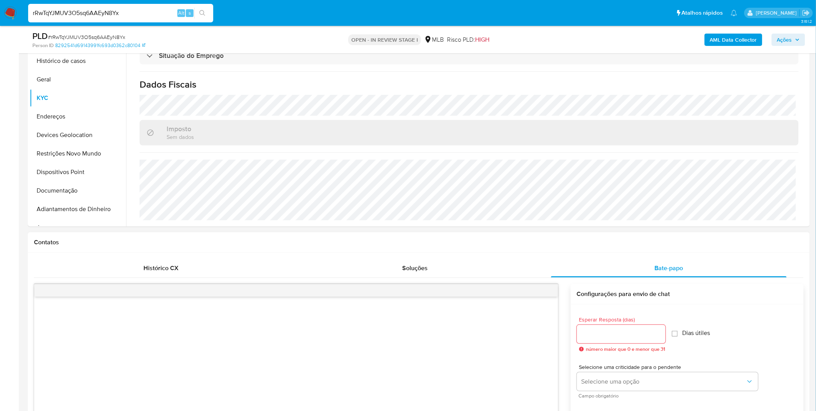
click at [604, 333] on input "Esperar Resposta (dias)" at bounding box center [621, 334] width 89 height 10
type input "3"
click at [622, 387] on button "Selecione uma opção" at bounding box center [667, 381] width 181 height 19
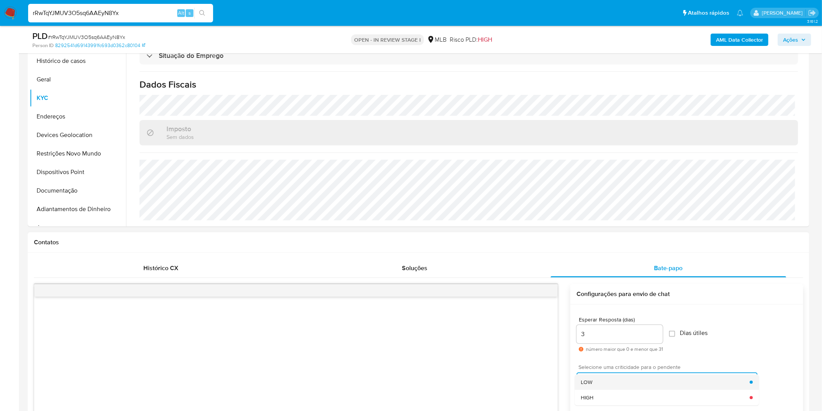
click at [615, 379] on div "LOW" at bounding box center [665, 381] width 169 height 15
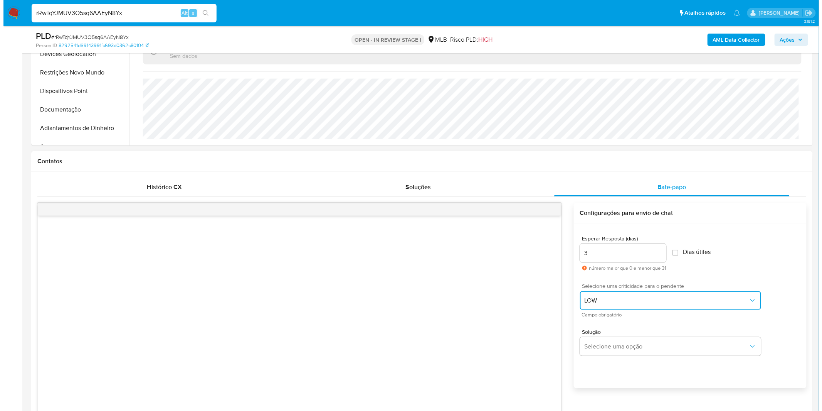
scroll to position [342, 0]
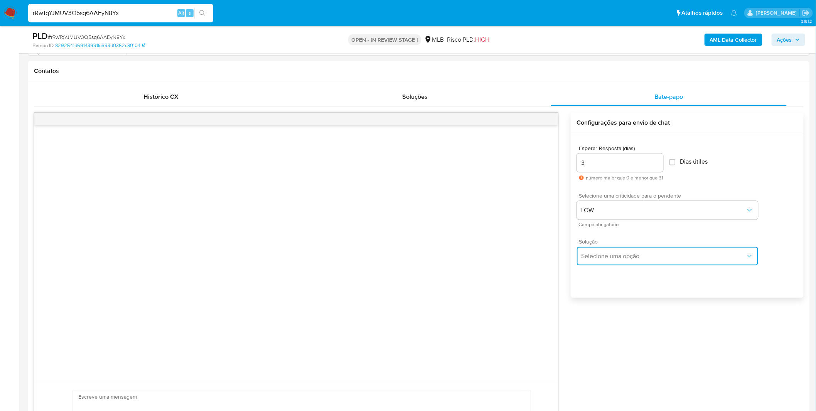
click at [634, 252] on span "Selecione uma opção" at bounding box center [663, 256] width 164 height 8
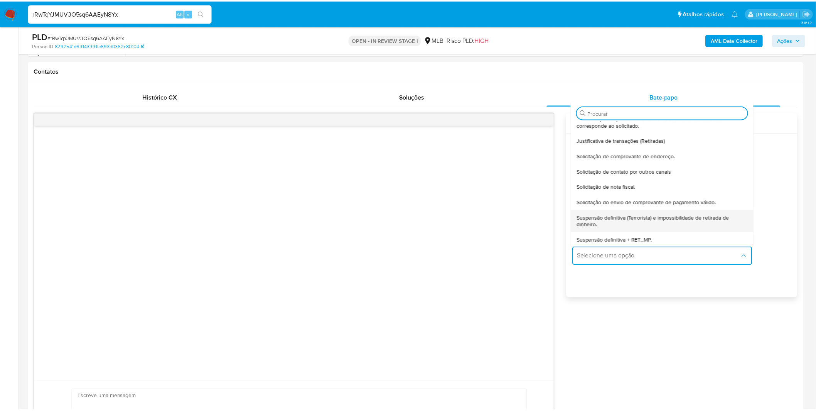
scroll to position [64, 0]
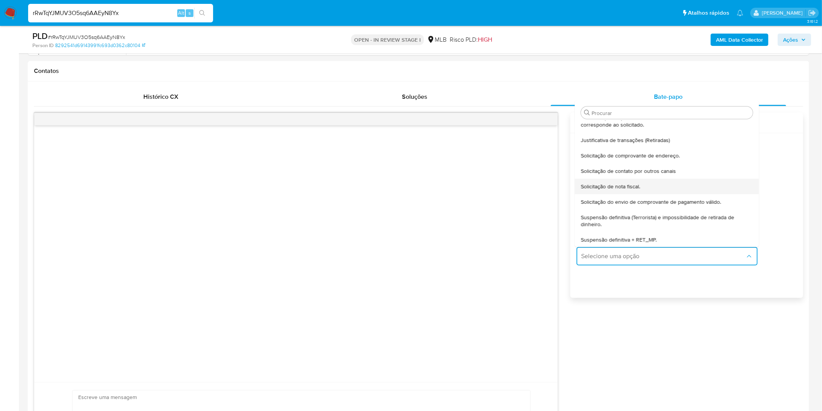
click at [618, 184] on span "Solicitação de nota fiscal." at bounding box center [610, 186] width 59 height 7
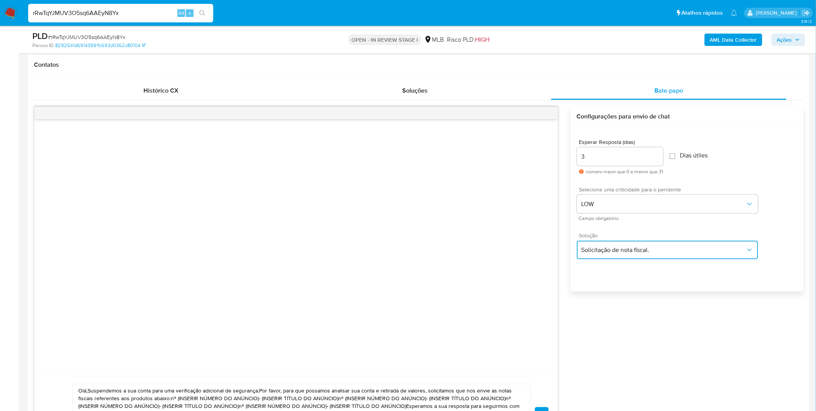
scroll to position [514, 0]
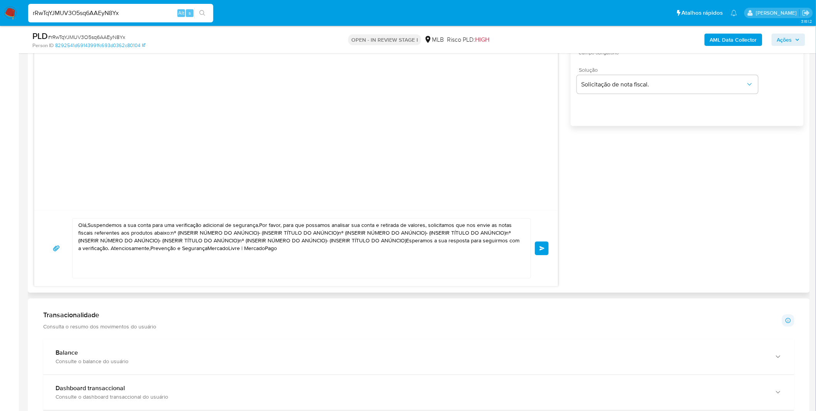
click at [344, 264] on textarea "Olá,Suspendemos a sua conta para uma verificação adicional de segurança.Por fav…" at bounding box center [299, 248] width 443 height 59
paste textarea "! Estamos realizando uma verificação adicional de segurança em contas de usuári…"
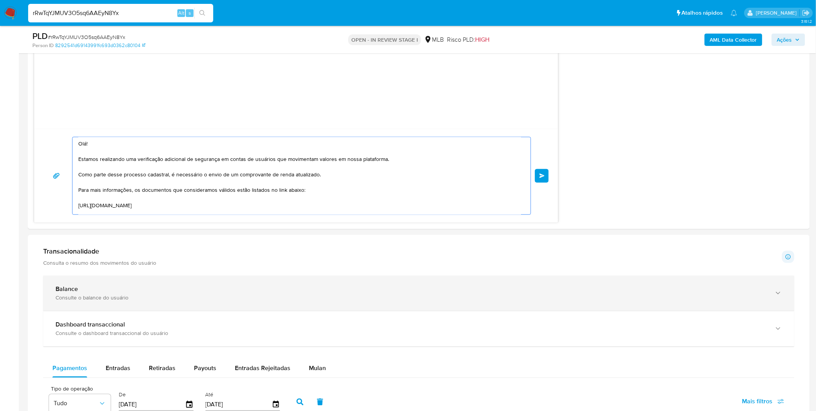
scroll to position [600, 0]
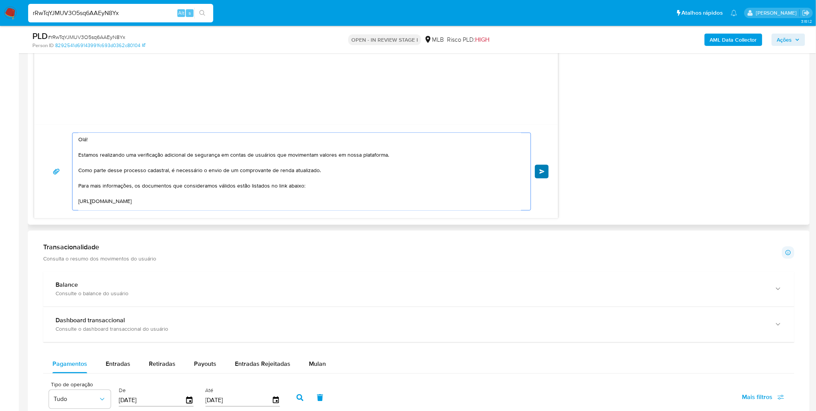
type textarea "Olá! Estamos realizando uma verificação adicional de segurança em contas de usu…"
click at [544, 175] on button "common.send" at bounding box center [542, 172] width 14 height 14
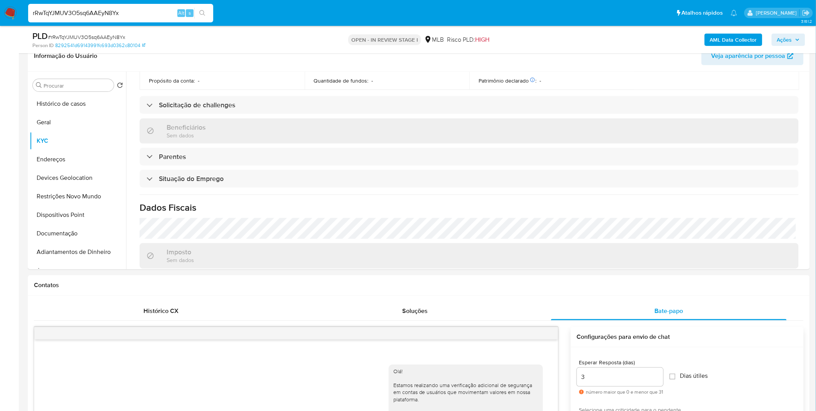
scroll to position [139, 0]
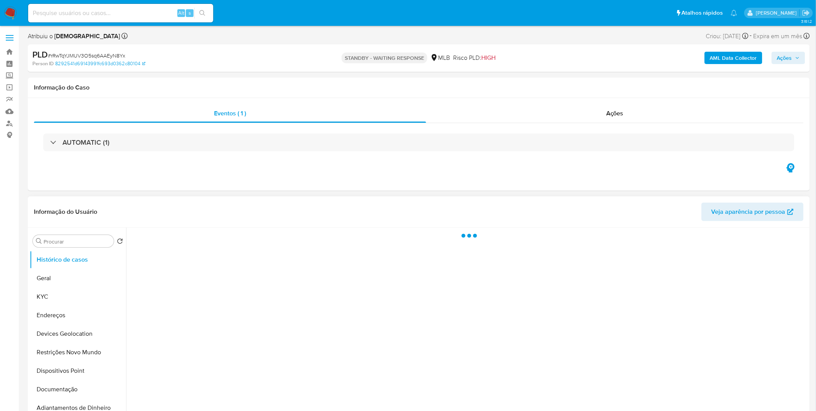
select select "10"
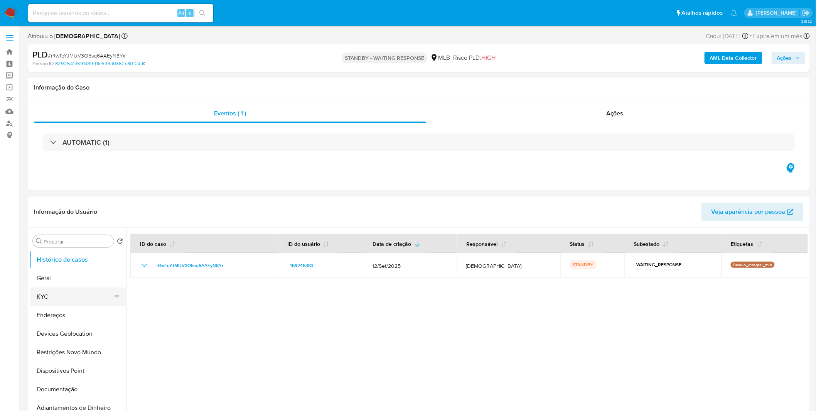
click at [82, 289] on button "KYC" at bounding box center [75, 296] width 90 height 19
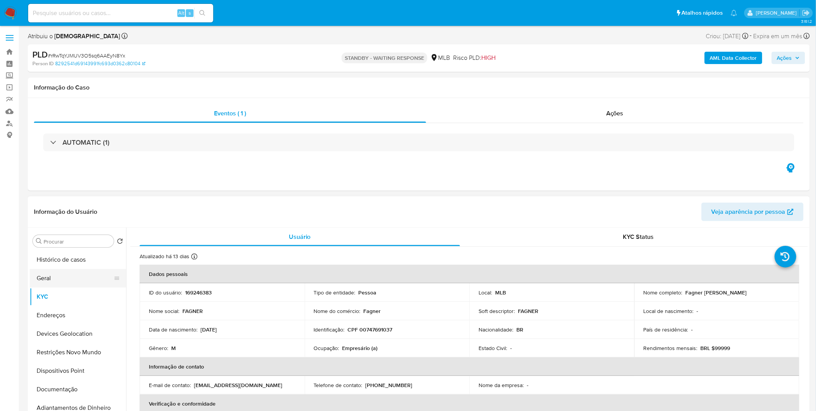
click at [77, 278] on button "Geral" at bounding box center [75, 278] width 90 height 19
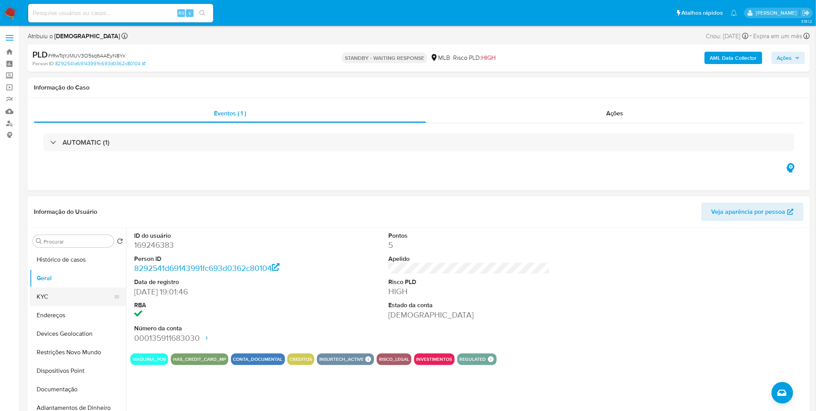
click at [64, 295] on button "KYC" at bounding box center [75, 296] width 90 height 19
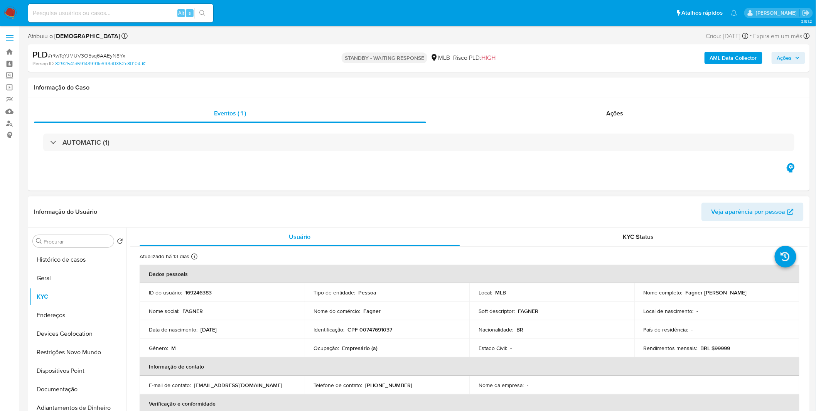
click at [361, 349] on p "Empresário (a)" at bounding box center [359, 347] width 35 height 7
copy p "Empresário"
click at [95, 384] on button "Documentação" at bounding box center [75, 389] width 90 height 19
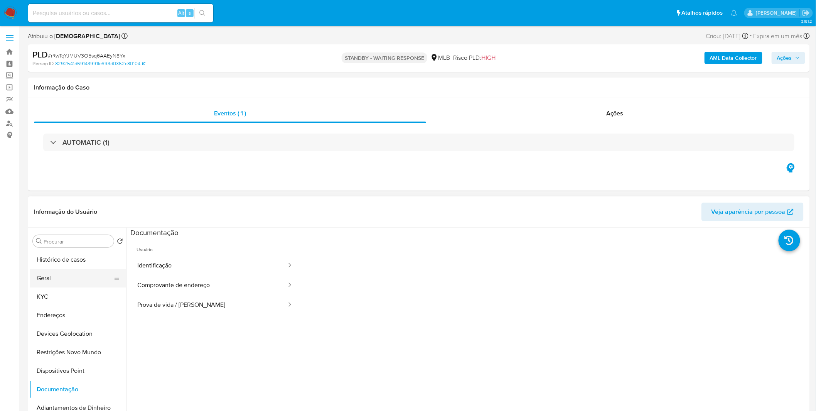
click at [64, 271] on button "Geral" at bounding box center [75, 278] width 90 height 19
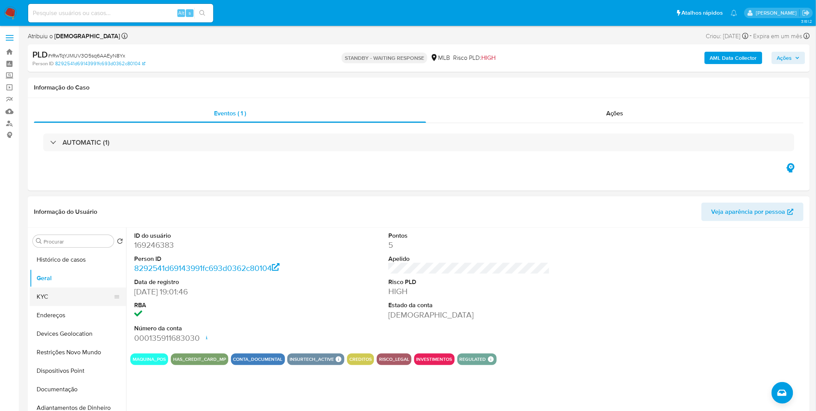
click at [48, 295] on button "KYC" at bounding box center [75, 296] width 90 height 19
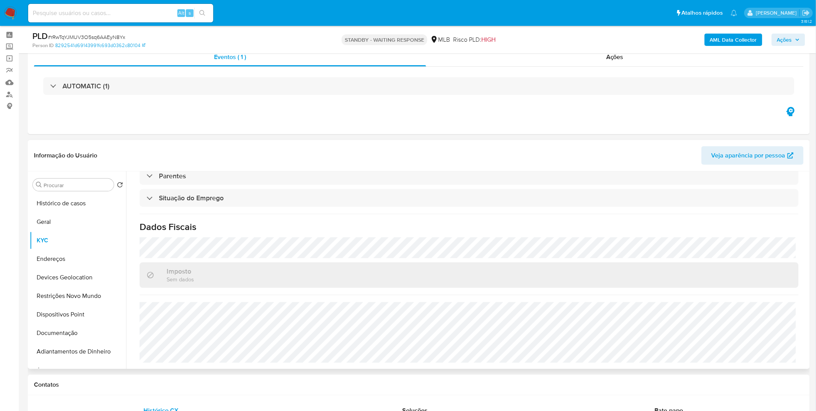
scroll to position [43, 0]
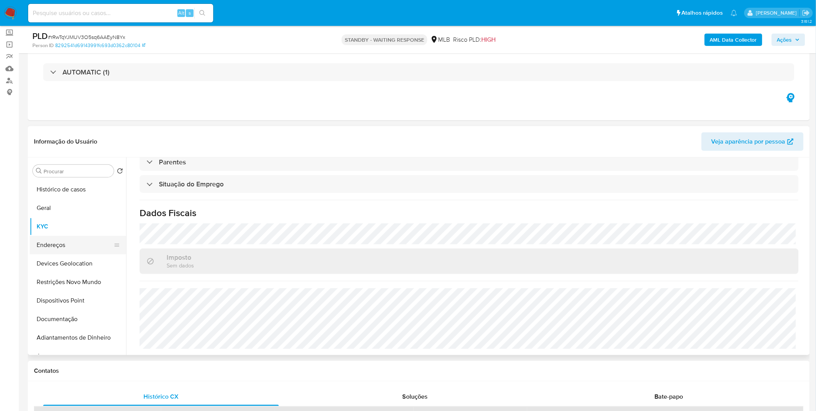
click at [53, 241] on button "Endereços" at bounding box center [75, 245] width 90 height 19
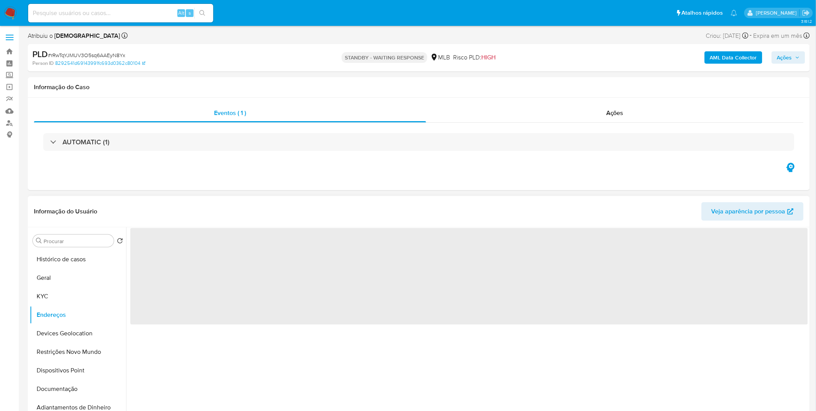
scroll to position [0, 0]
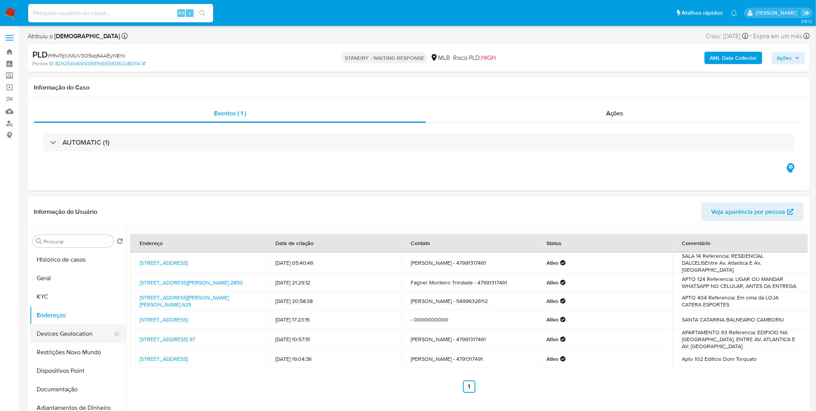
click at [67, 337] on button "Devices Geolocation" at bounding box center [75, 333] width 90 height 19
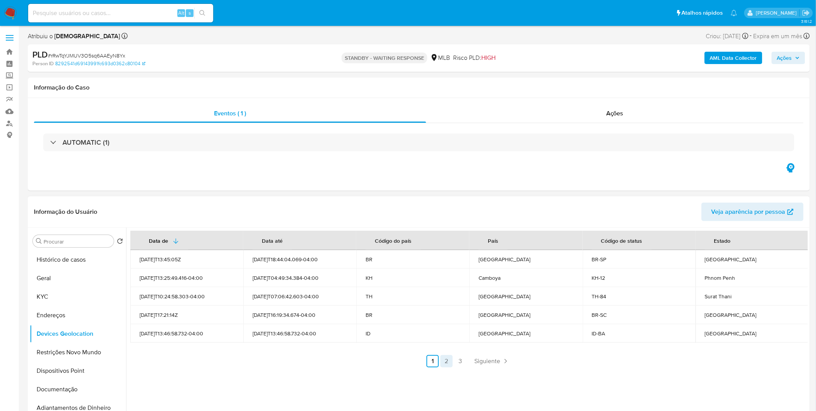
click at [446, 363] on link "2" at bounding box center [446, 361] width 12 height 12
click at [483, 363] on link "3" at bounding box center [481, 361] width 12 height 12
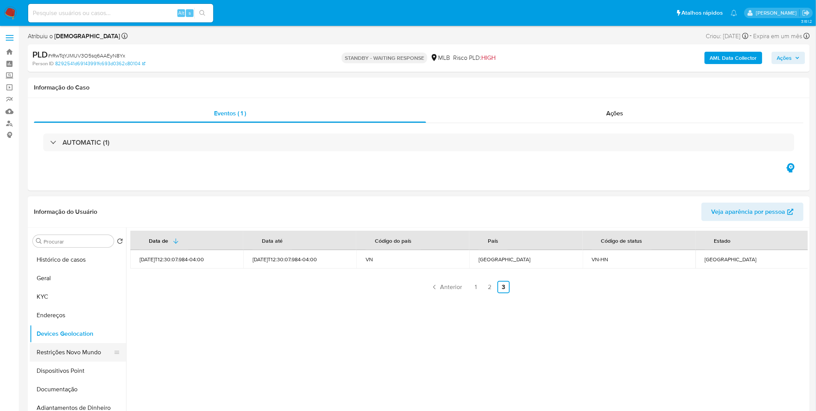
click at [67, 348] on button "Restrições Novo Mundo" at bounding box center [75, 352] width 90 height 19
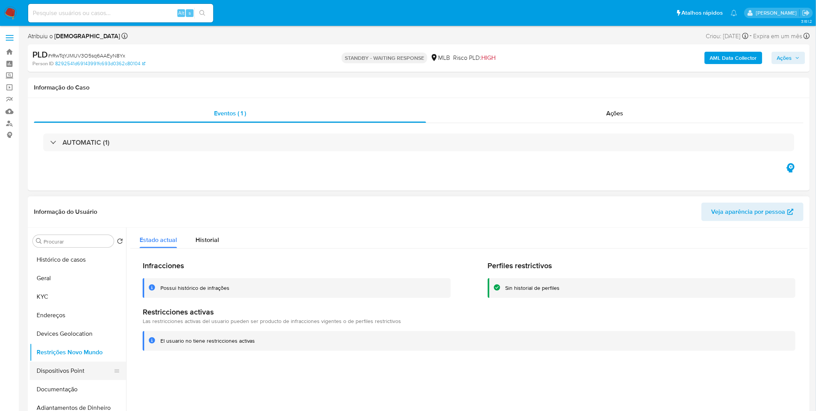
click at [67, 376] on button "Dispositivos Point" at bounding box center [75, 370] width 90 height 19
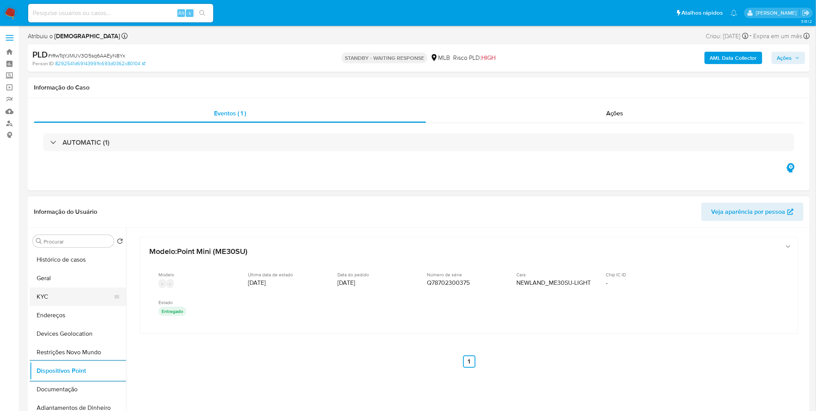
click at [89, 290] on button "KYC" at bounding box center [75, 296] width 90 height 19
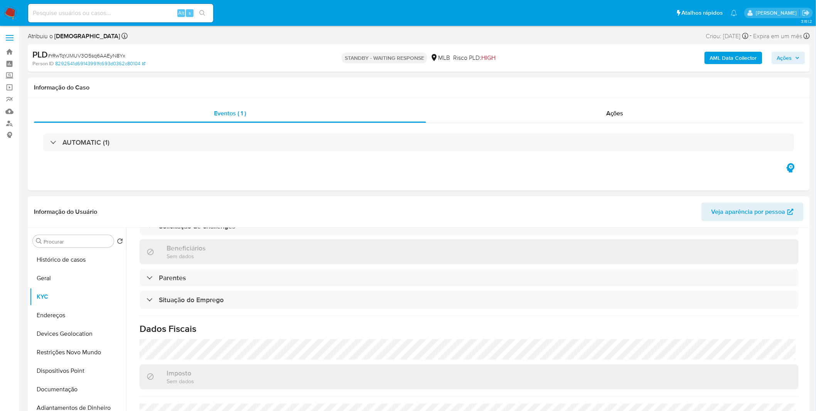
scroll to position [321, 0]
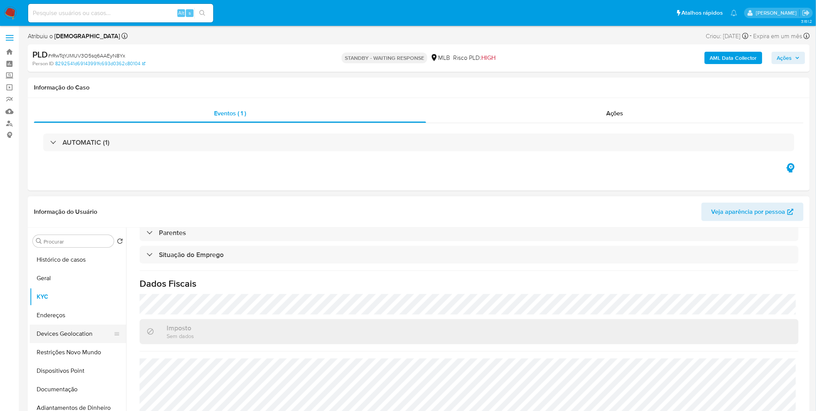
click at [56, 325] on button "Devices Geolocation" at bounding box center [75, 333] width 90 height 19
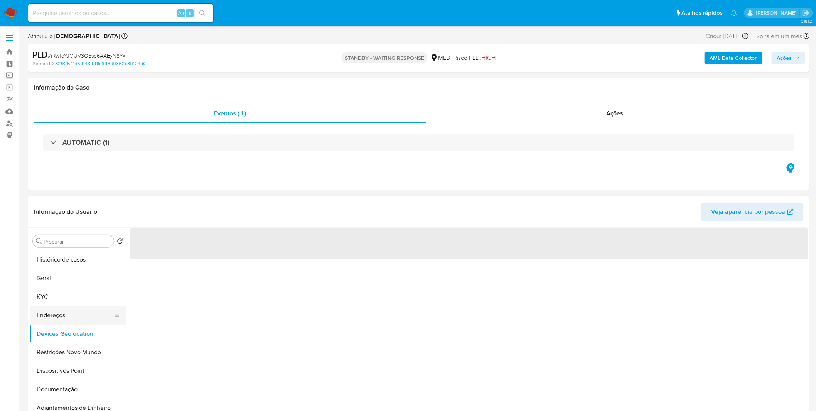
click at [53, 311] on button "Endereços" at bounding box center [75, 315] width 90 height 19
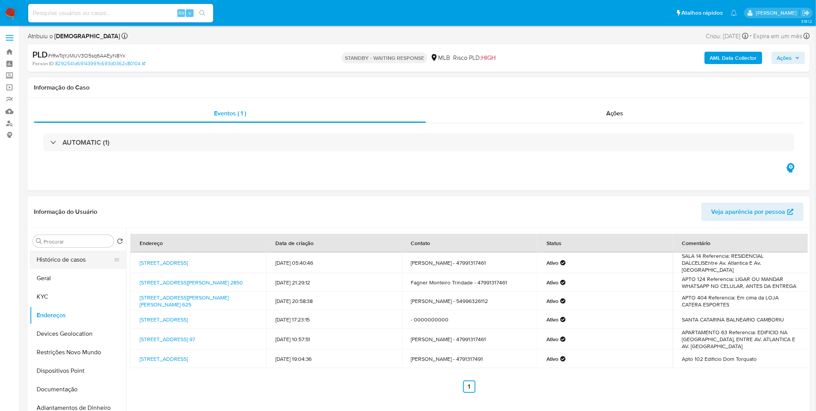
click at [70, 258] on button "Histórico de casos" at bounding box center [75, 259] width 90 height 19
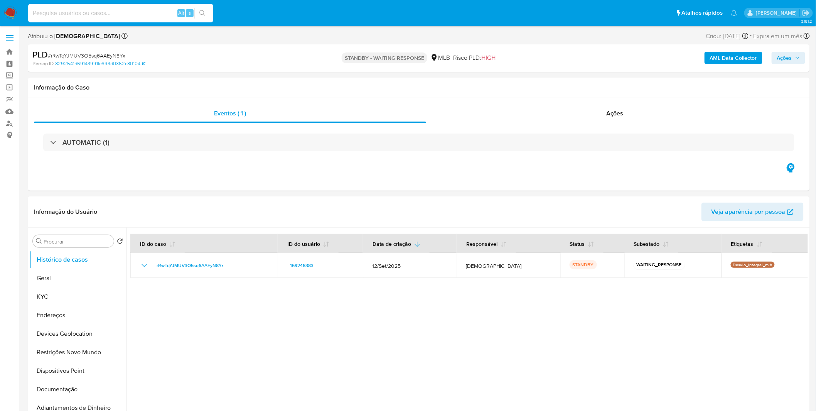
click at [143, 15] on input at bounding box center [120, 13] width 185 height 10
paste input "4zbMG6RMlTXgB7QhwQ7NzhQY"
type input "4zbMG6RMlTXgB7QhwQ7NzhQY"
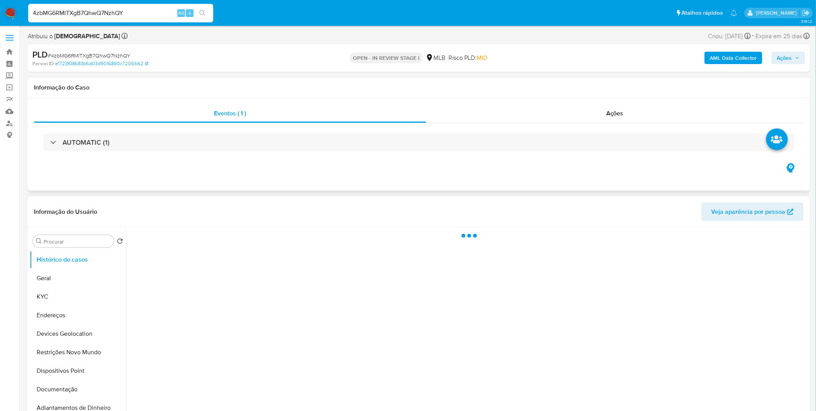
select select "10"
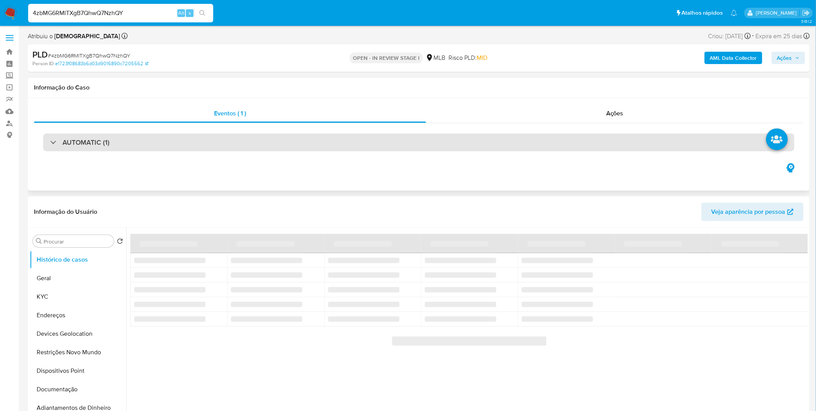
click at [52, 144] on div "AUTOMATIC (1)" at bounding box center [79, 142] width 59 height 8
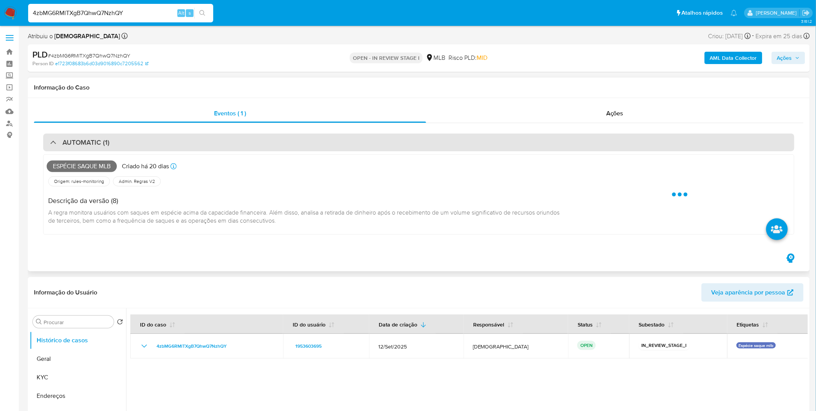
click at [52, 144] on div "AUTOMATIC (1)" at bounding box center [79, 142] width 59 height 8
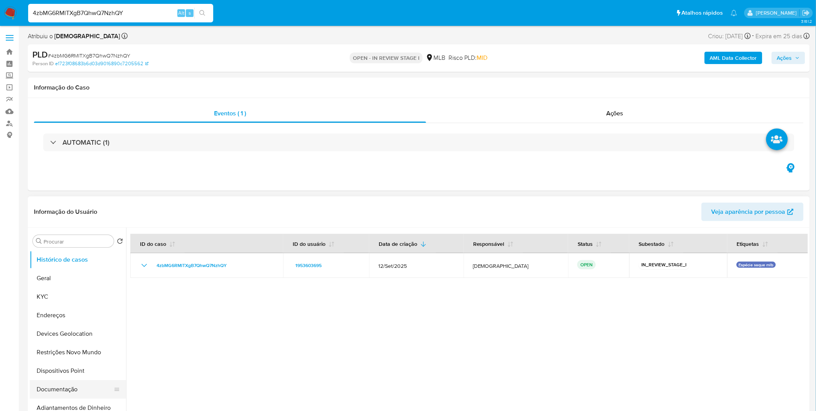
click at [69, 387] on button "Documentação" at bounding box center [75, 389] width 90 height 19
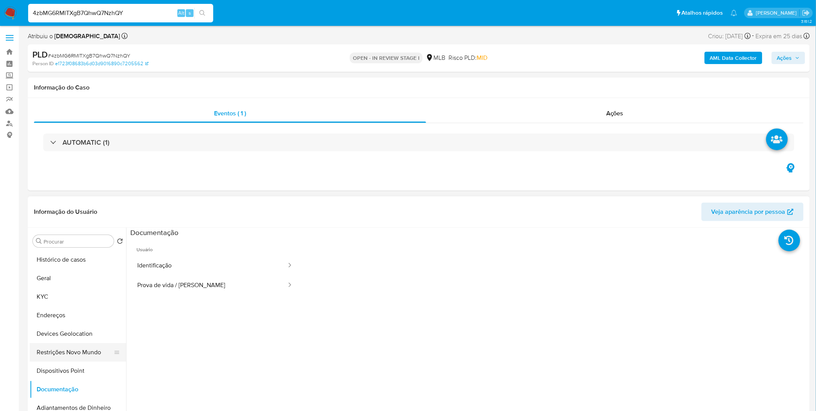
click at [78, 353] on button "Restrições Novo Mundo" at bounding box center [75, 352] width 90 height 19
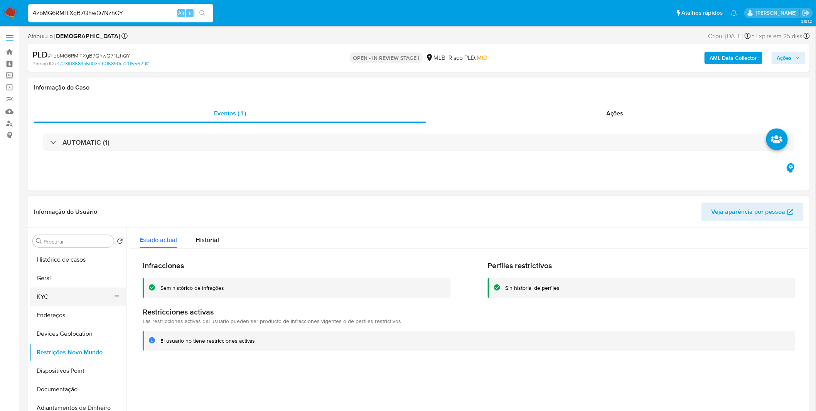
click at [65, 295] on button "KYC" at bounding box center [75, 296] width 90 height 19
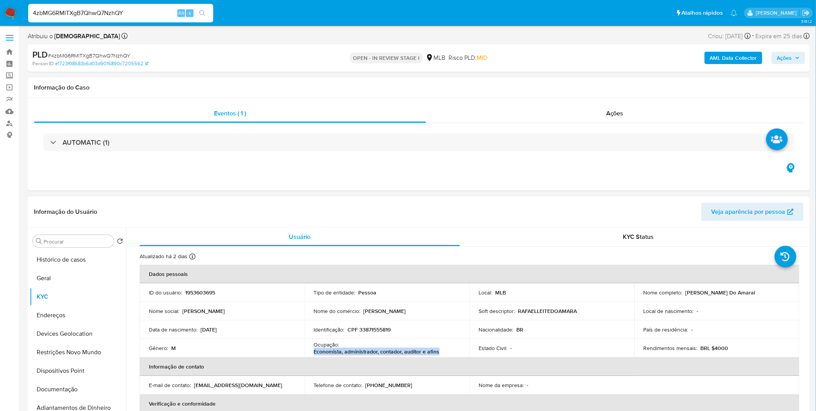
copy p "Economista, administrador, contador, auditor e afins"
drag, startPoint x: 441, startPoint y: 348, endPoint x: 313, endPoint y: 354, distance: 127.8
click at [314, 354] on div "Ocupação : Economista, administrador, contador, auditor e afins" at bounding box center [387, 348] width 147 height 14
click at [66, 271] on button "Geral" at bounding box center [75, 278] width 90 height 19
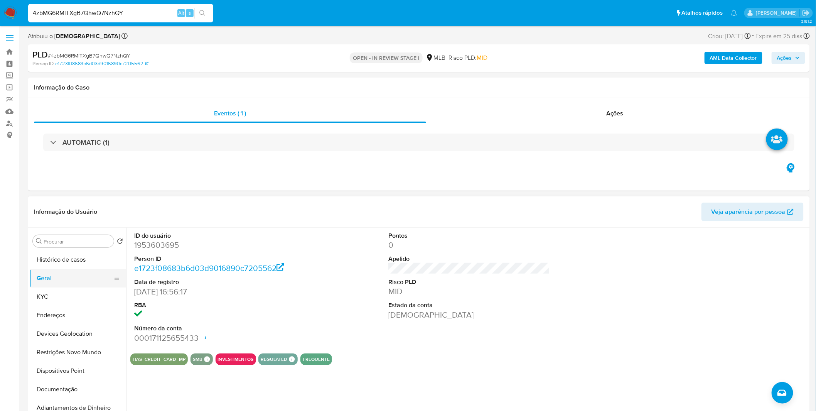
click at [83, 278] on button "Geral" at bounding box center [75, 278] width 90 height 19
click at [326, 308] on div "ID do usuário 1953603695 Person ID e1723f08683b6d03d9016890c7205562 Data de reg…" at bounding box center [468, 287] width 677 height 120
click at [41, 294] on button "KYC" at bounding box center [75, 296] width 90 height 19
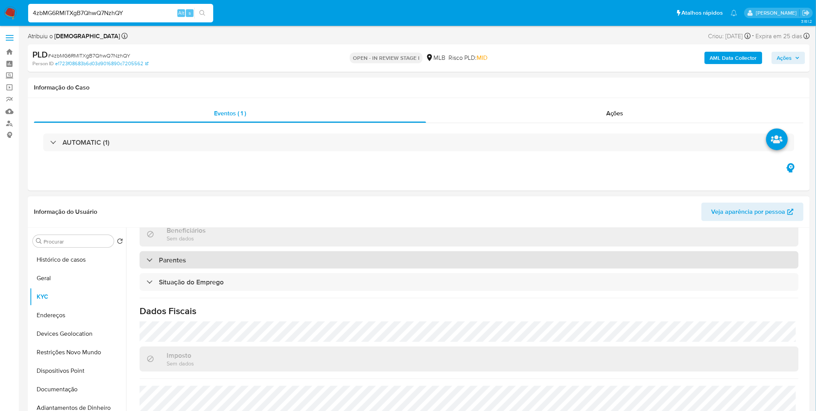
scroll to position [321, 0]
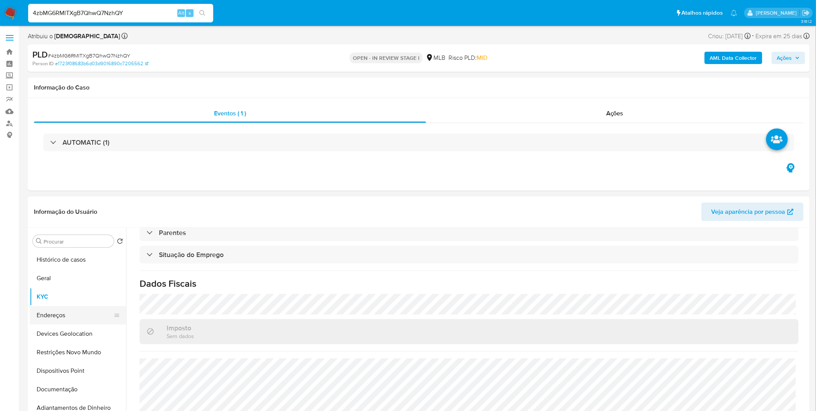
click at [80, 318] on button "Endereços" at bounding box center [75, 315] width 90 height 19
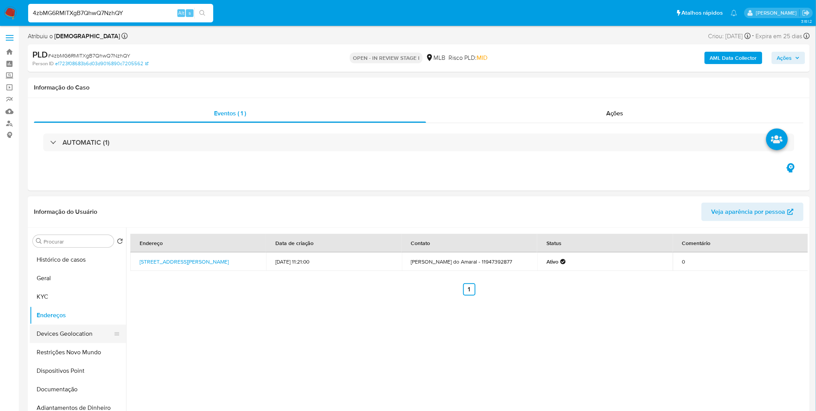
click at [79, 337] on button "Devices Geolocation" at bounding box center [75, 333] width 90 height 19
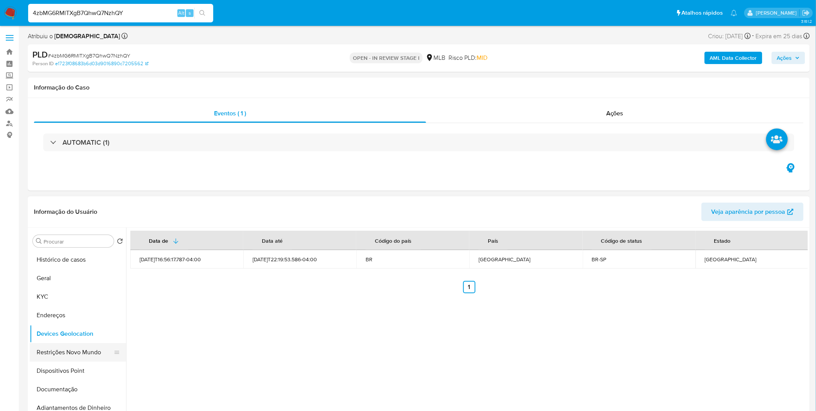
click at [56, 350] on button "Restrições Novo Mundo" at bounding box center [75, 352] width 90 height 19
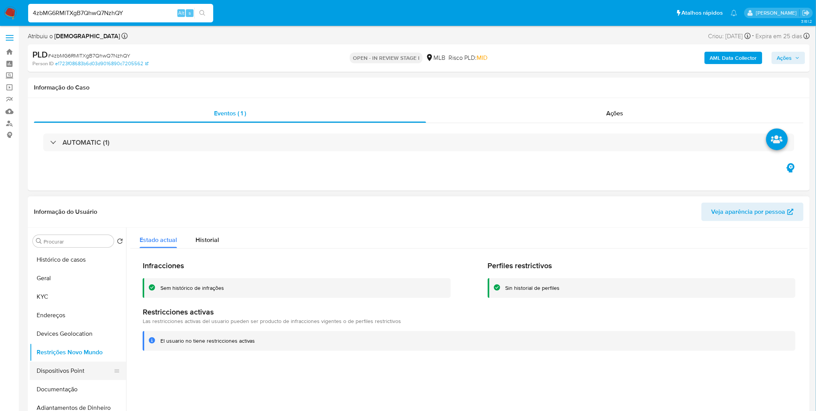
click at [83, 364] on button "Dispositivos Point" at bounding box center [75, 370] width 90 height 19
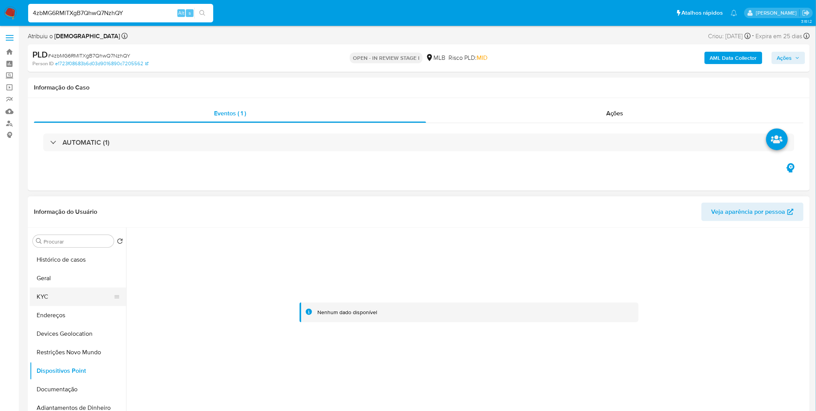
click at [67, 292] on button "KYC" at bounding box center [75, 296] width 90 height 19
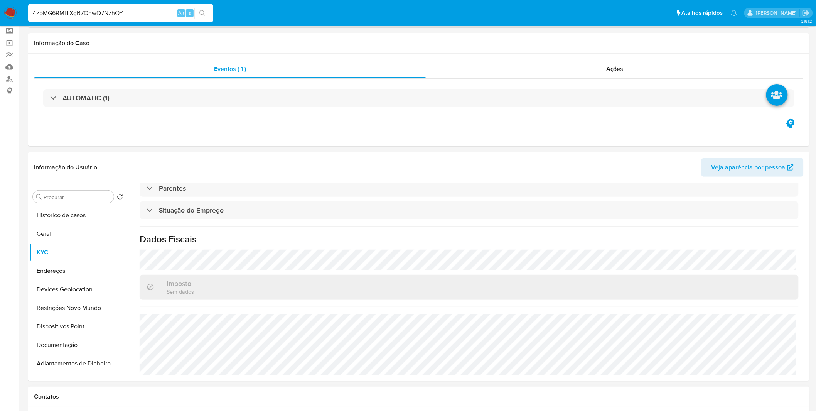
scroll to position [86, 0]
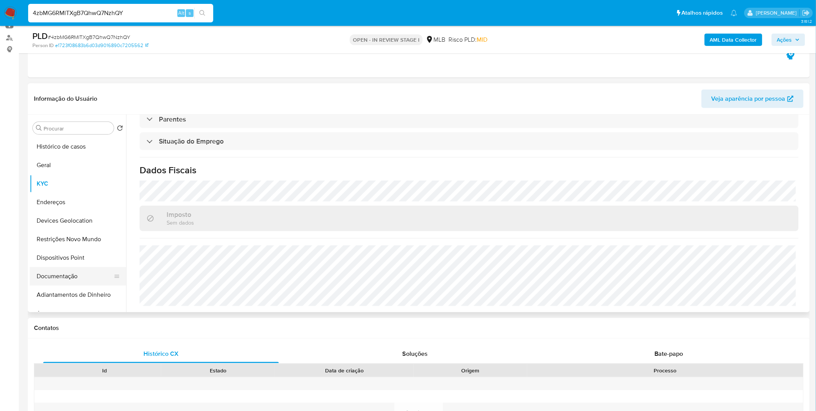
click at [89, 273] on button "Documentação" at bounding box center [75, 276] width 90 height 19
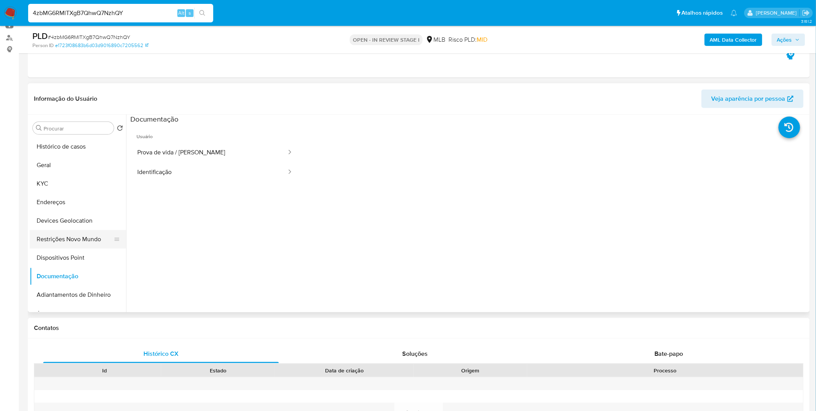
click at [88, 240] on button "Restrições Novo Mundo" at bounding box center [75, 239] width 90 height 19
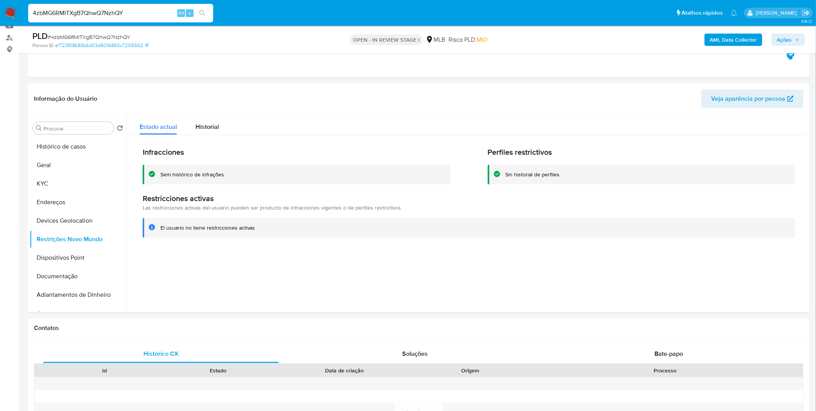
click at [122, 13] on input "4zbMG6RMlTXgB7QhwQ7NzhQY" at bounding box center [120, 13] width 185 height 10
paste input "aWXaLWtJiiSvz8UHCEao7II8"
type input "aWXaLWtJiiSvz8UHCEao7II8"
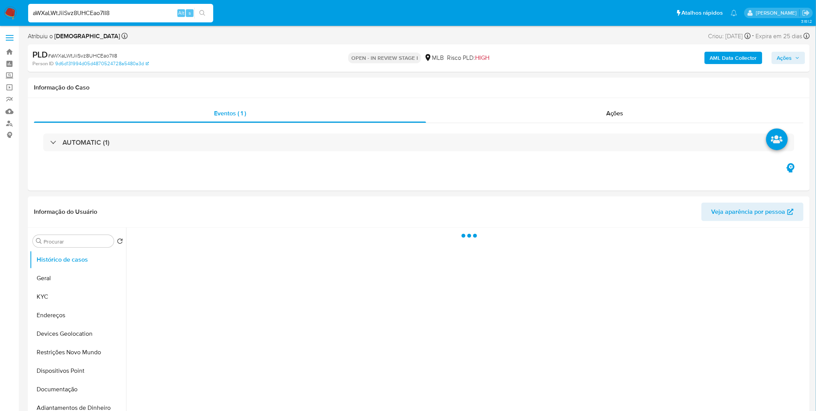
select select "10"
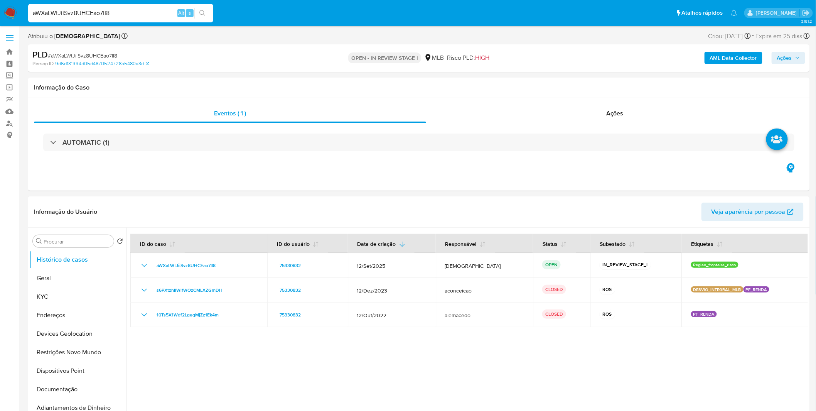
click at [130, 14] on input "aWXaLWtJiiSvz8UHCEao7II8" at bounding box center [120, 13] width 185 height 10
click at [480, 346] on div at bounding box center [467, 325] width 682 height 197
click at [58, 402] on button "Adiantamentos de Dinheiro" at bounding box center [75, 407] width 90 height 19
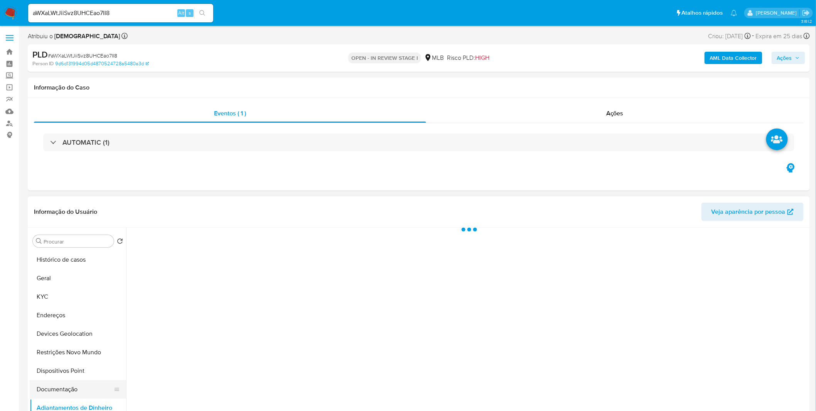
click at [63, 391] on button "Documentação" at bounding box center [75, 389] width 90 height 19
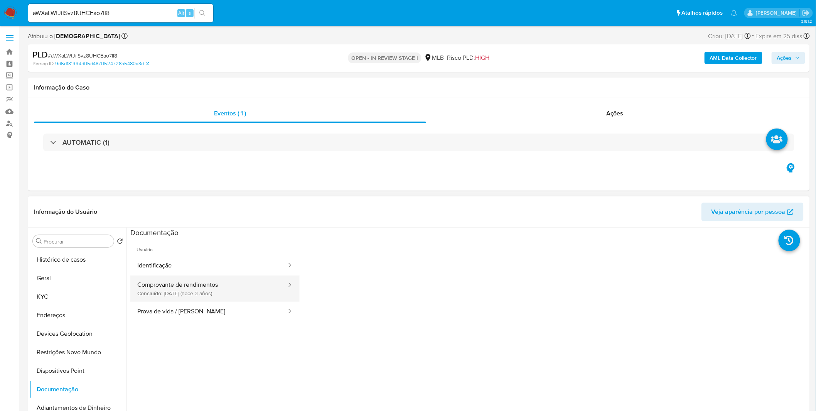
click at [234, 290] on button "Comprovante de rendimentos Concluído: [DATE] (hace 3 años)" at bounding box center [208, 288] width 157 height 26
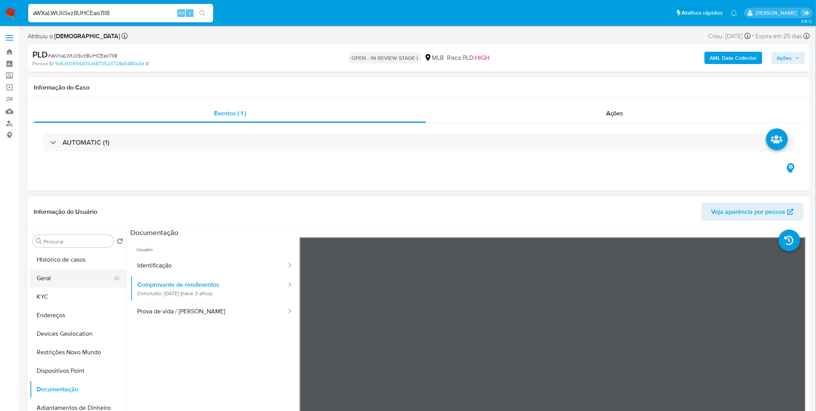
click at [65, 279] on button "Geral" at bounding box center [75, 278] width 90 height 19
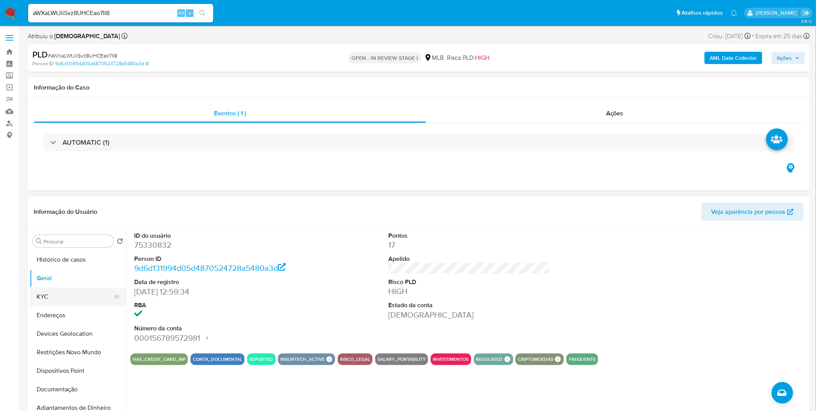
click at [64, 300] on button "KYC" at bounding box center [75, 296] width 90 height 19
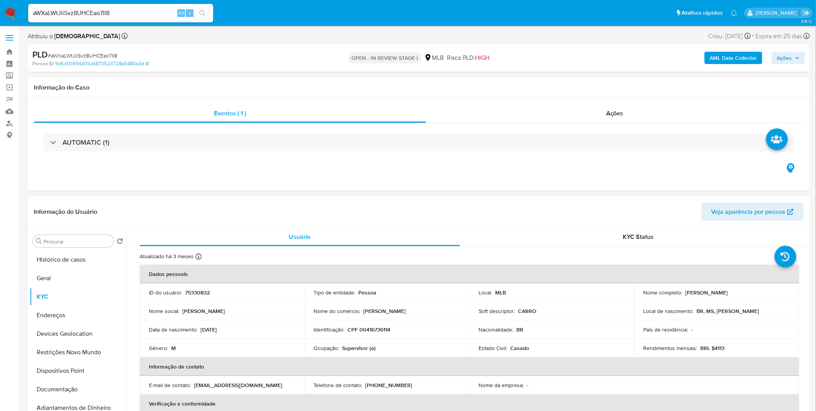
click at [374, 333] on td "Identificação : CPF 00416736114" at bounding box center [387, 329] width 165 height 19
click at [372, 331] on p "CPF 00416736114" at bounding box center [369, 329] width 43 height 7
copy p "00416736114"
drag, startPoint x: 77, startPoint y: 388, endPoint x: 93, endPoint y: 369, distance: 24.3
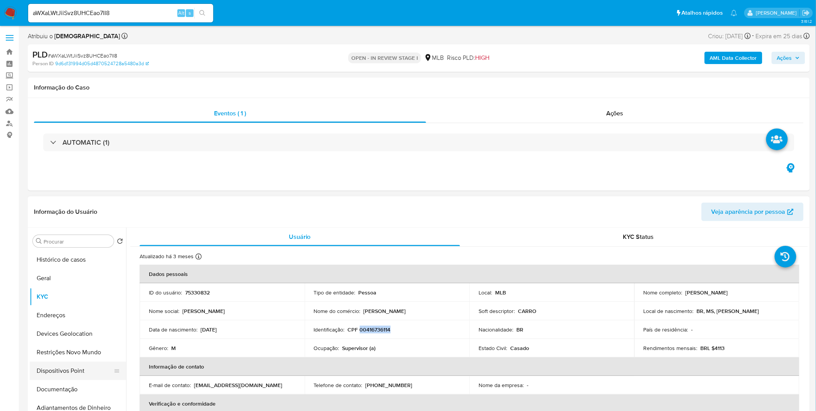
click at [77, 388] on button "Documentação" at bounding box center [78, 389] width 96 height 19
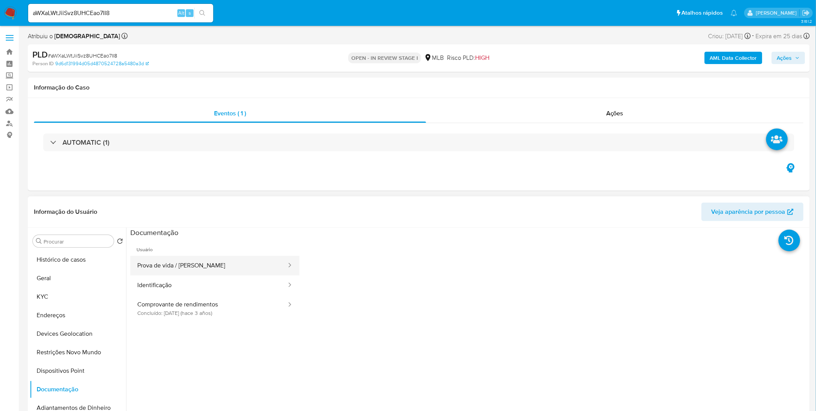
click at [201, 268] on button "Prova de vida / [PERSON_NAME]" at bounding box center [208, 266] width 157 height 20
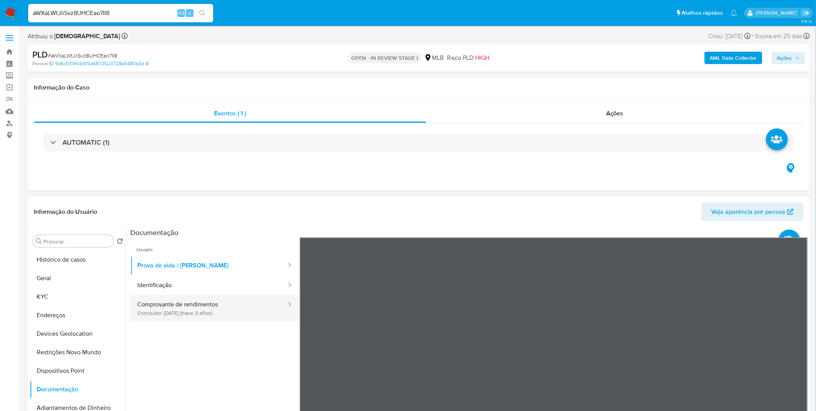
click at [206, 307] on button "Comprovante de rendimentos Concluído: [DATE] (hace 3 años)" at bounding box center [208, 308] width 157 height 26
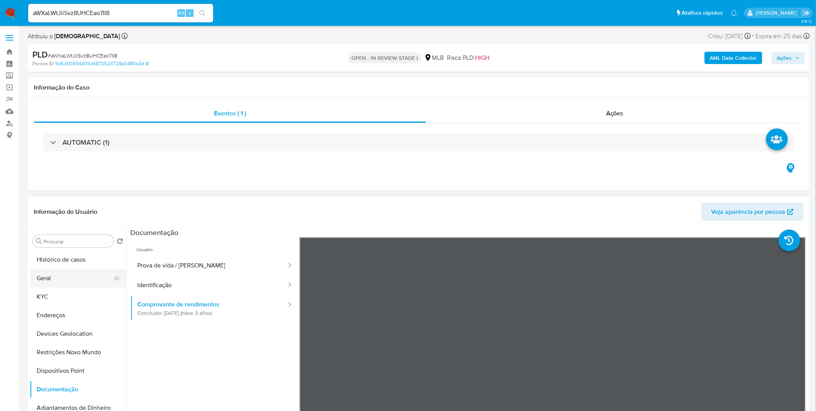
click at [95, 281] on button "Geral" at bounding box center [75, 278] width 90 height 19
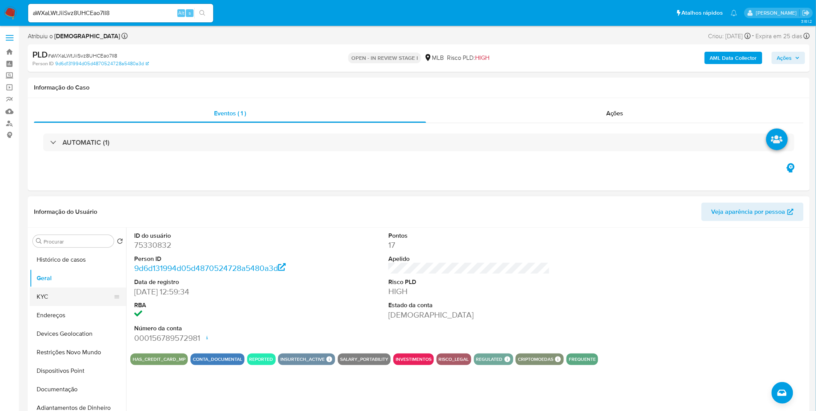
click at [58, 294] on button "KYC" at bounding box center [75, 296] width 90 height 19
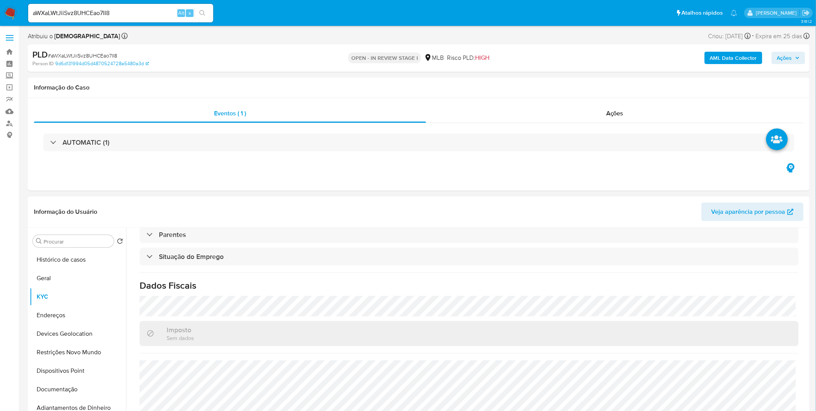
scroll to position [321, 0]
click at [79, 315] on button "Endereços" at bounding box center [75, 315] width 90 height 19
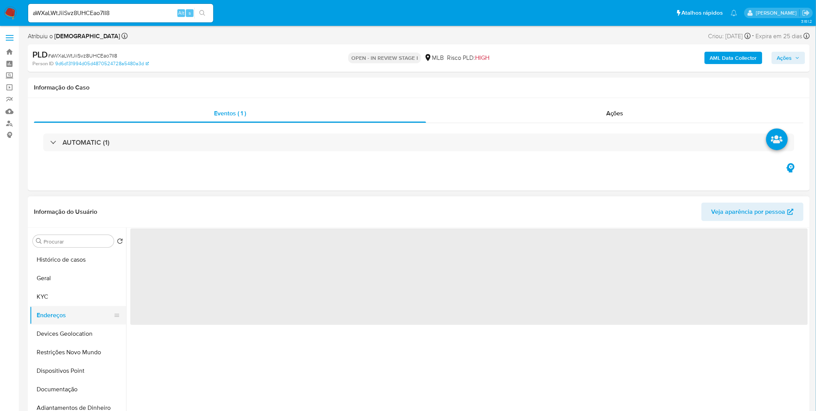
scroll to position [0, 0]
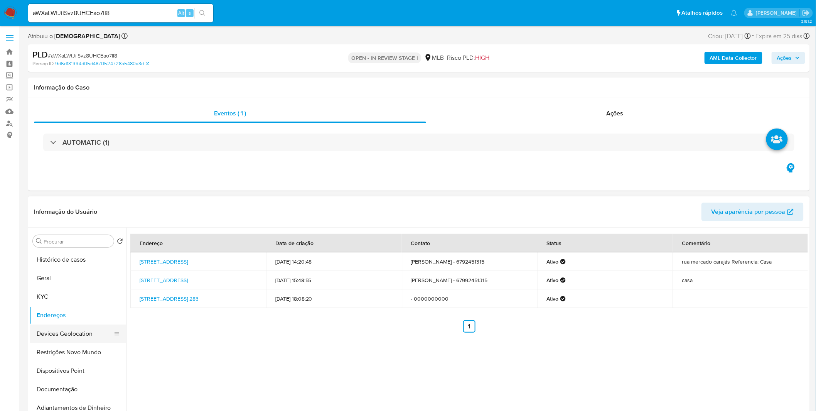
click at [76, 336] on button "Devices Geolocation" at bounding box center [75, 333] width 90 height 19
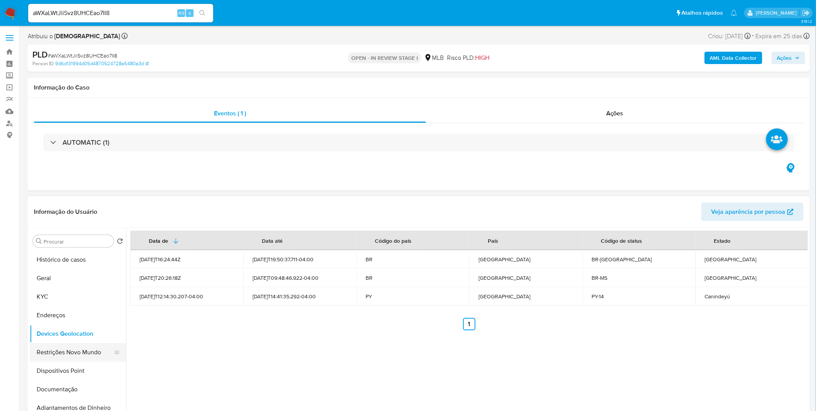
click at [75, 352] on button "Restrições Novo Mundo" at bounding box center [75, 352] width 90 height 19
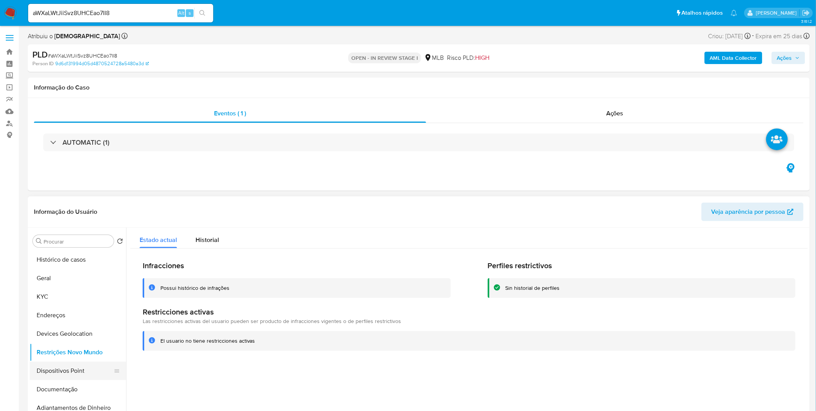
click at [102, 371] on button "Dispositivos Point" at bounding box center [75, 370] width 90 height 19
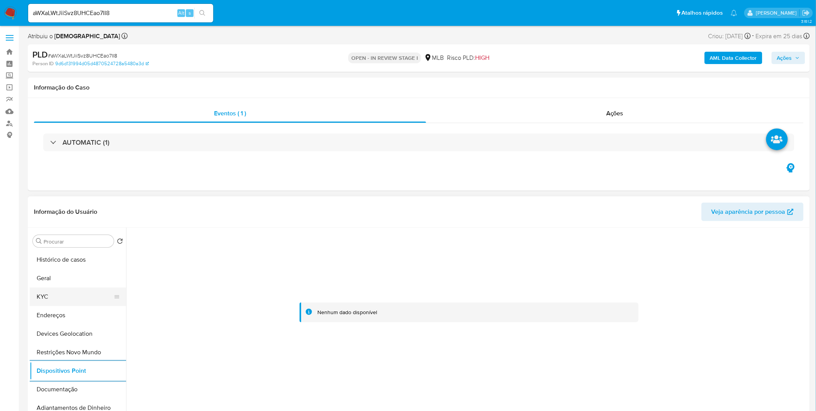
click at [72, 290] on button "KYC" at bounding box center [75, 296] width 90 height 19
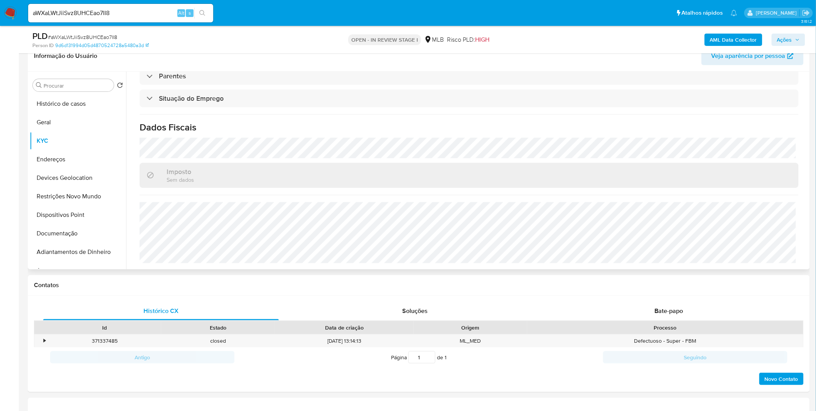
scroll to position [321, 0]
